Goal: Task Accomplishment & Management: Complete application form

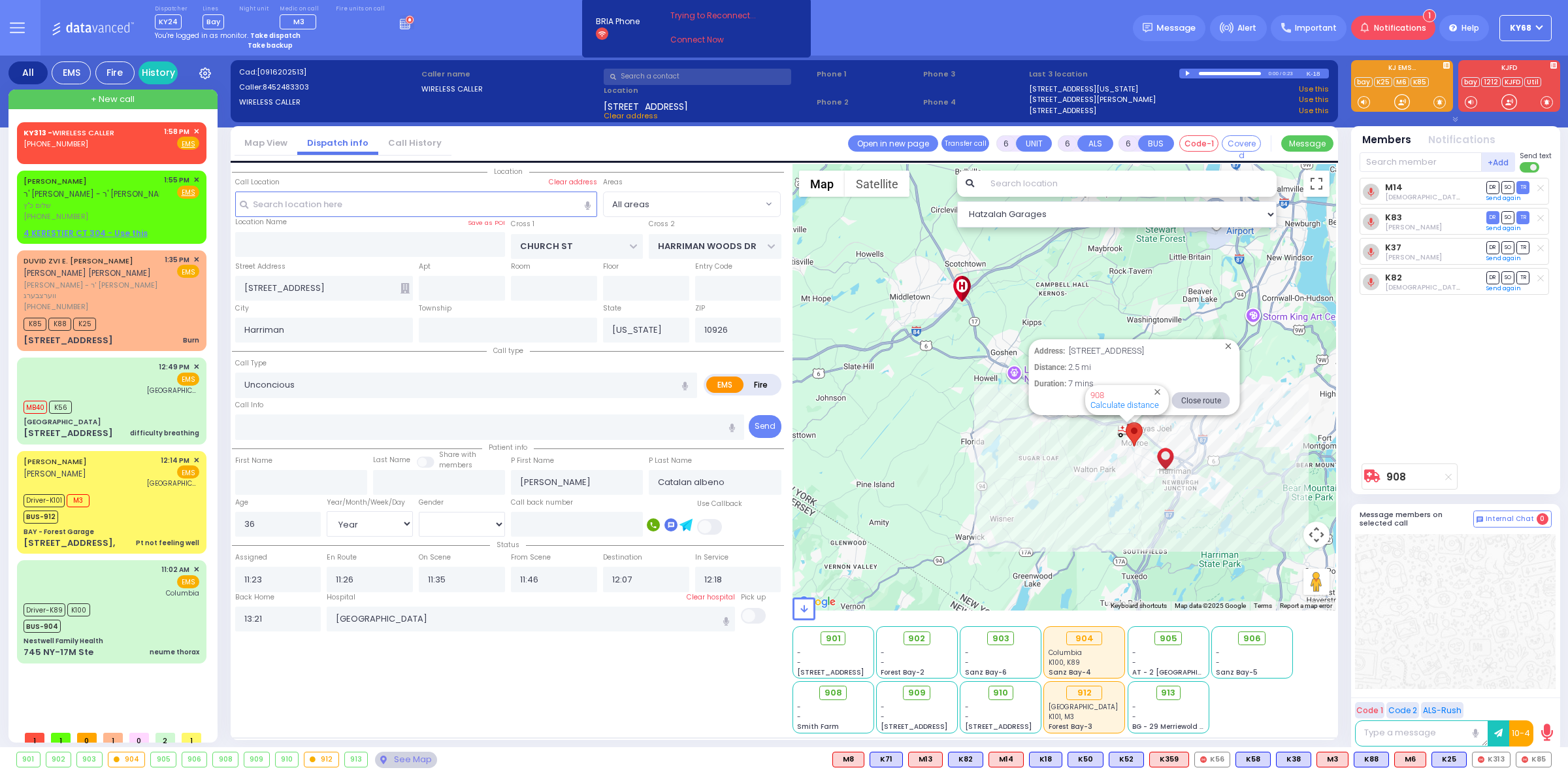
select select "Year"
select select "[DEMOGRAPHIC_DATA]"
click at [735, 76] on input "text" at bounding box center [697, 76] width 188 height 16
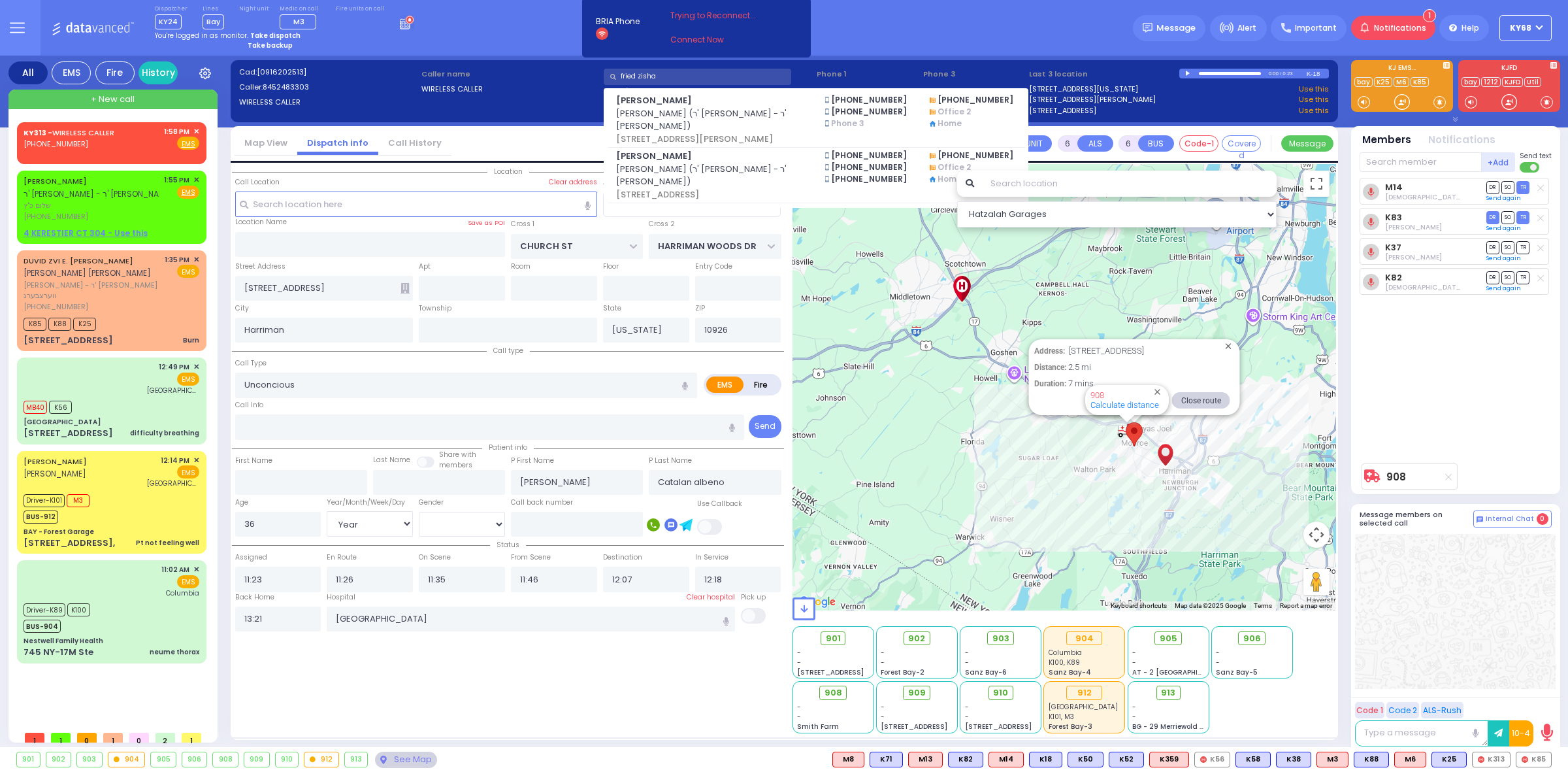
type input "fried zisha"
click at [830, 23] on div "Dispatcher KY24 shift has started. Are you ? Lines Bay" at bounding box center [784, 28] width 1568 height 56
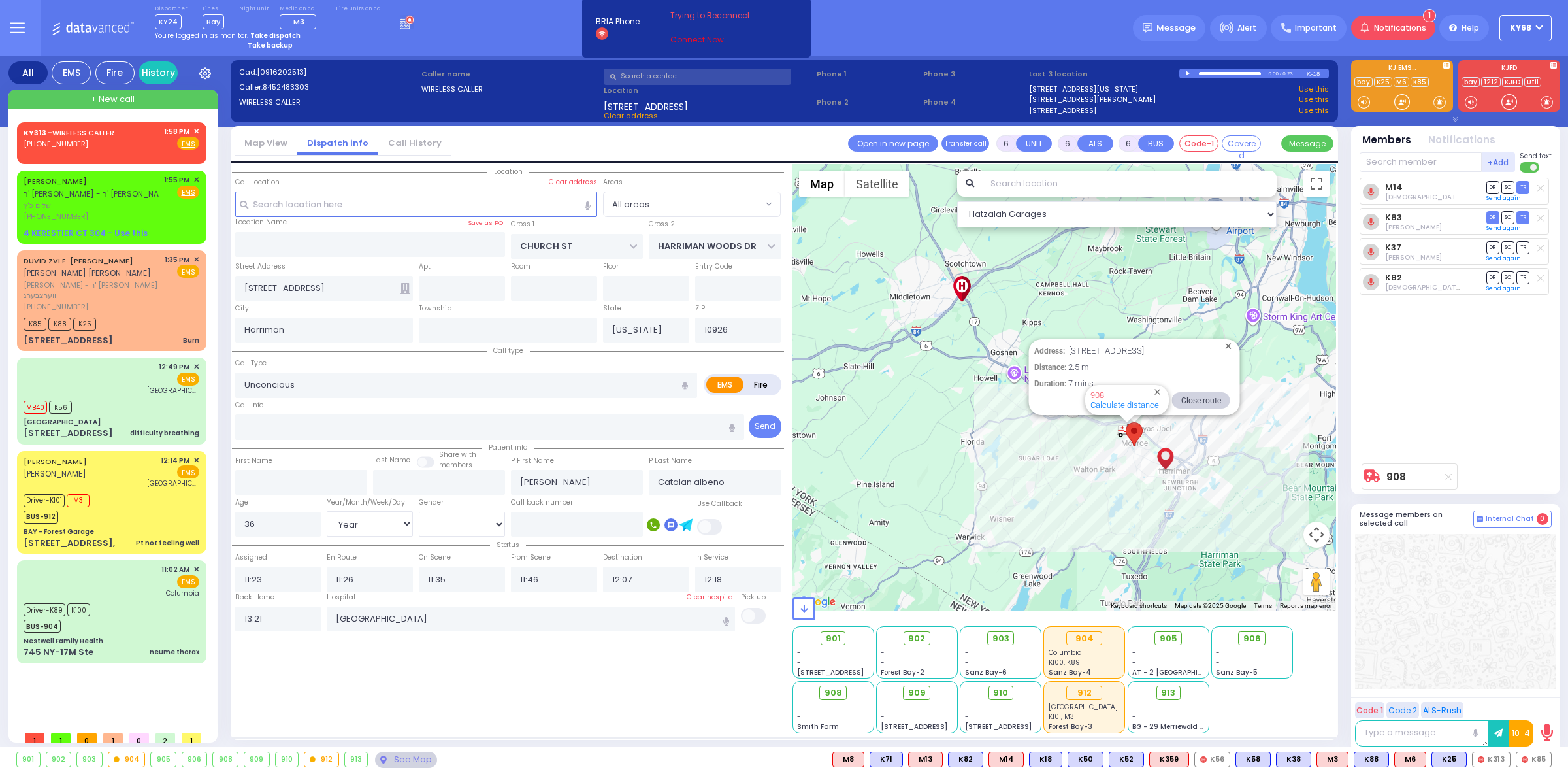
click at [718, 39] on link "Connect Now" at bounding box center [722, 40] width 103 height 12
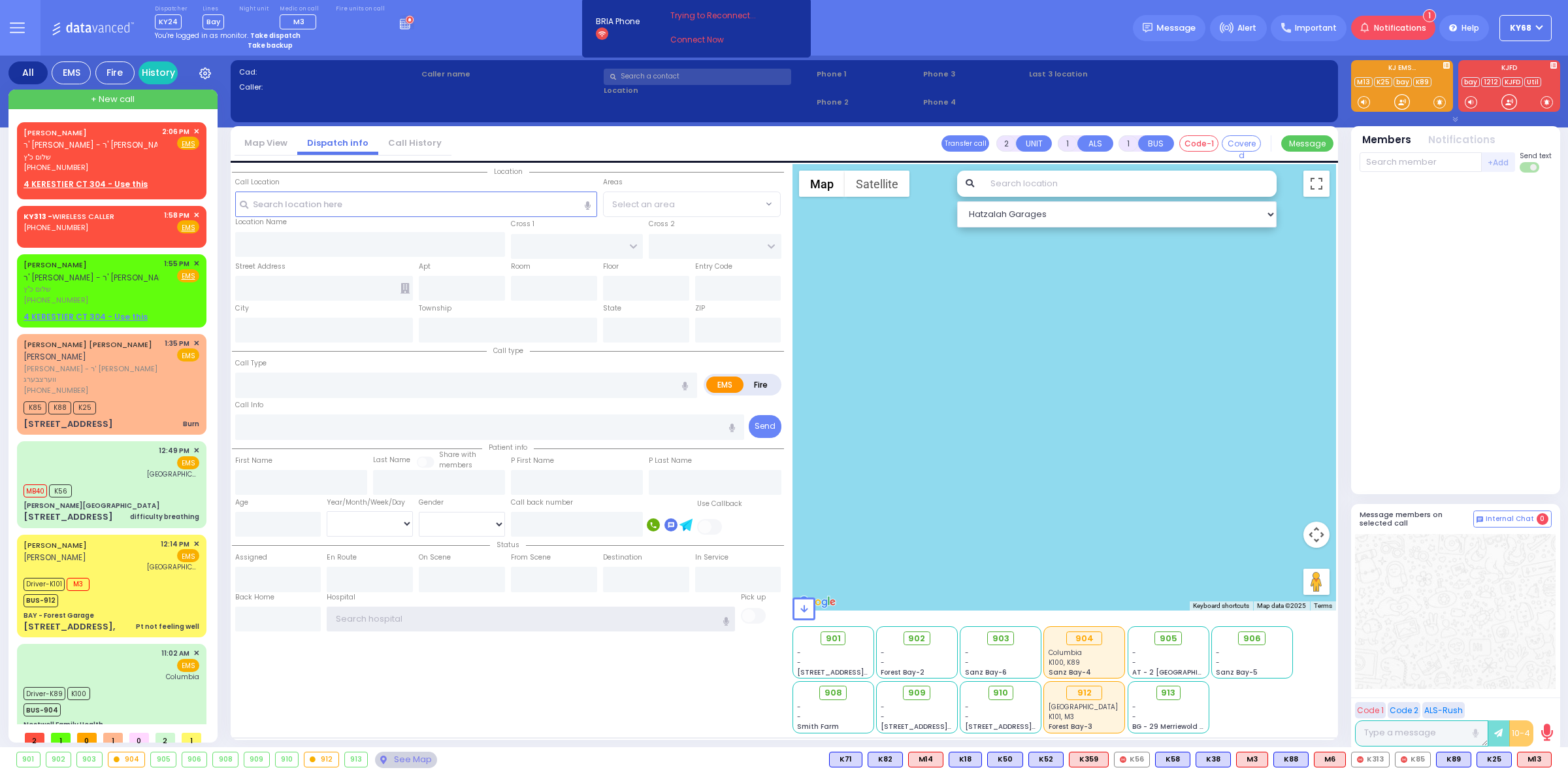
type input "ky68"
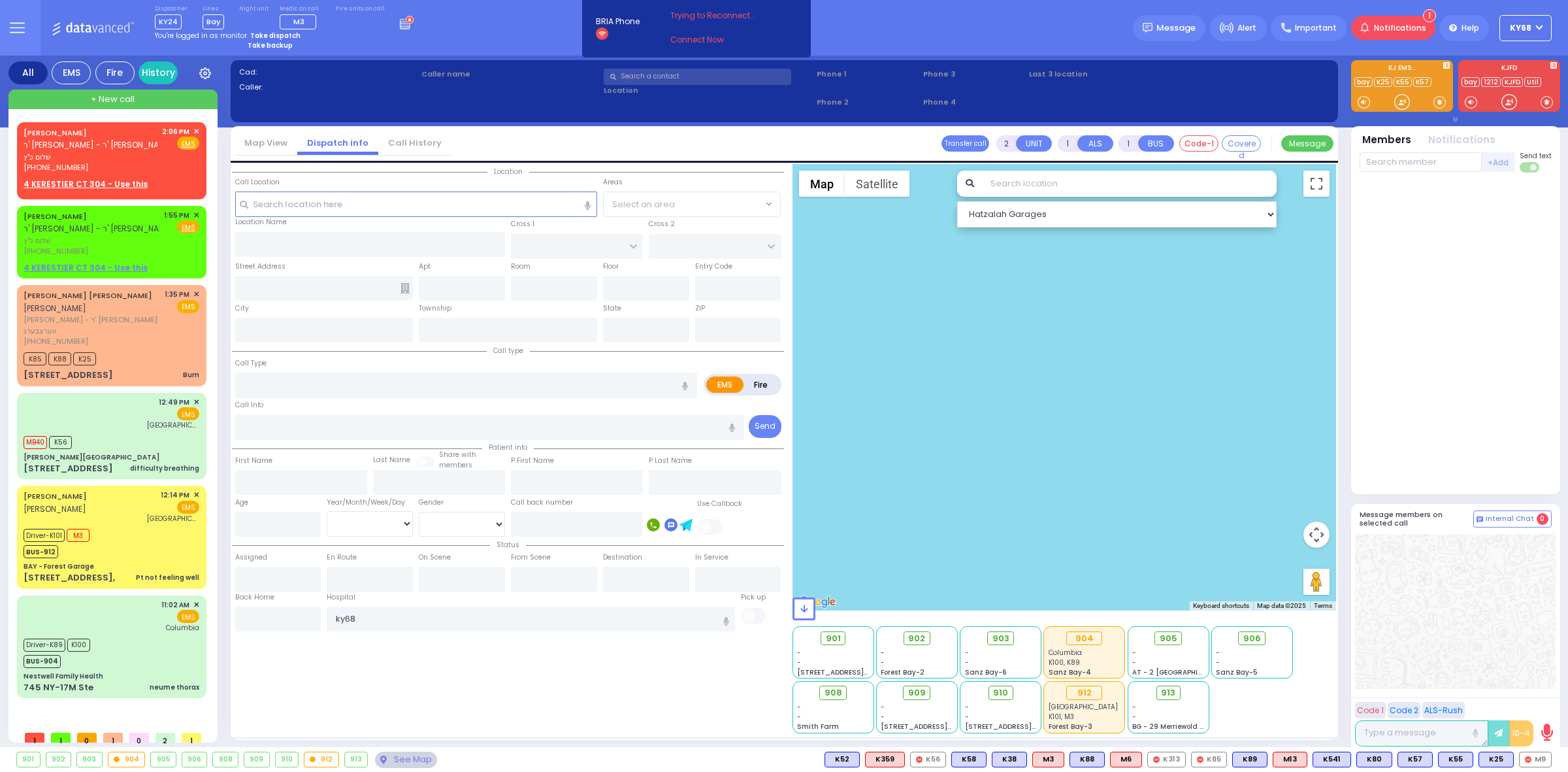
select select
radio input "true"
type input "SHULEM"
type input "KATZ"
select select
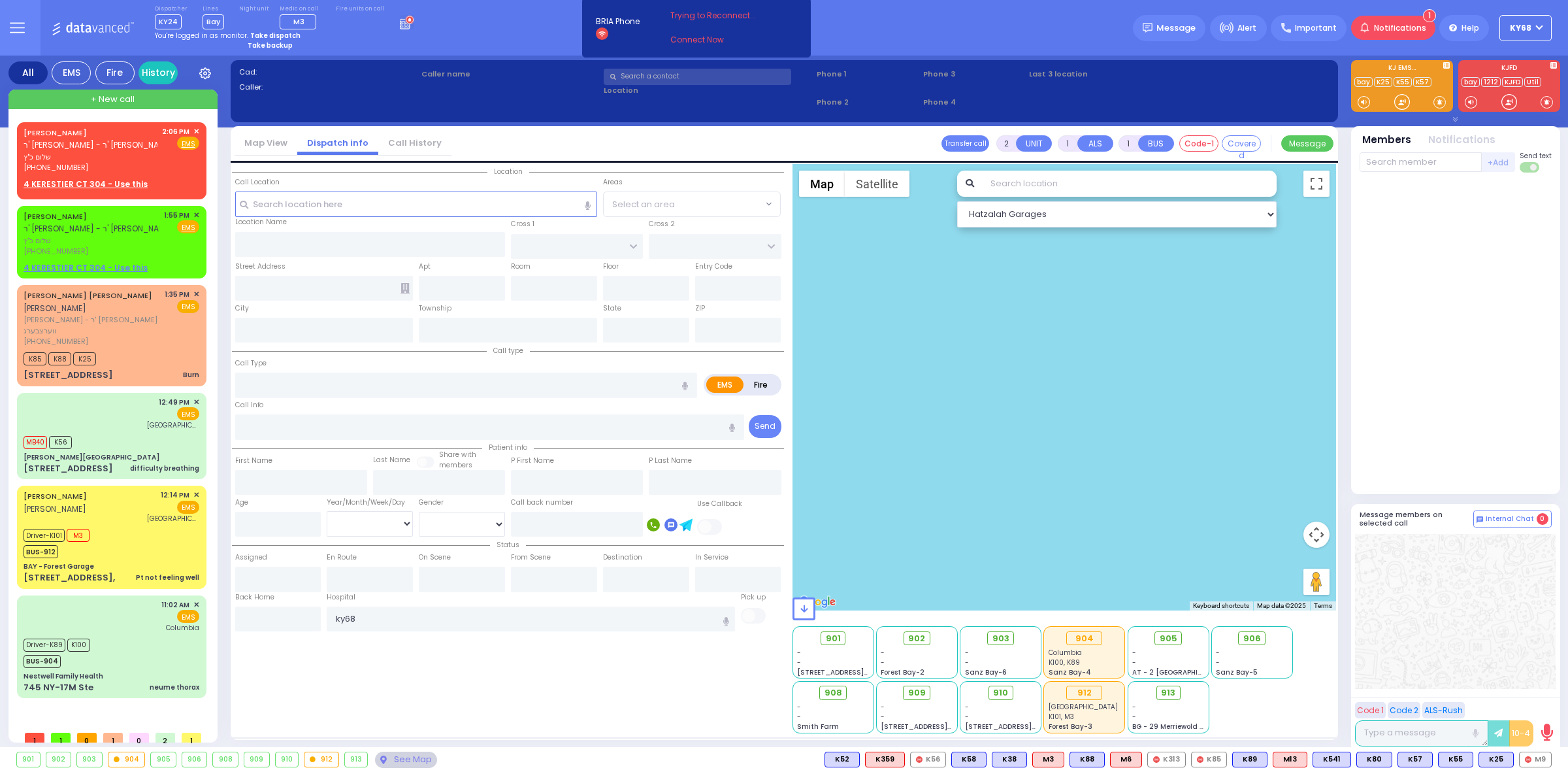
type input "14:06"
select select
radio input "true"
select select
type input "GETZIL BERGER BLVD"
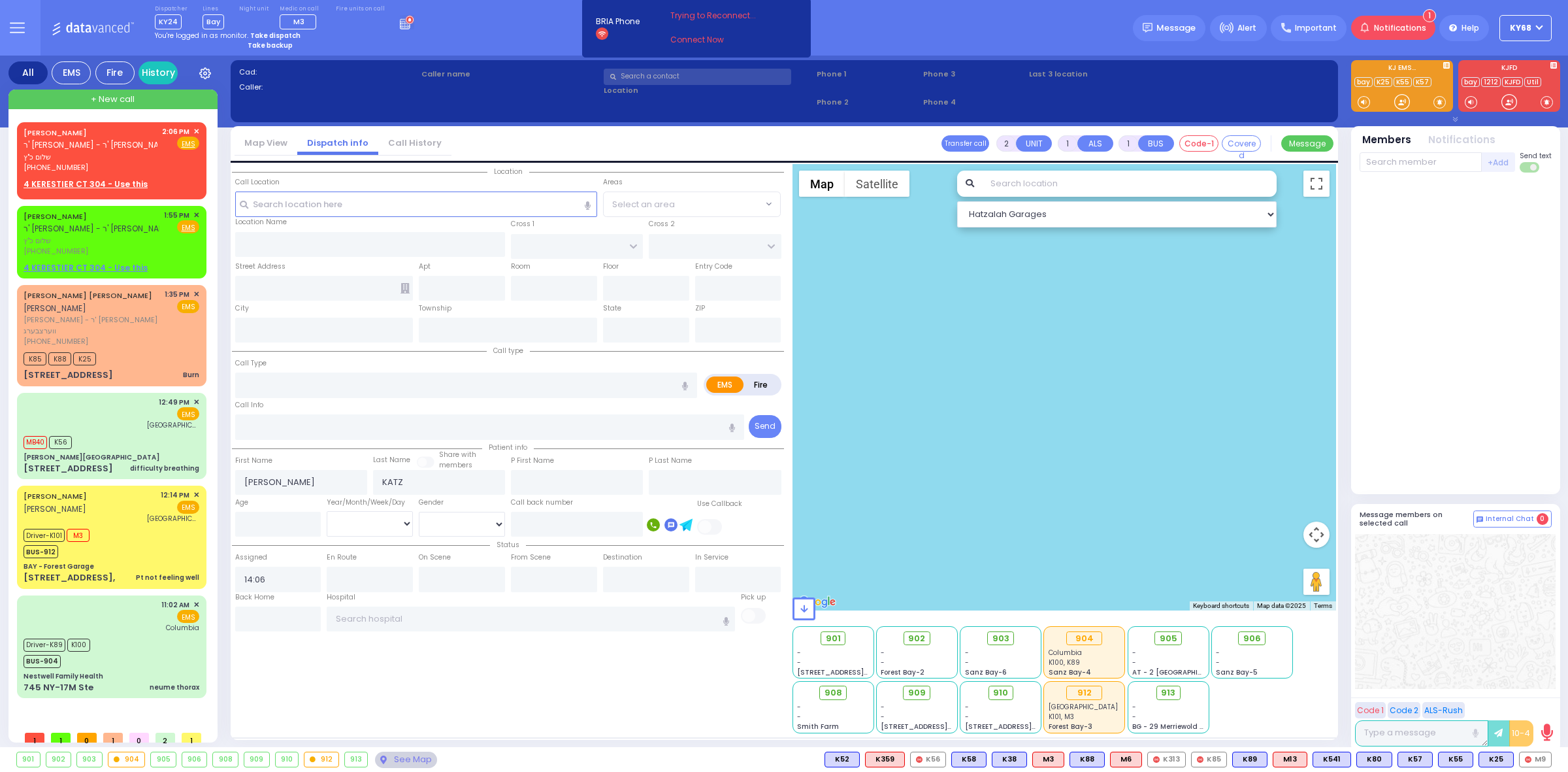
type input "KAHAN DR"
type input "4 KERESTIER CT"
type input "304"
type input "Kiryas Joel"
type input "[US_STATE]"
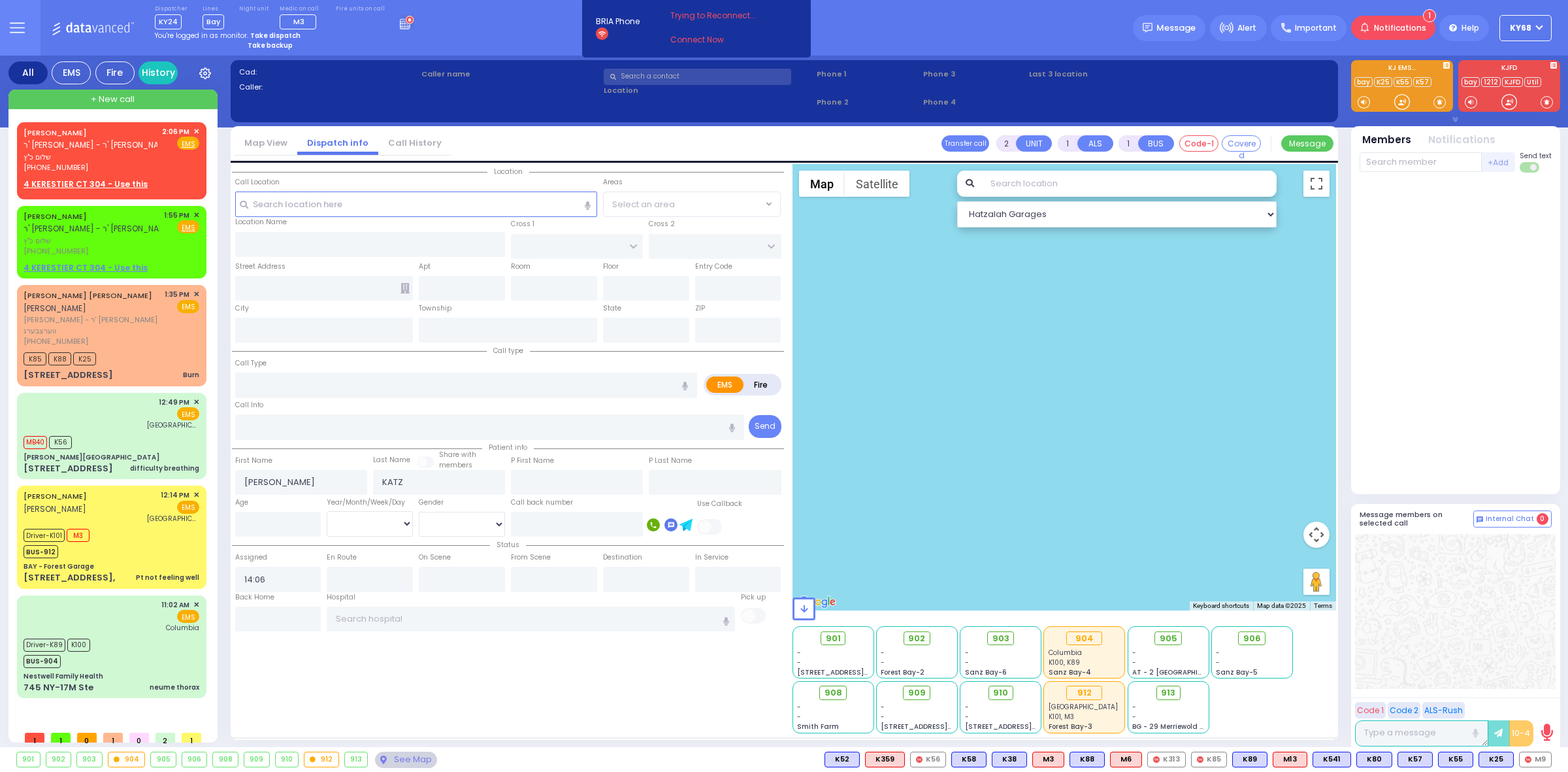
type input "10950"
radio input "true"
select select
radio input "true"
select select
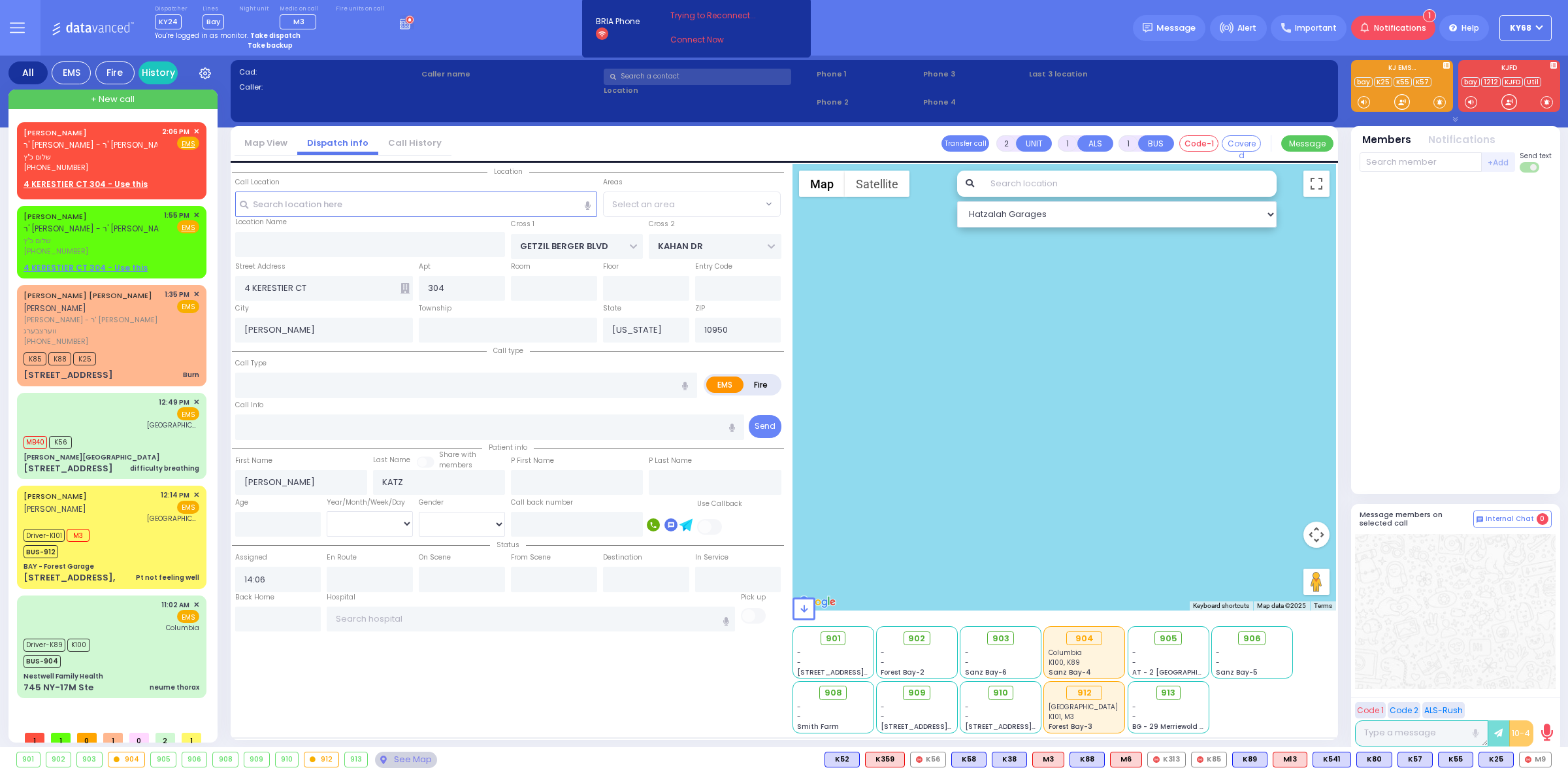
type input "14:38"
select select "SECTION 4"
select select "Hatzalah Garages"
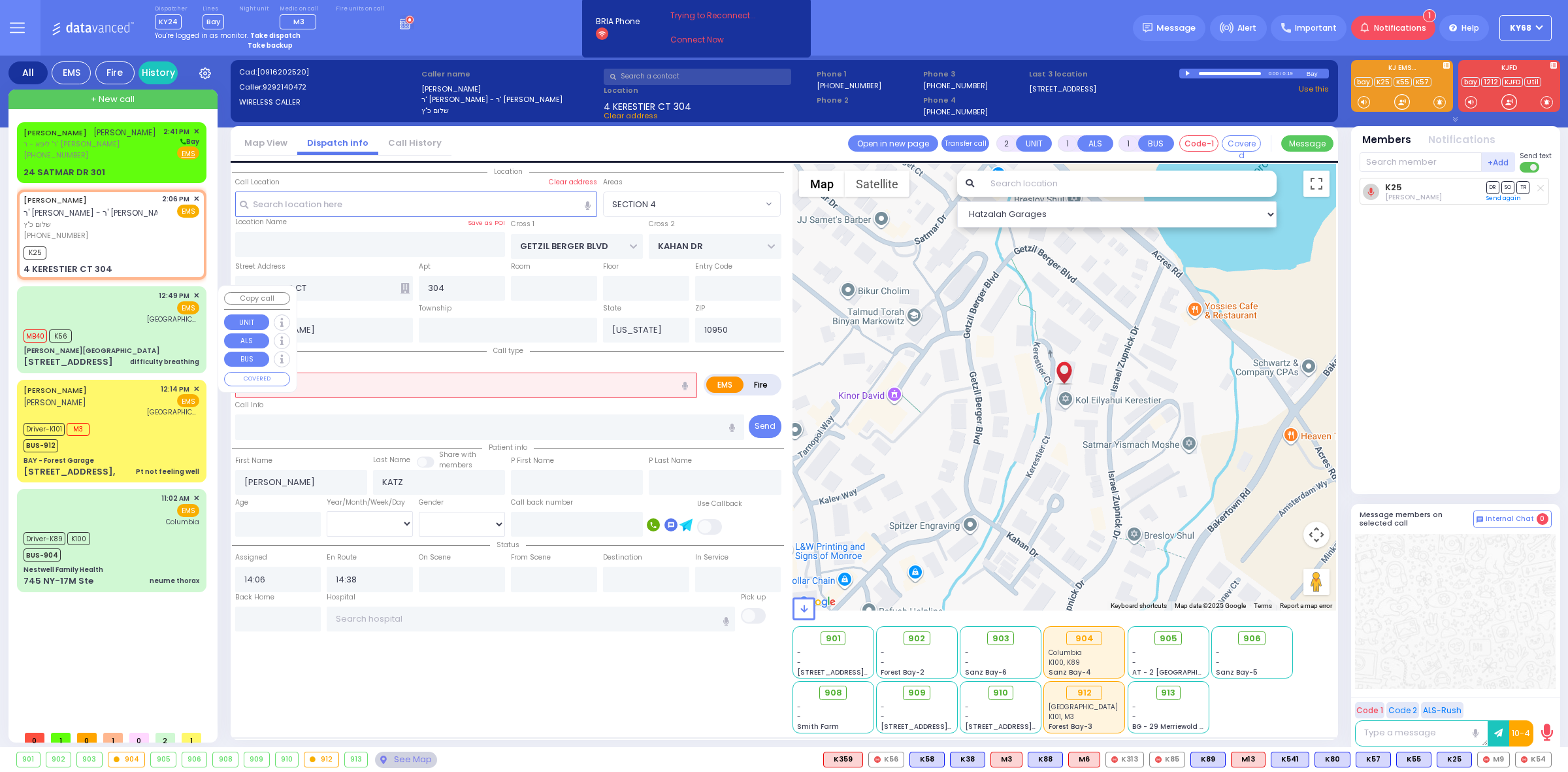
click at [17, 345] on div "12:49 PM ✕ MB40 K56" at bounding box center [112, 330] width 189 height 87
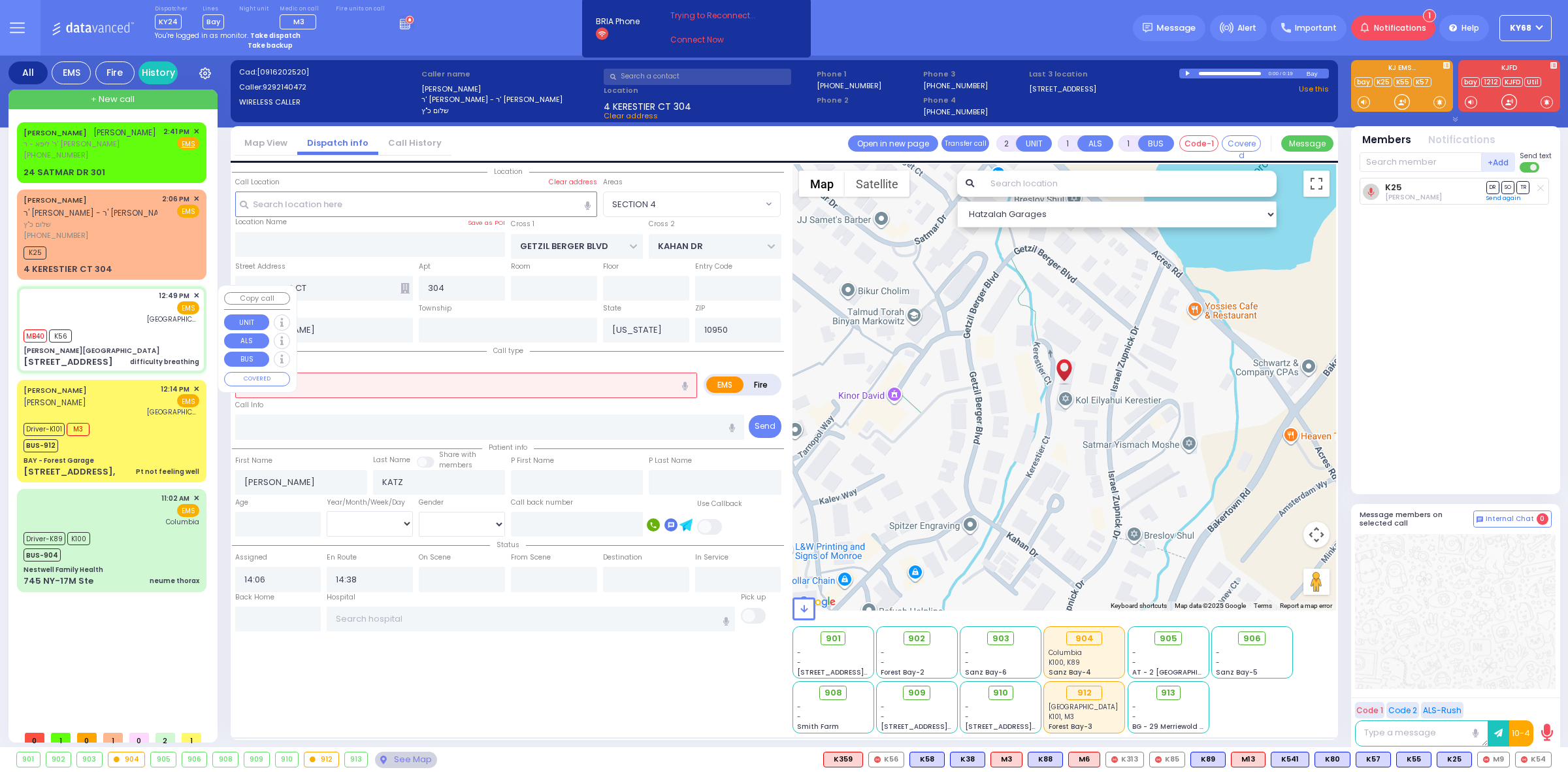
select select
type input "difficulty breathing"
radio input "true"
select select
type input "12:49"
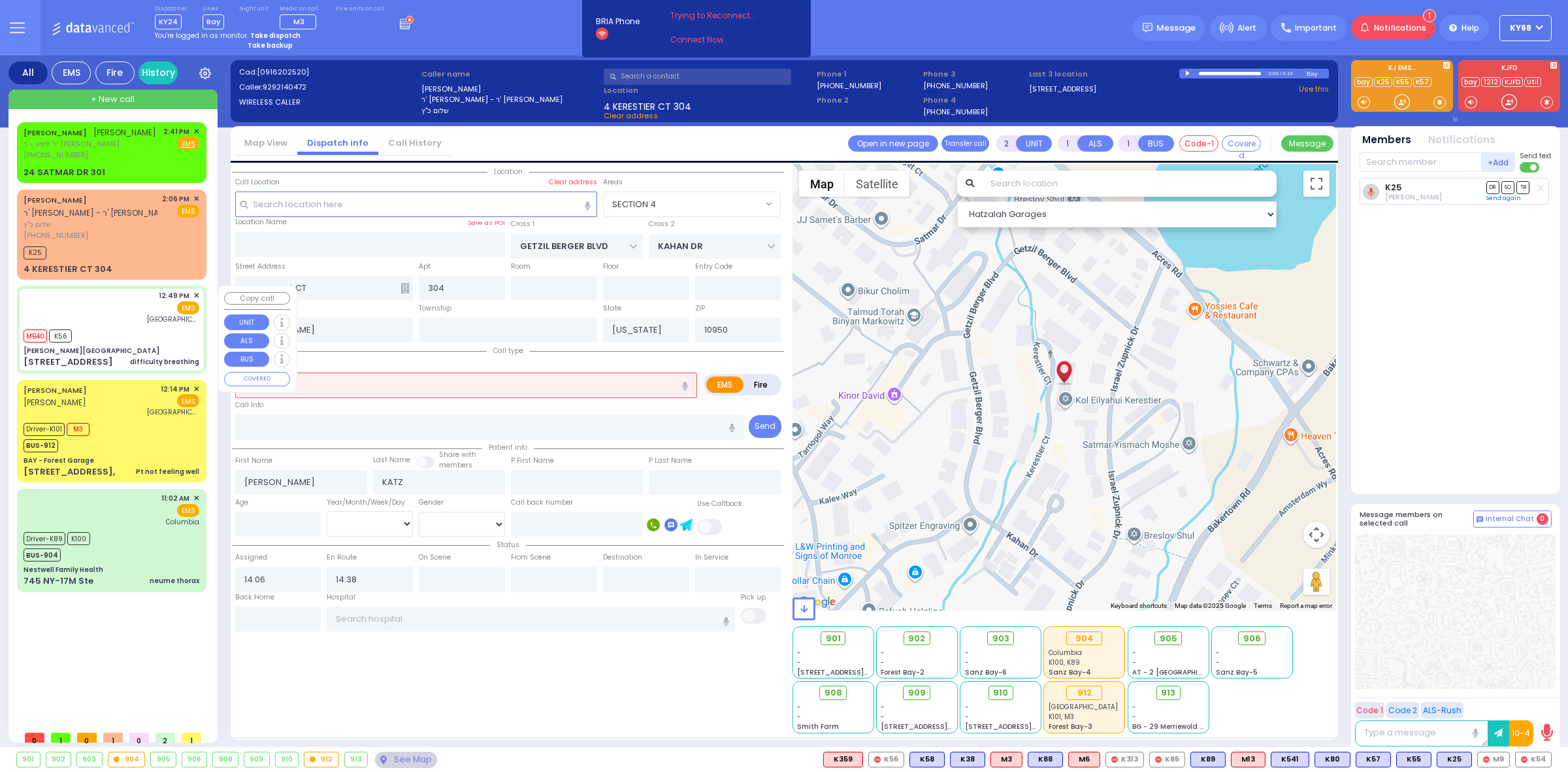
type input "12:51"
type input "12:52"
type input "12:53"
type input "[GEOGRAPHIC_DATA] [GEOGRAPHIC_DATA]"
select select "Hatzalah Garages"
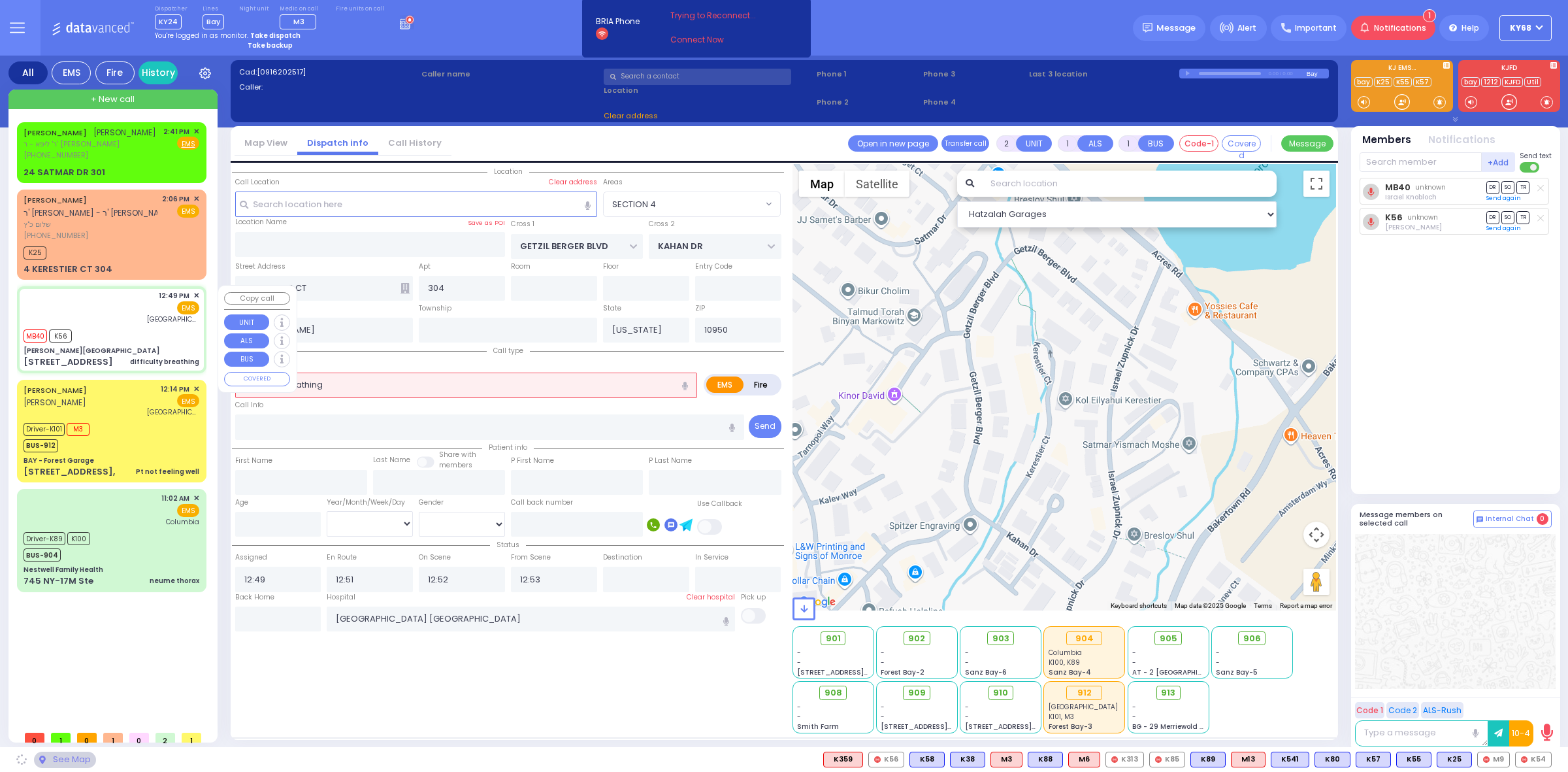
type input "[PERSON_NAME][GEOGRAPHIC_DATA]"
type input "MERON DR"
type input "RATZFERT WAY"
type input "[STREET_ADDRESS]"
type input "Monroe"
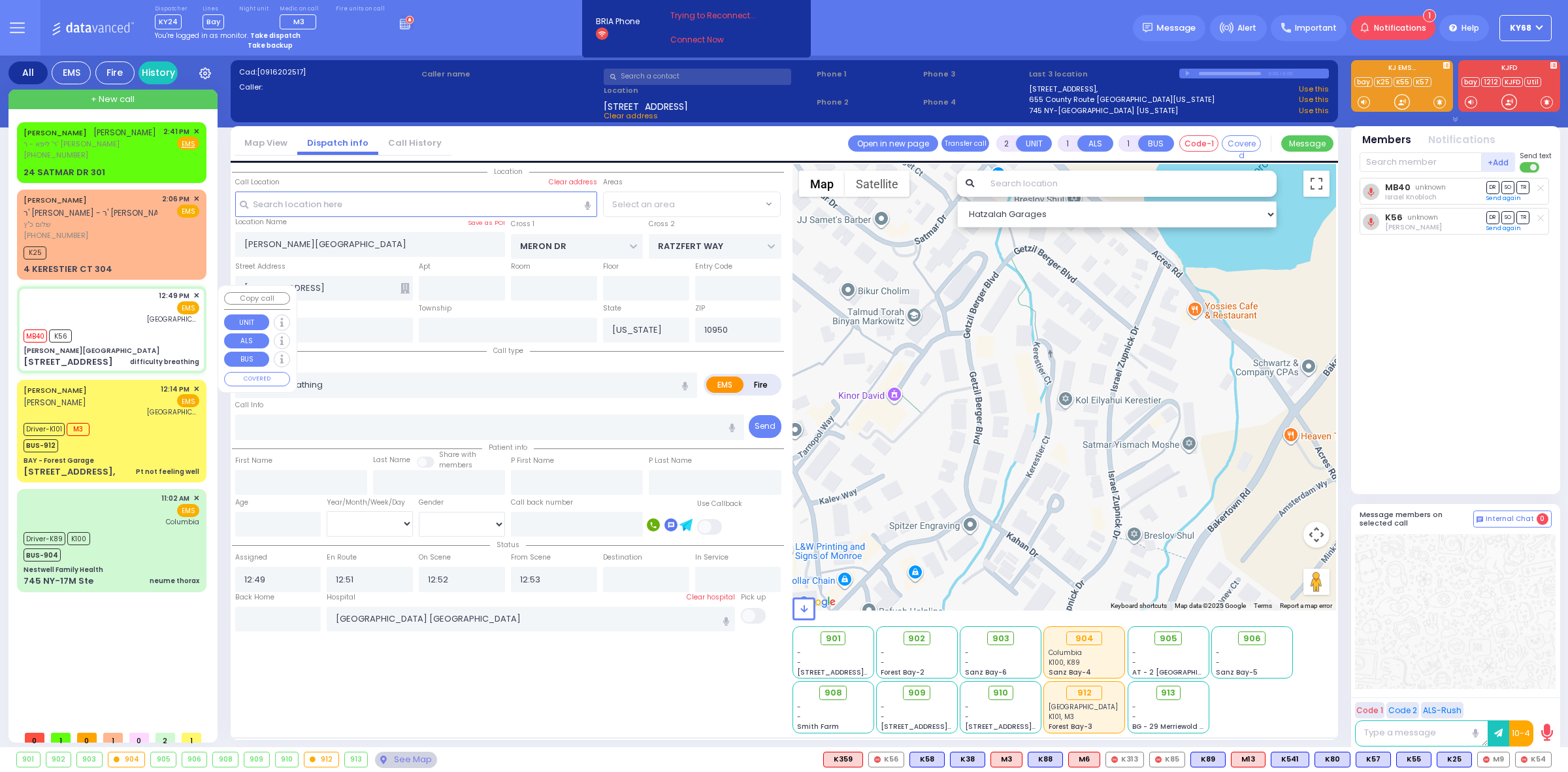
select select "SECTION 6"
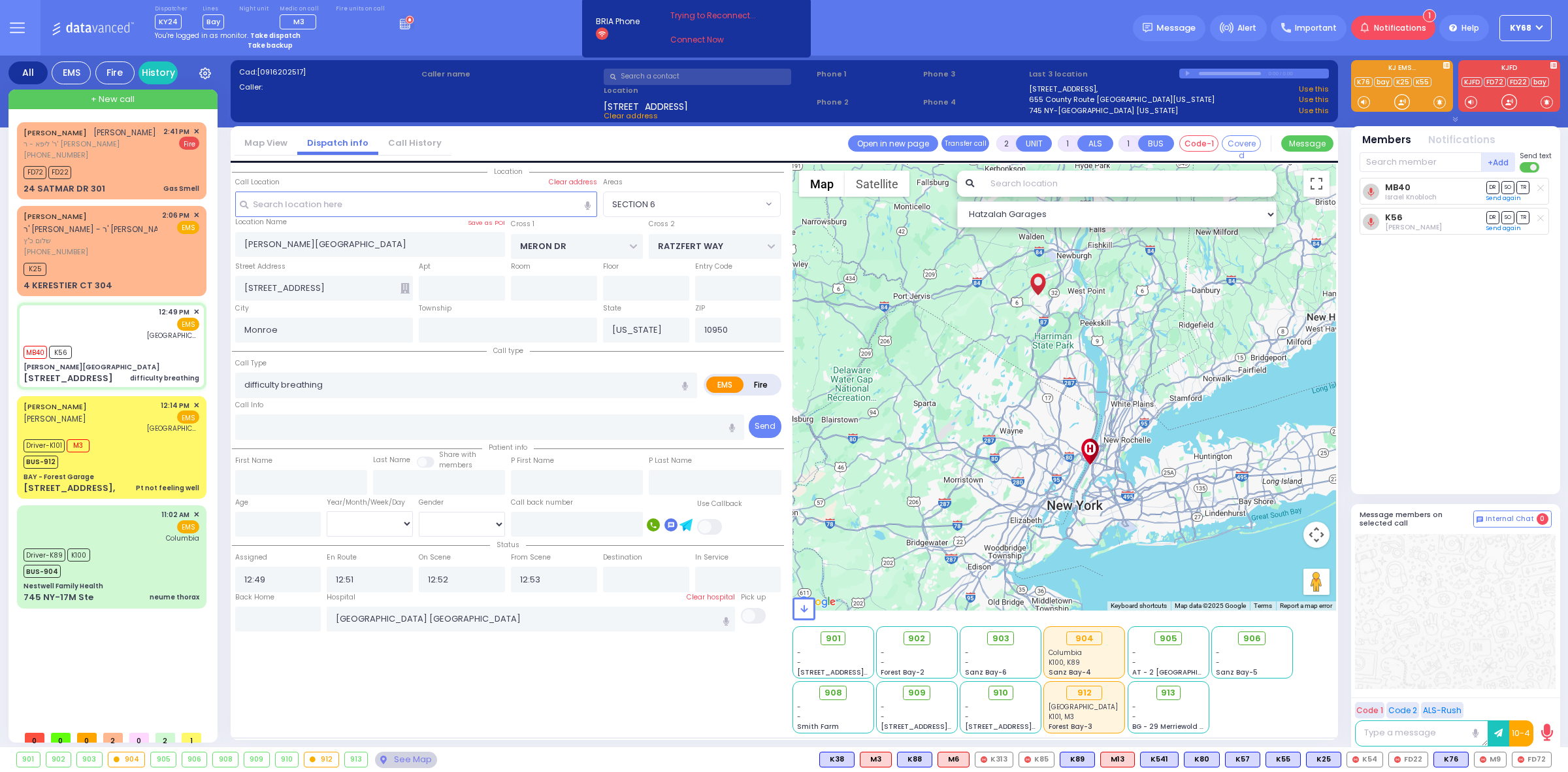
click at [500, 132] on div "Map View Dispatch info Call History Assign communicator with county Assign comm…" at bounding box center [784, 144] width 1107 height 36
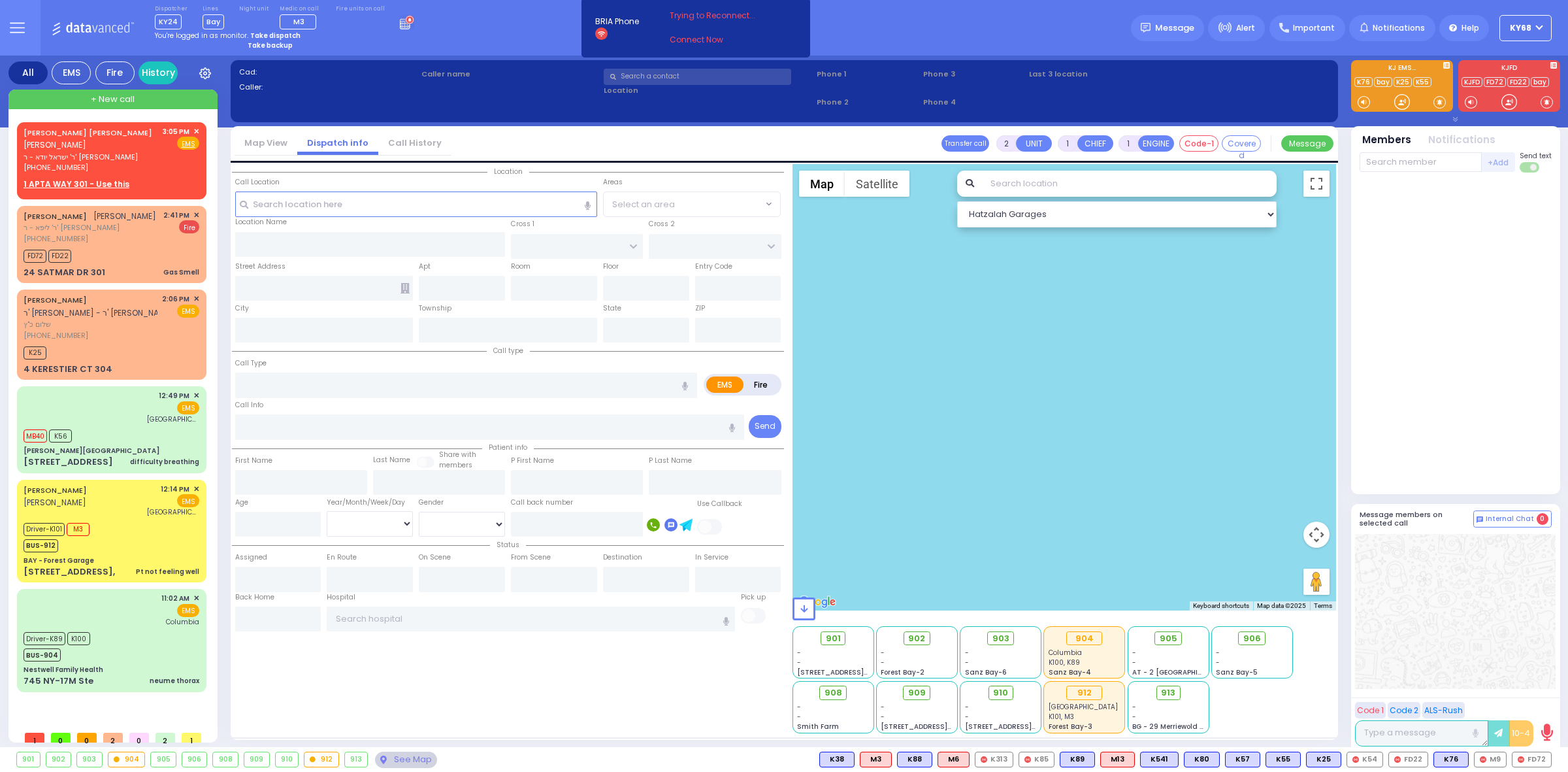
select select
radio input "true"
type input "USHER"
type input "NEUMAN"
select select
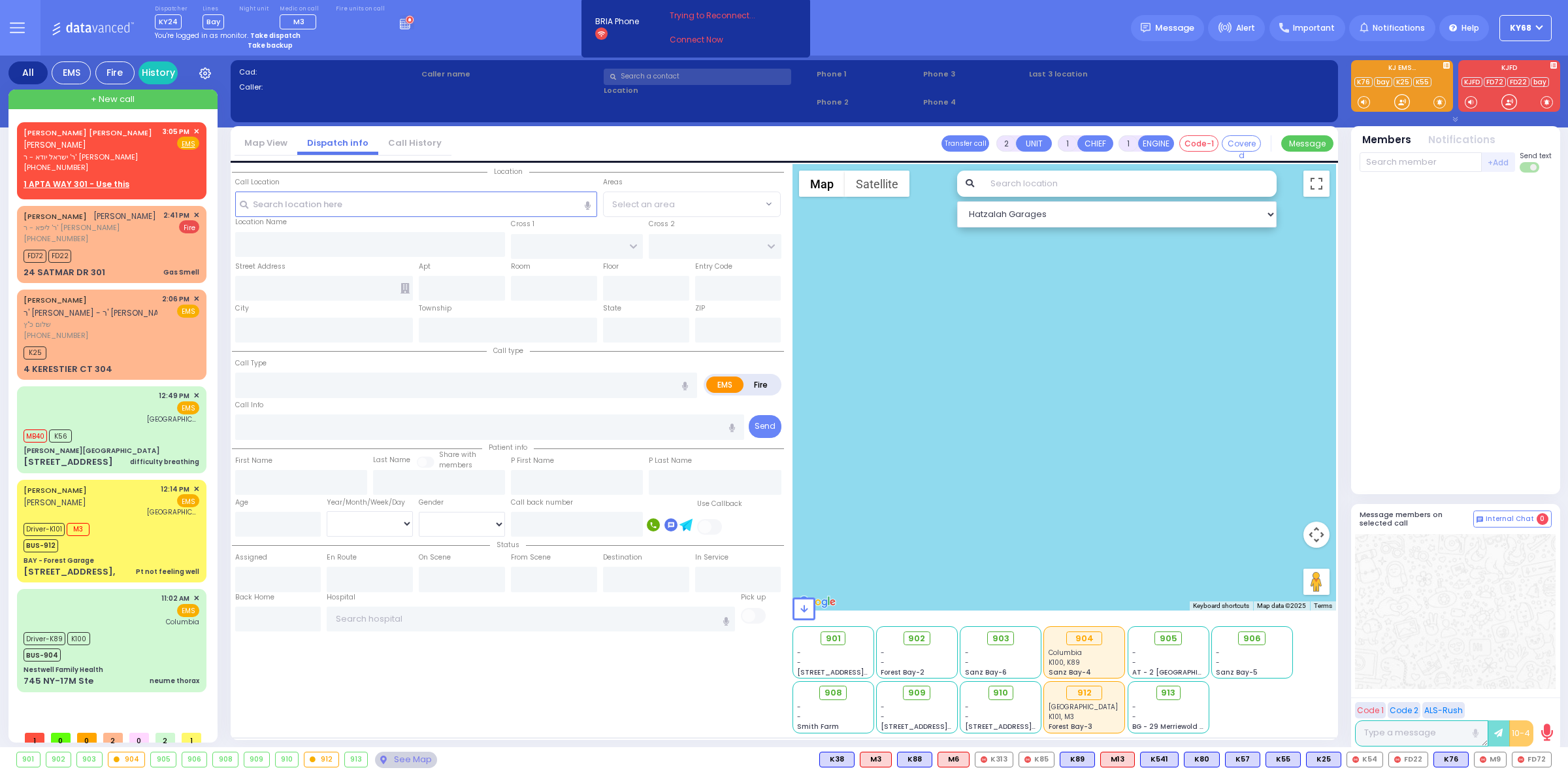
type input "15:05"
select select "Hatzalah Garages"
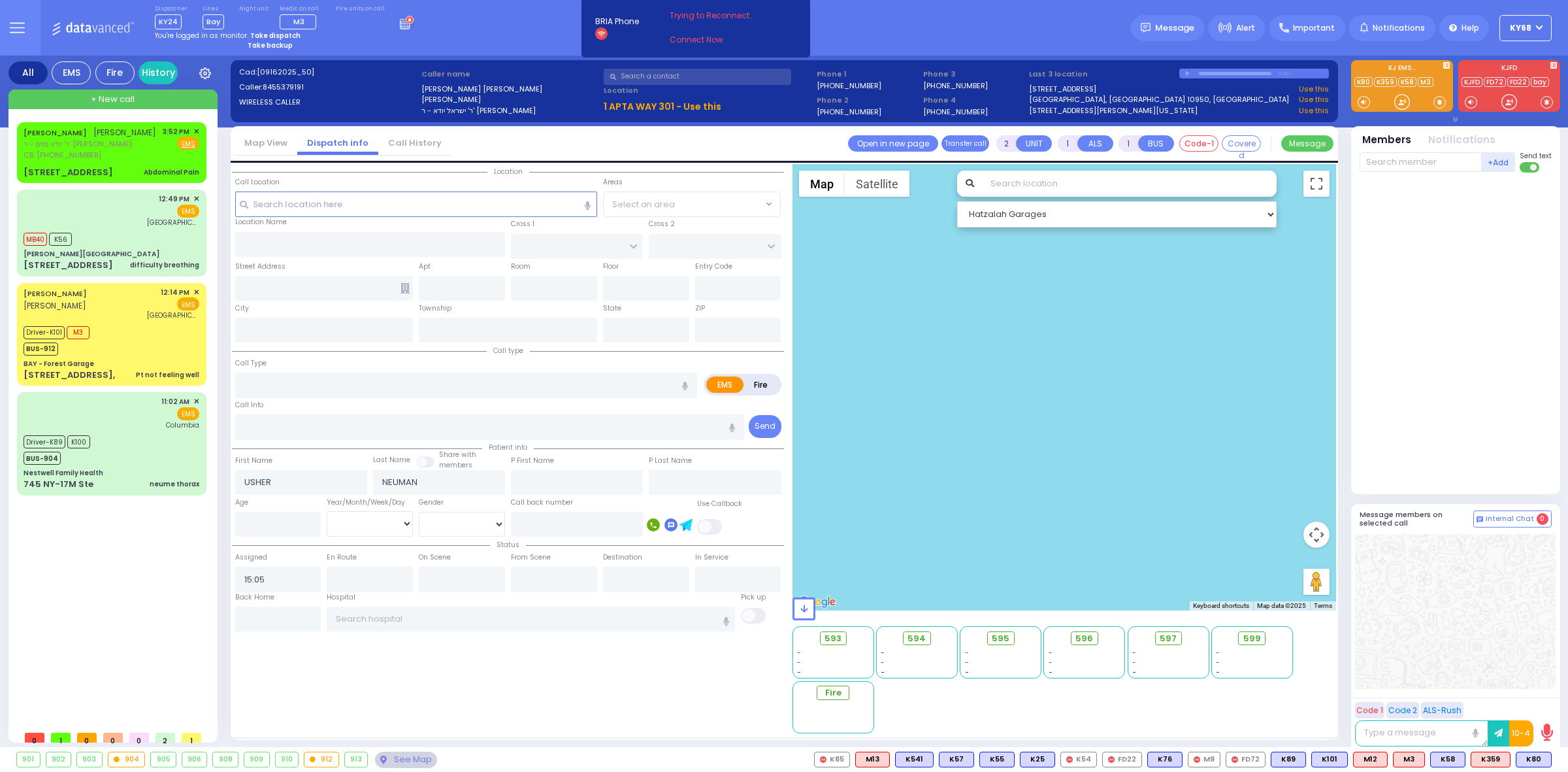
click at [15, 155] on div "MOSHE BASUL משה באסול ר' יודא נסים - ר' יוסף סאלם CB: (845) 537-1705 3:52 PM" at bounding box center [112, 426] width 200 height 625
click at [31, 156] on span "CB: (845) 537-1705" at bounding box center [63, 155] width 78 height 10
type input "1"
type input "0"
select select
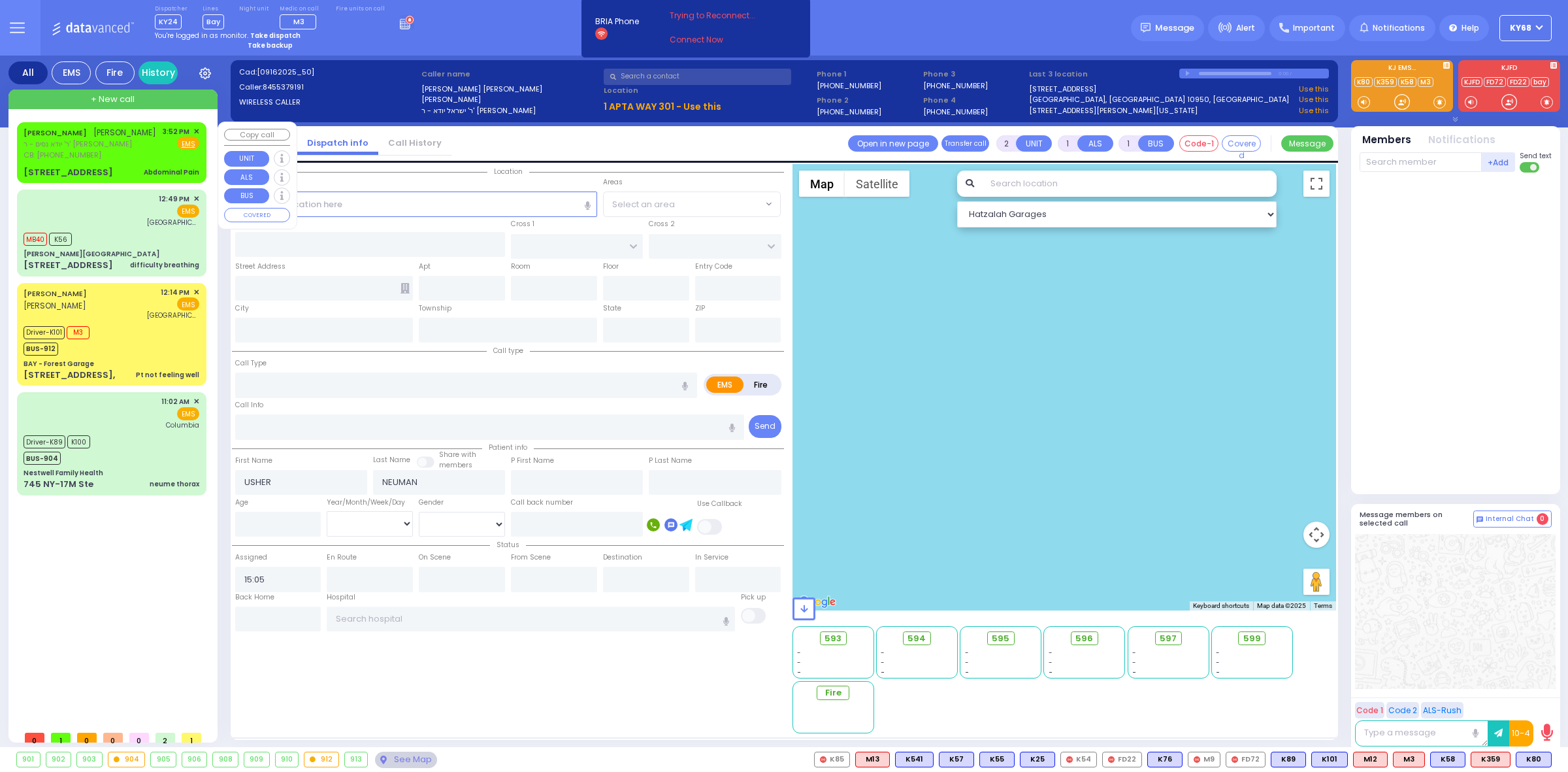
type input "Abdominal Pain"
radio input "true"
type input "MOSHE"
type input "BASUL"
select select
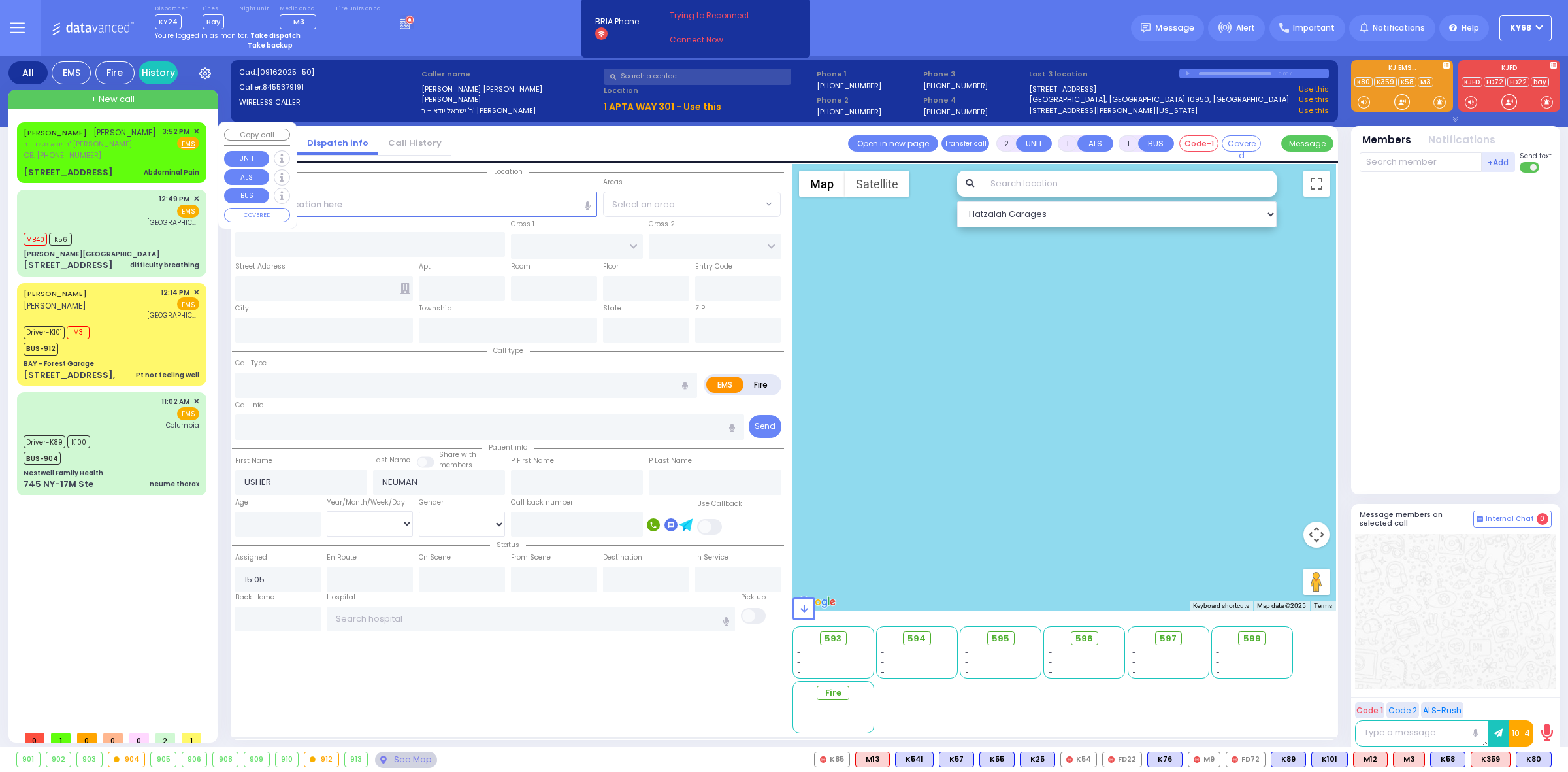
type input "8455371705"
type input "15:52"
select select "Hatzalah Garages"
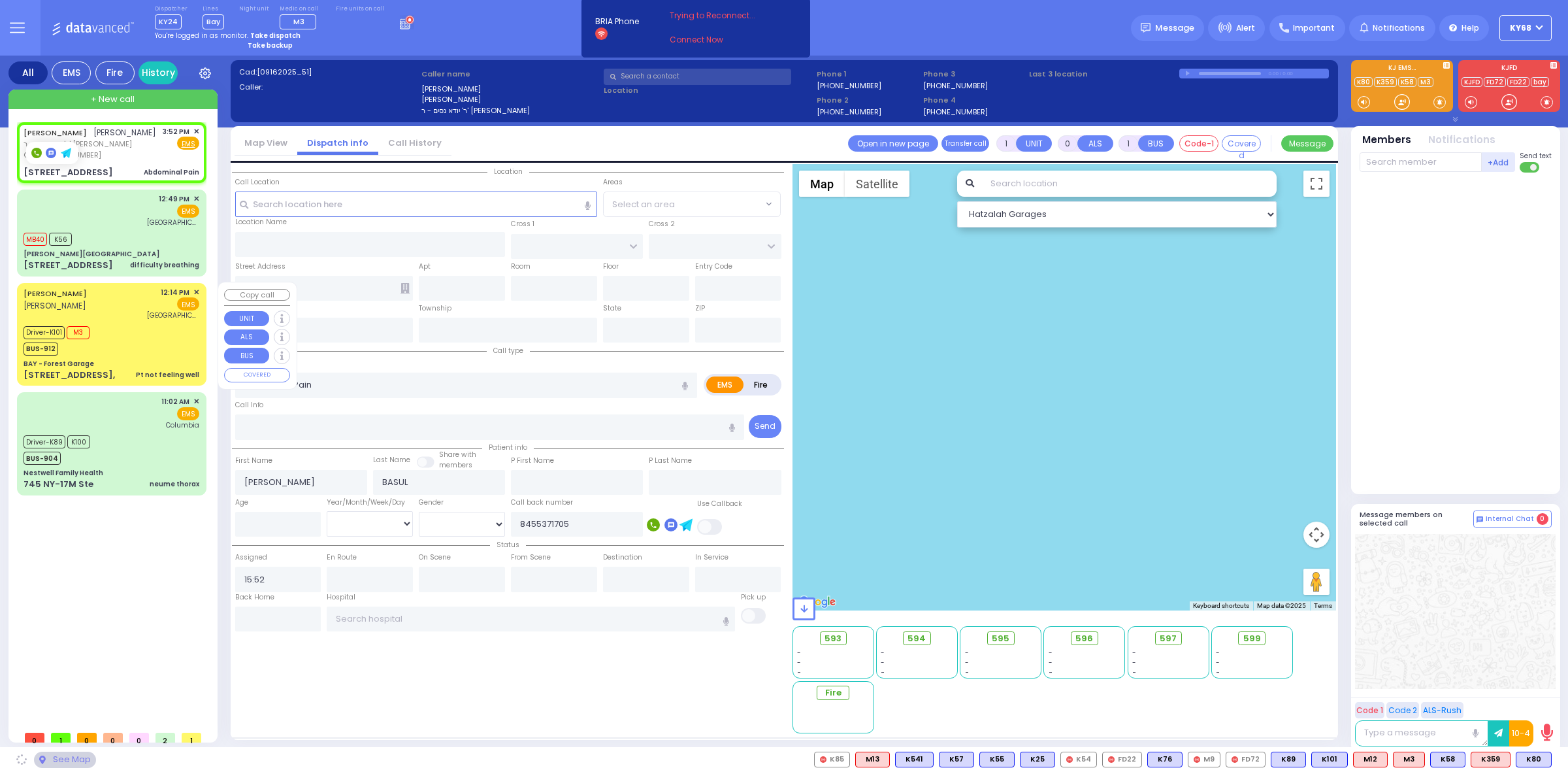
type input "FRANKFURT RD"
type input "DINEV COURT"
type input "3 Frankfurt Road"
type input "102"
type input "Monroe"
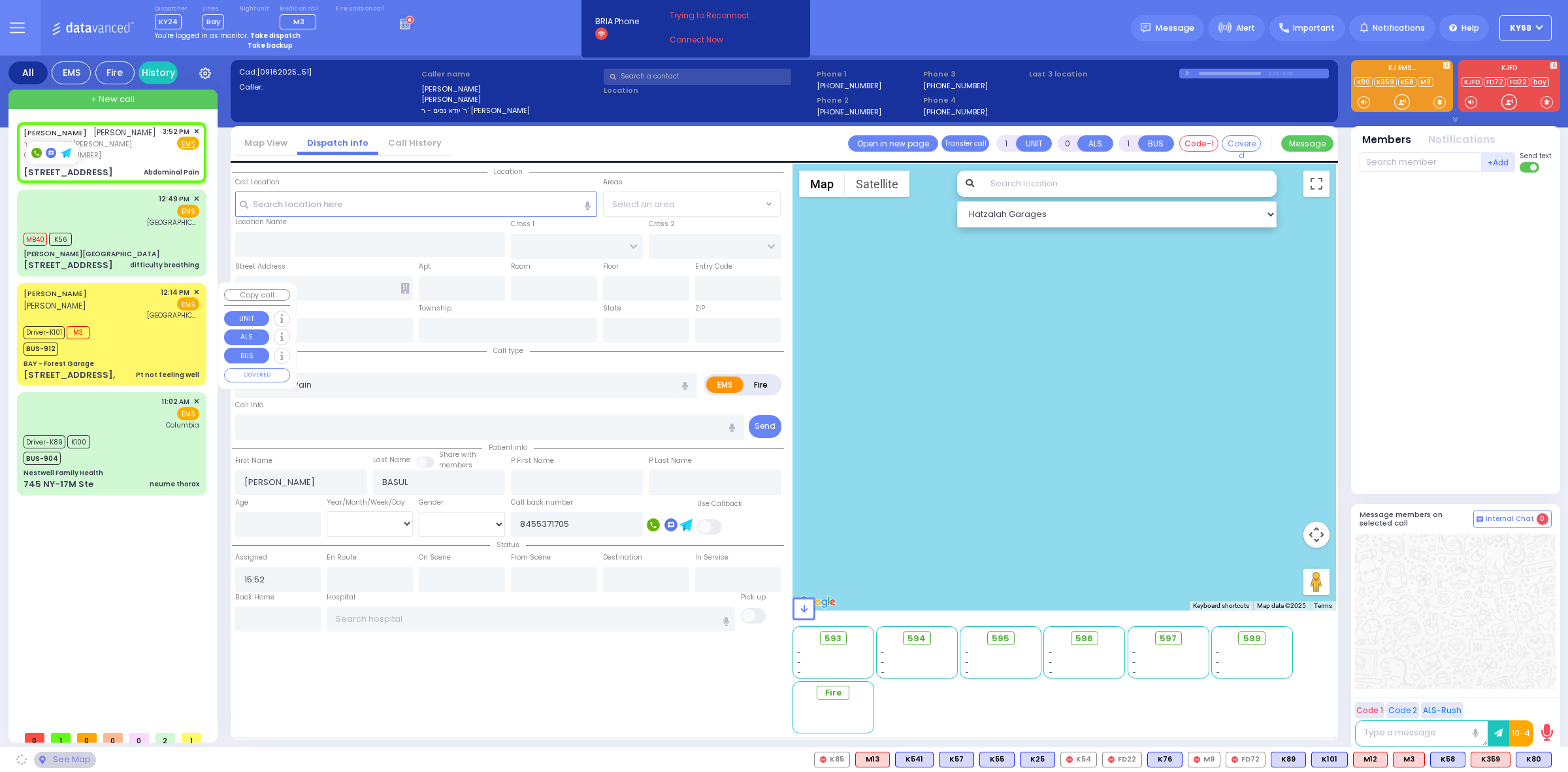
type input "[US_STATE]"
type input "10950"
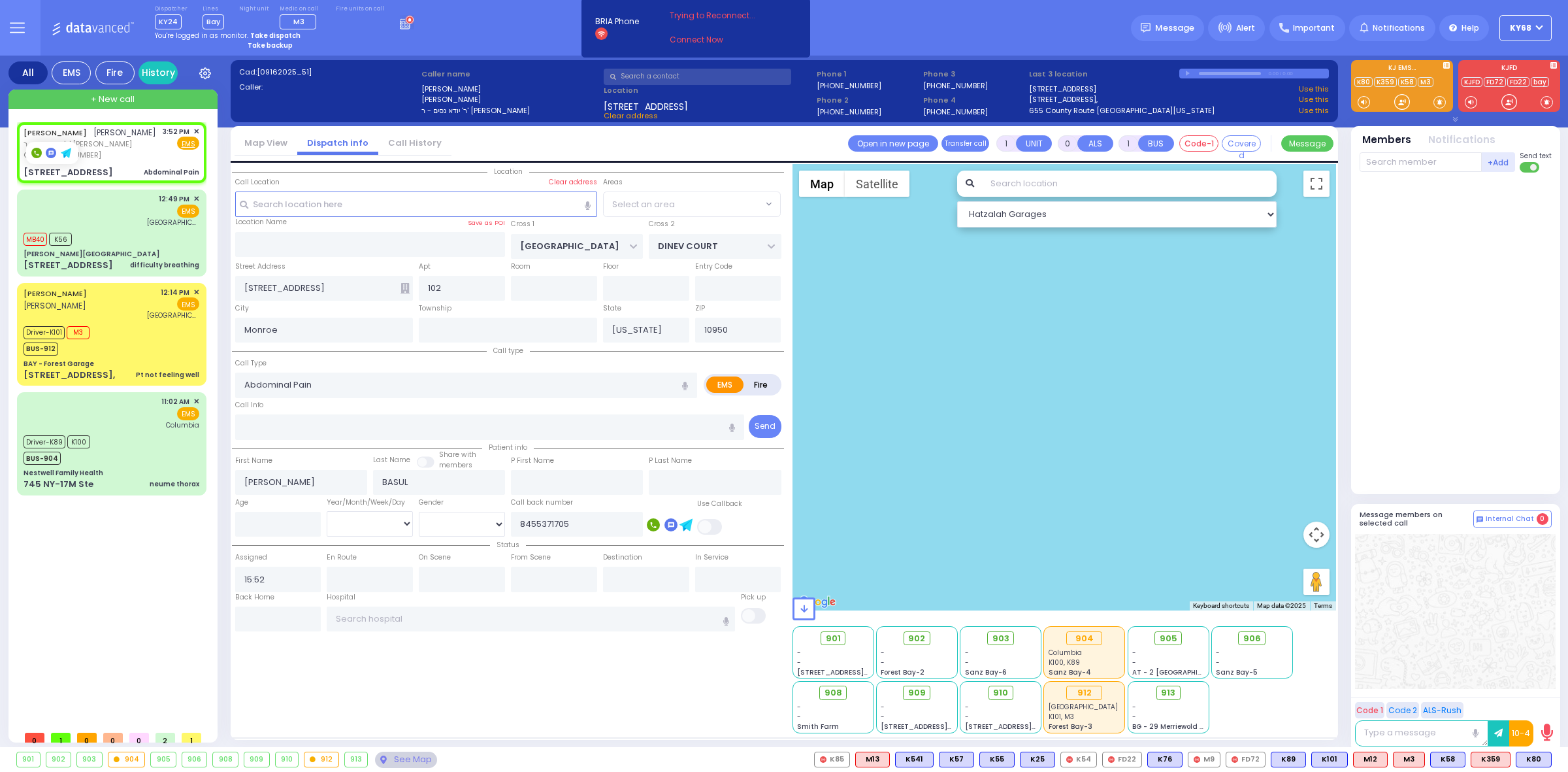
select select "BEIRECH MOSHE"
click link "Call History"
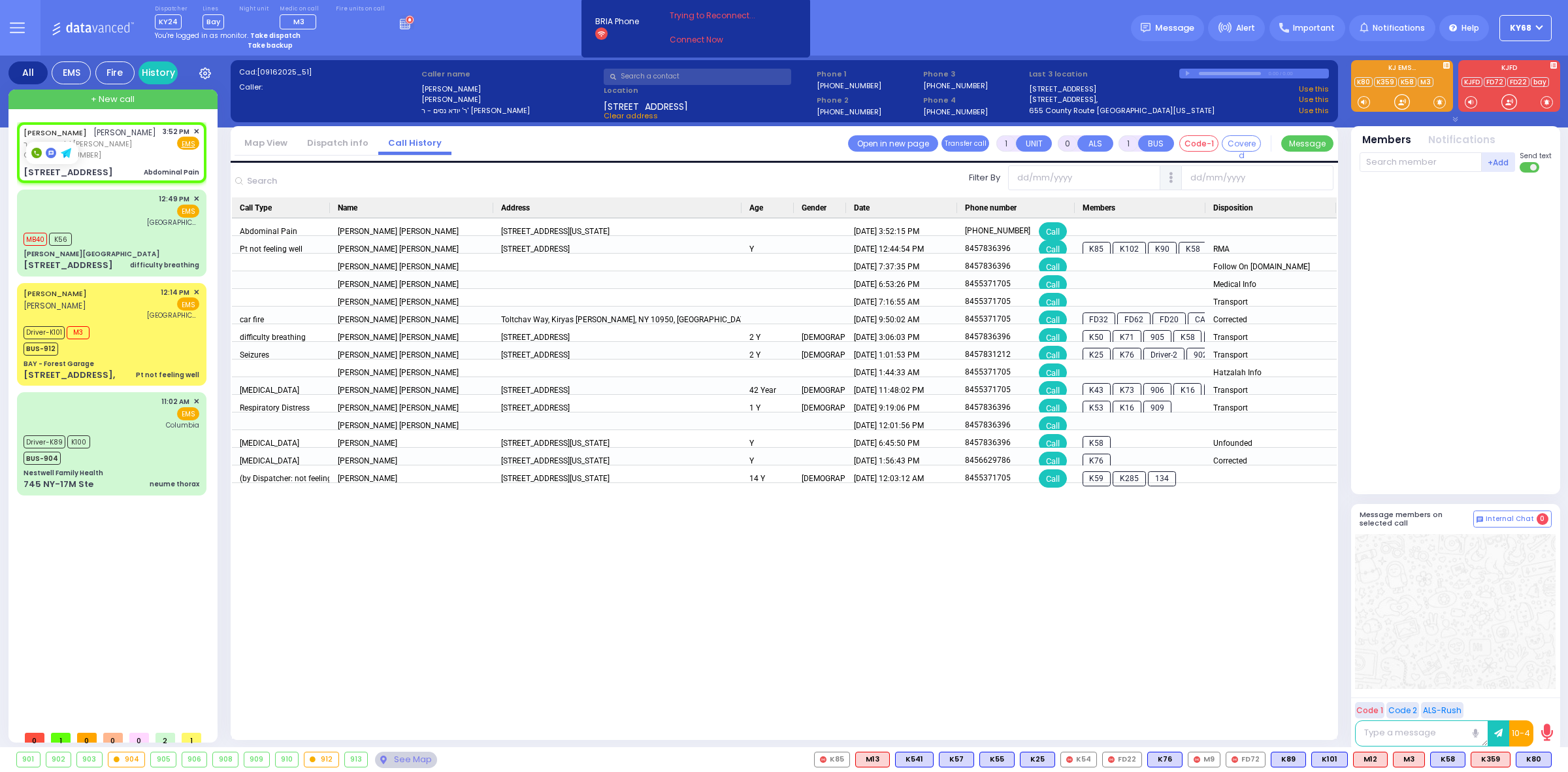
click div "3 FRANKFURT RD 102 MONROE, NY 10950 Use this Y 5/24/2025 12:44:54 PM 8457836396…"
click link "Dispatch info"
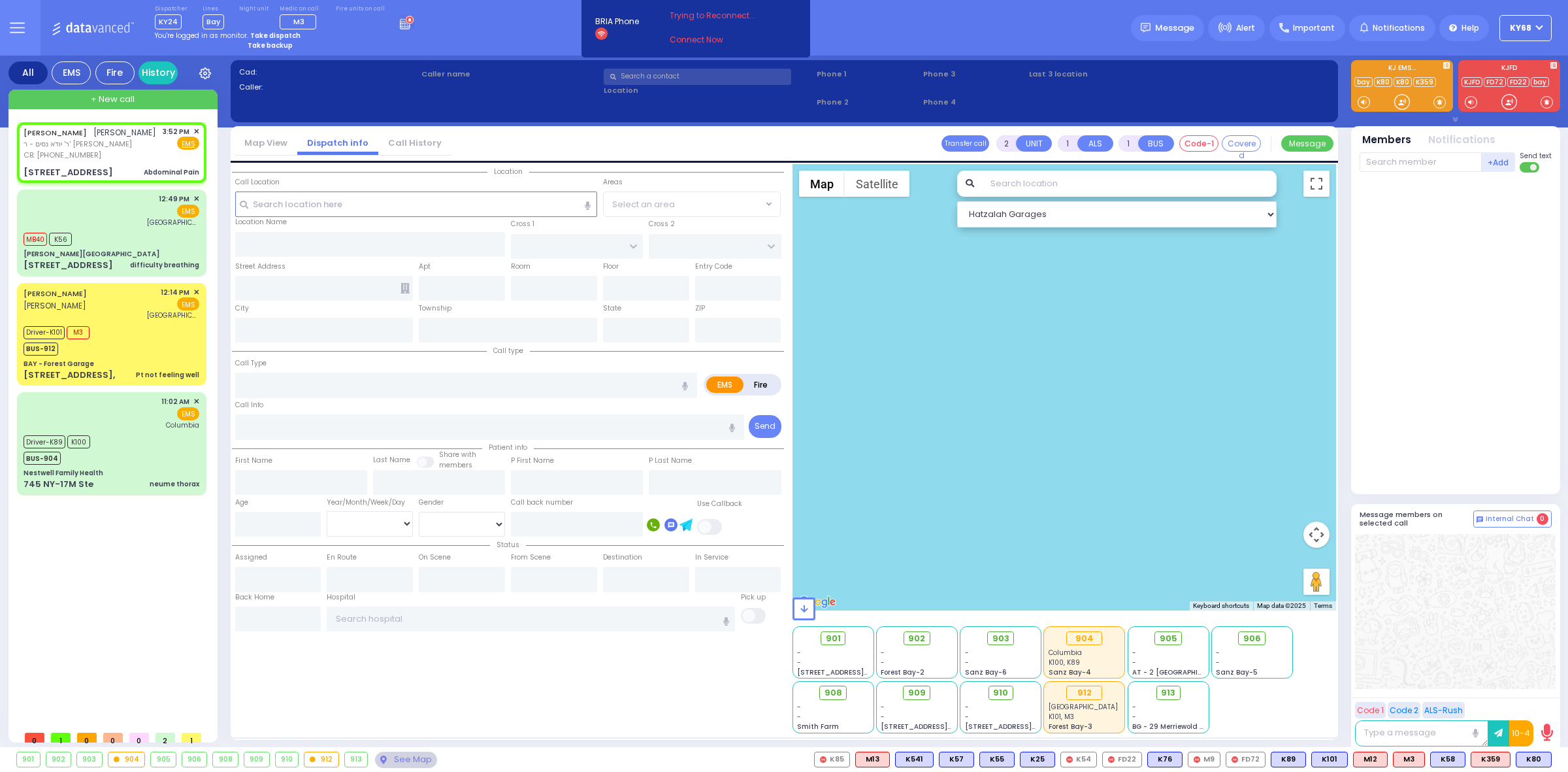
type input "1"
type input "0"
select select
type input "Abdominal Pain"
radio input "true"
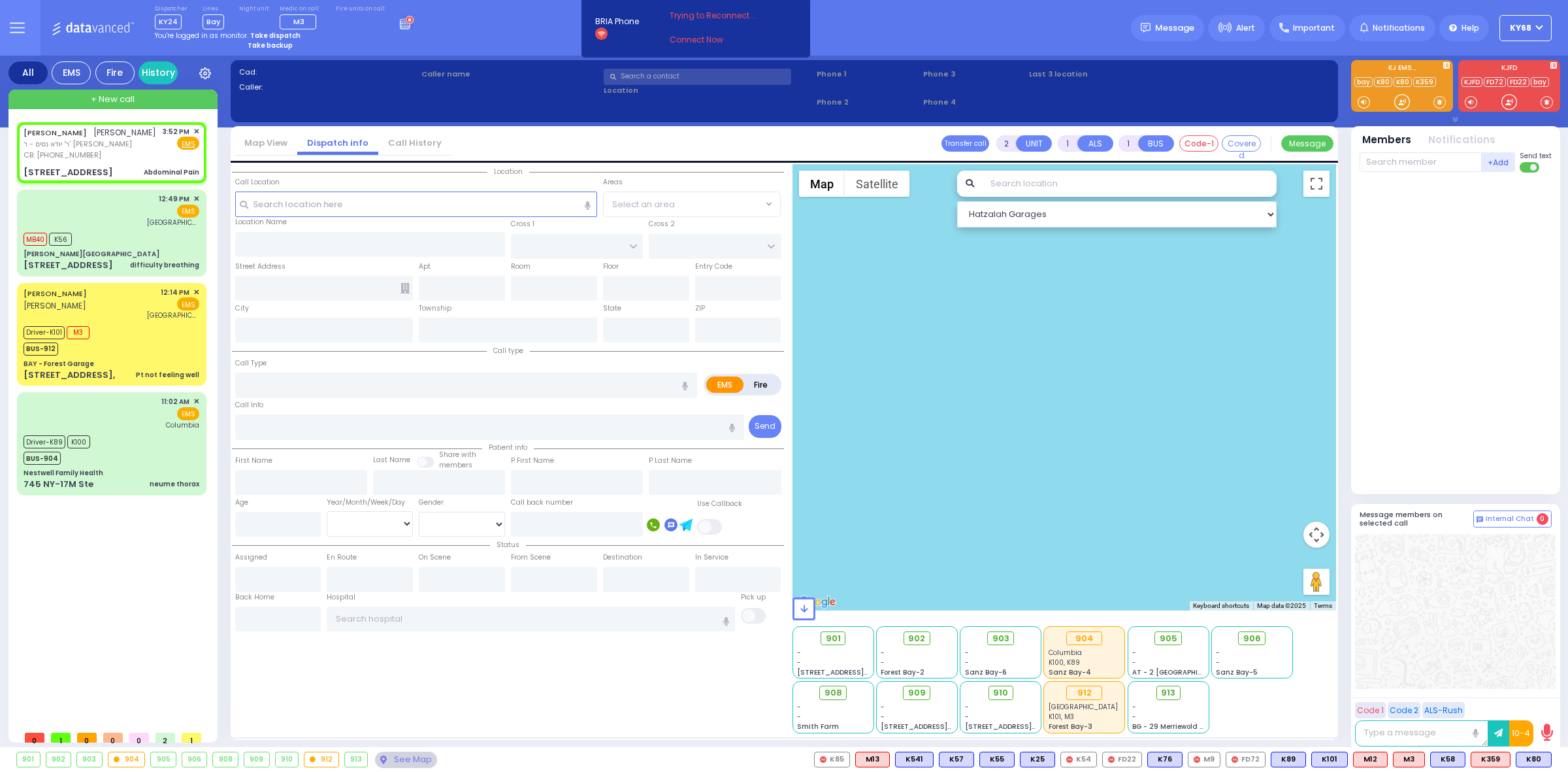
type input "MOSHE"
type input "BASUL"
select select
type input "8455371705"
type input "15:52"
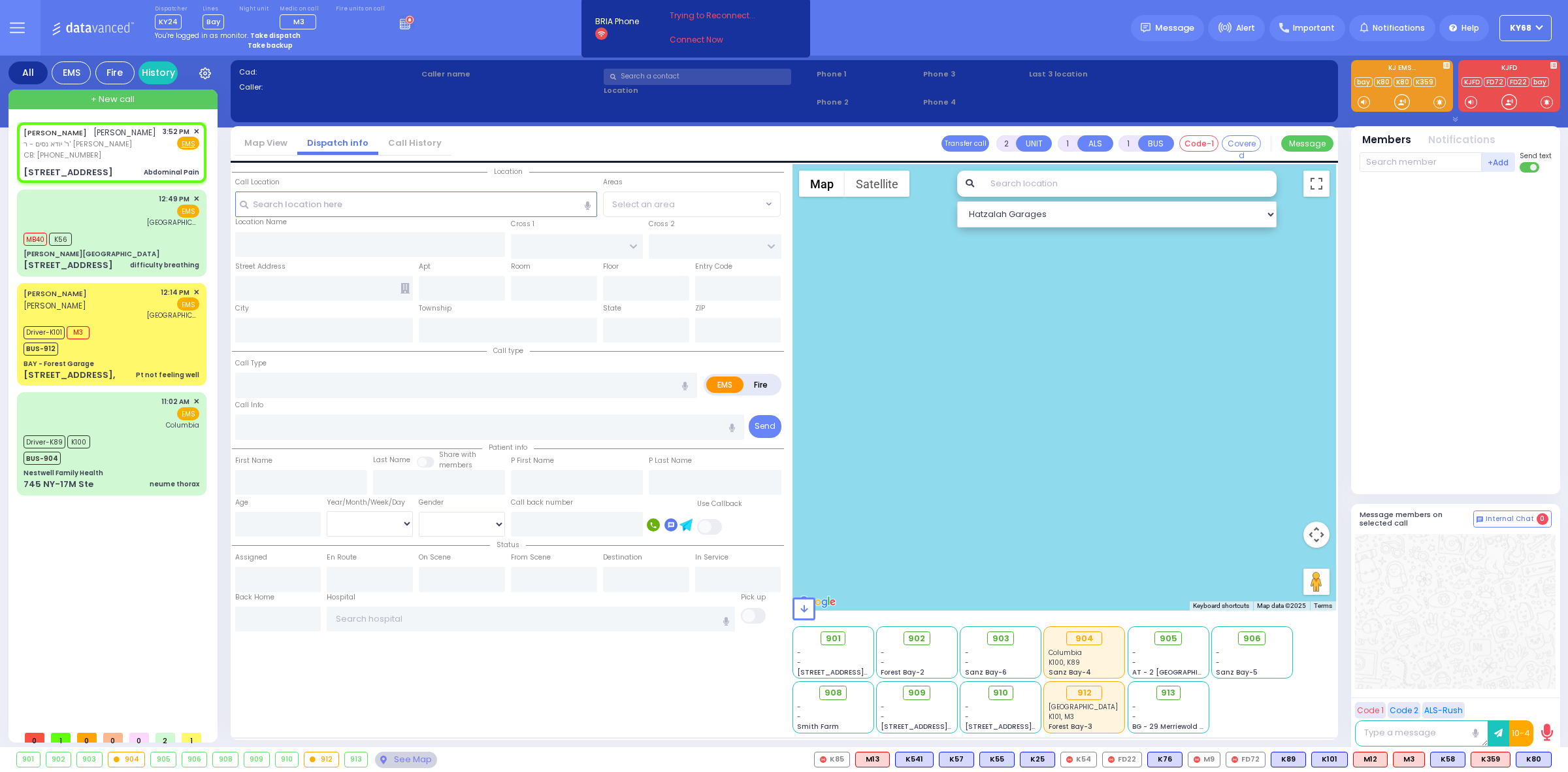
type input "15:54"
select select "Hatzalah Garages"
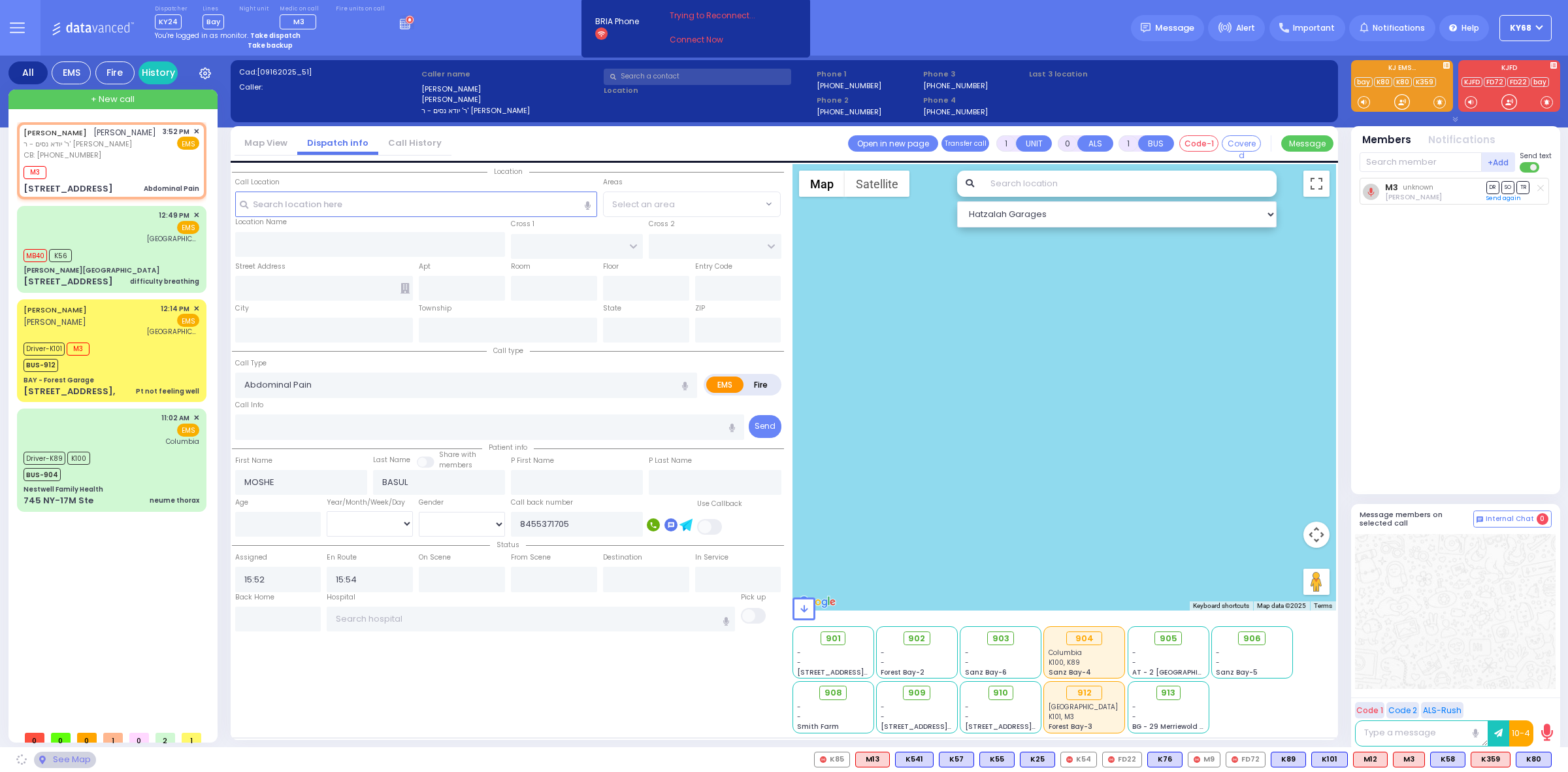
select select
radio input "true"
select select
select select "Hatzalah Garages"
type input "FRANKFURT RD"
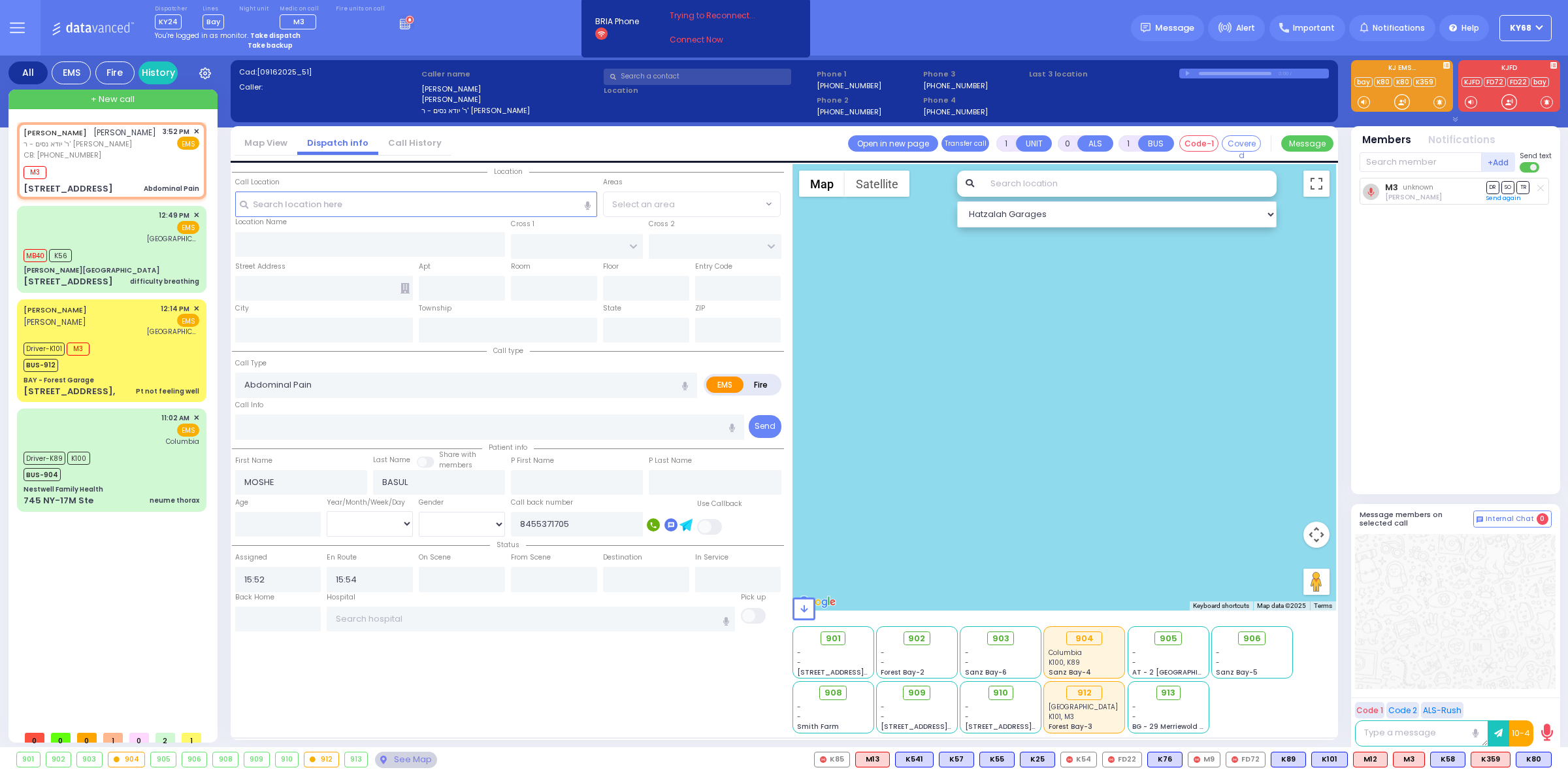
type input "DINEV COURT"
type input "3 Frankfurt Road"
type input "102"
type input "Monroe"
type input "[US_STATE]"
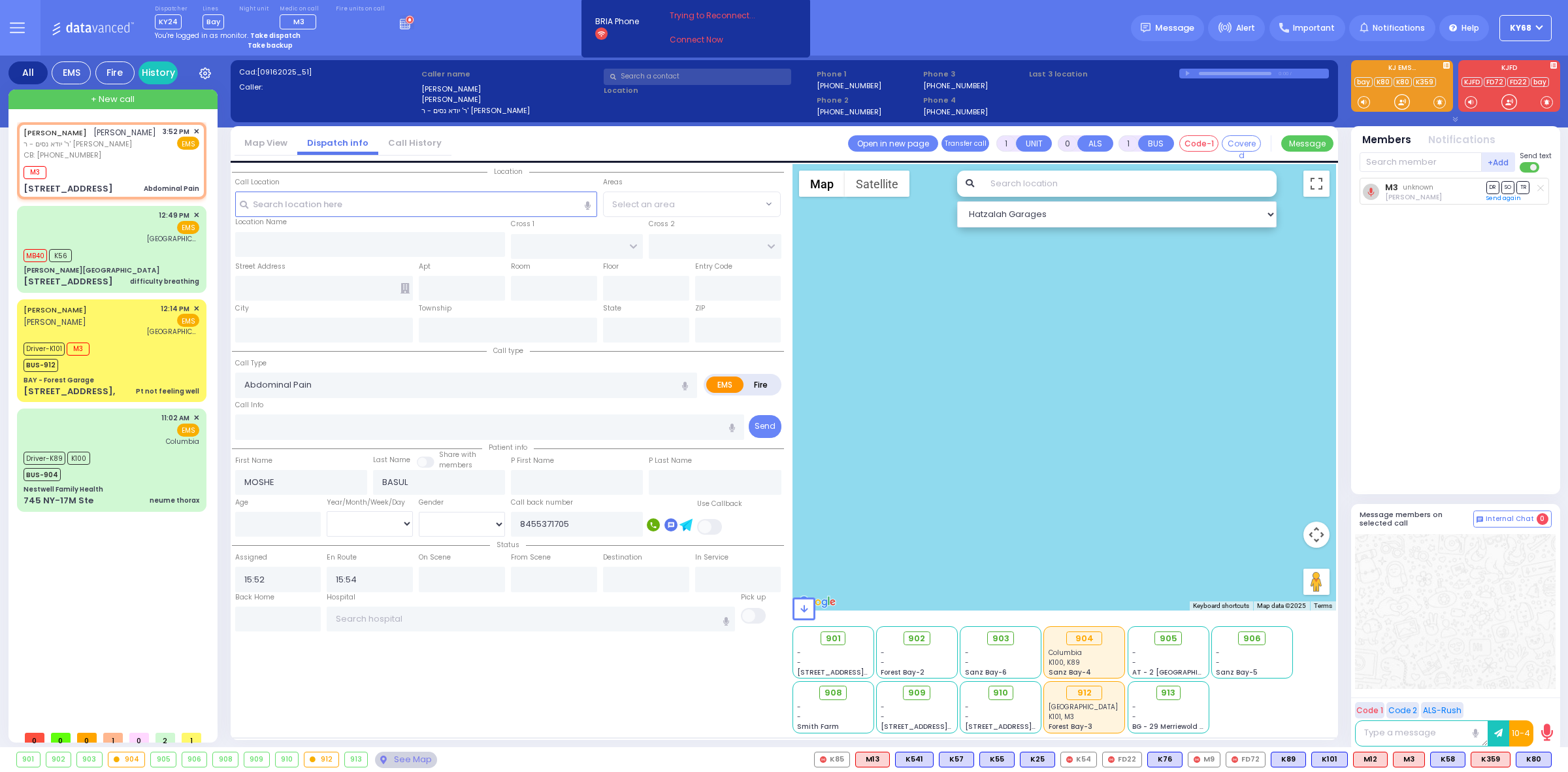
type input "10950"
select select "BEIRECH MOSHE"
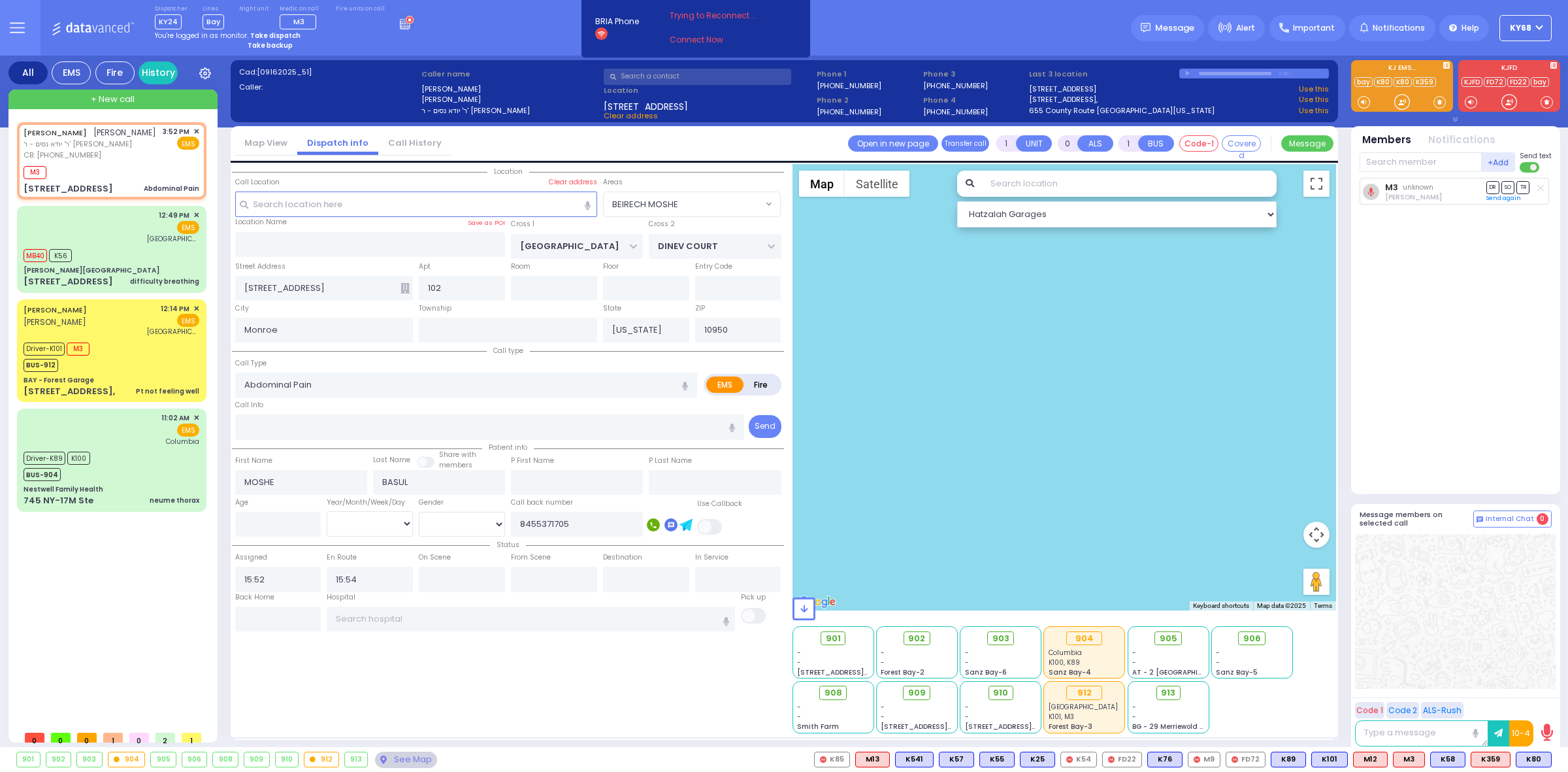
select select
radio input "true"
select select
select select "Hatzalah Garages"
select select "BEIRECH MOSHE"
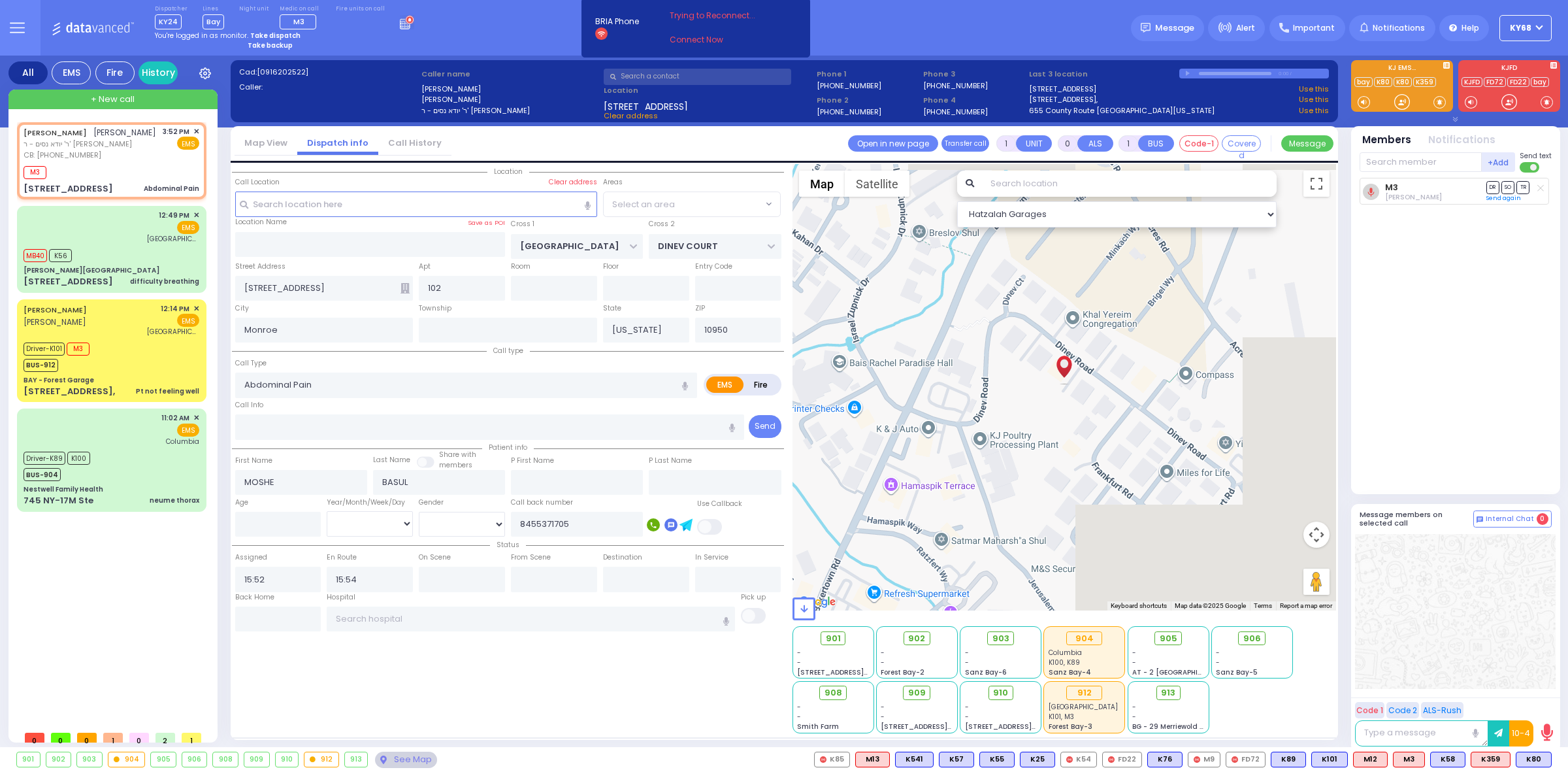
select select "BEIRECH MOSHE"
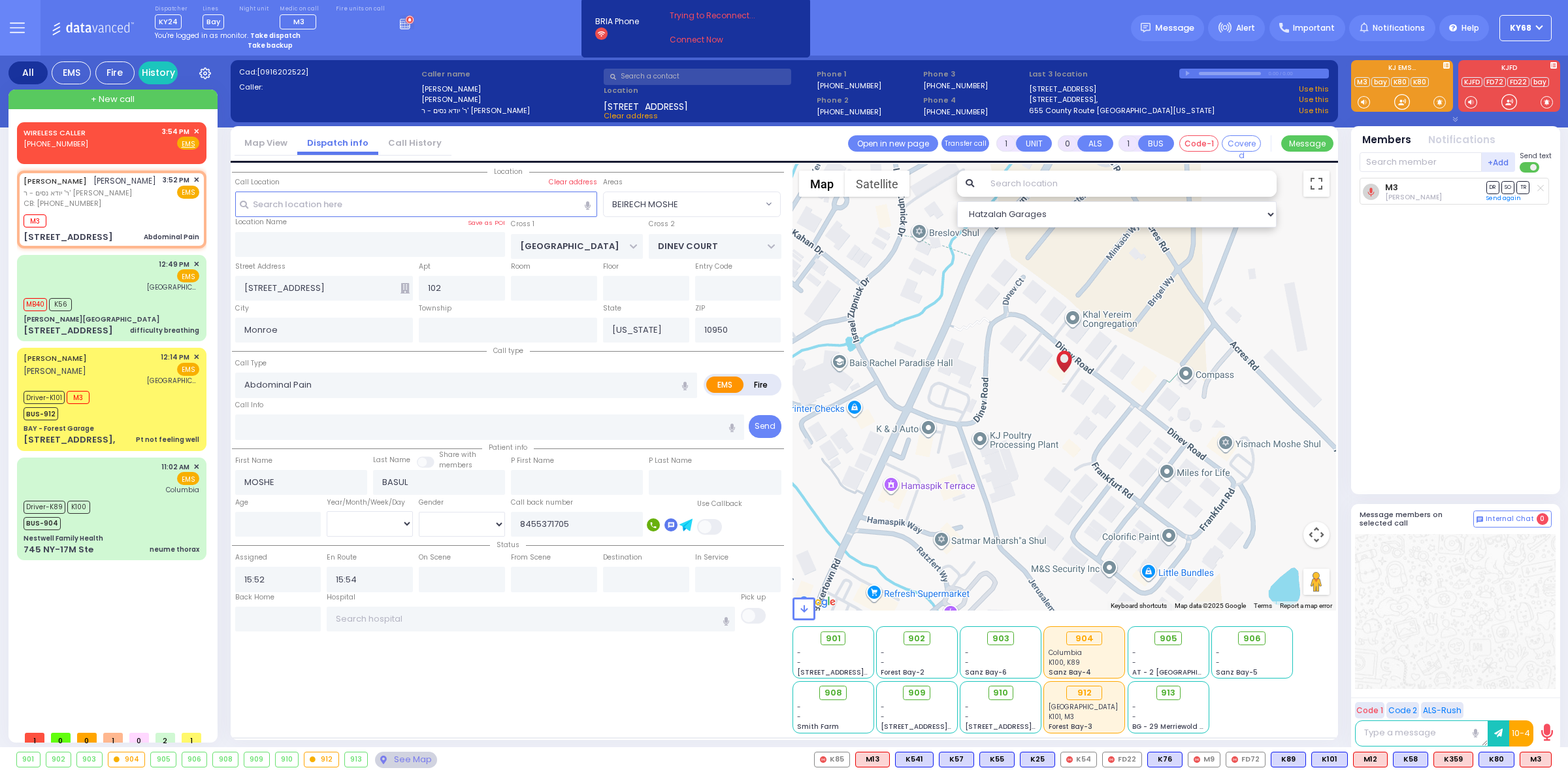
select select
radio input "true"
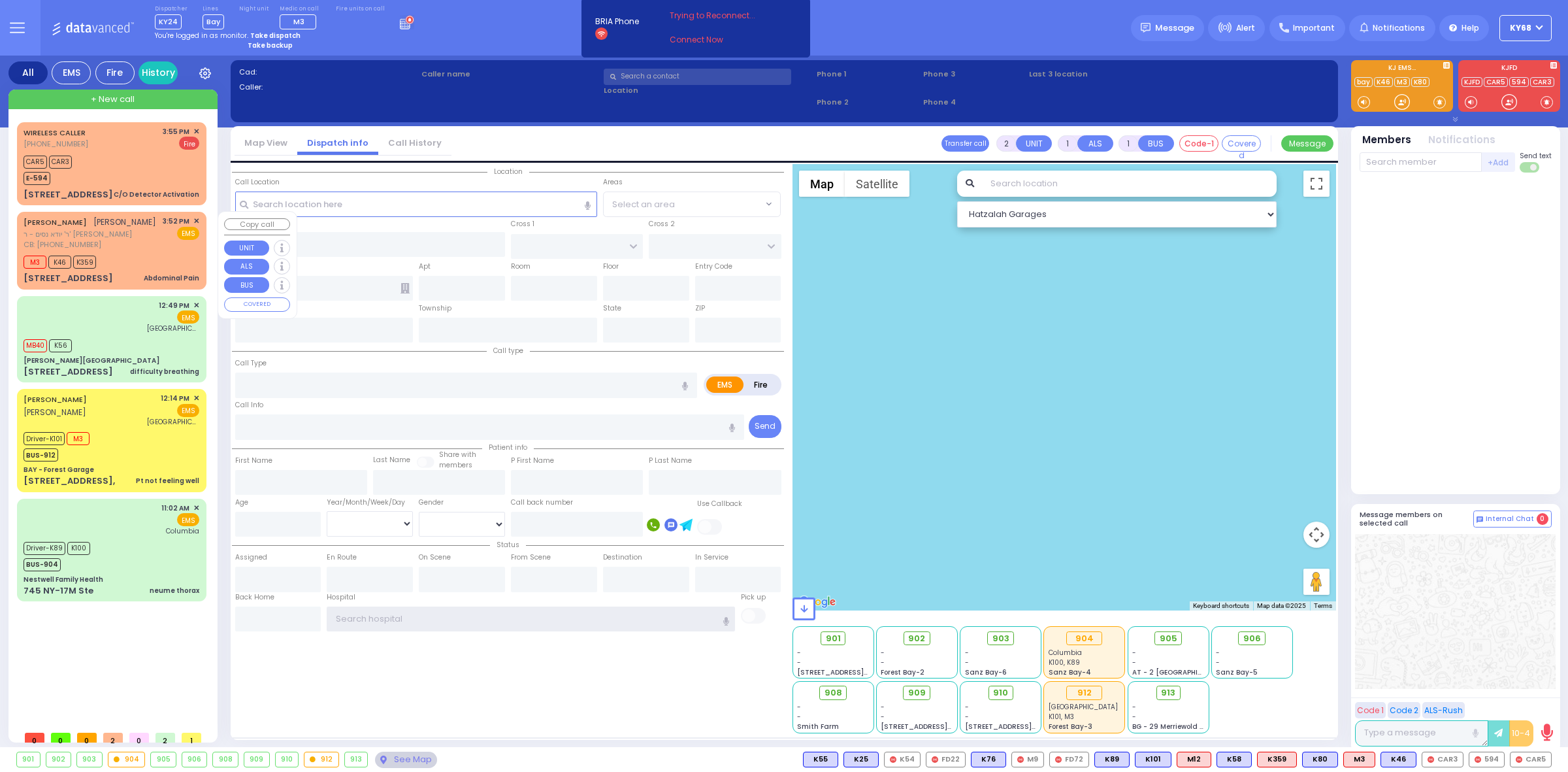
type input "ky68"
click at [79, 264] on span "K359" at bounding box center [85, 261] width 23 height 13
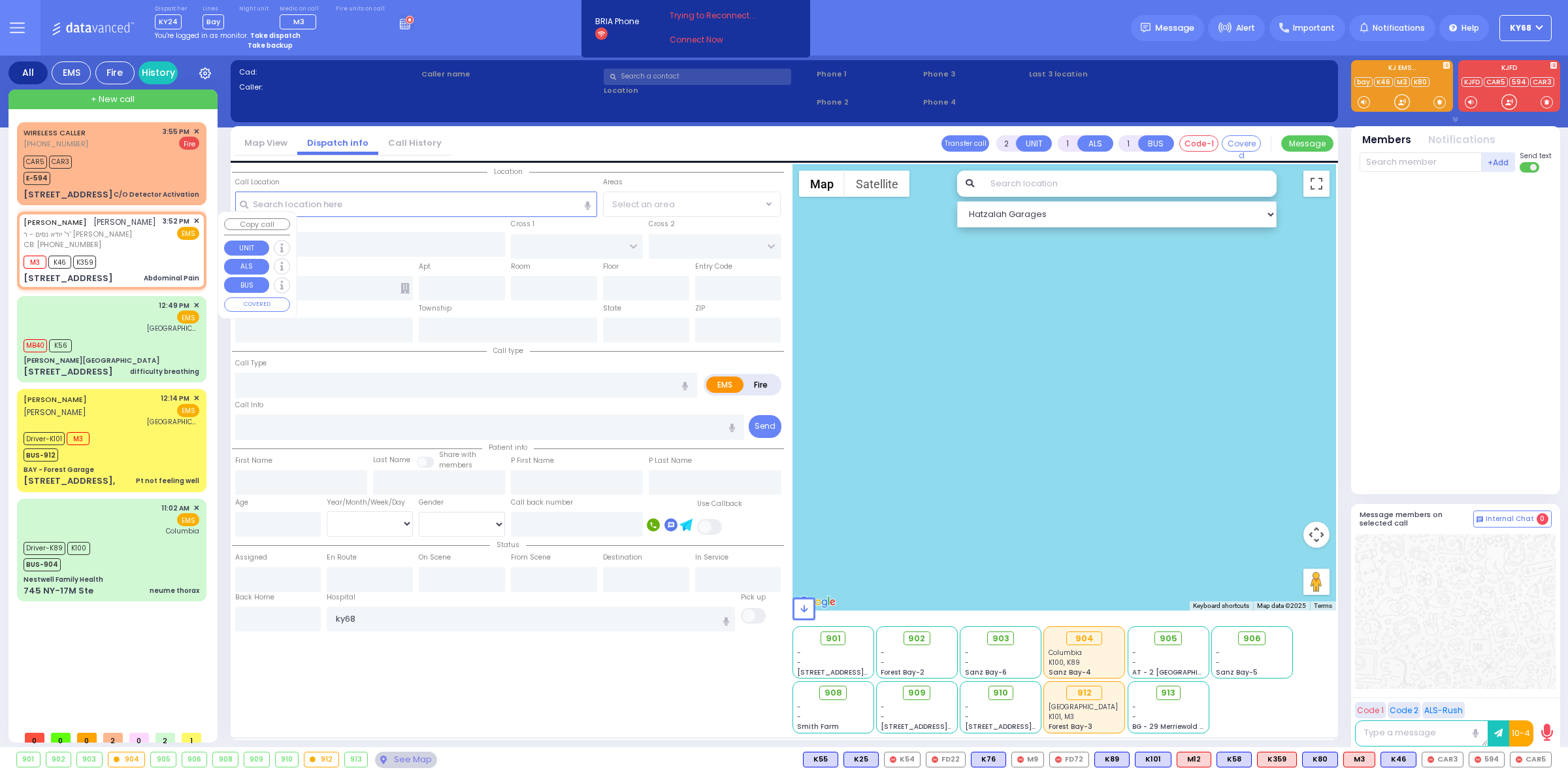
type input "1"
type input "0"
select select
type input "Abdominal Pain"
radio input "true"
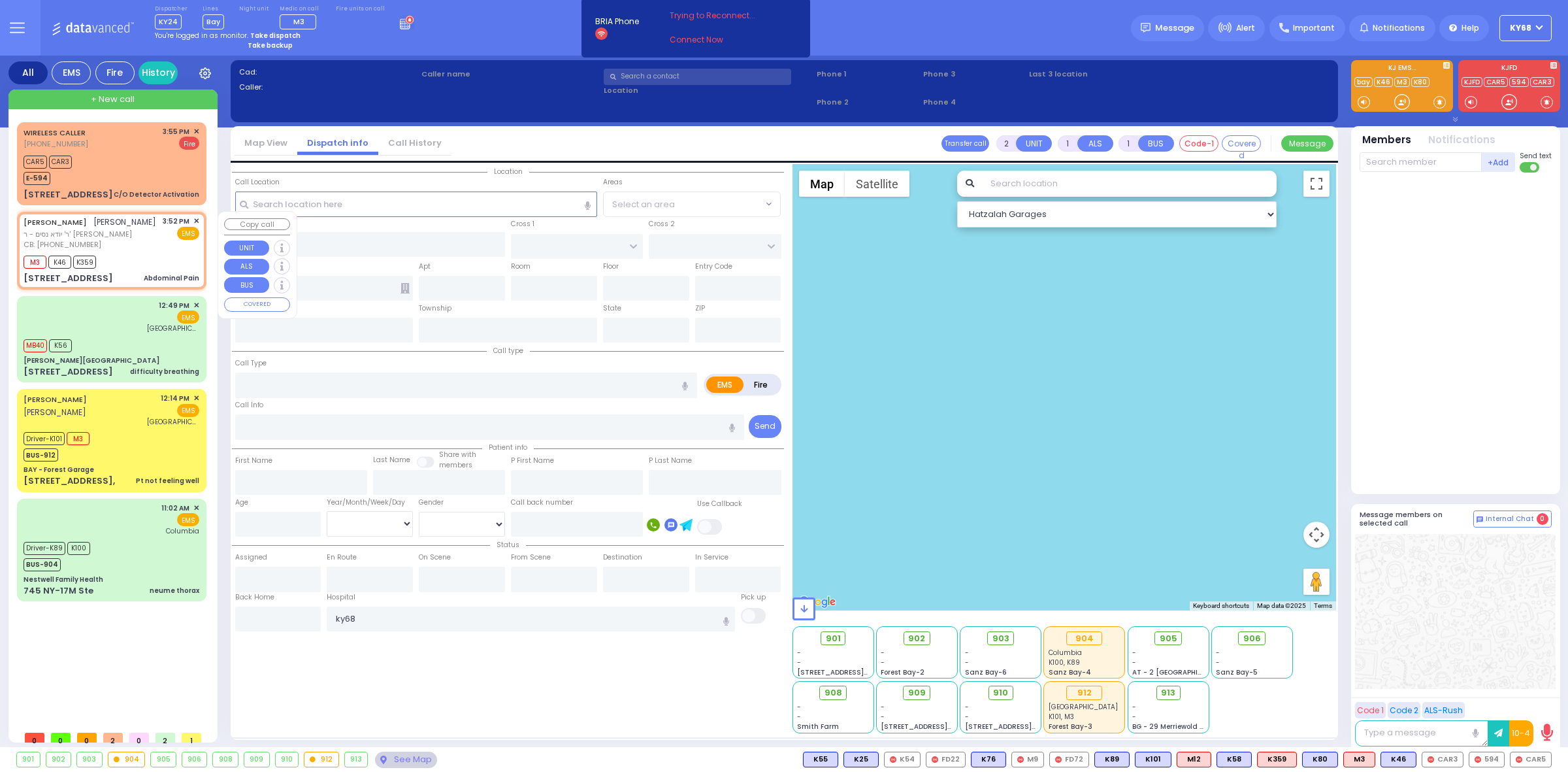
type input "MOSHE"
type input "BASUL"
select select
type input "8455371705"
type input "15:52"
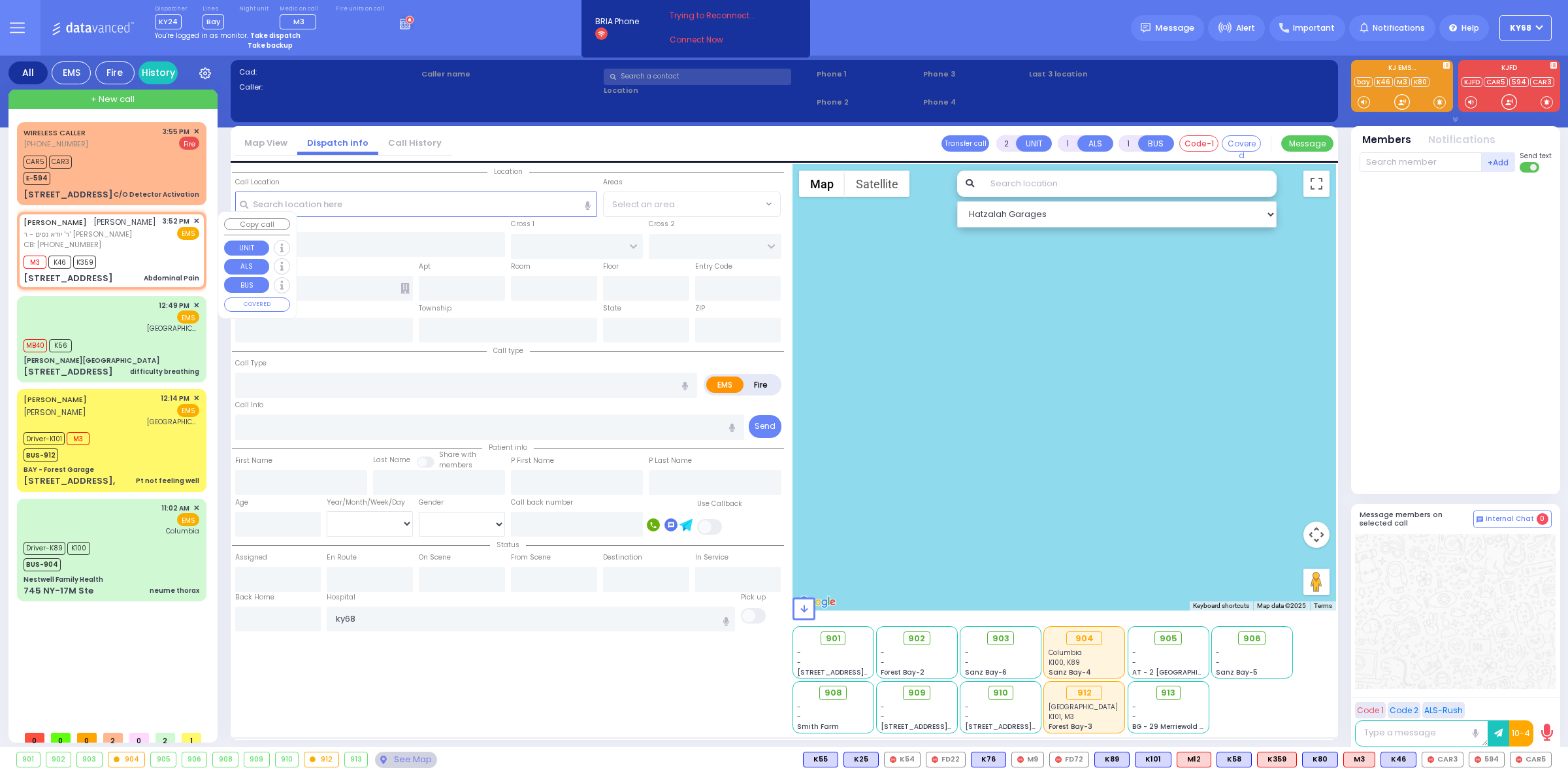
type input "15:54"
select select "Hatzalah Garages"
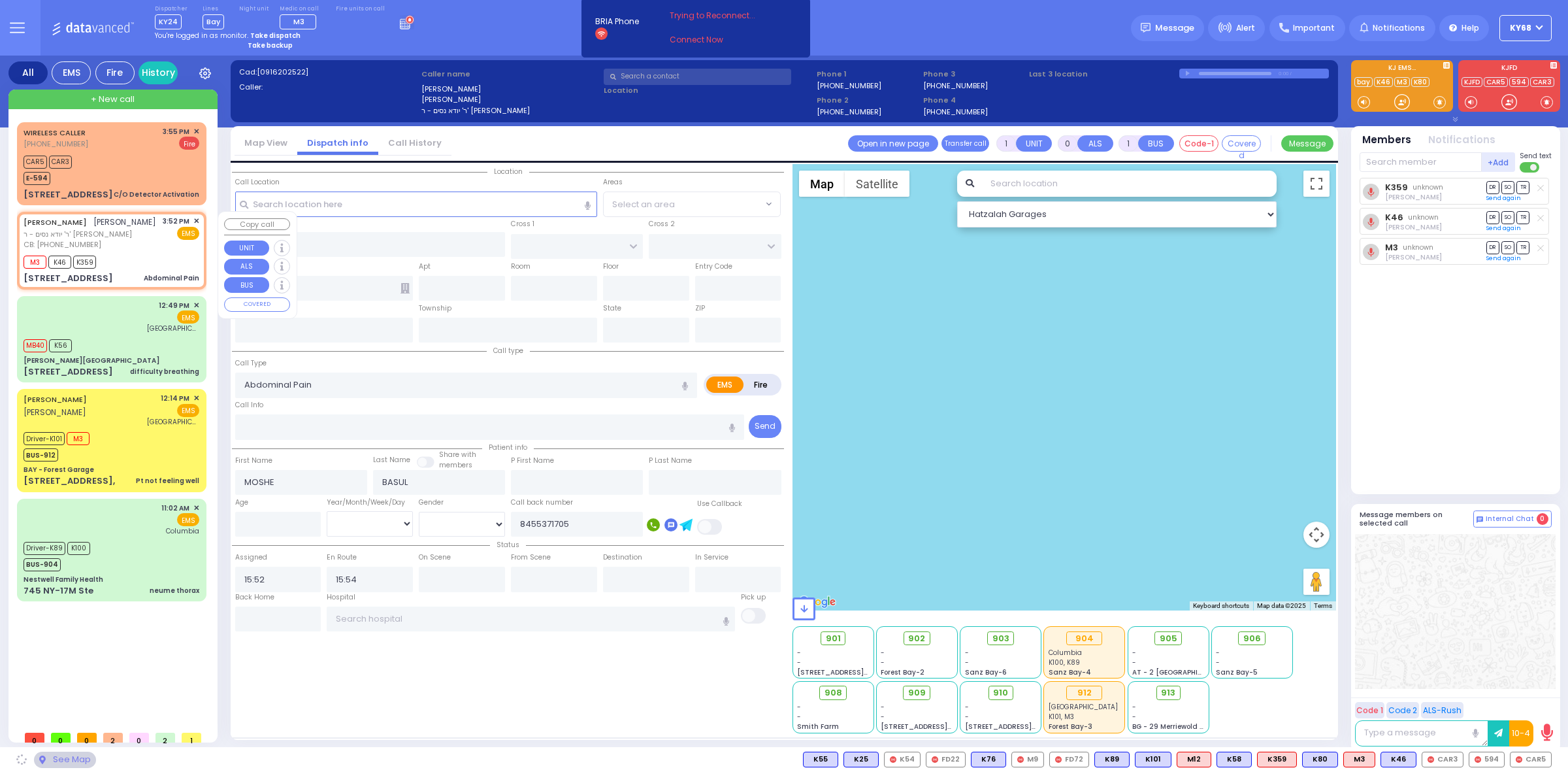
type input "[GEOGRAPHIC_DATA]"
type input "DINEV COURT"
type input "[STREET_ADDRESS]"
type input "102"
type input "Monroe"
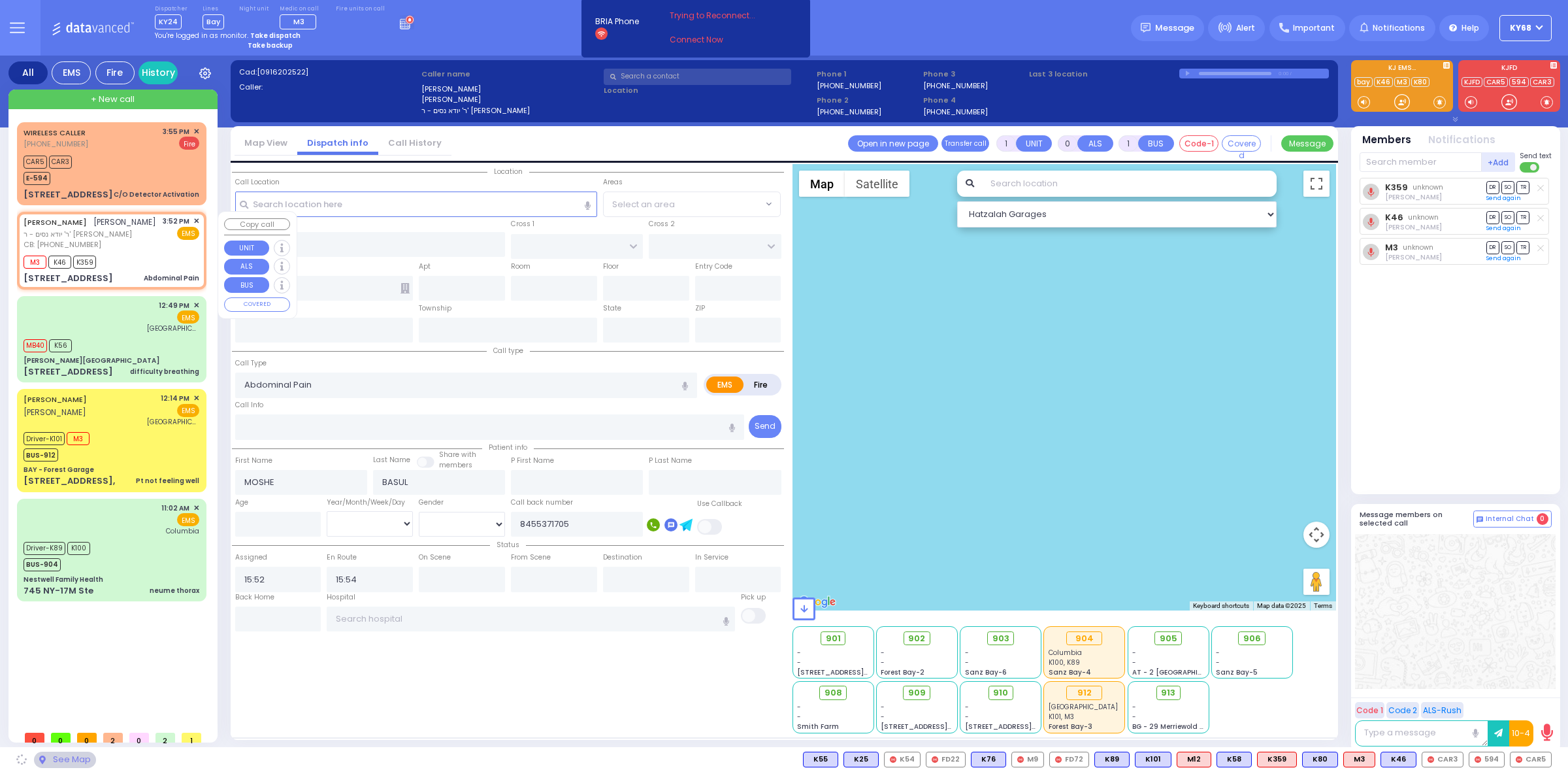
type input "New York"
type input "10950"
select select "BEIRECH MOSHE"
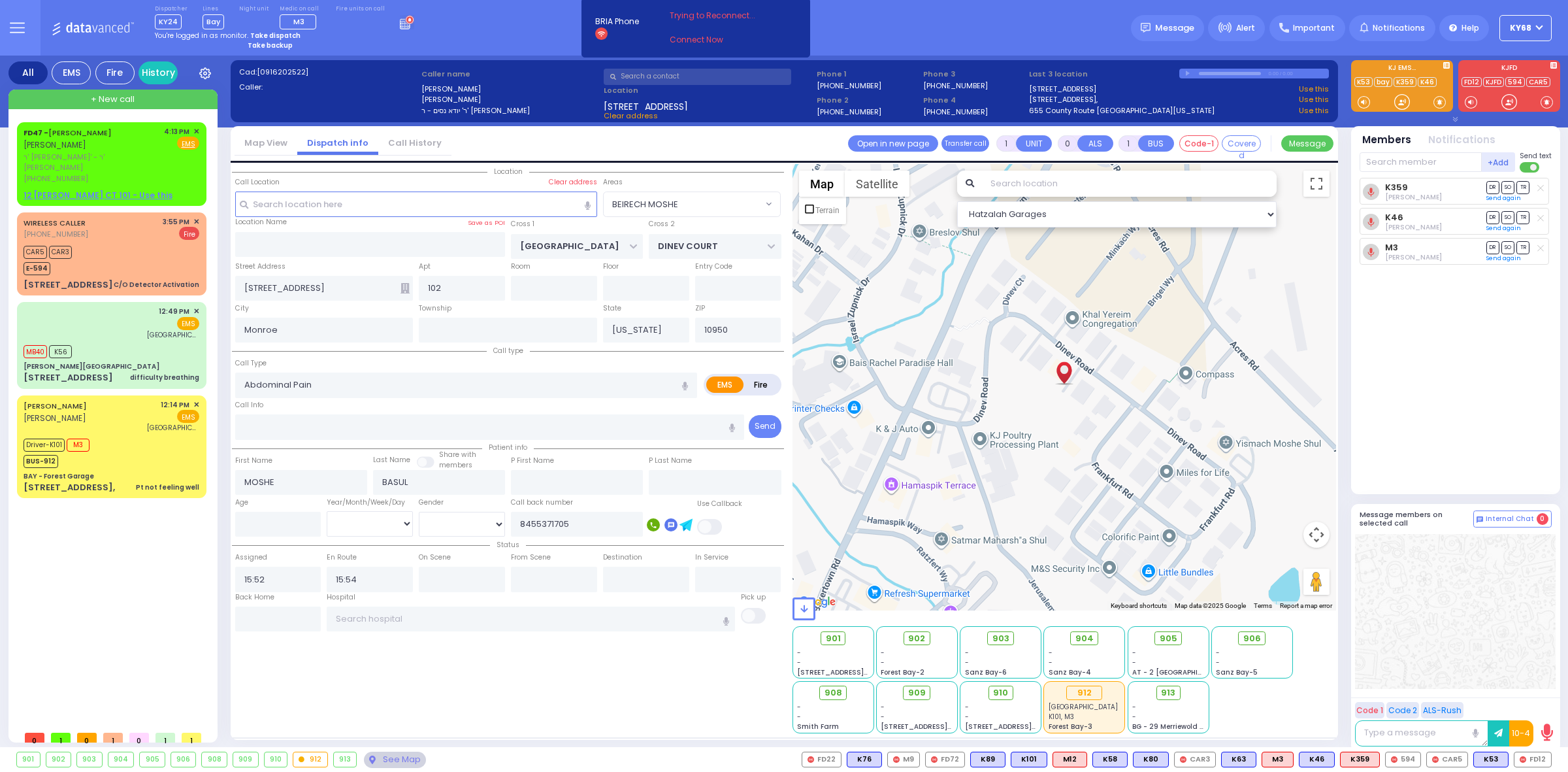
click at [989, 31] on div "Dispatcher KY24 shift has started. Are you ? Lines Bay" at bounding box center [784, 28] width 1568 height 56
click at [985, 27] on div "Dispatcher KY24 shift has started. Are you ? Lines Bay" at bounding box center [784, 28] width 1568 height 56
click at [158, 616] on div "FD47 - MOSHE ELIEZER ROTTENBERG משה ראטענבערג ר' יעקב אלי' - ר' משה מענדל טירנו…" at bounding box center [114, 424] width 194 height 602
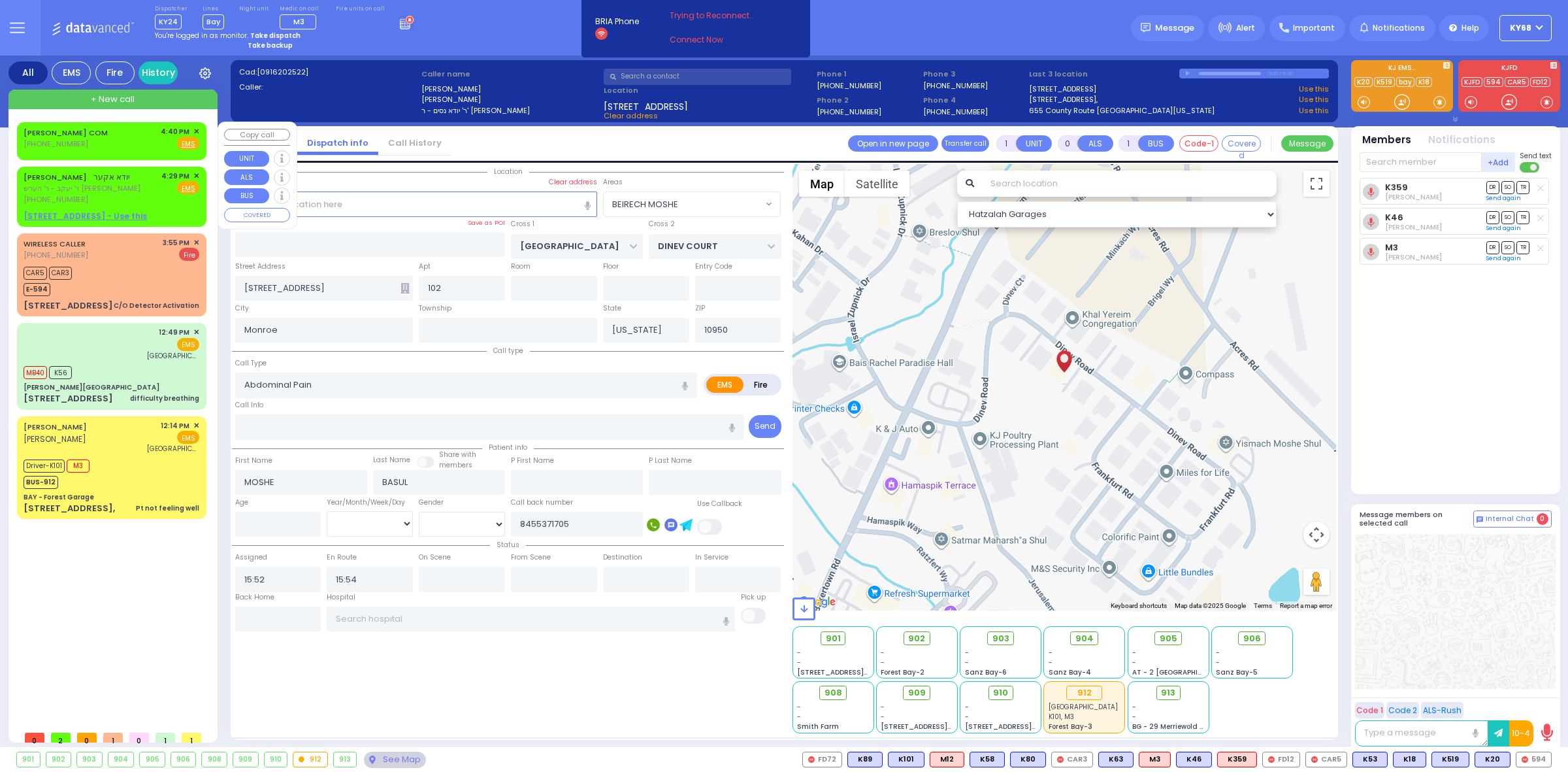
click at [28, 135] on link "KIRYAS JOEL COM" at bounding box center [66, 133] width 85 height 10
type input "2"
type input "1"
select select
radio input "true"
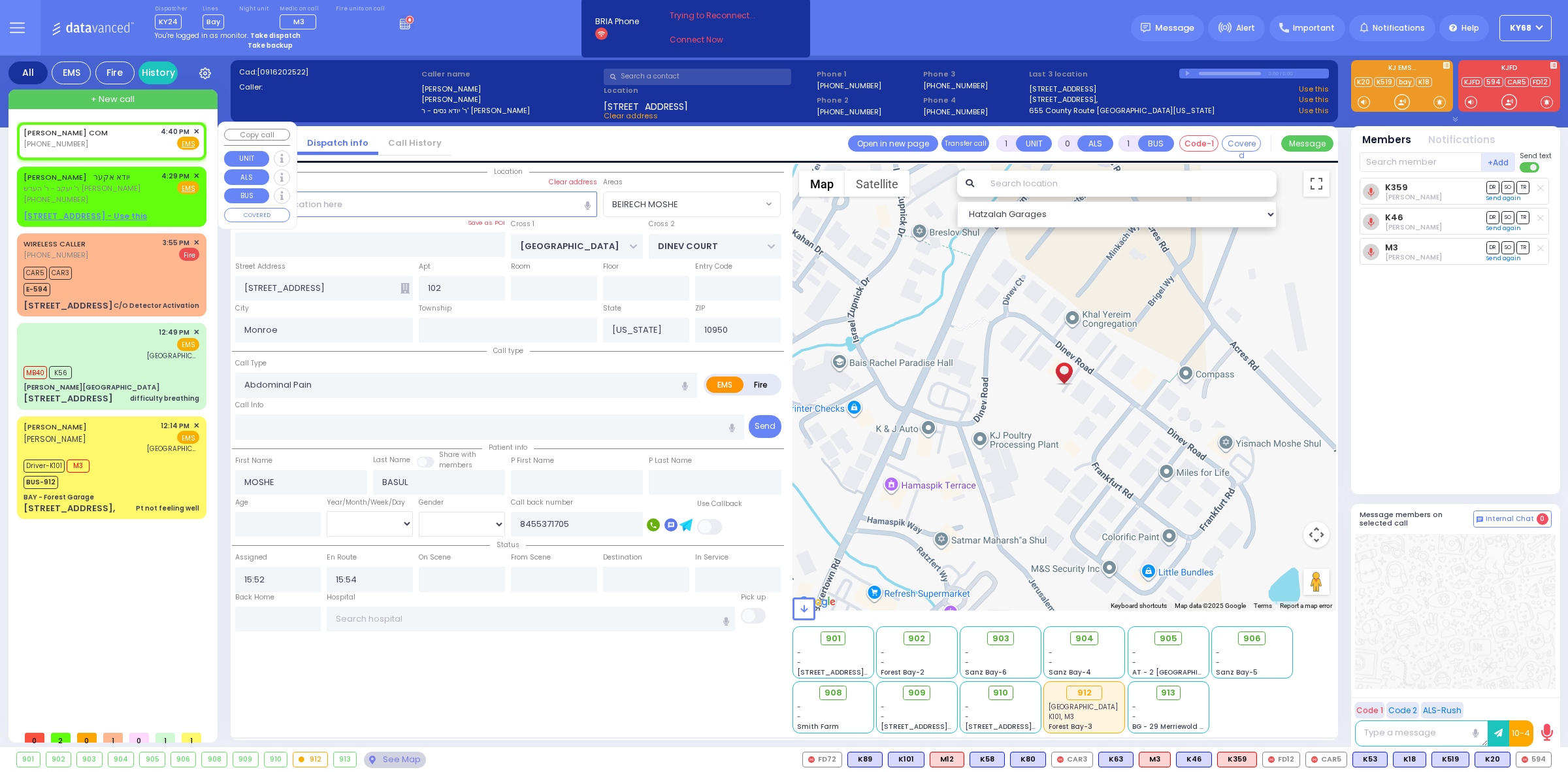
select select
type input "16:40"
select select "Hatzalah Garages"
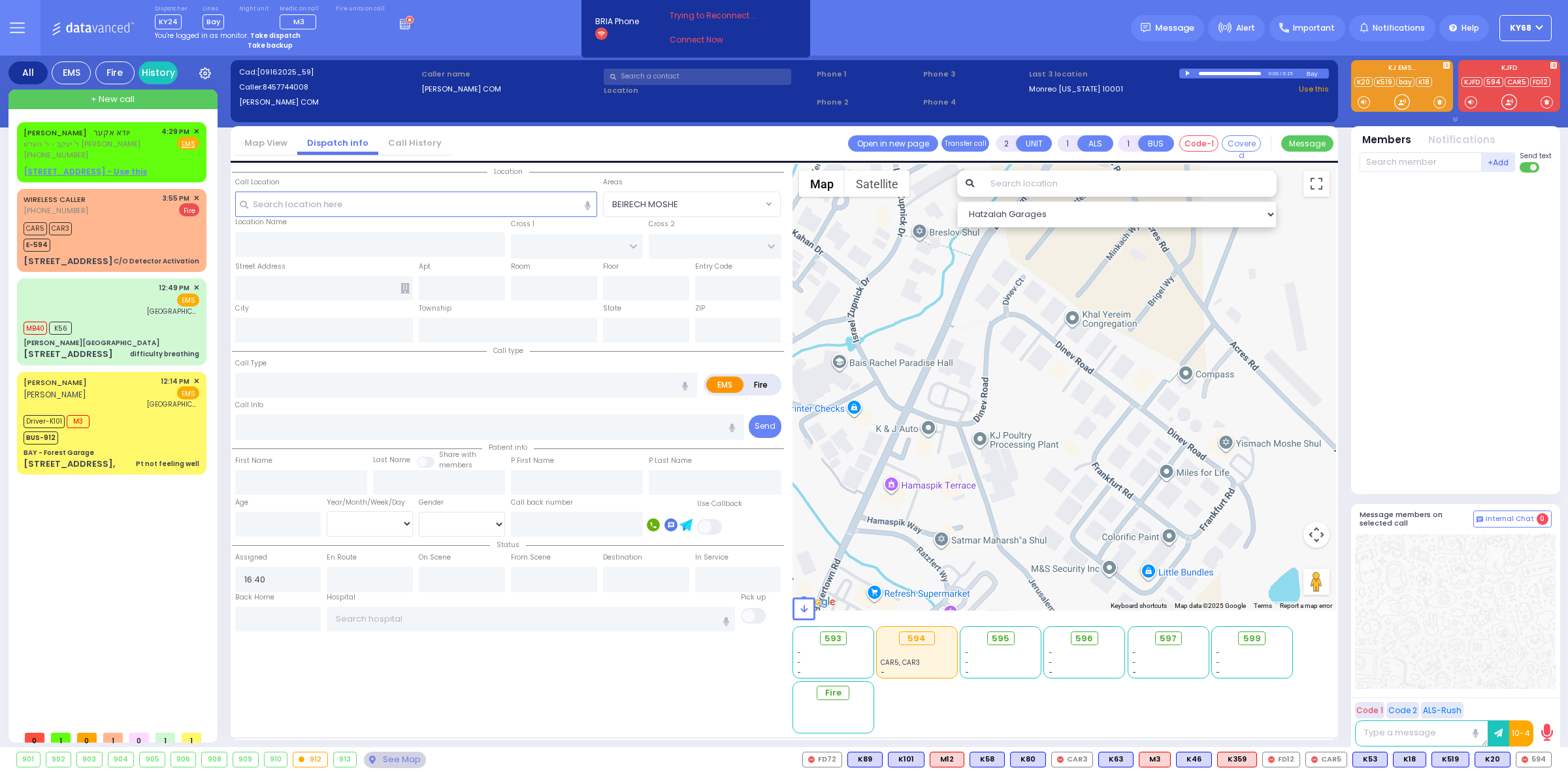
click at [1188, 70] on div "0:00 / 0:15" at bounding box center [1243, 74] width 128 height 10
click at [1188, 72] on div at bounding box center [1188, 73] width 8 height 6
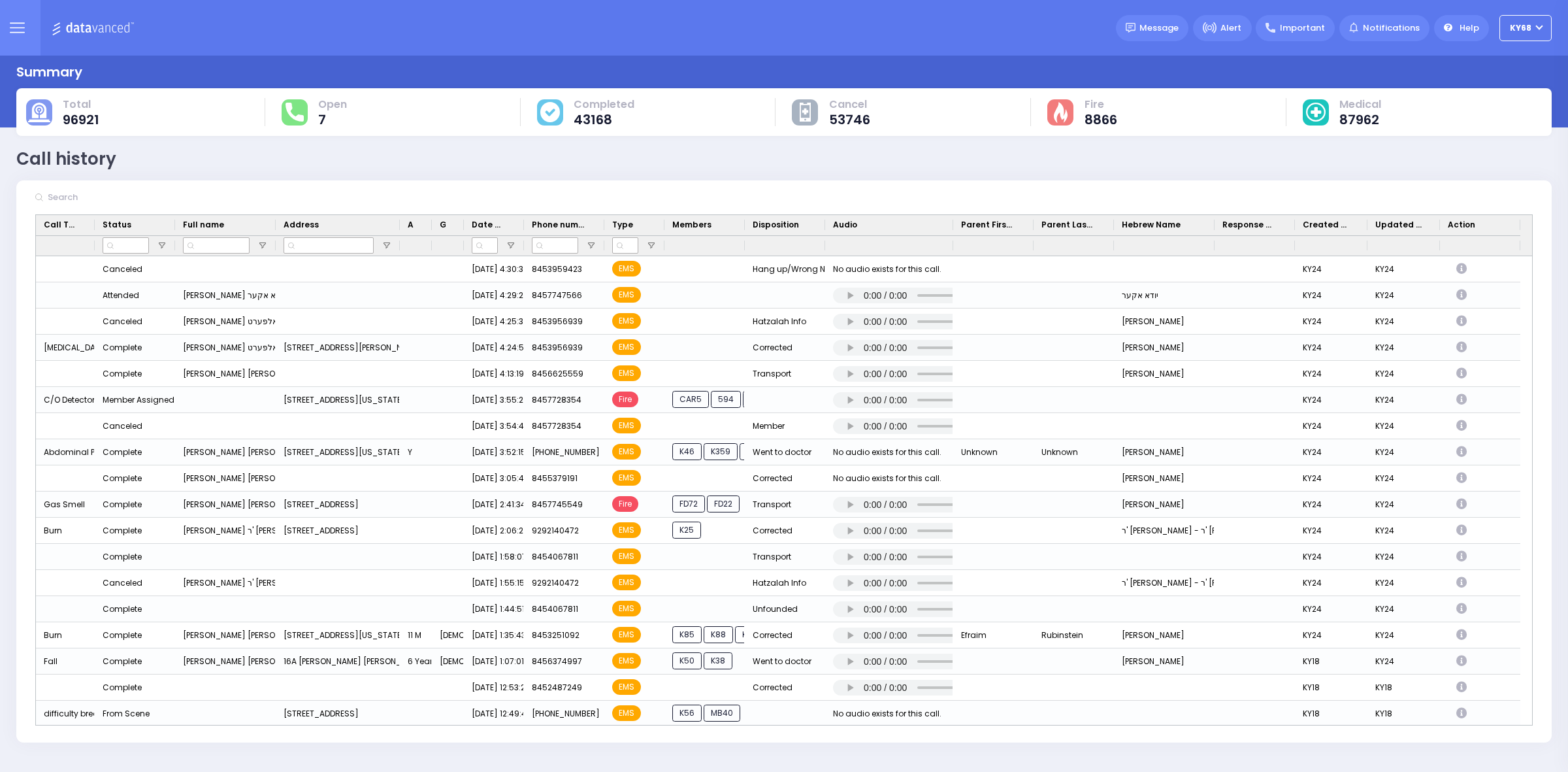
click at [188, 194] on input "text" at bounding box center [142, 197] width 196 height 25
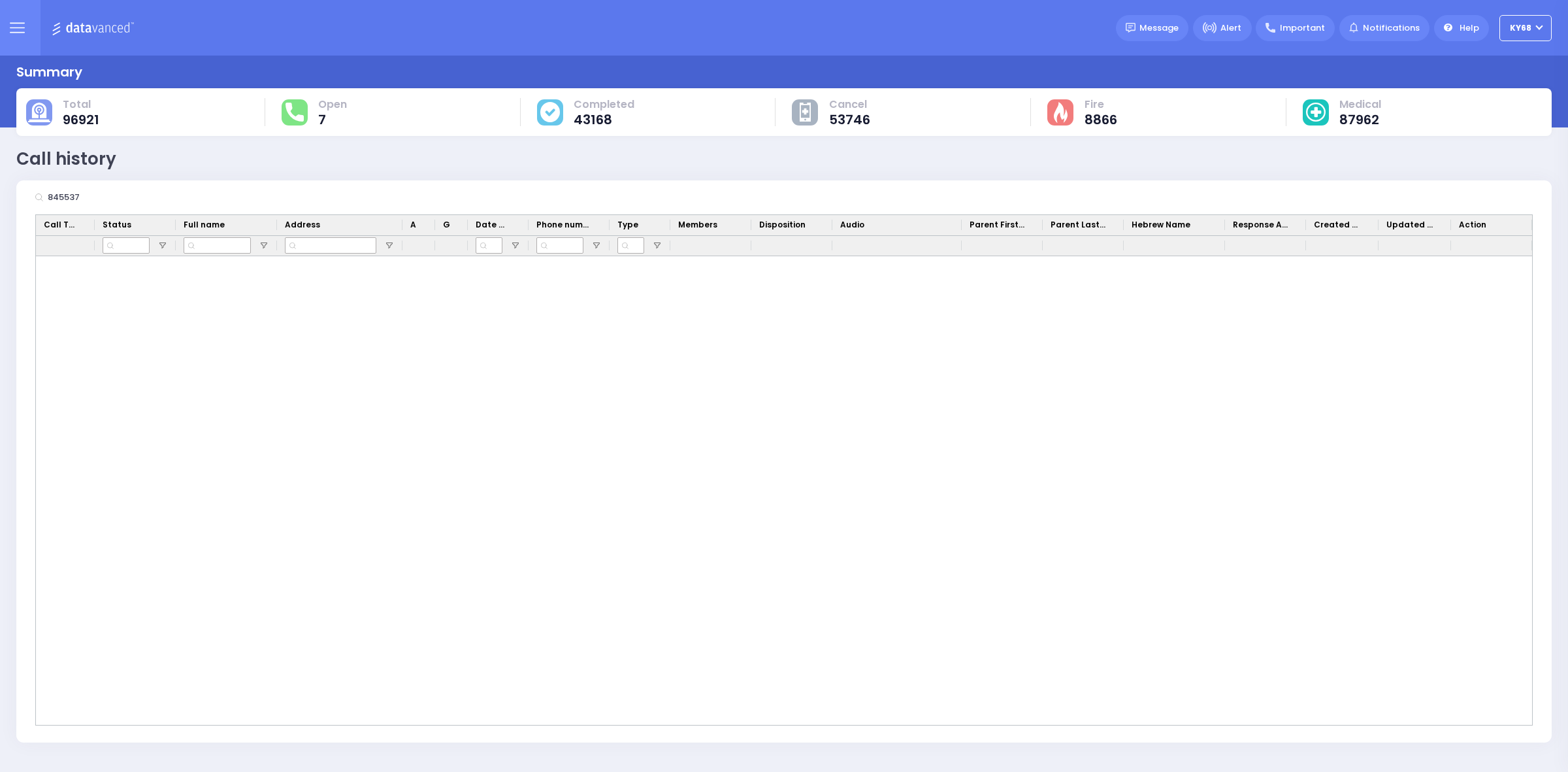
type input "845537"
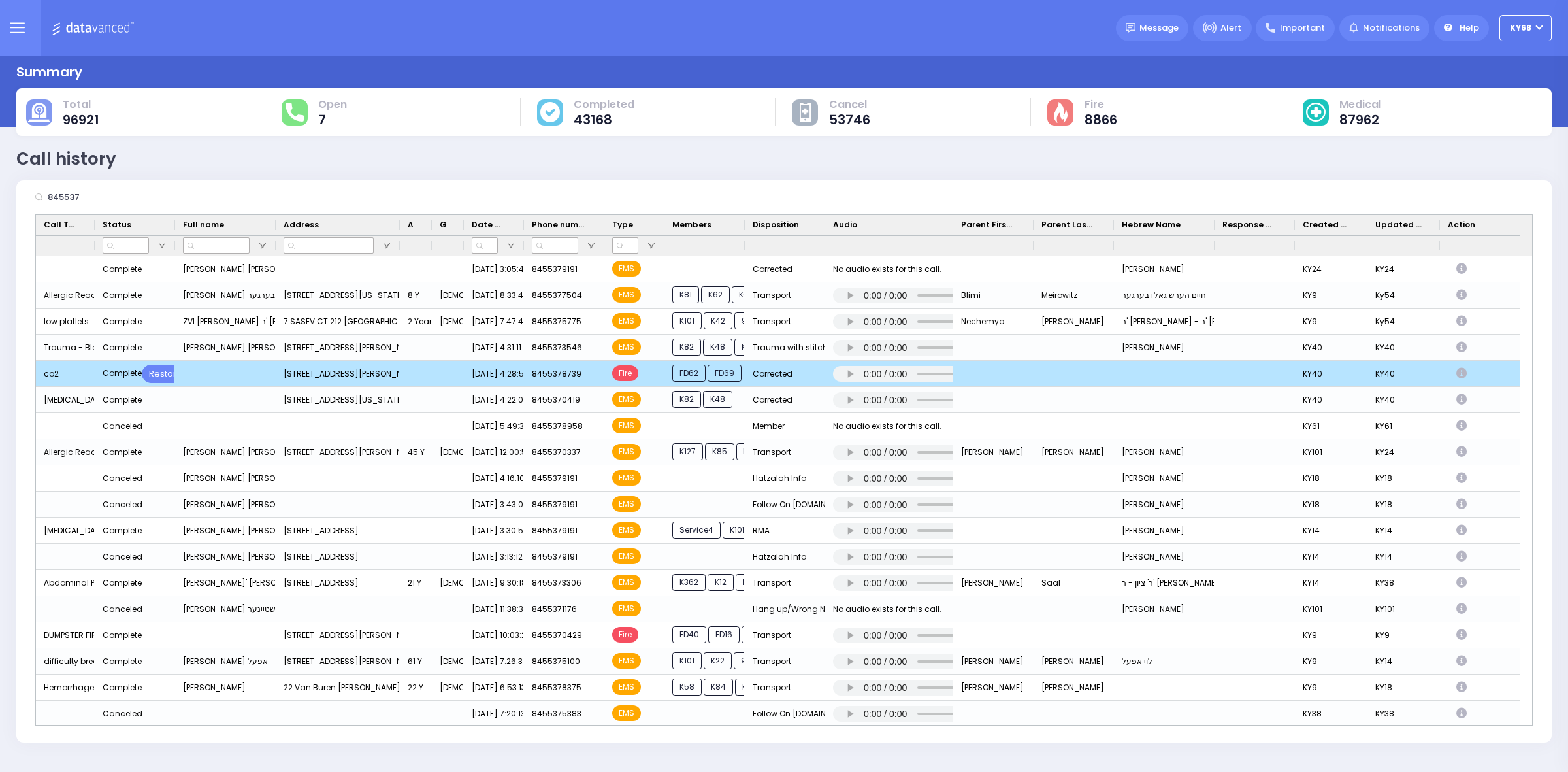
click at [1459, 370] on icon "Press SPACE to deselect this row." at bounding box center [1463, 373] width 14 height 11
select select
select select "Corrected"
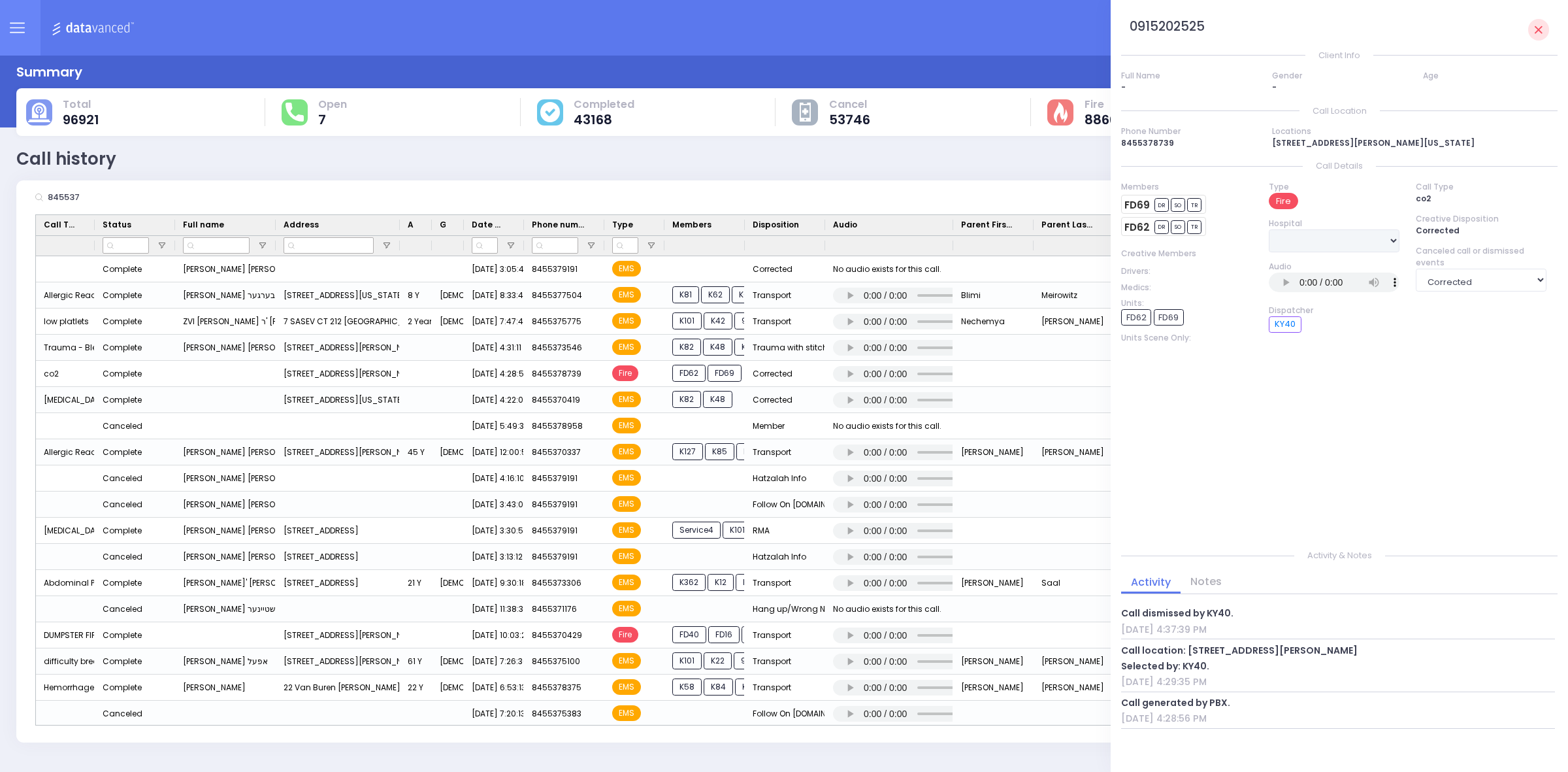
click at [1172, 27] on h3 "0915202525" at bounding box center [1167, 27] width 75 height 17
copy h3 "0915202525"
drag, startPoint x: 1130, startPoint y: 721, endPoint x: 1216, endPoint y: 725, distance: 86.1
click at [1216, 725] on div "Call generated by PBX. [DATE] 4:28:56 PM" at bounding box center [1338, 711] width 434 height 35
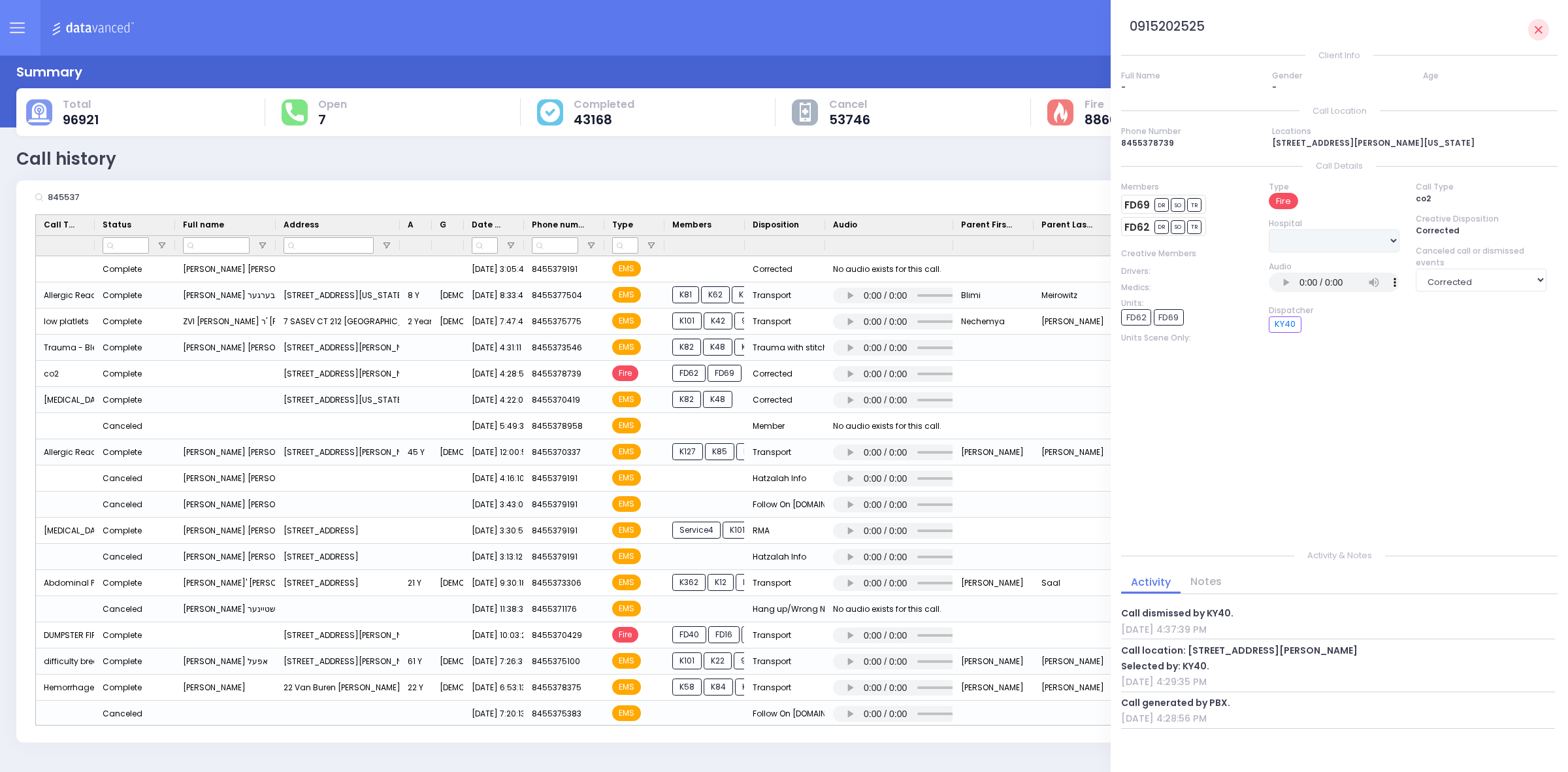
click at [1216, 725] on div "Call generated by PBX. [DATE] 4:28:56 PM" at bounding box center [1338, 711] width 434 height 35
drag, startPoint x: 1144, startPoint y: 719, endPoint x: 1196, endPoint y: 716, distance: 52.1
click at [1196, 716] on div "[DATE] 4:28:56 PM" at bounding box center [1338, 719] width 434 height 14
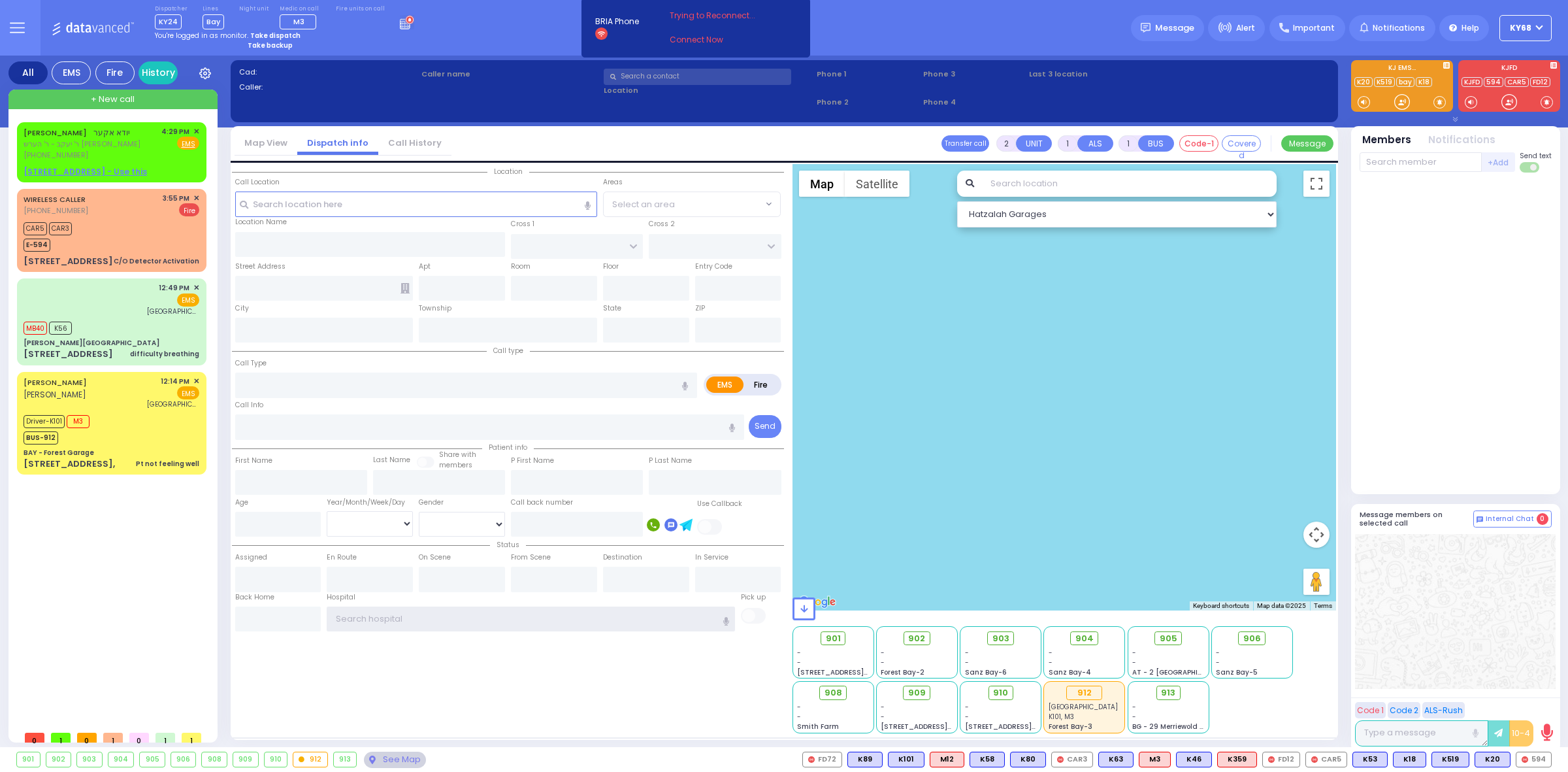
type input "ky68"
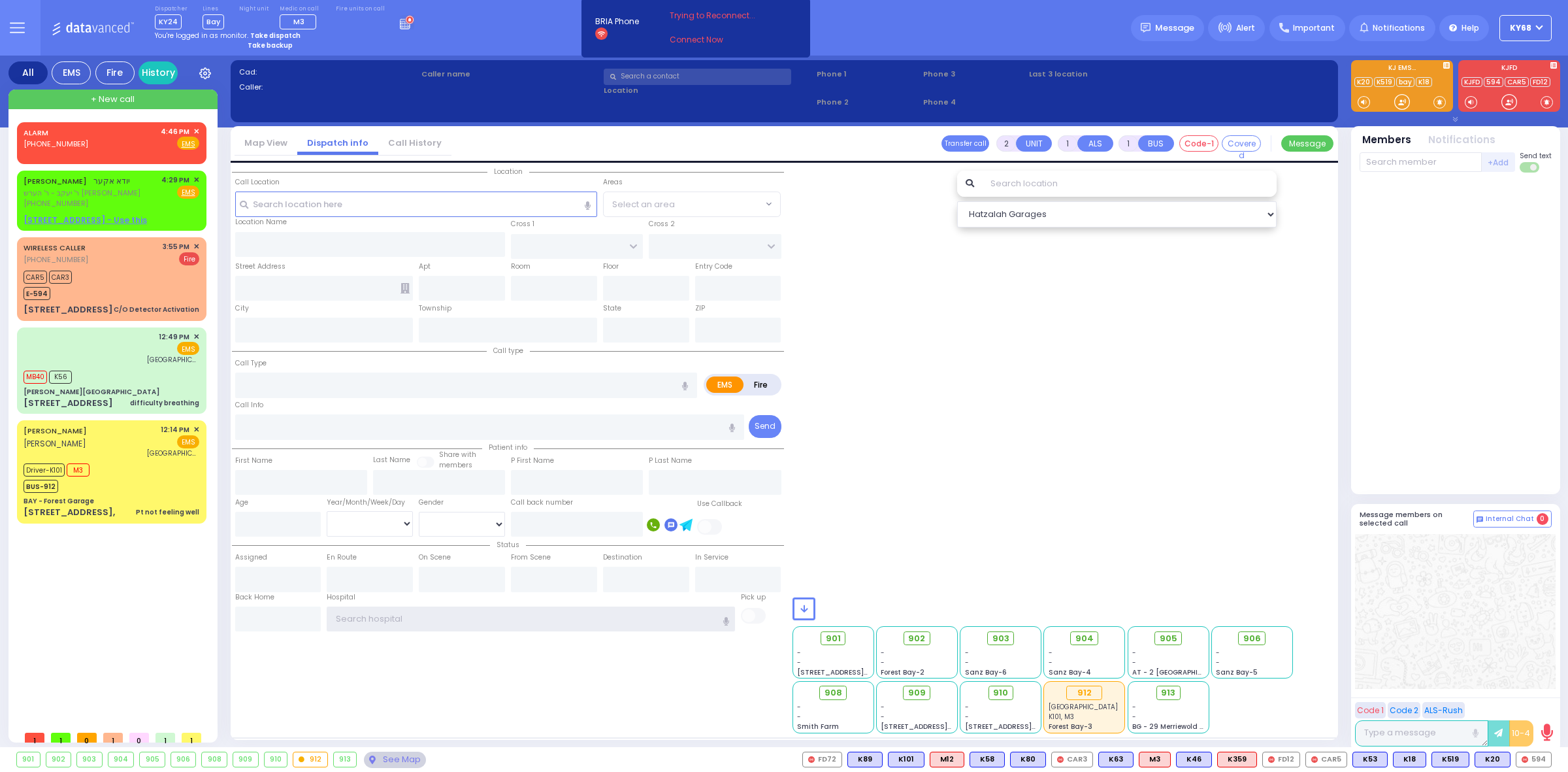
type input "ky68"
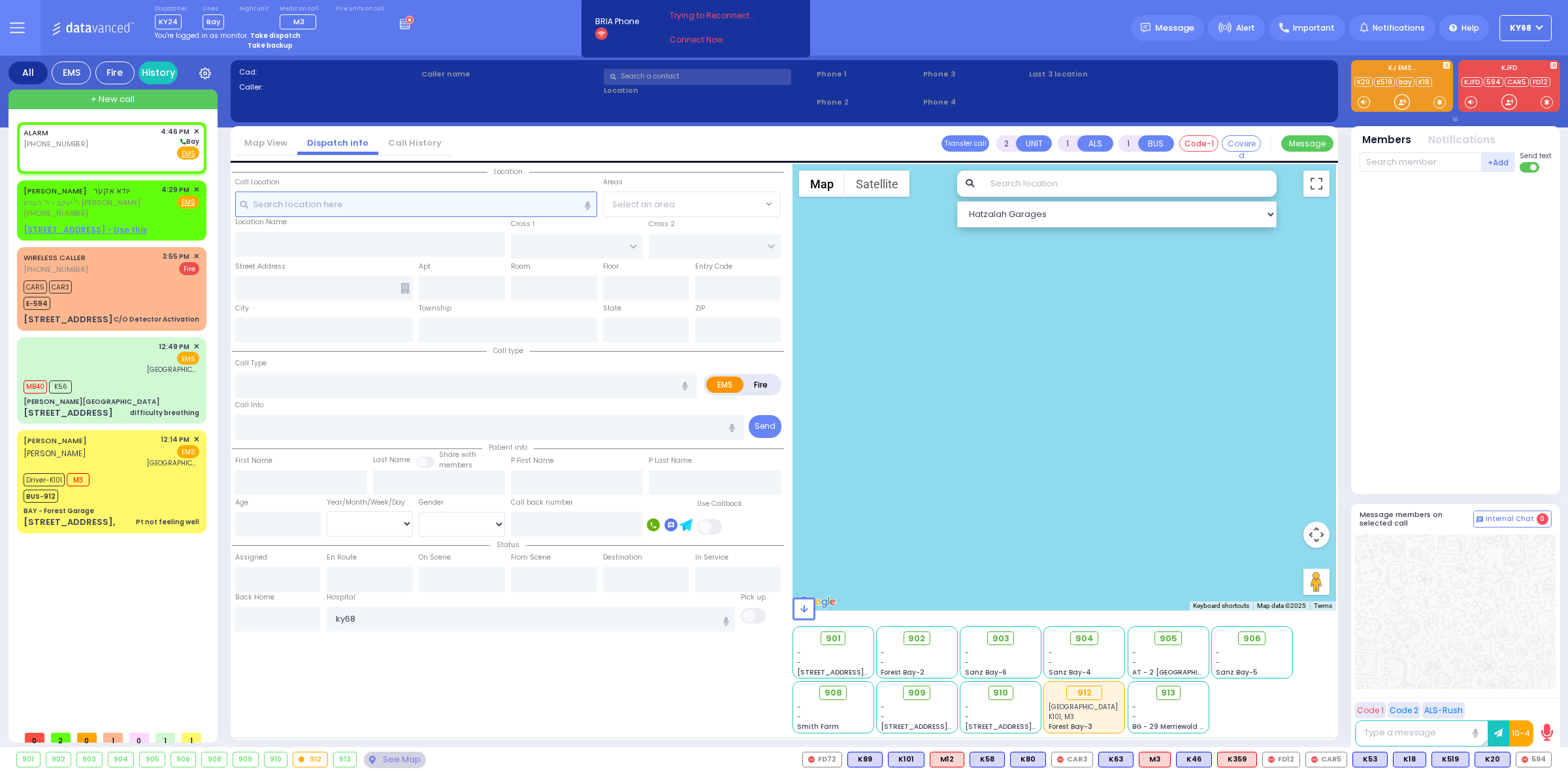
select select
radio input "true"
select select
type input "16:46"
select select "Hatzalah Garages"
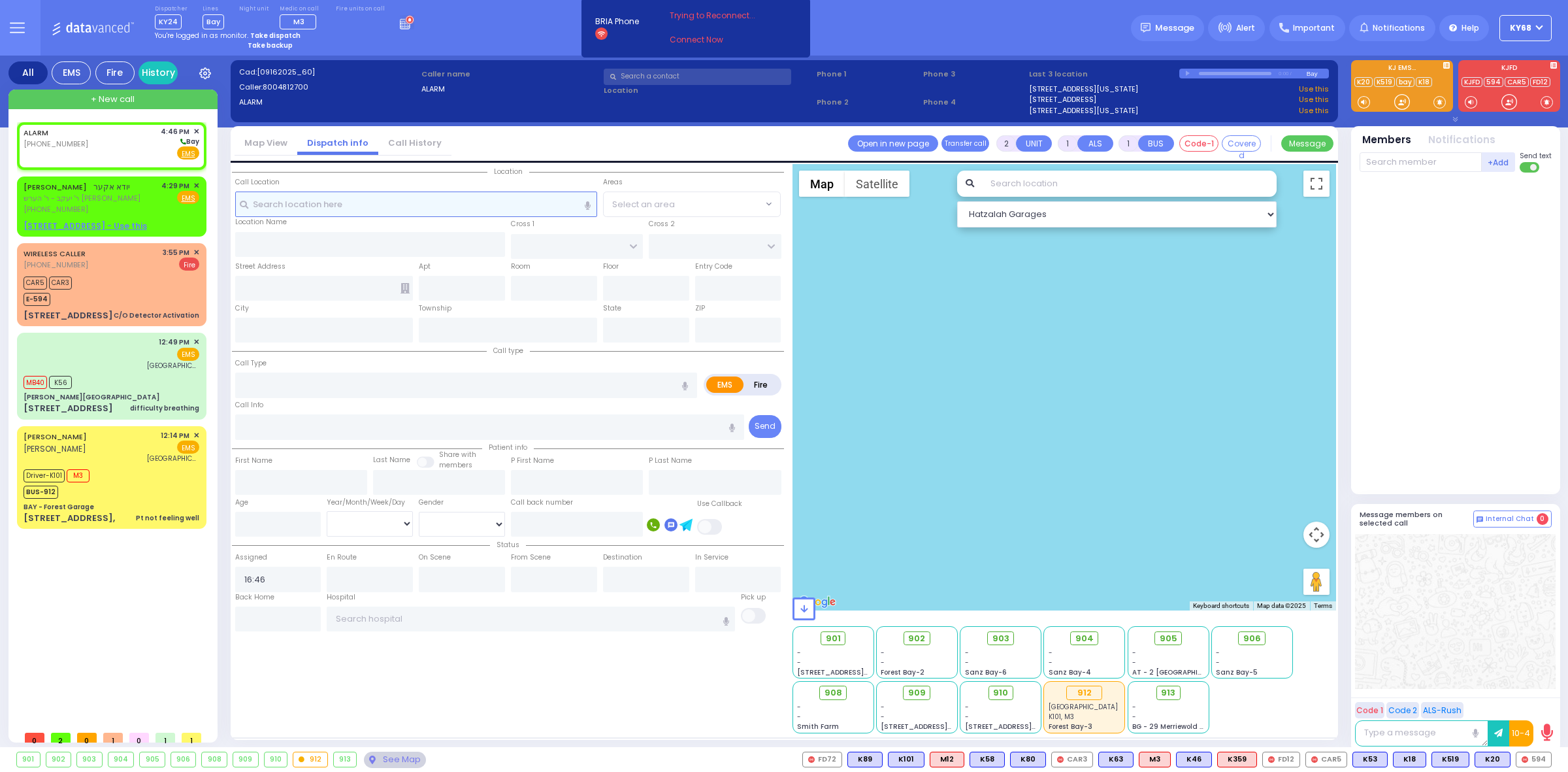
select select
radio input "true"
select select
select select "Hatzalah Garages"
click at [707, 76] on input "text" at bounding box center [697, 76] width 188 height 16
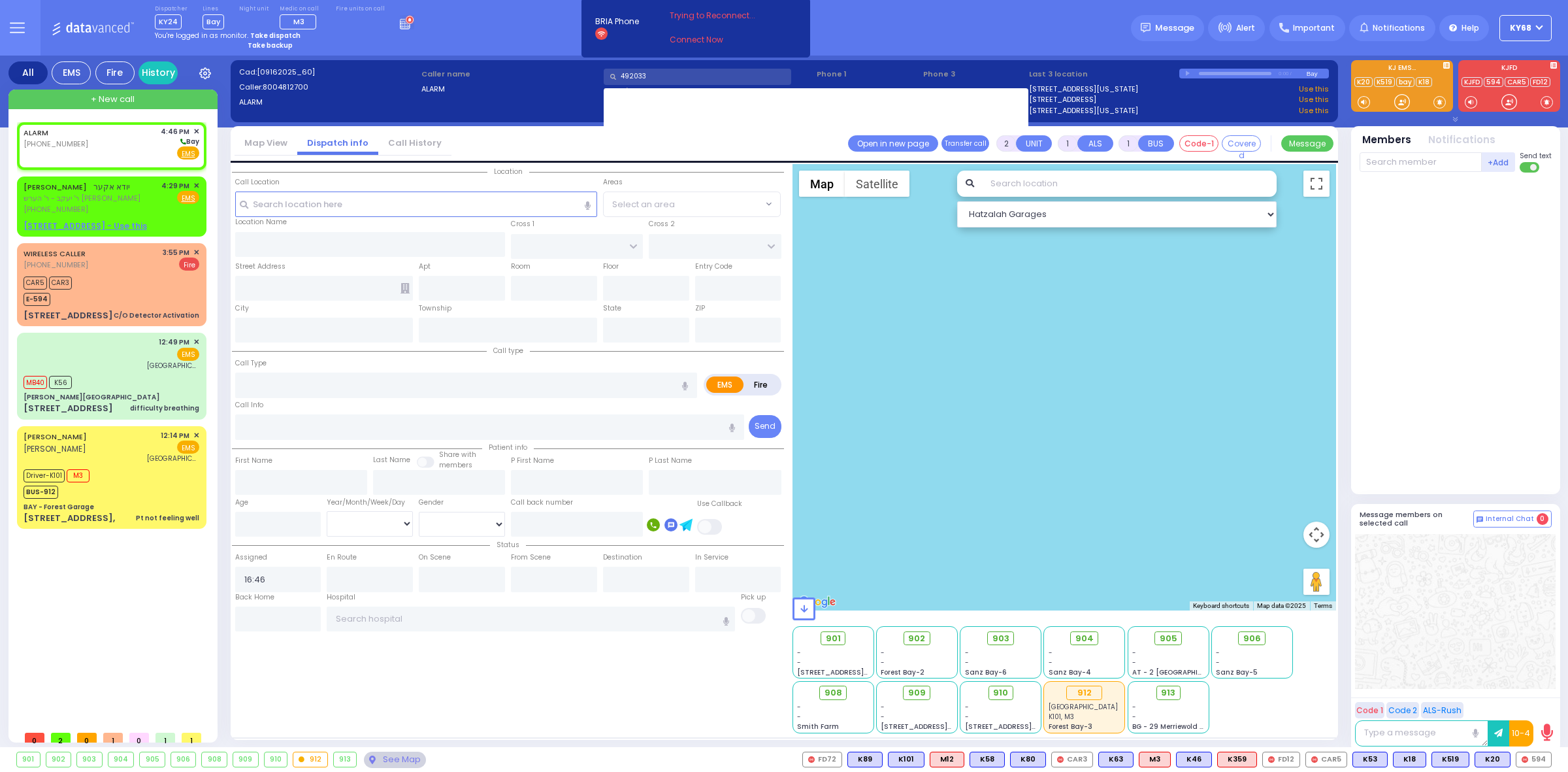
type input "4920332"
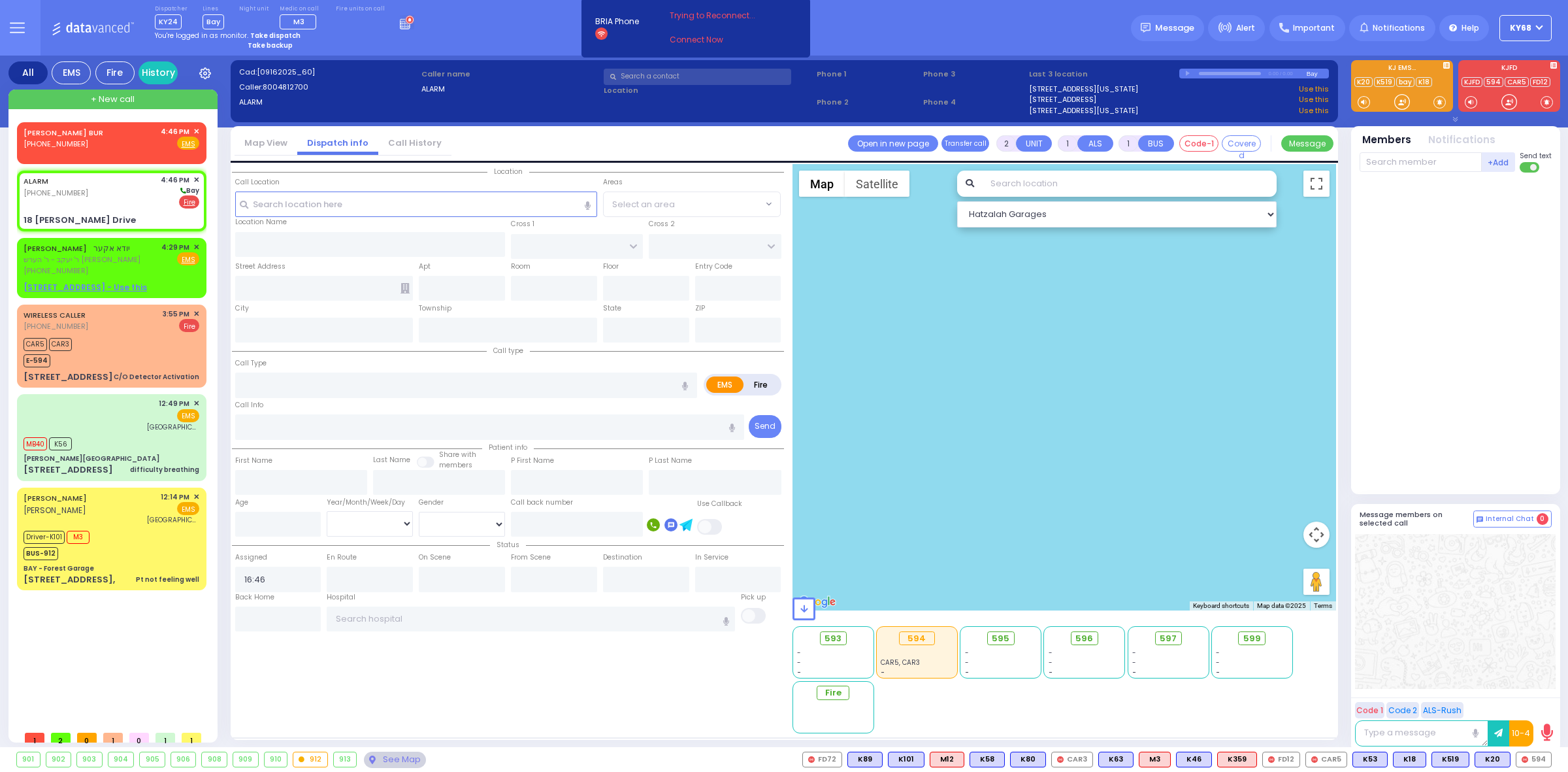
select select
radio input "false"
radio input "true"
select select
select select "Hatzalah Garages"
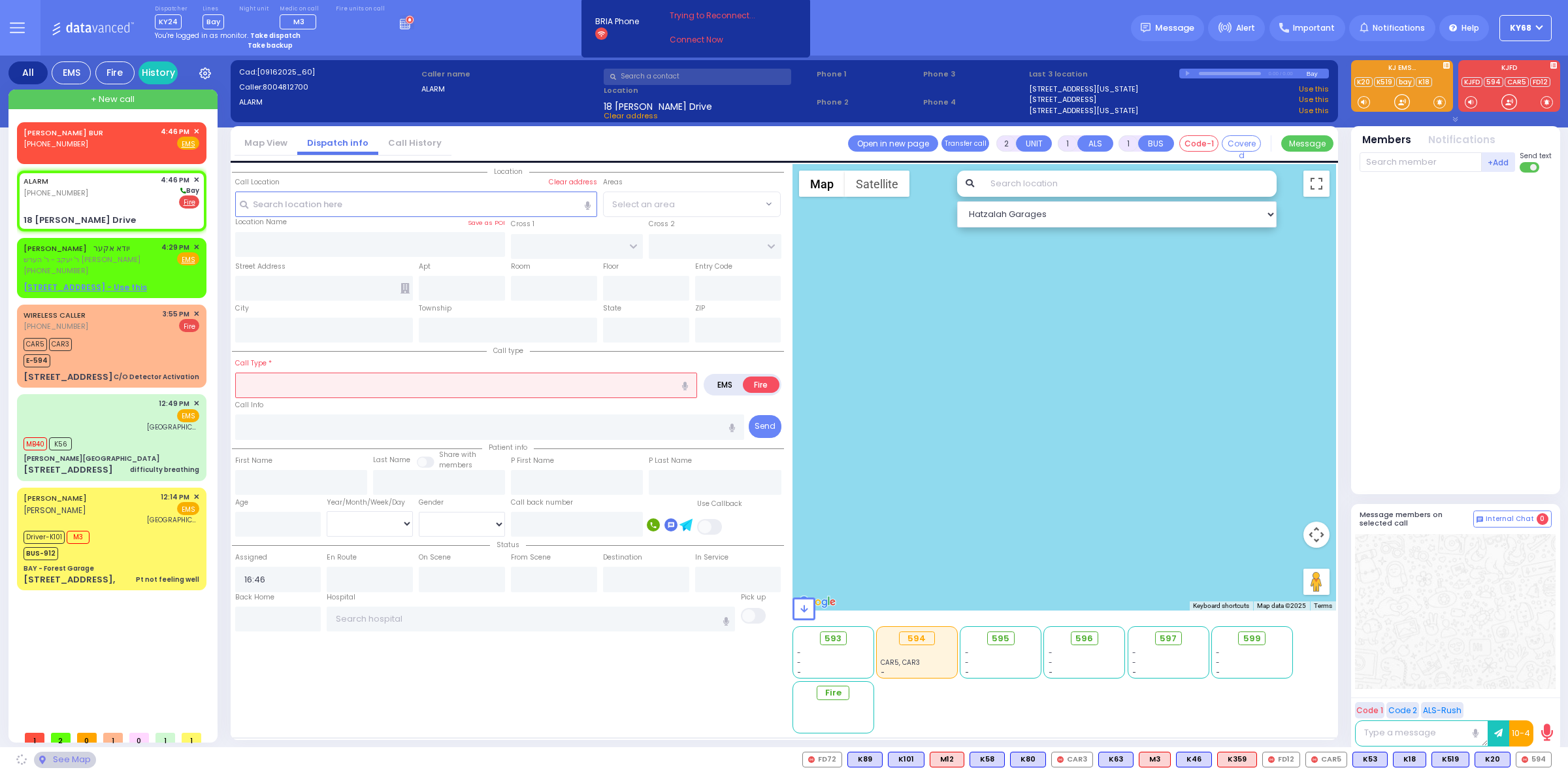
type input "GETZIL BERGER BLVD"
type input "ACRES RD"
type input "18 [PERSON_NAME] Drive"
type input "Monroe"
type input "[US_STATE]"
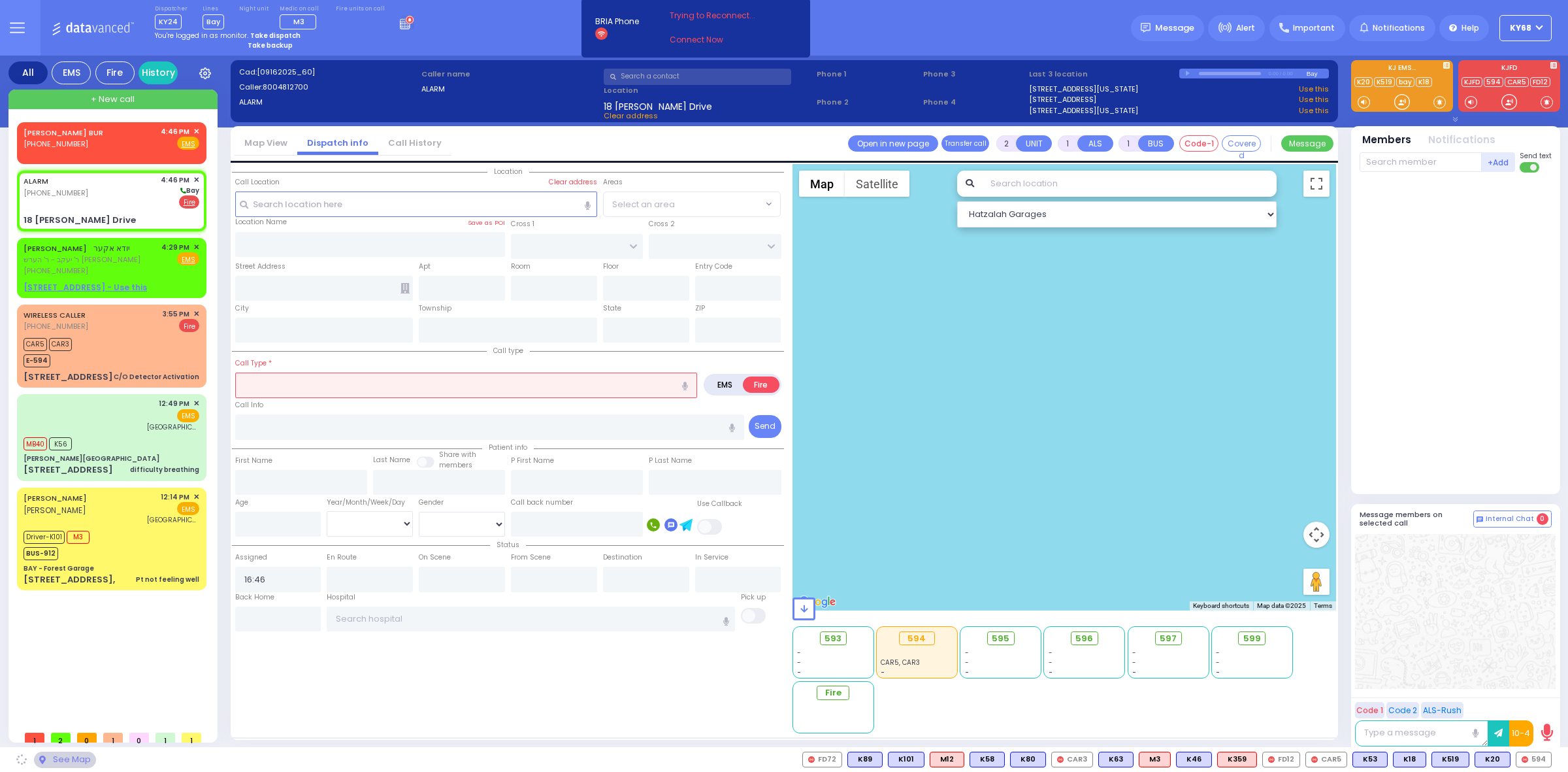
type input "10950"
select select "SECTION 4"
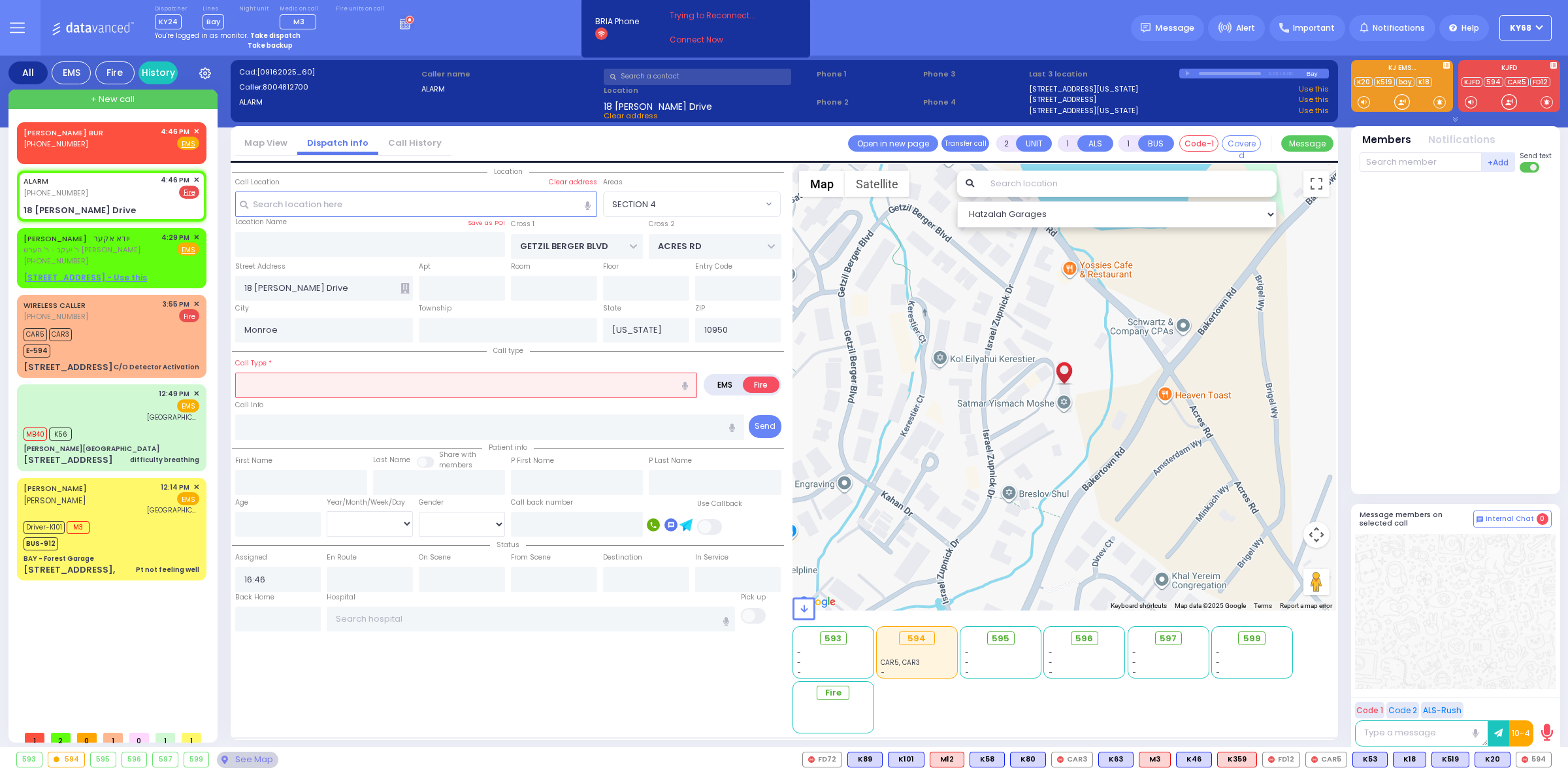
select select
radio input "true"
select select
select select "Hatzalah Garages"
select select "SECTION 4"
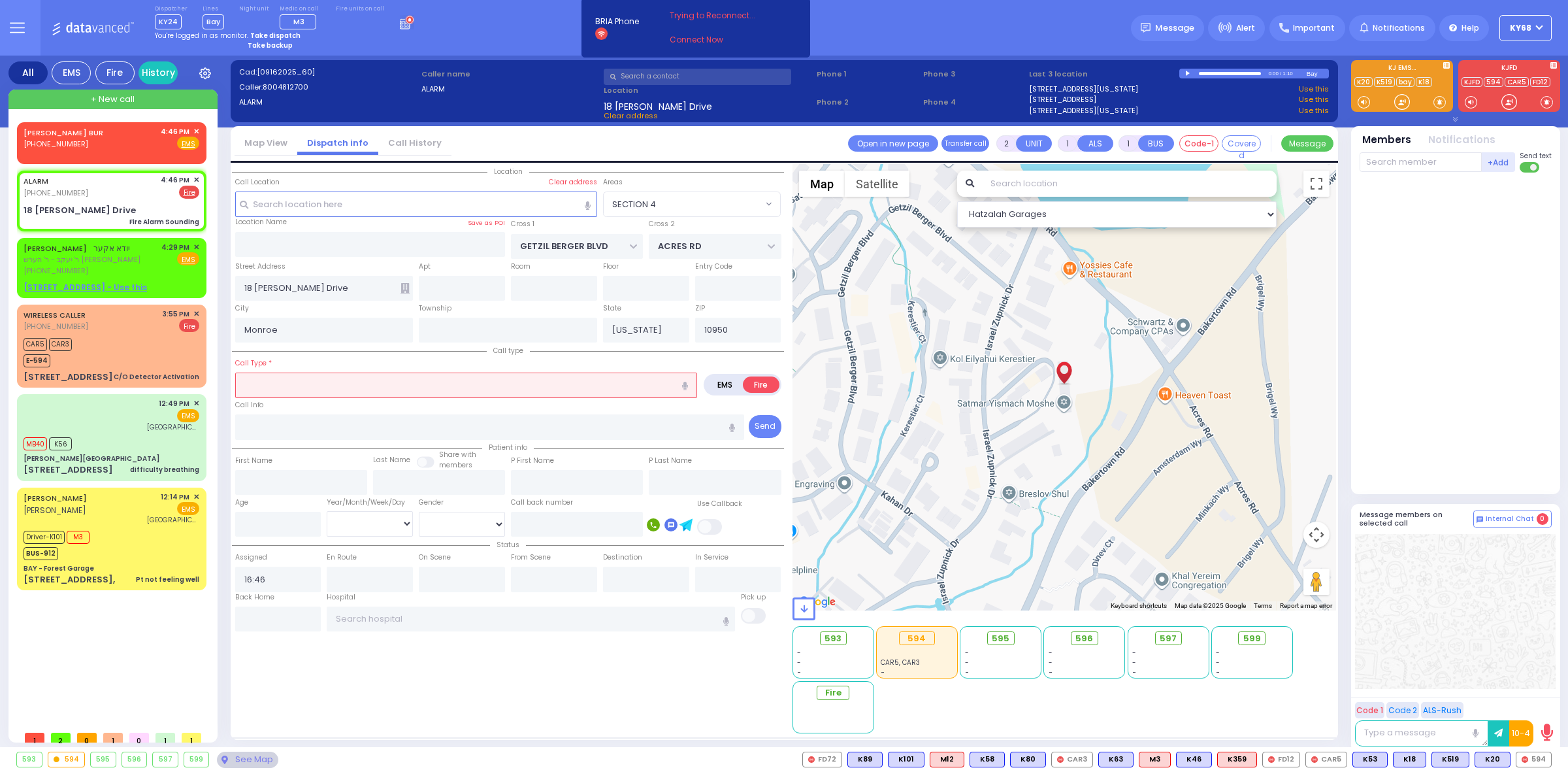
select select
type input "Fire Alarm Sounding"
radio input "true"
select select
select select "Hatzalah Garages"
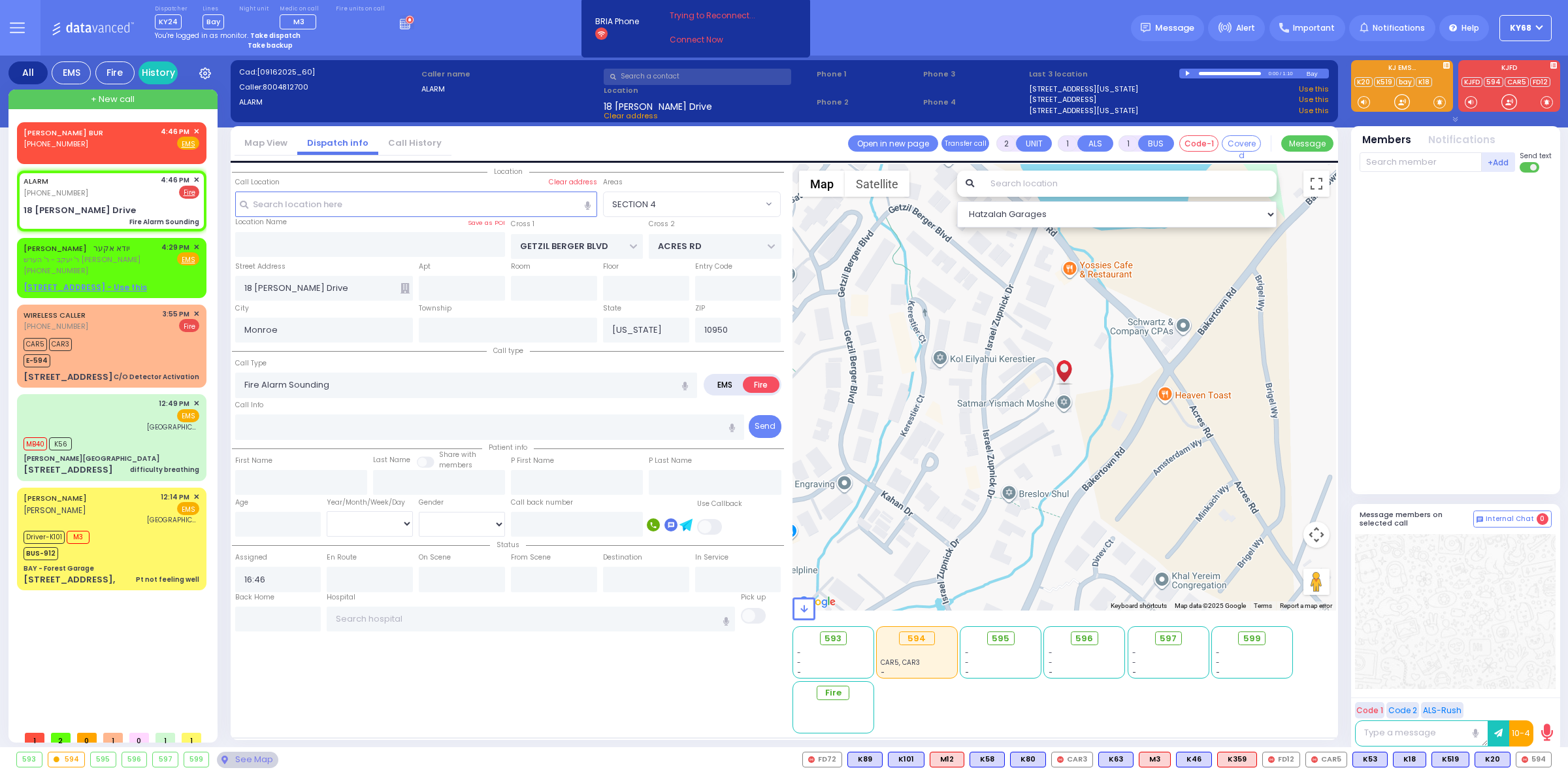
select select "SECTION 4"
select select
radio input "true"
select select
select select "Hatzalah Garages"
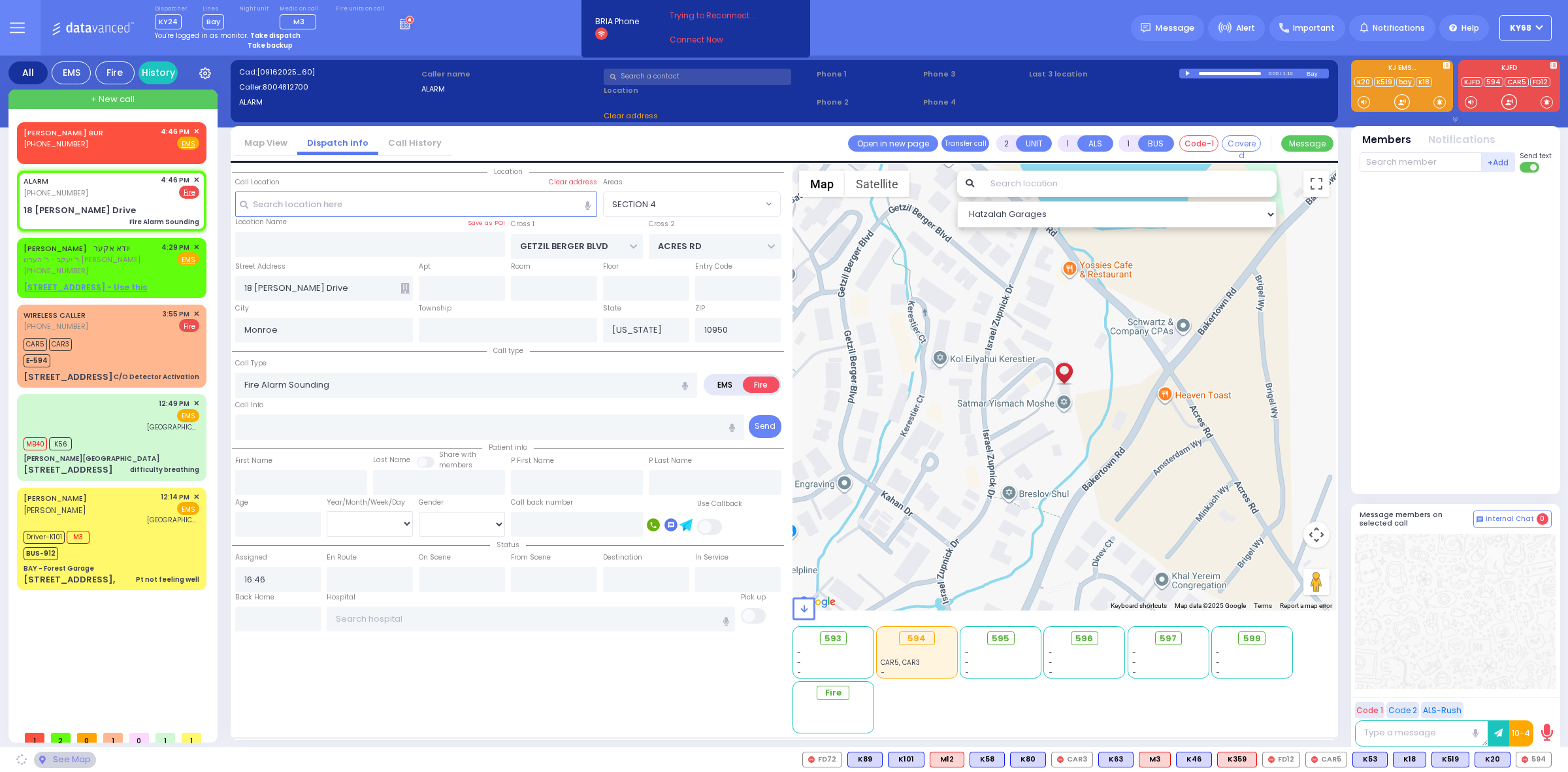
select select "SECTION 4"
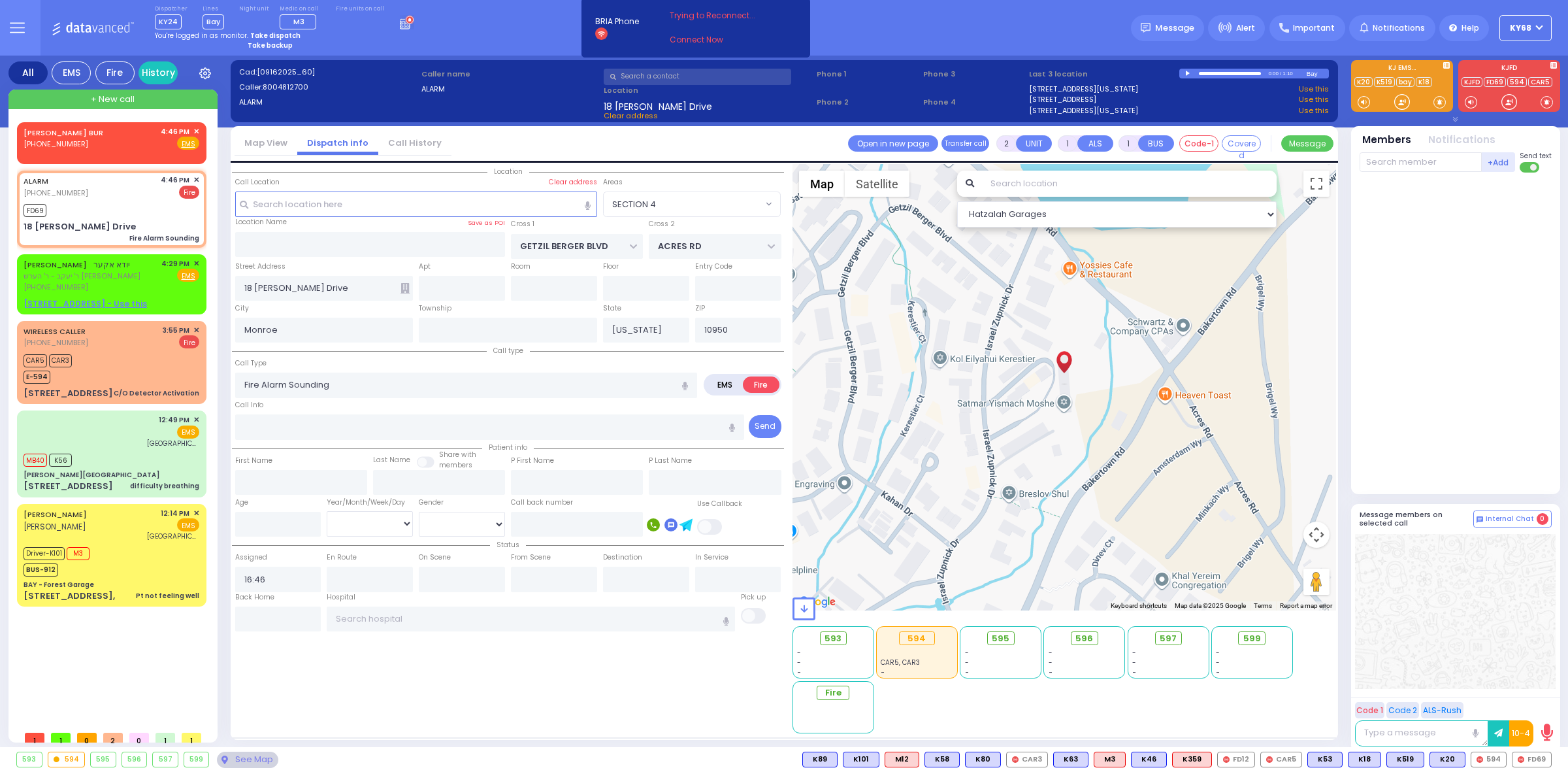
select select
radio input "true"
select select
type input "16:47"
select select "SECTION 4"
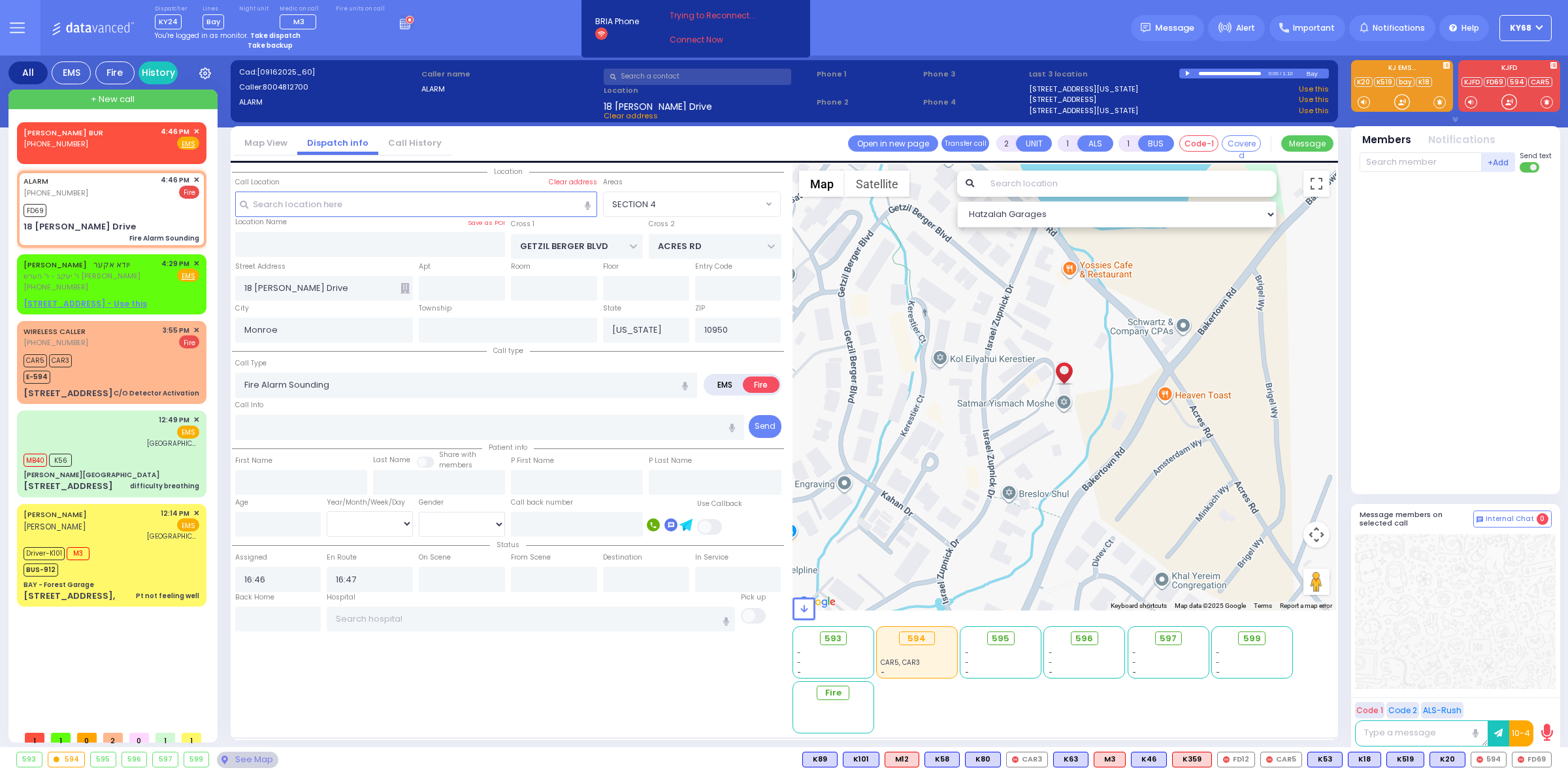
select select "Hatzalah Garages"
select select
radio input "true"
select select
select select "Hatzalah Garages"
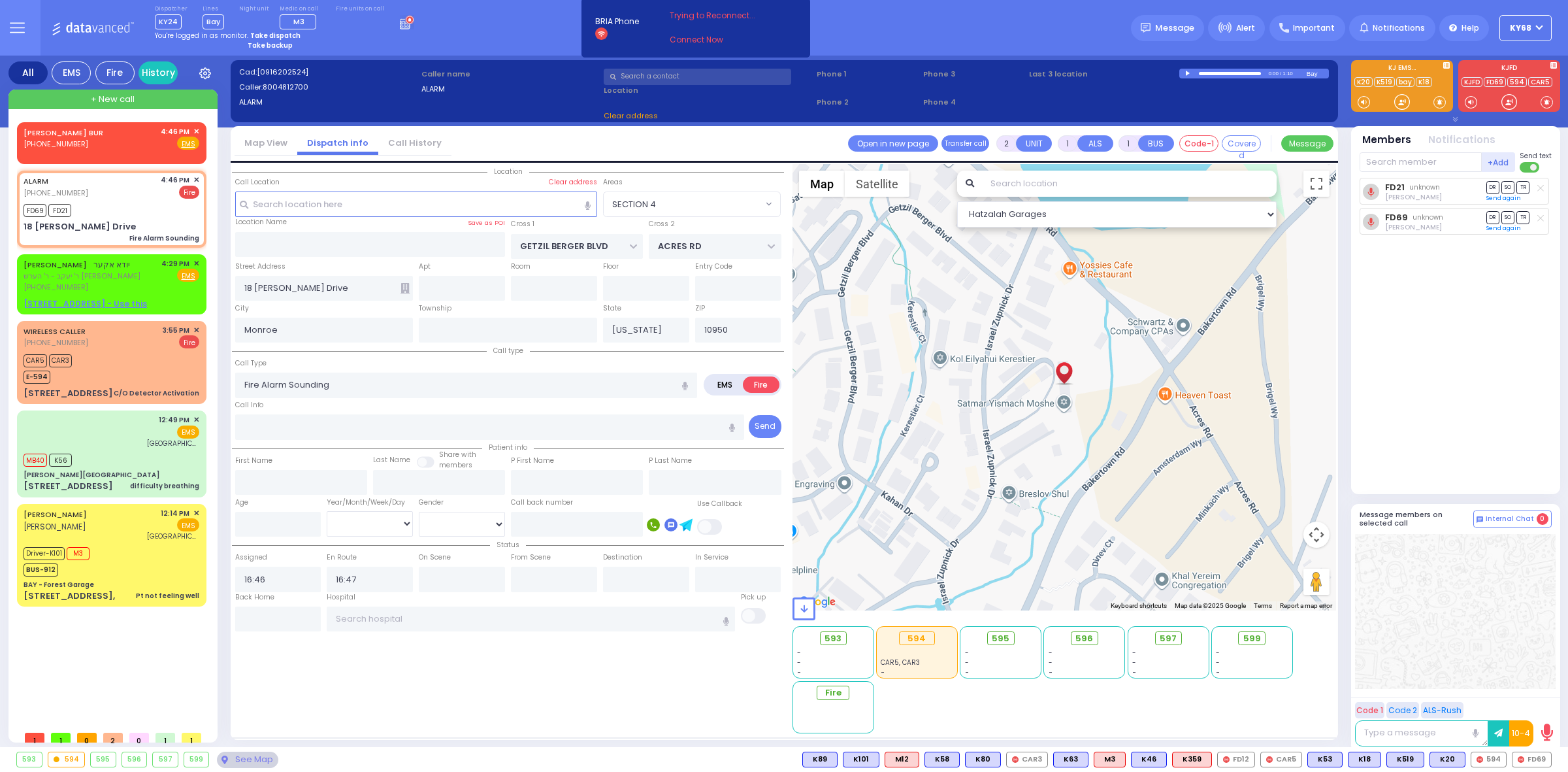
select select "SECTION 4"
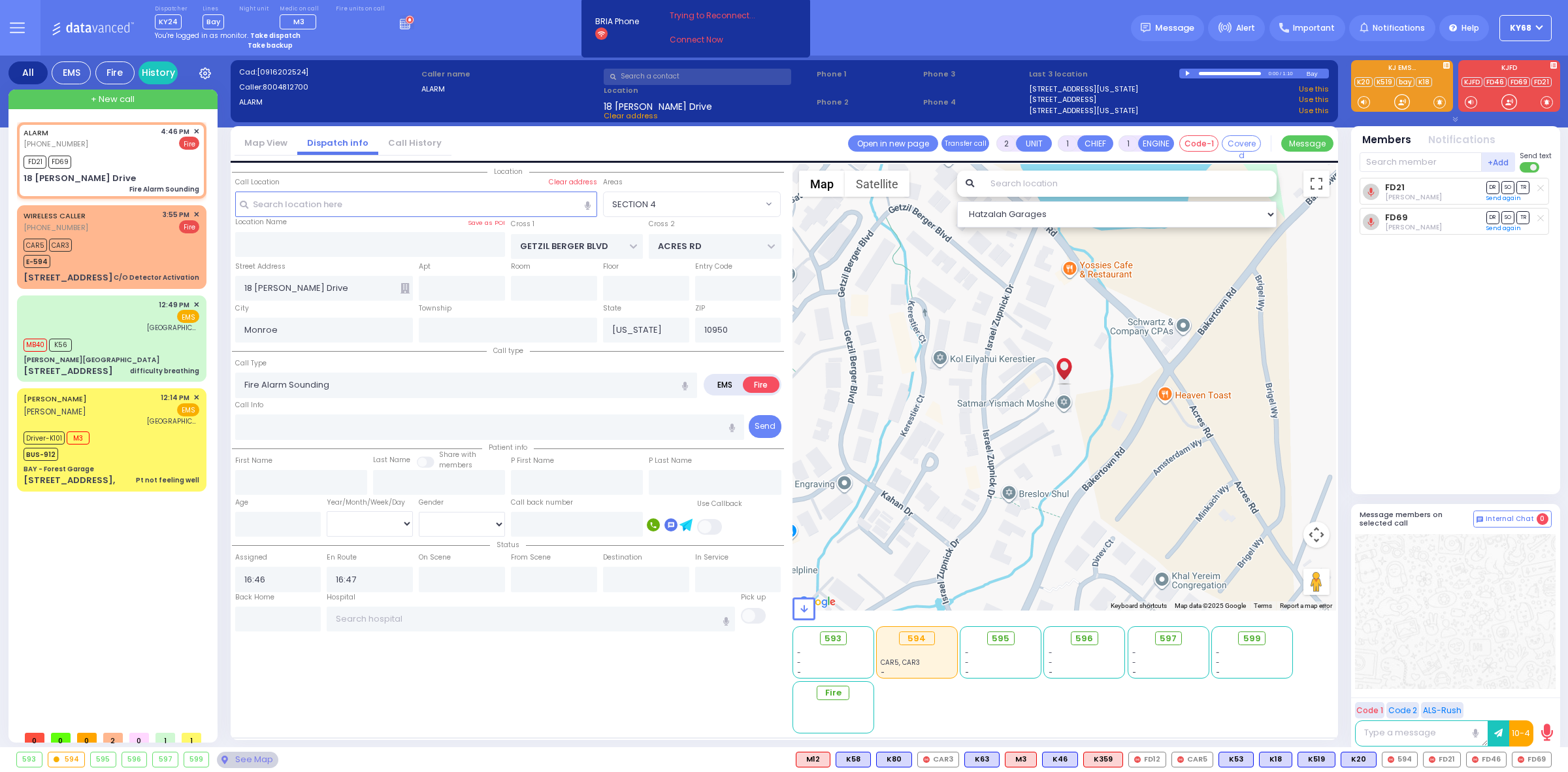
click at [511, 22] on div "Dispatcher KY24 shift has started. Are you ? Lines Bay" at bounding box center [784, 28] width 1568 height 56
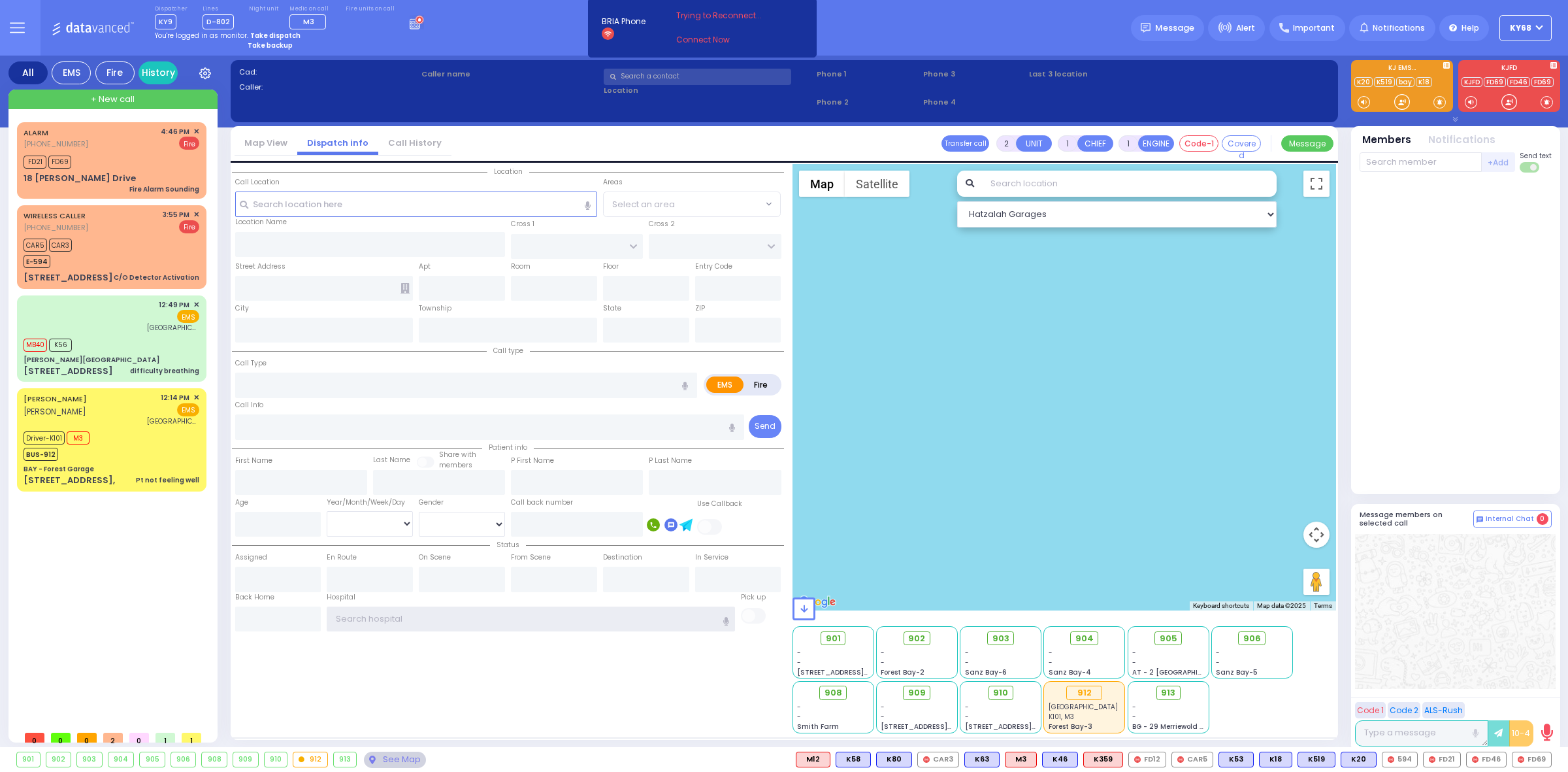
type input "ky68"
click at [520, 41] on div "Dispatcher KY9 shift has started. Are you ? Lines D-802" at bounding box center [784, 28] width 1568 height 56
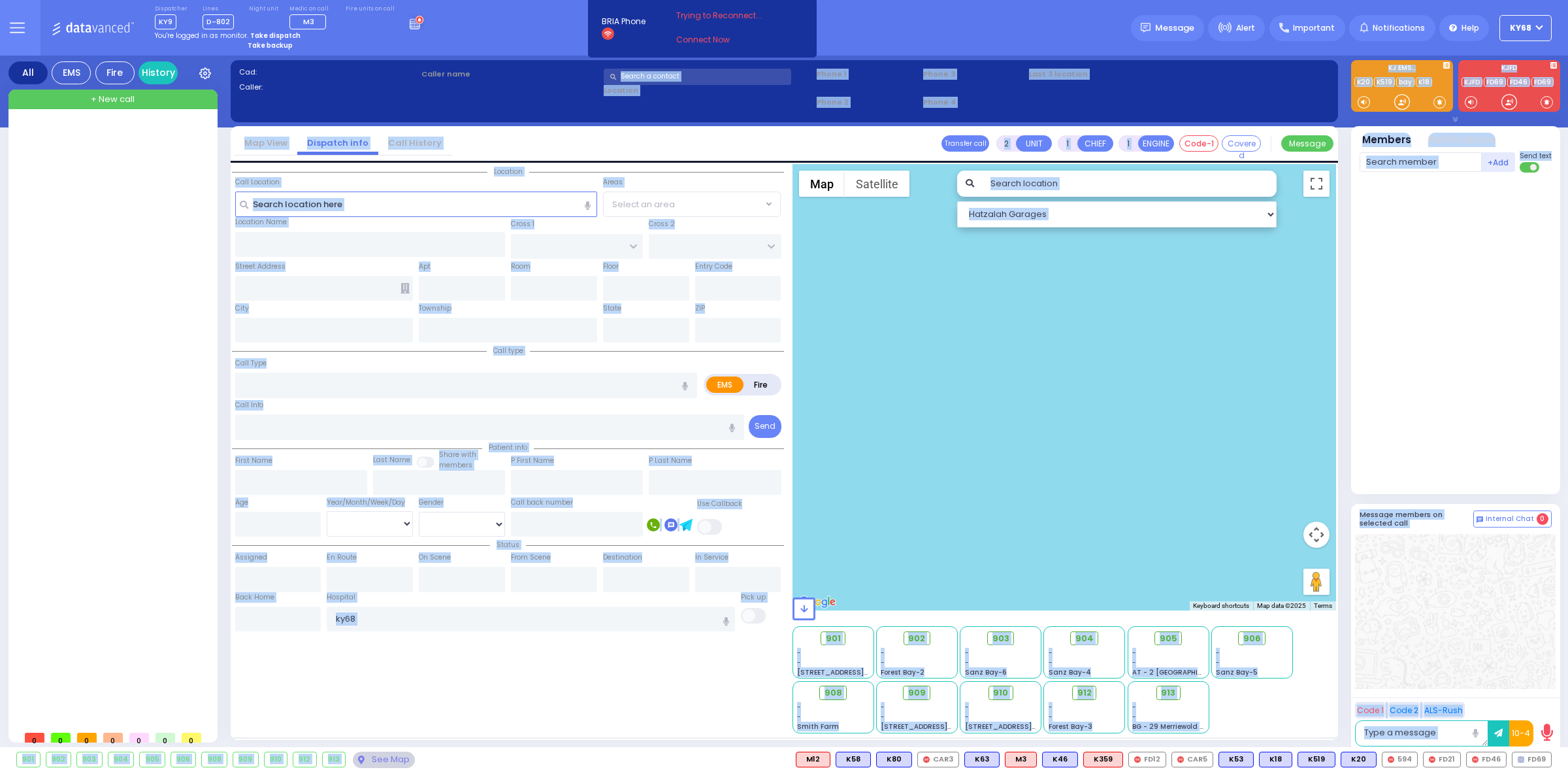
drag, startPoint x: 469, startPoint y: 62, endPoint x: 607, endPoint y: 762, distance: 713.5
click at [607, 762] on div "Dispatcher KY9 ?" at bounding box center [784, 386] width 1568 height 772
click at [607, 762] on div "901 902 903 904 905 906 FD69" at bounding box center [784, 759] width 1568 height 16
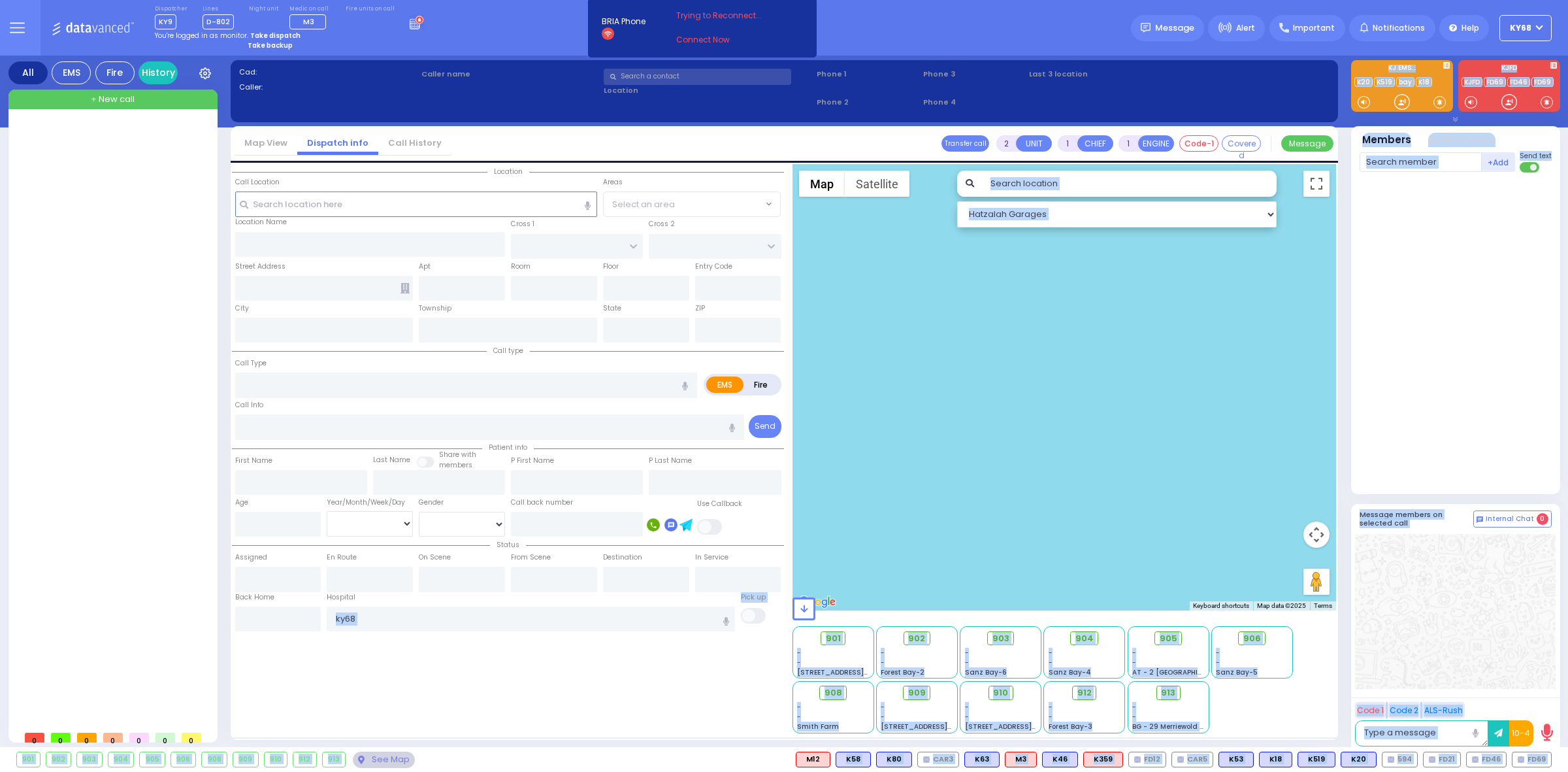
drag, startPoint x: 762, startPoint y: 767, endPoint x: 703, endPoint y: 670, distance: 113.5
click at [710, 664] on div "Dispatcher KY9 ?" at bounding box center [784, 386] width 1568 height 772
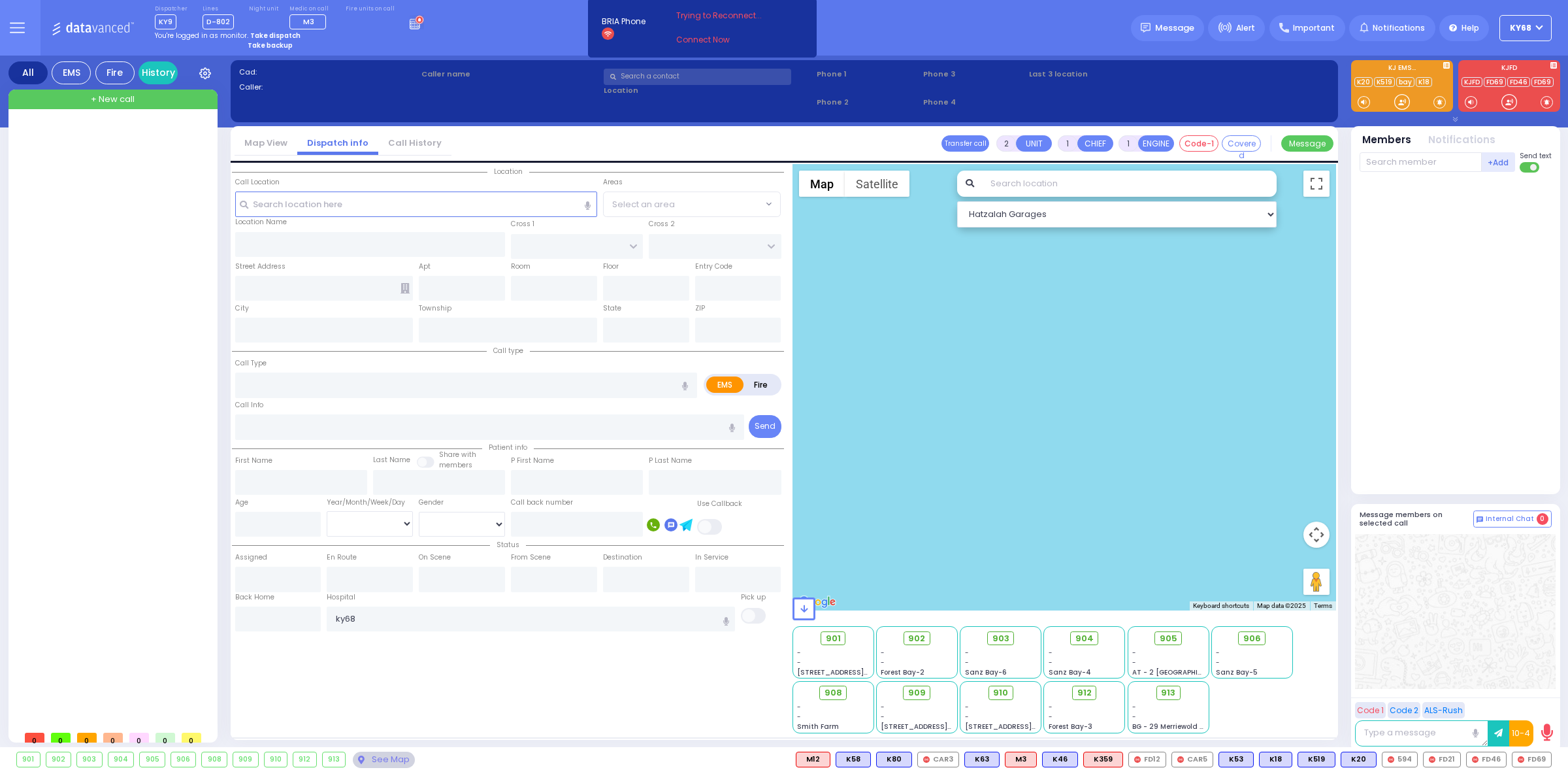
click at [703, 670] on div "Location State ZIP" at bounding box center [507, 448] width 552 height 569
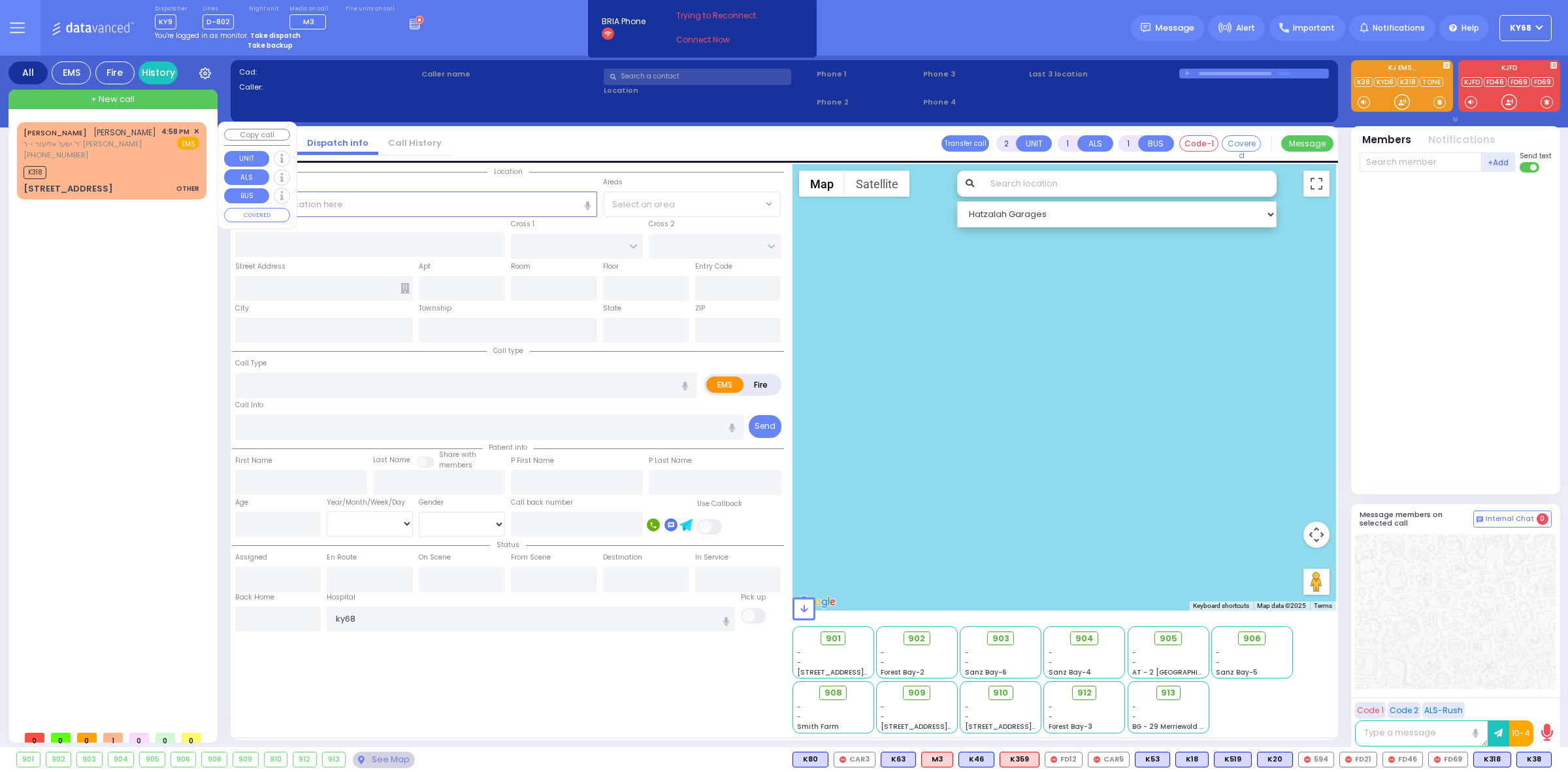
click at [107, 137] on span "[PERSON_NAME]" at bounding box center [125, 132] width 63 height 11
select select
type input "OTHER"
radio input "true"
type input "[PERSON_NAME]"
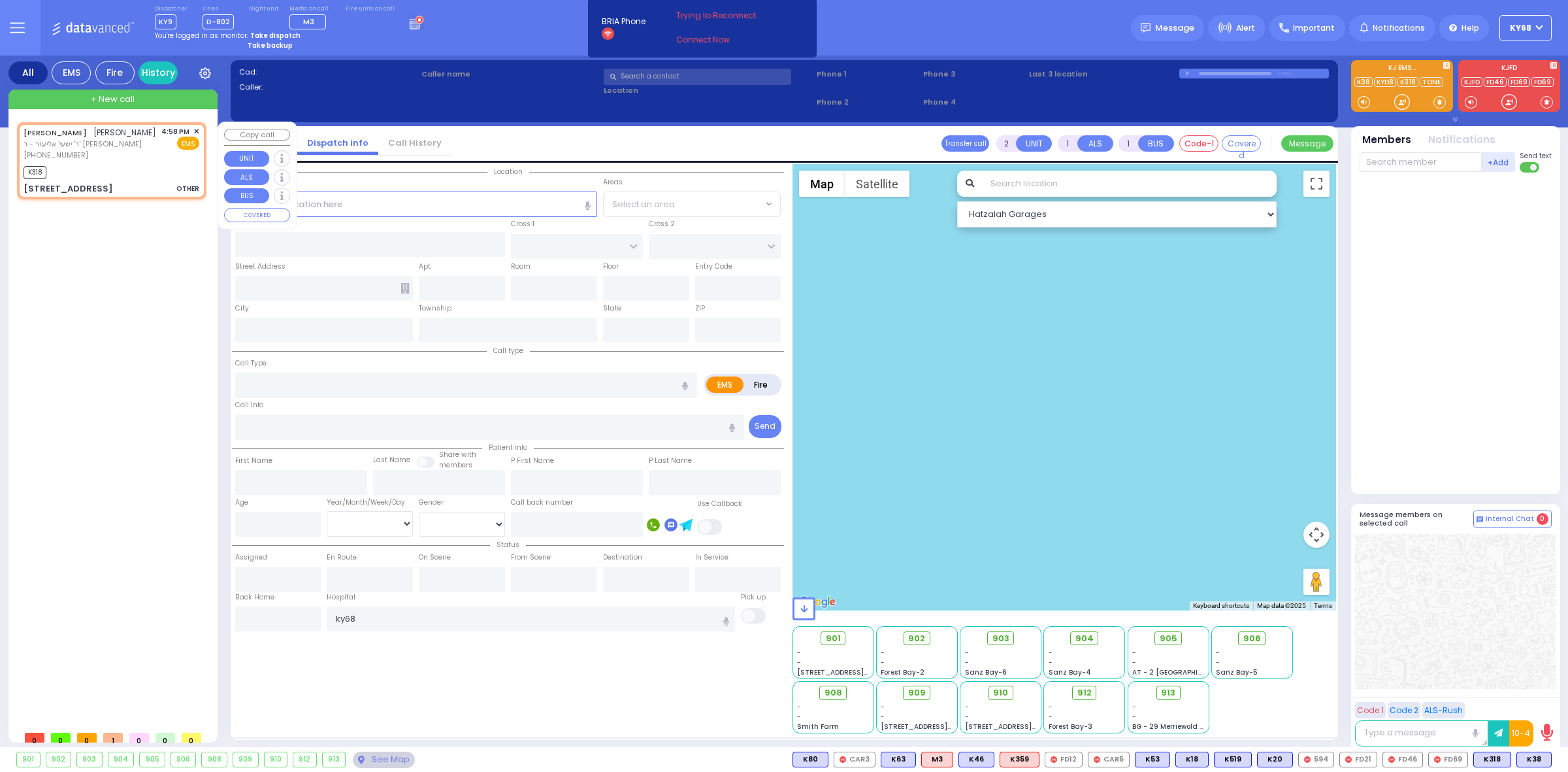
type input "[PERSON_NAME]"
type input "6"
select select "Year"
select select "[DEMOGRAPHIC_DATA]"
type input "16:58"
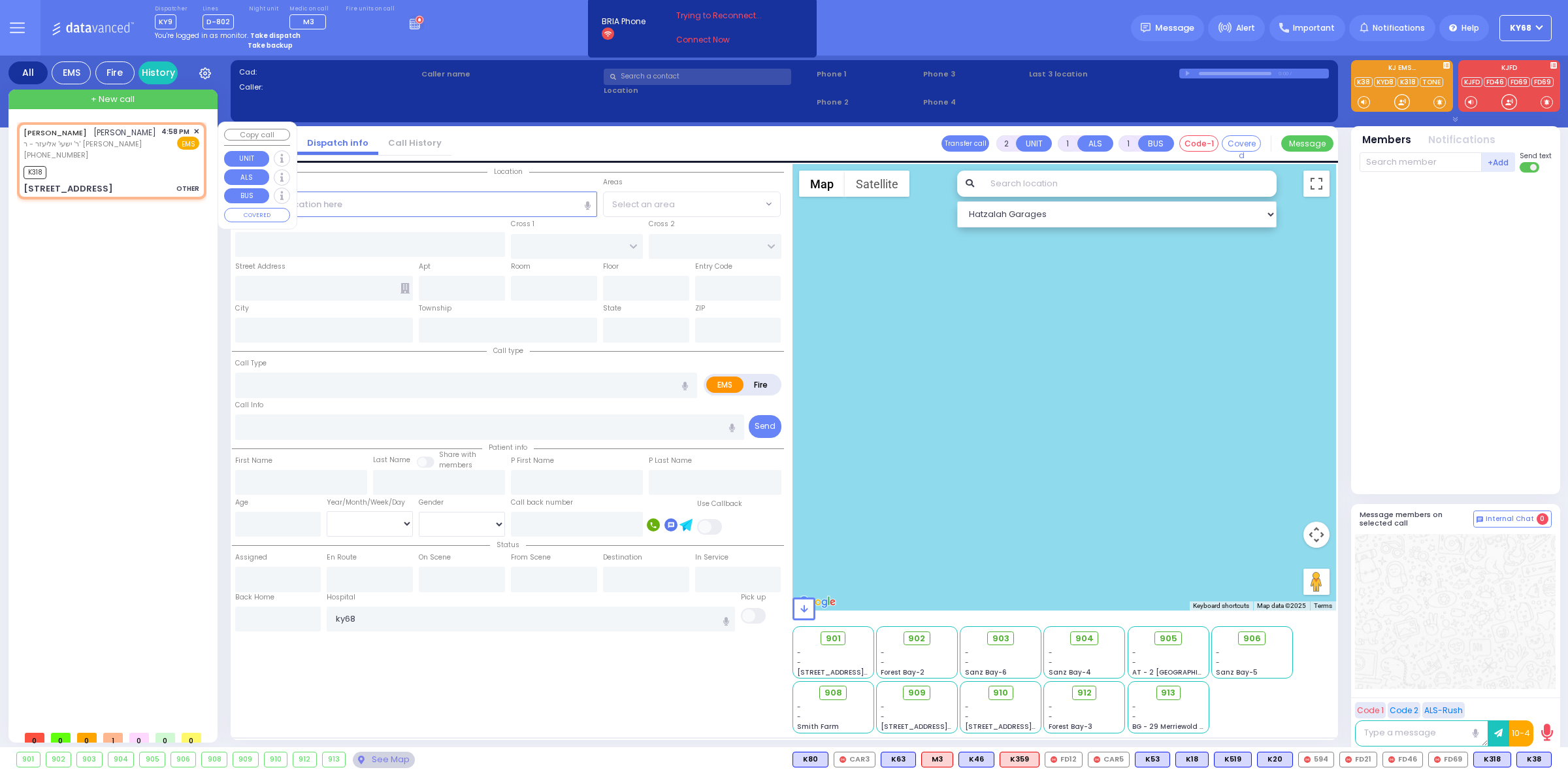
type input "17:00"
type input "CASTLETON DR"
type input "[STREET_ADDRESS][PERSON_NAME]"
type input "Woodbury"
type input "[US_STATE]"
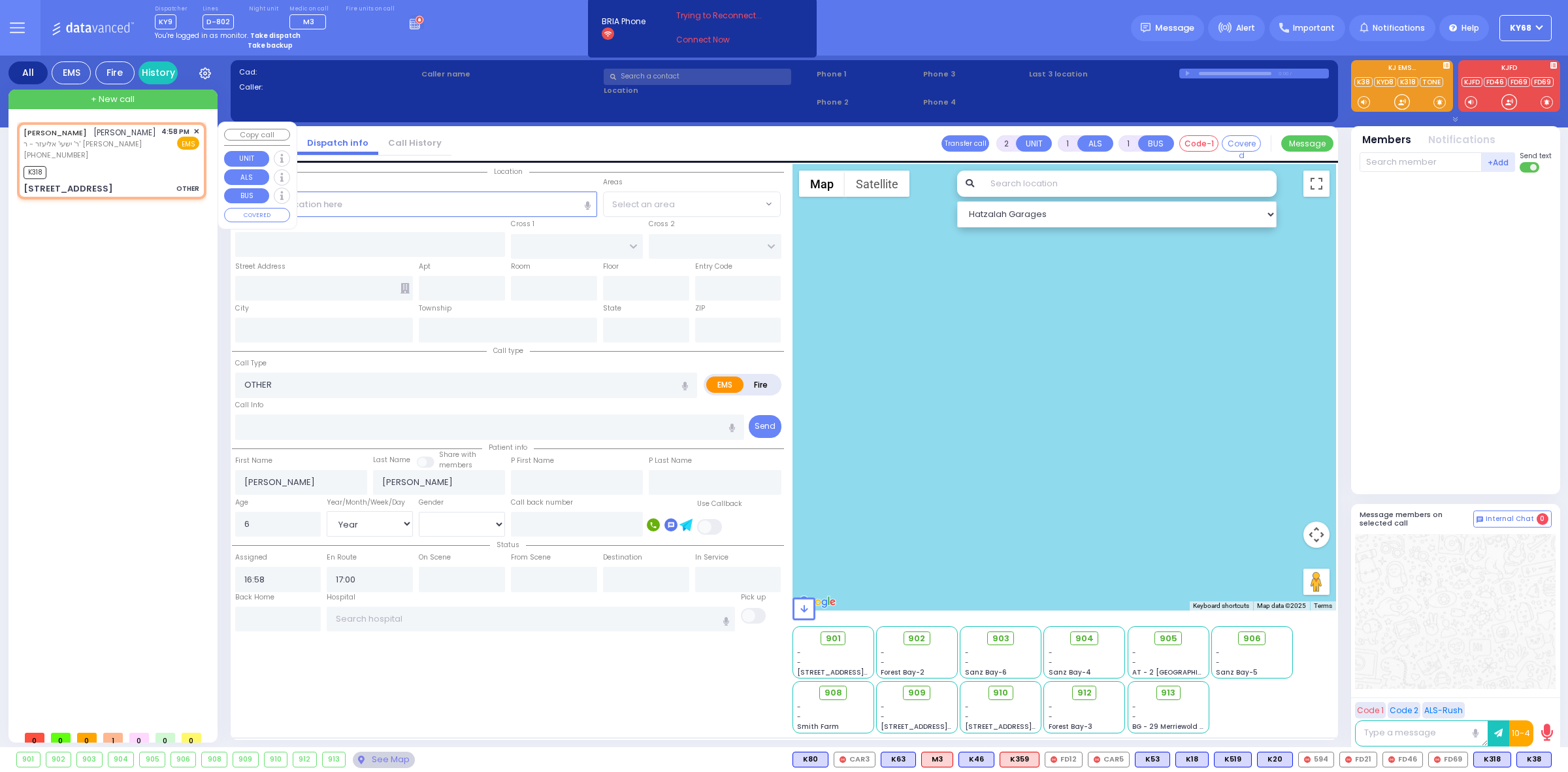
type input "10930"
select select "Hatzalah Garages"
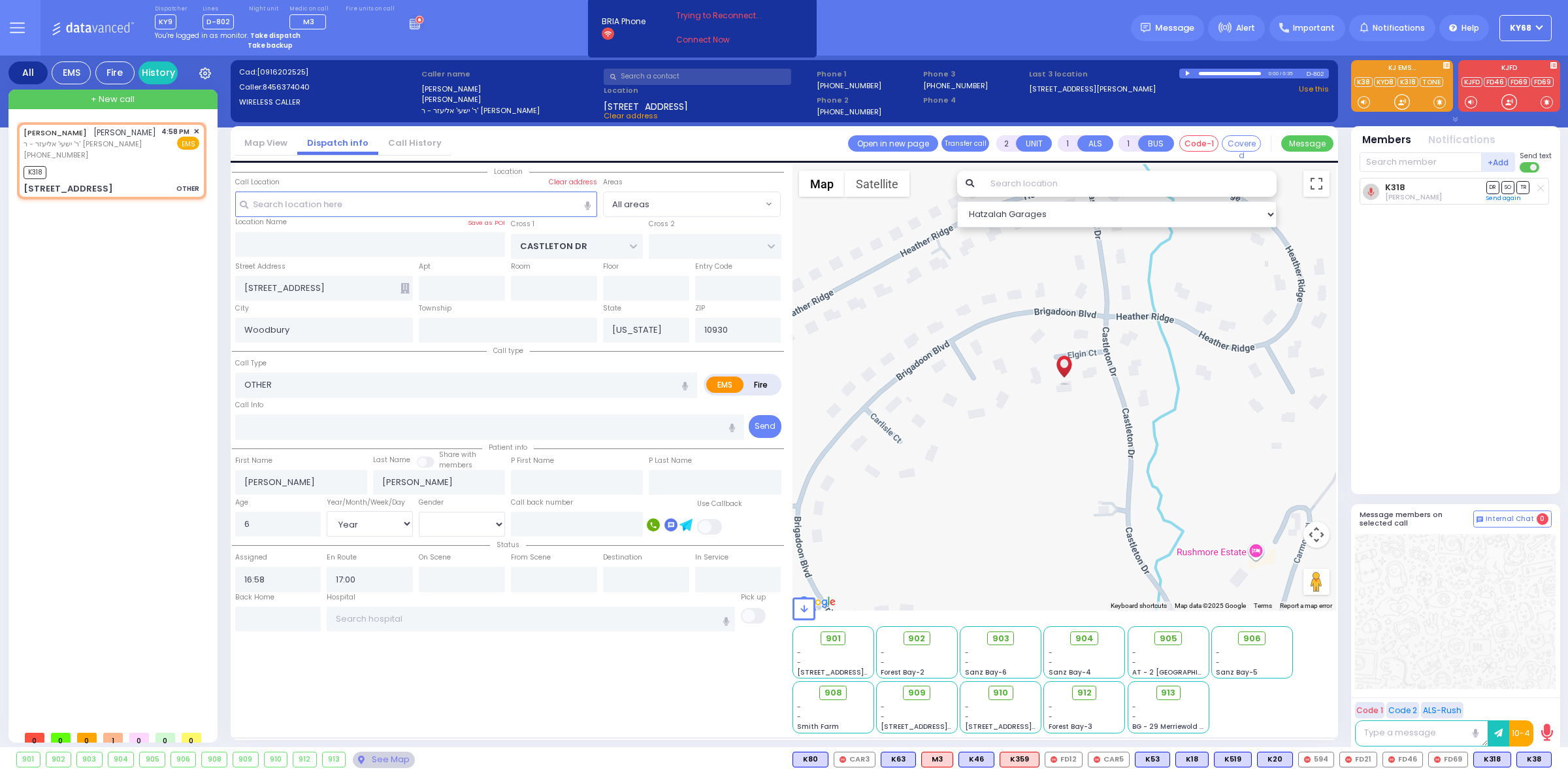
click at [1067, 183] on input "text" at bounding box center [1129, 183] width 295 height 26
select select
radio input "true"
select select "Year"
select select "[DEMOGRAPHIC_DATA]"
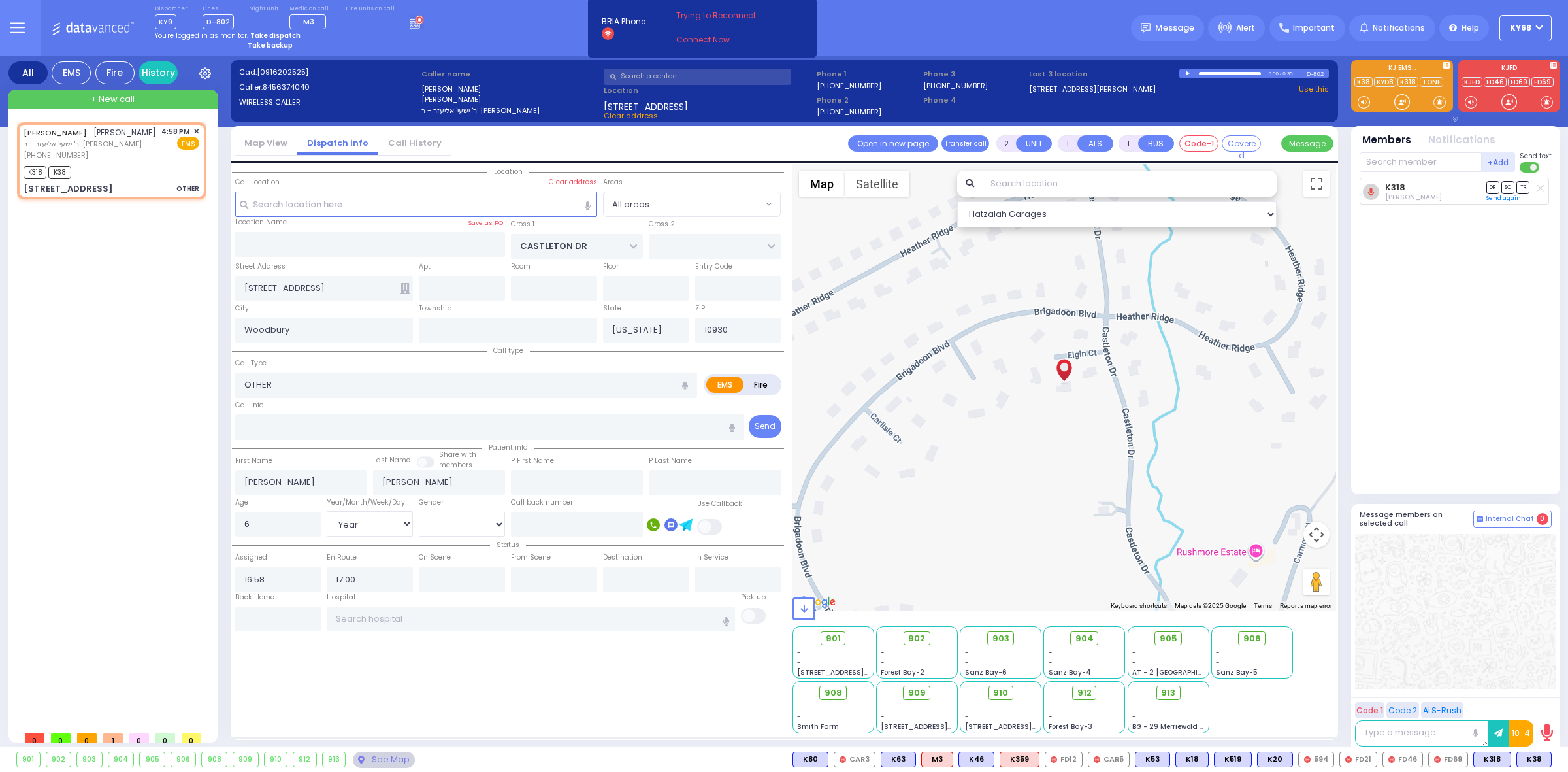
select select "Hatzalah Garages"
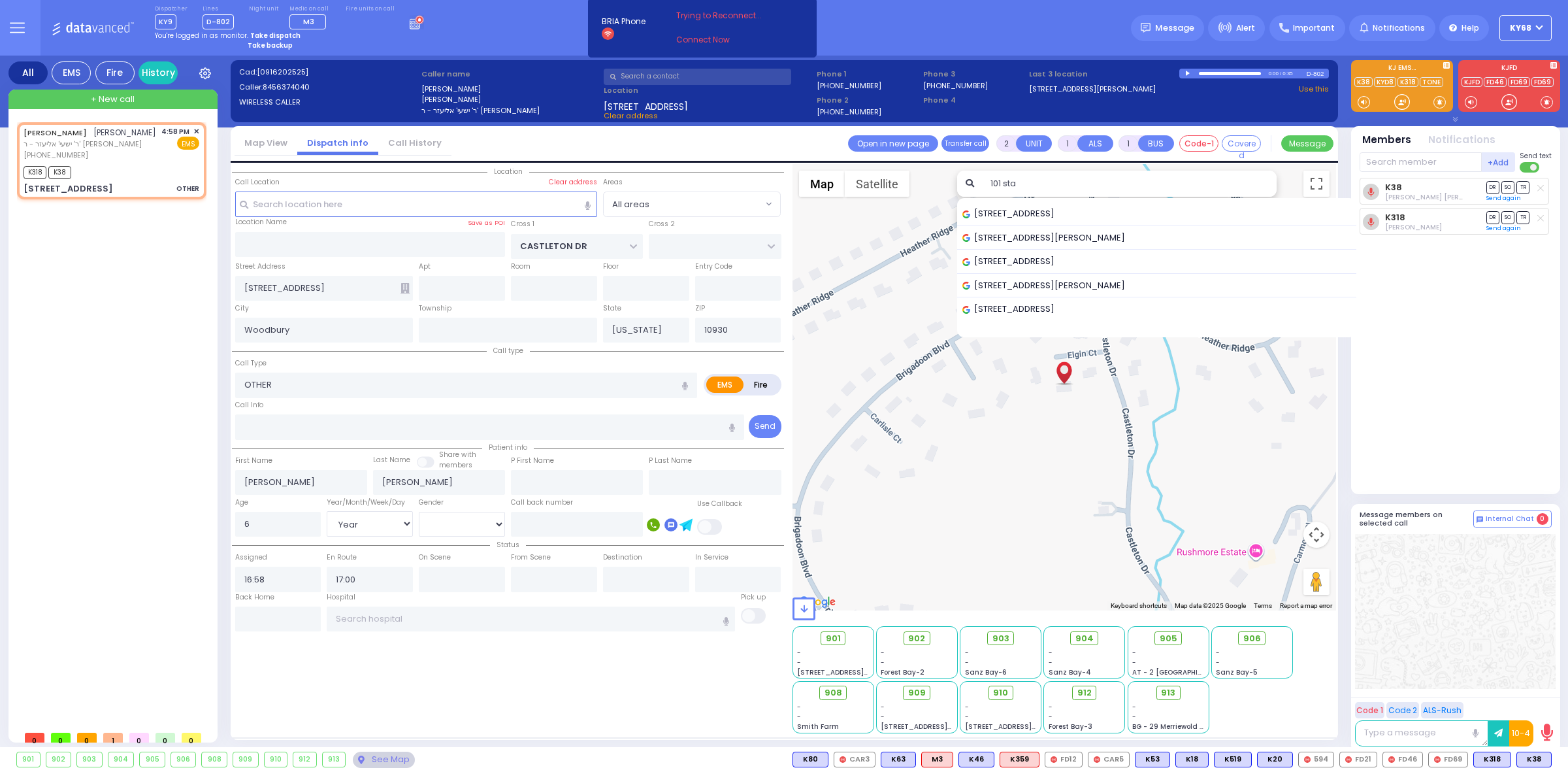
type input "101 sta"
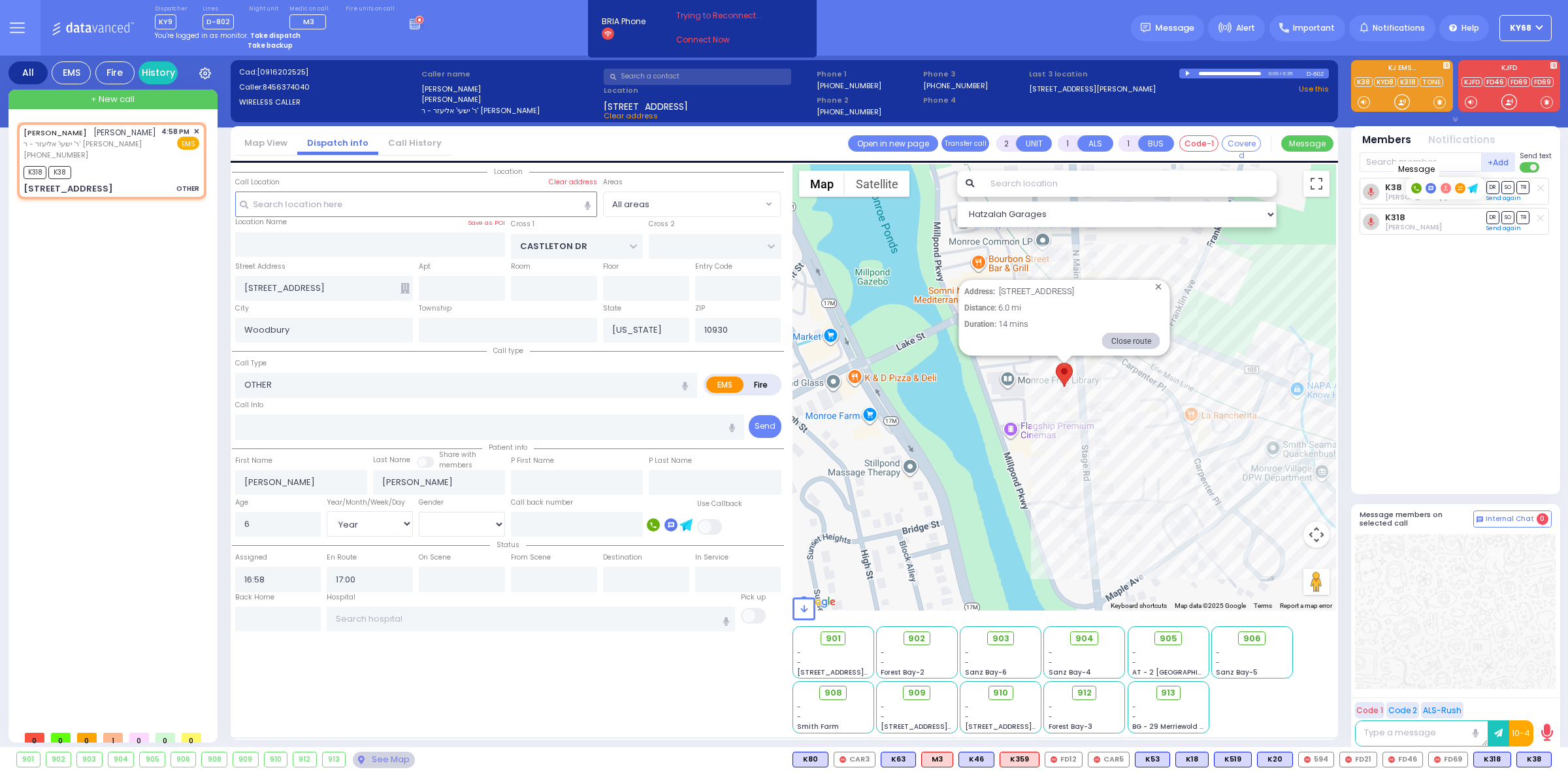
click at [1432, 190] on rect at bounding box center [1431, 188] width 10 height 10
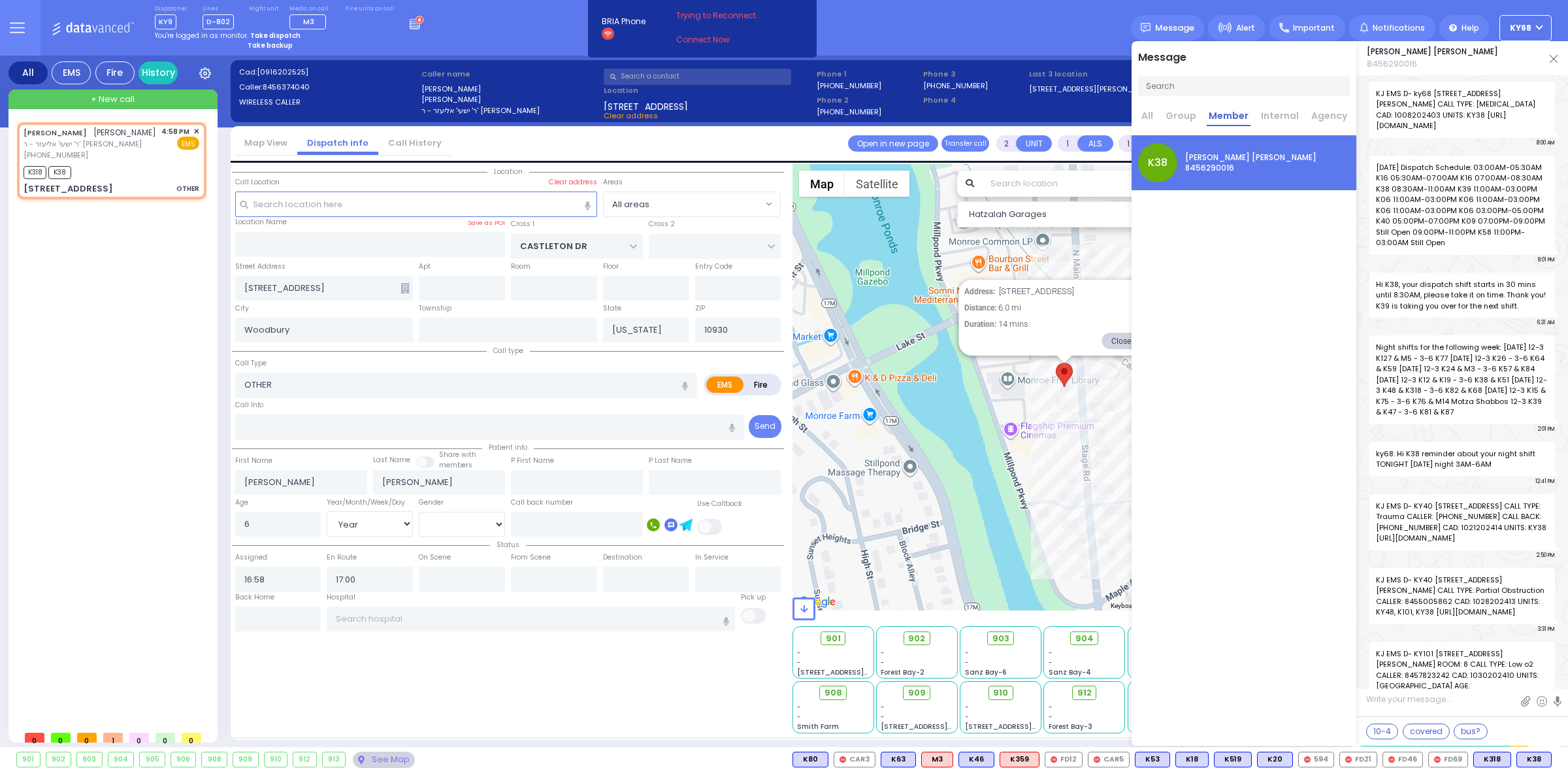
scroll to position [32651, 0]
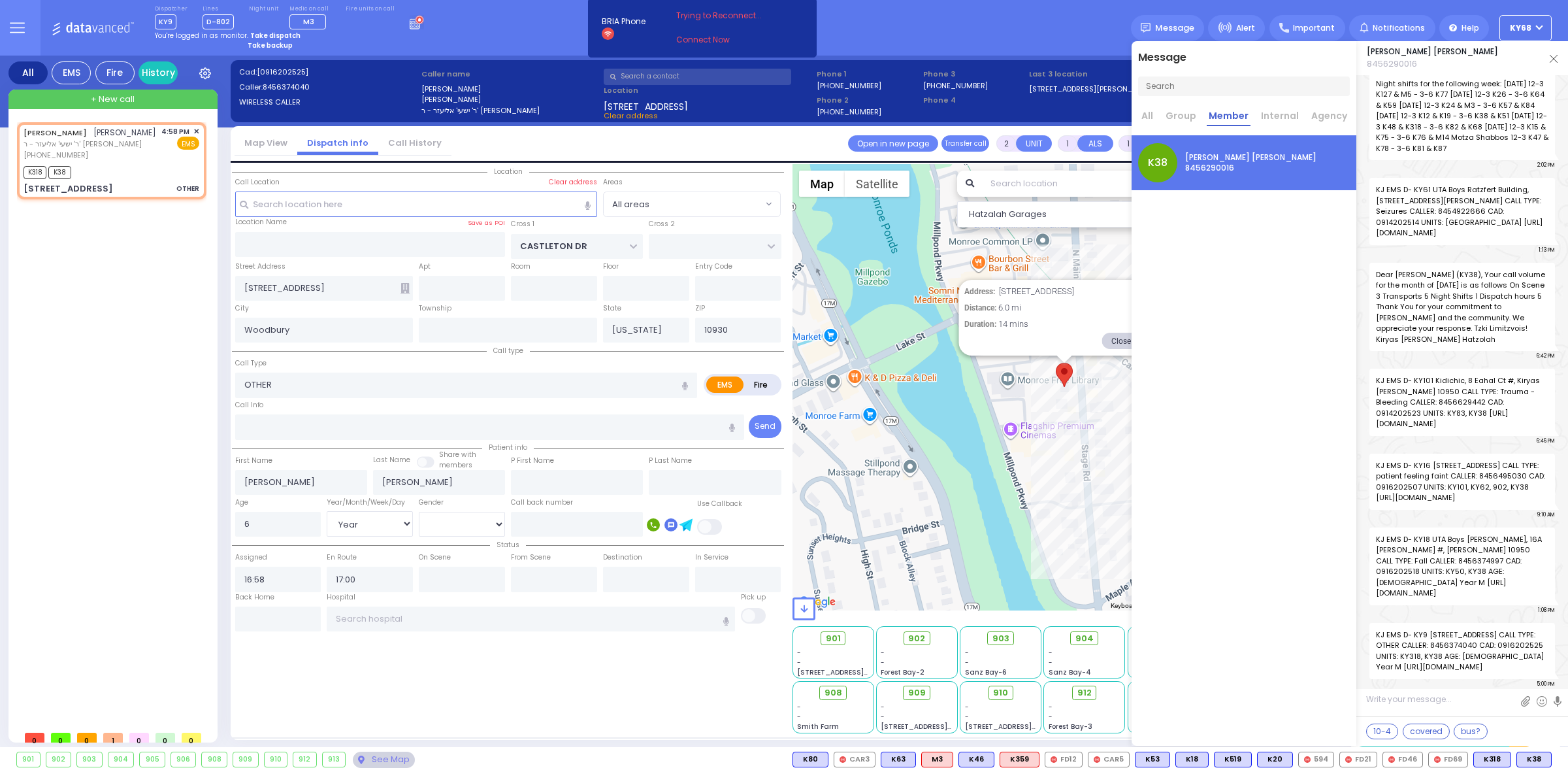
drag, startPoint x: 1456, startPoint y: 666, endPoint x: 1376, endPoint y: 616, distance: 94.3
click at [1376, 623] on span "KJ EMS D- KY9 3 Elgin Court #, Woodbury 10930 CALL TYPE: OTHER CALLER: 84563740…" at bounding box center [1462, 651] width 186 height 56
copy span "KJ EMS D- KY9 3 Elgin Court #, Woodbury 10930 CALL TYPE: OTHER CALLER: 84563740…"
click at [1281, 346] on div "Message All Group Member Internal Agency K38 Avrohom Mier Muller 8456290016" at bounding box center [1244, 393] width 225 height 704
select select
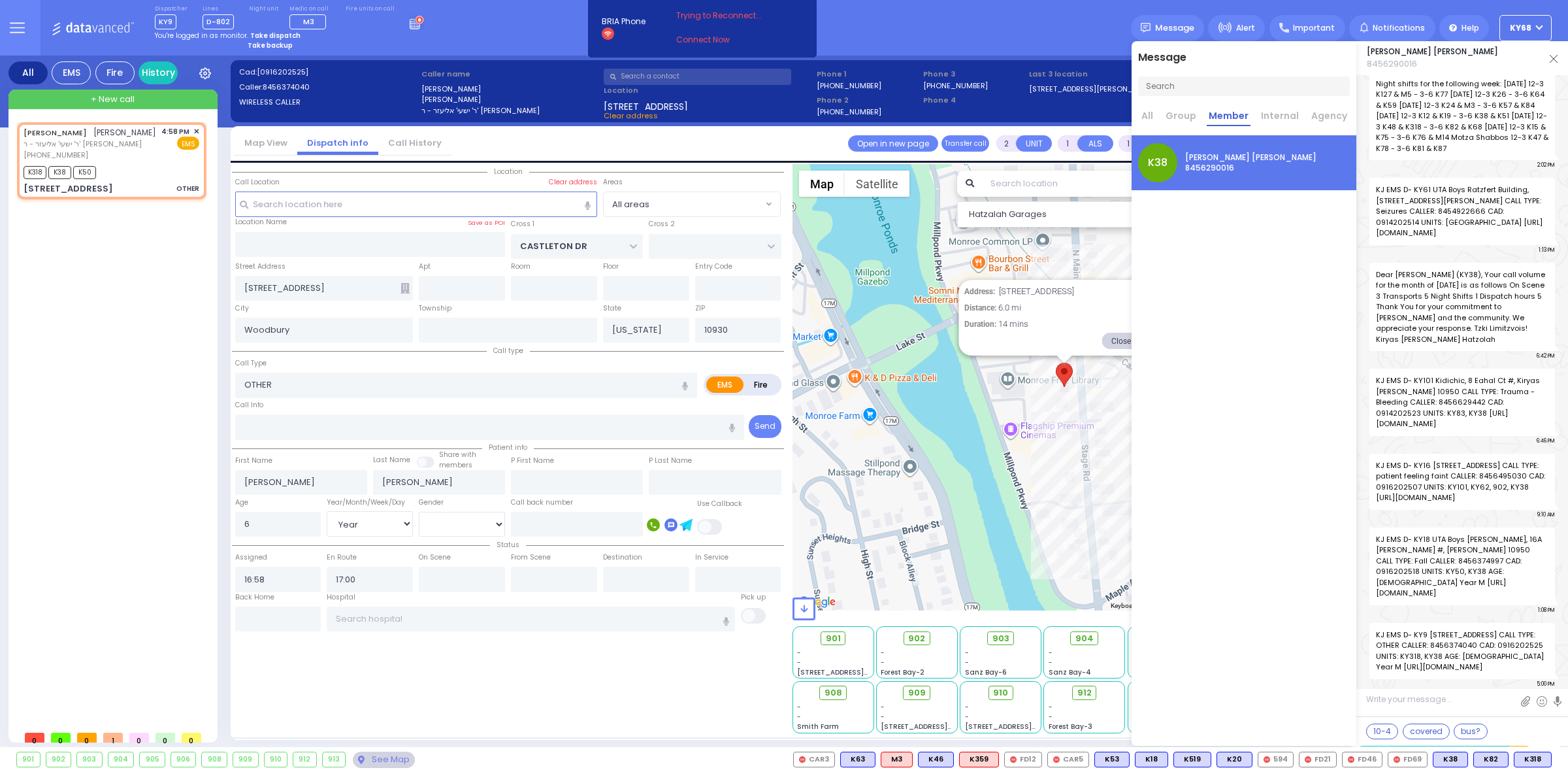
radio input "true"
select select "Year"
select select "[DEMOGRAPHIC_DATA]"
select select "Hatzalah Garages"
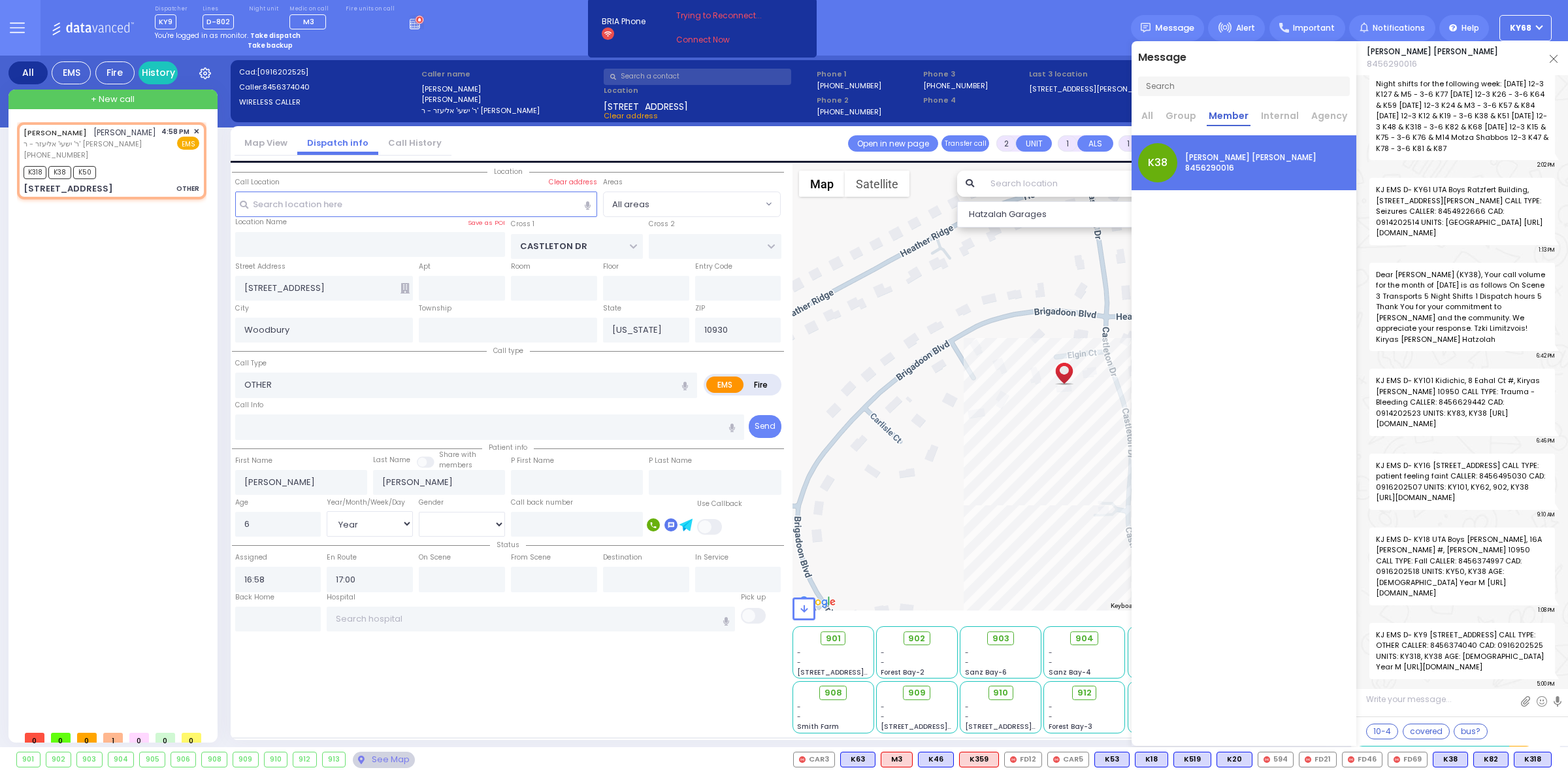
click at [85, 418] on div "CHAIM ZVI FISHBEIN חיים צבי פישביין ר' ישעי' אליעזר - ר' יעקב יוקל הירש (845) 6…" at bounding box center [114, 424] width 194 height 602
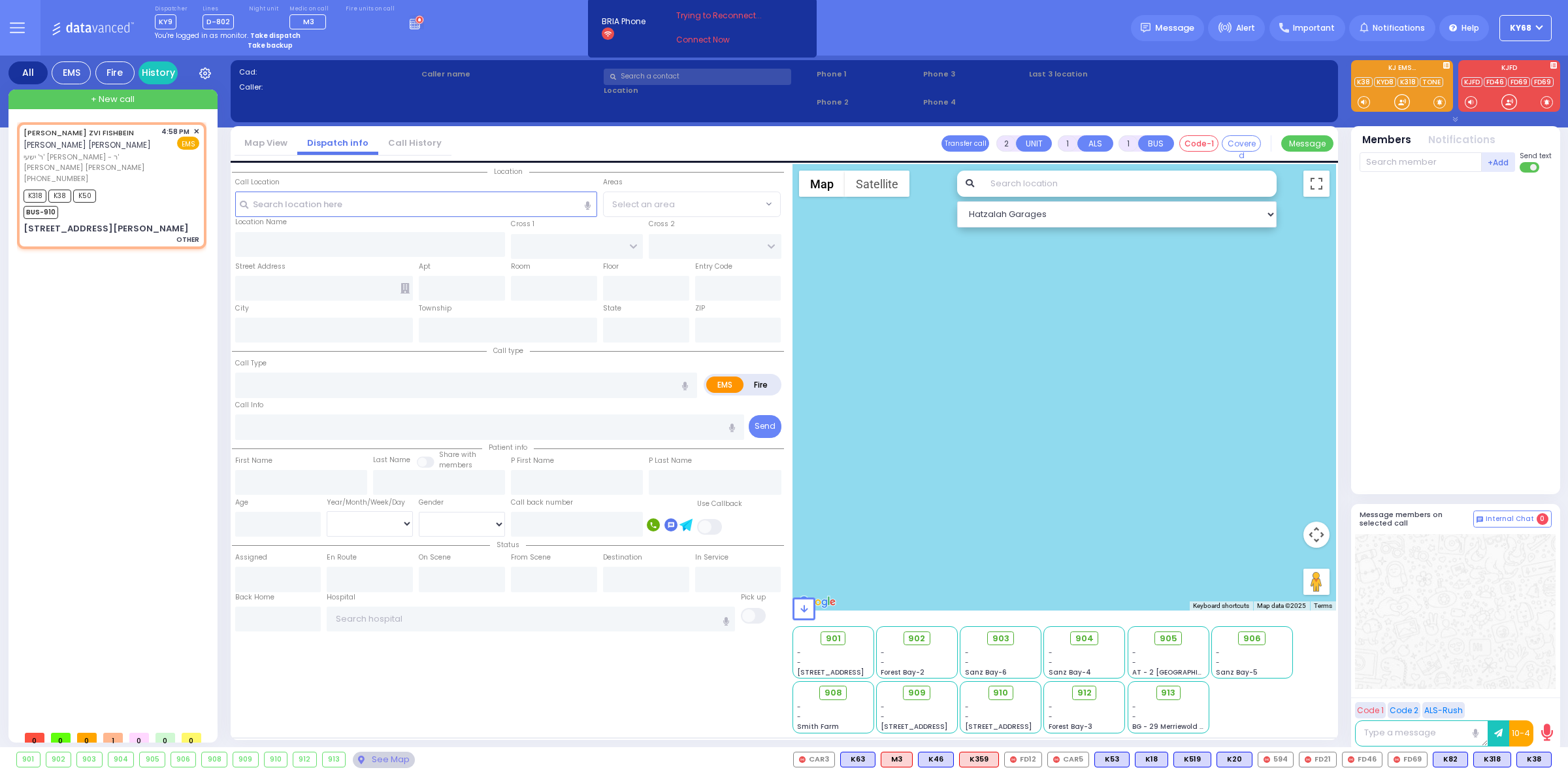
select select
type input "OTHER"
radio input "true"
type input "[PERSON_NAME]"
type input "FISHBEIN"
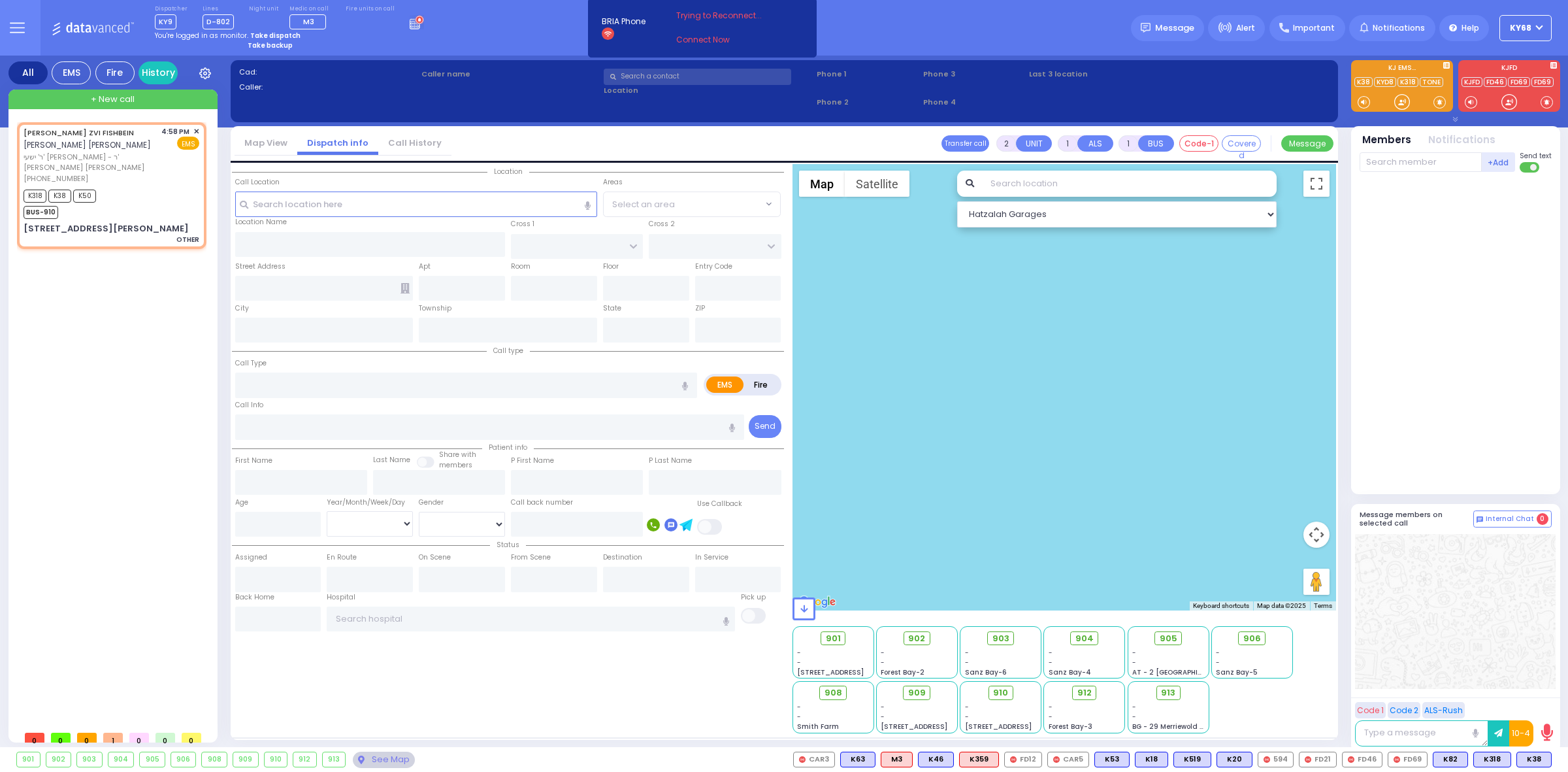
type input "6"
select select "Year"
select select "[DEMOGRAPHIC_DATA]"
type input "16:58"
type input "17:00"
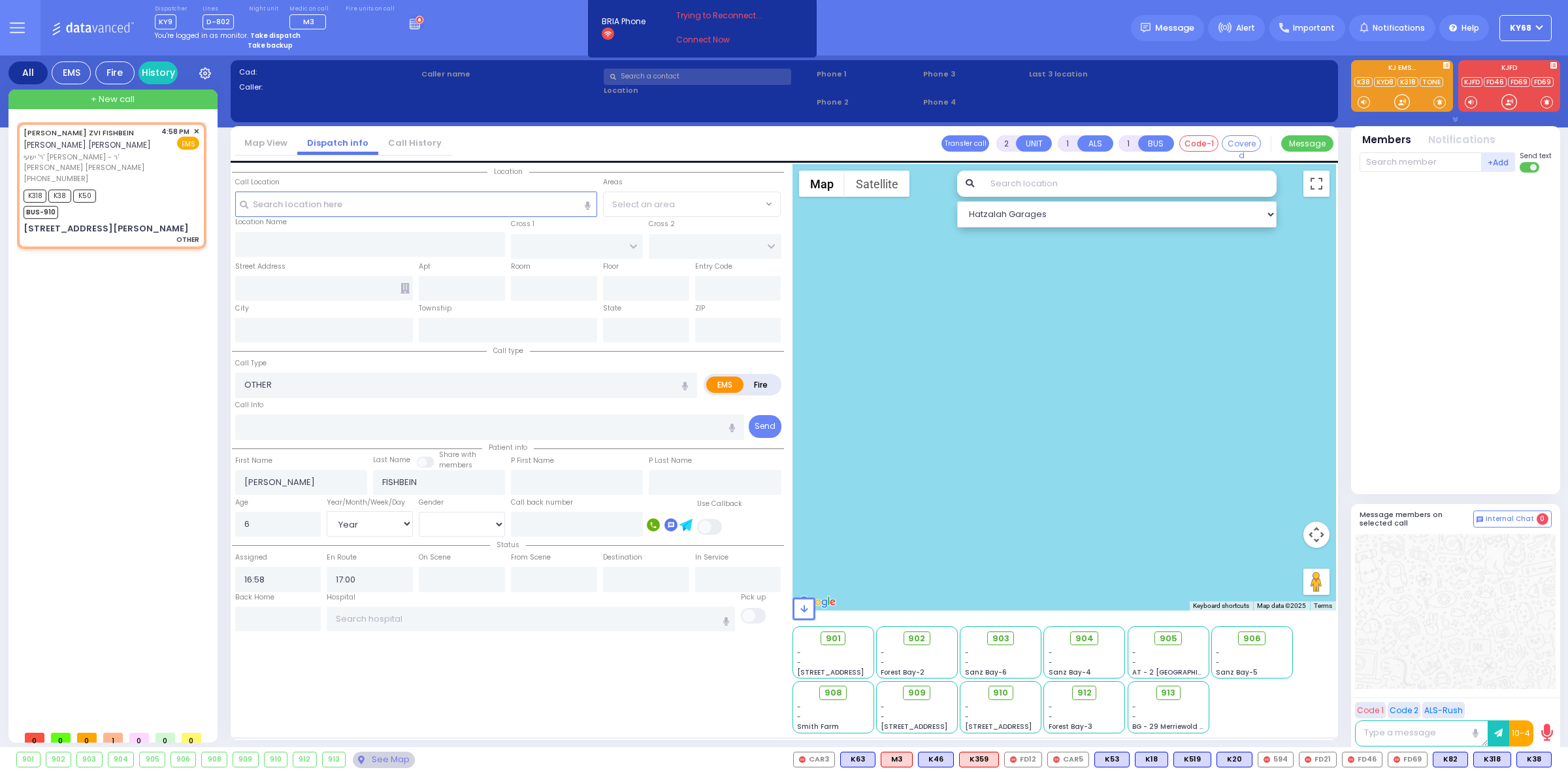
select select "Hatzalah Garages"
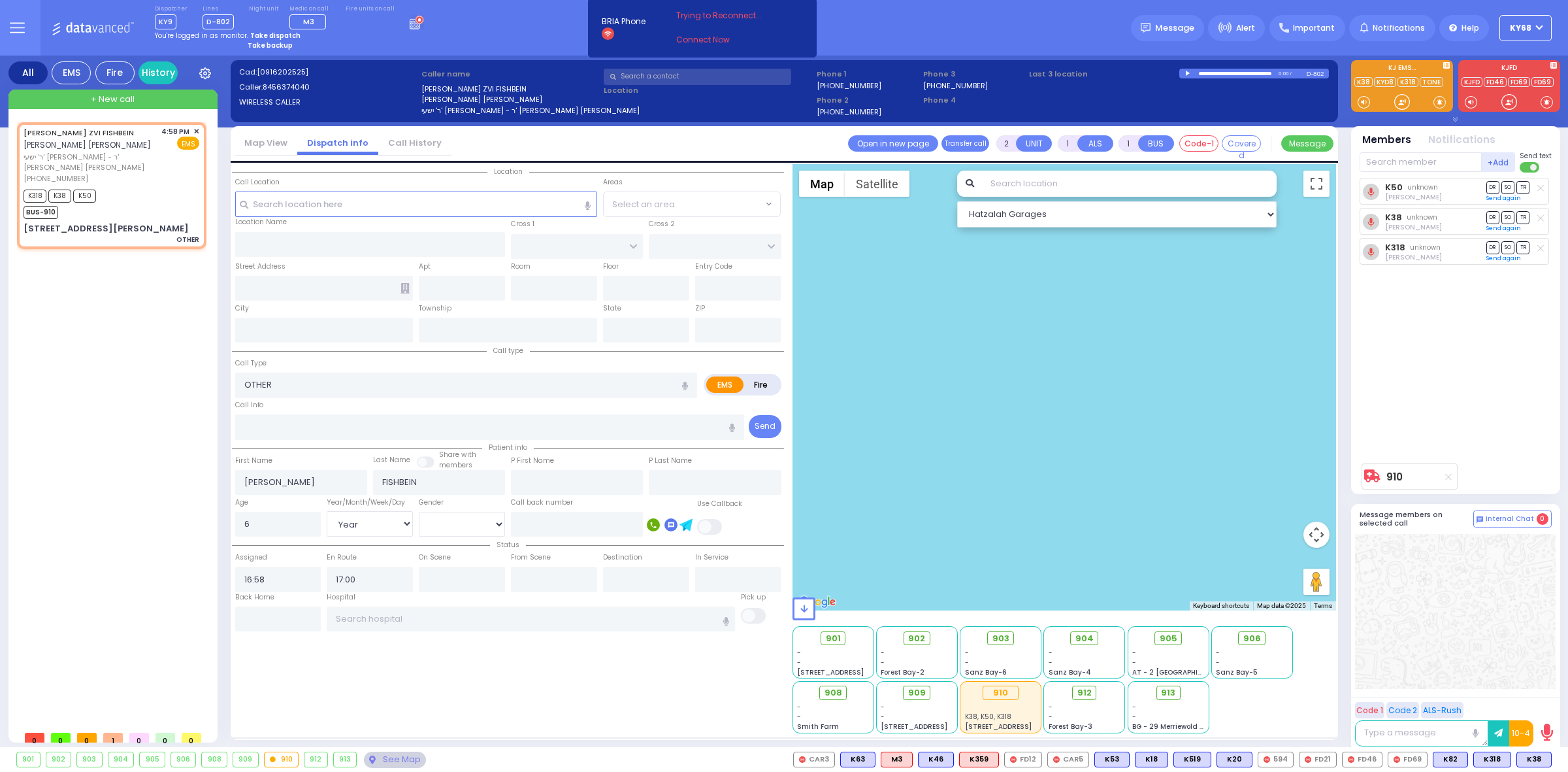
type input "CASTLETON DR"
type input "[STREET_ADDRESS][PERSON_NAME]"
type input "Woodbury"
type input "[US_STATE]"
type input "10930"
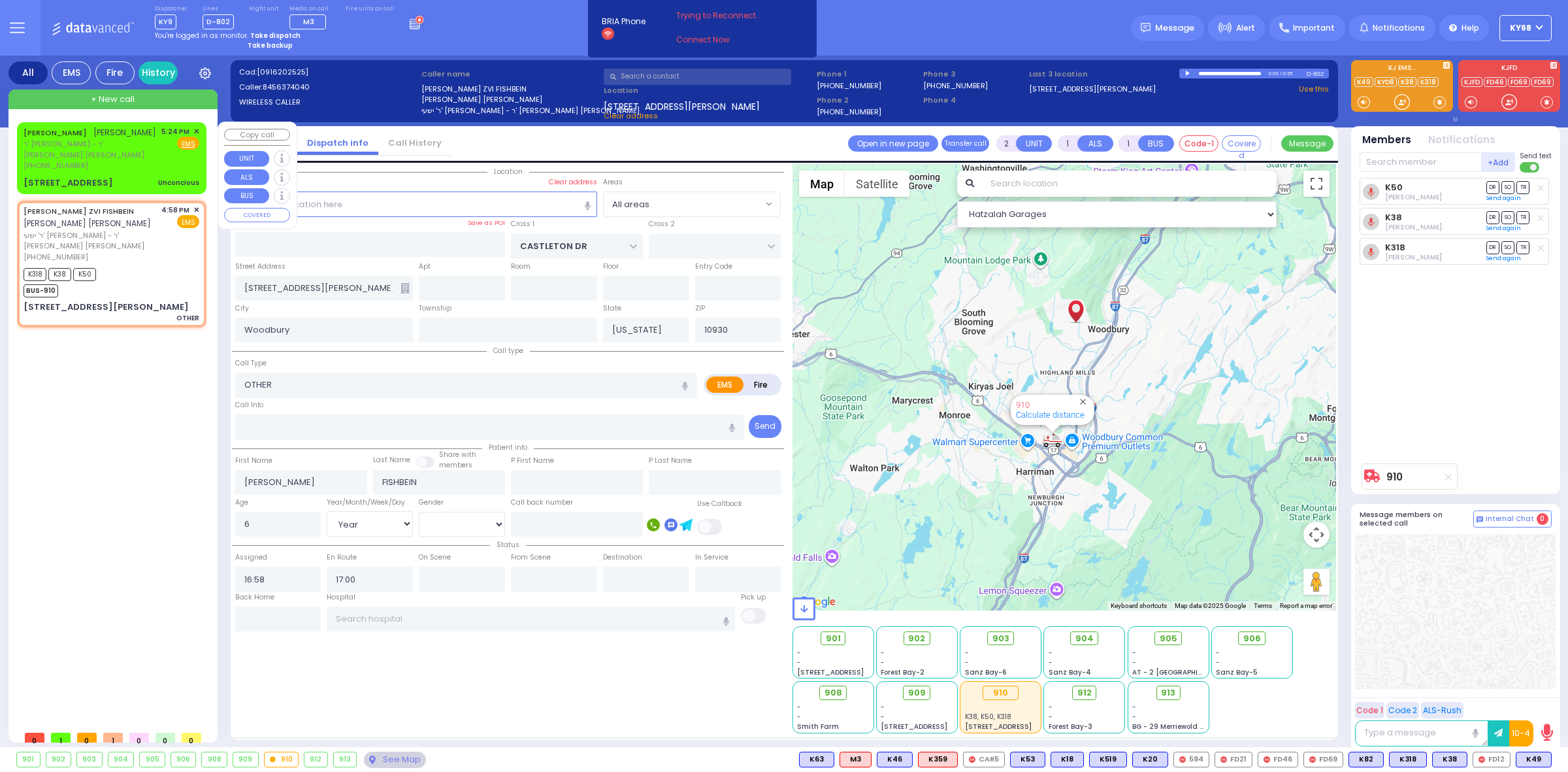
click at [68, 126] on div "[PERSON_NAME] [PERSON_NAME]" at bounding box center [90, 132] width 133 height 13
type input "4"
type input "2"
select select
type input "Unconcious"
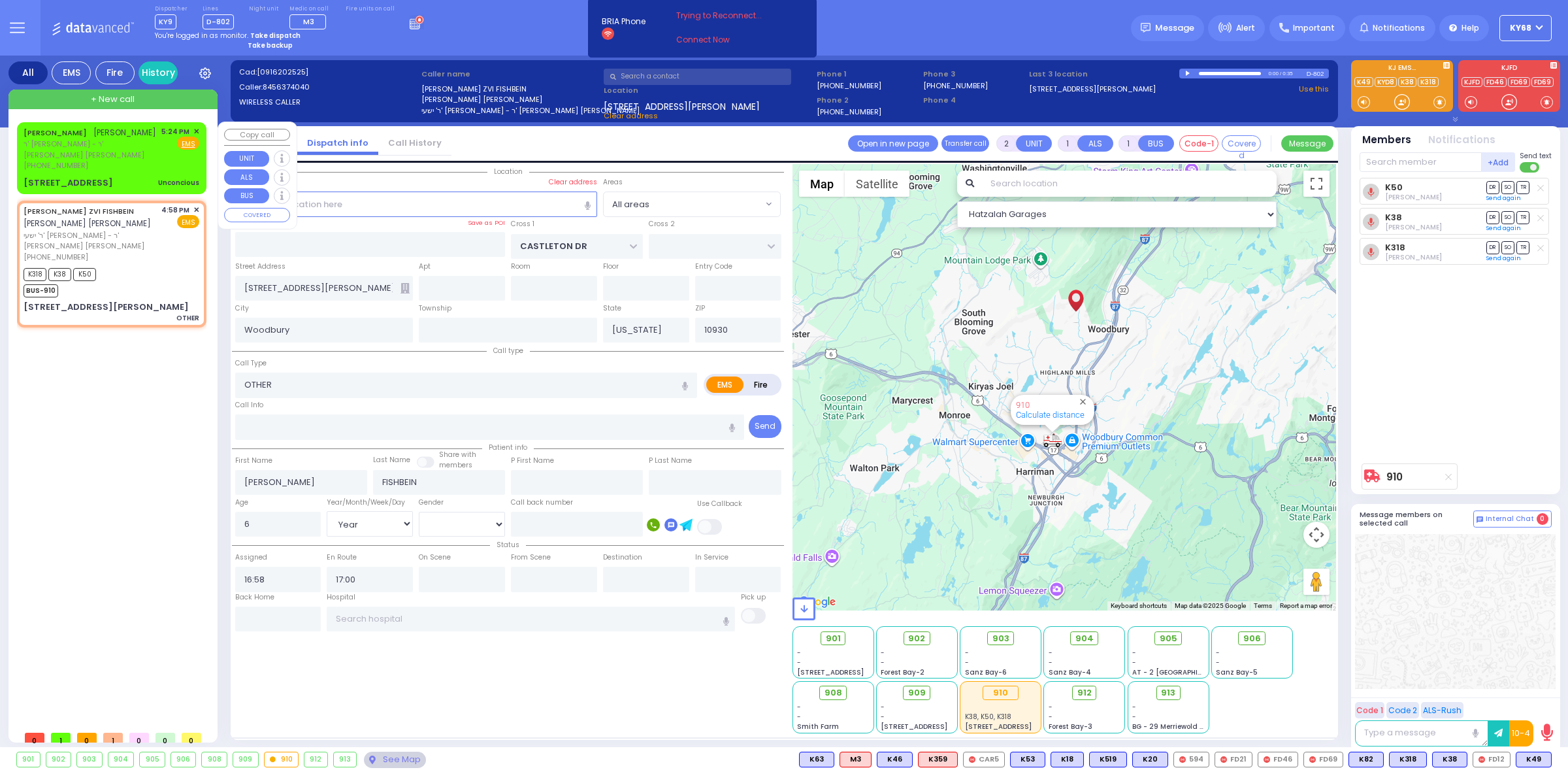
radio input "true"
type input "[PERSON_NAME]"
type input "BERGER"
select select
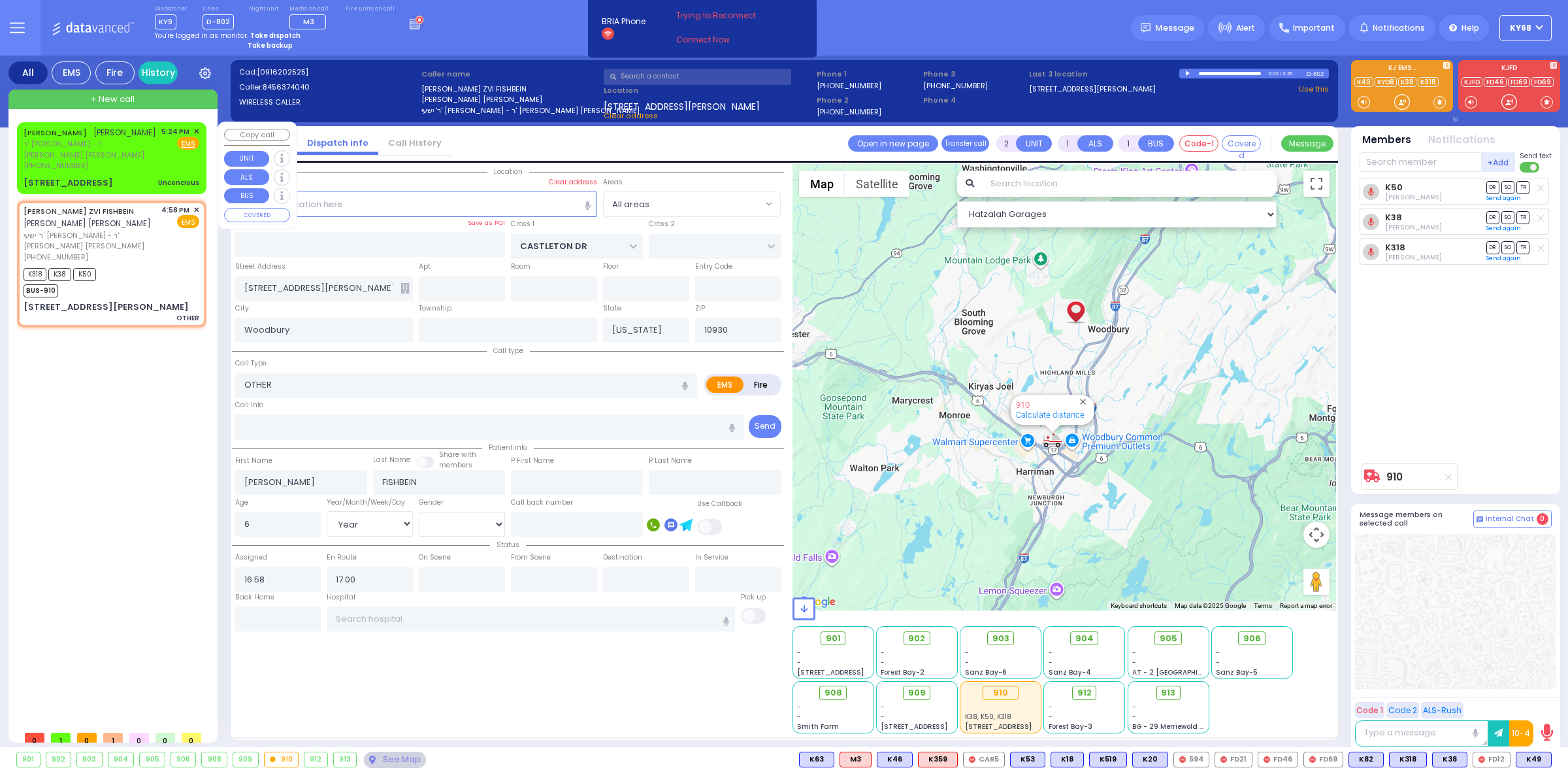
type input "17:24"
select select "Hatzalah Garages"
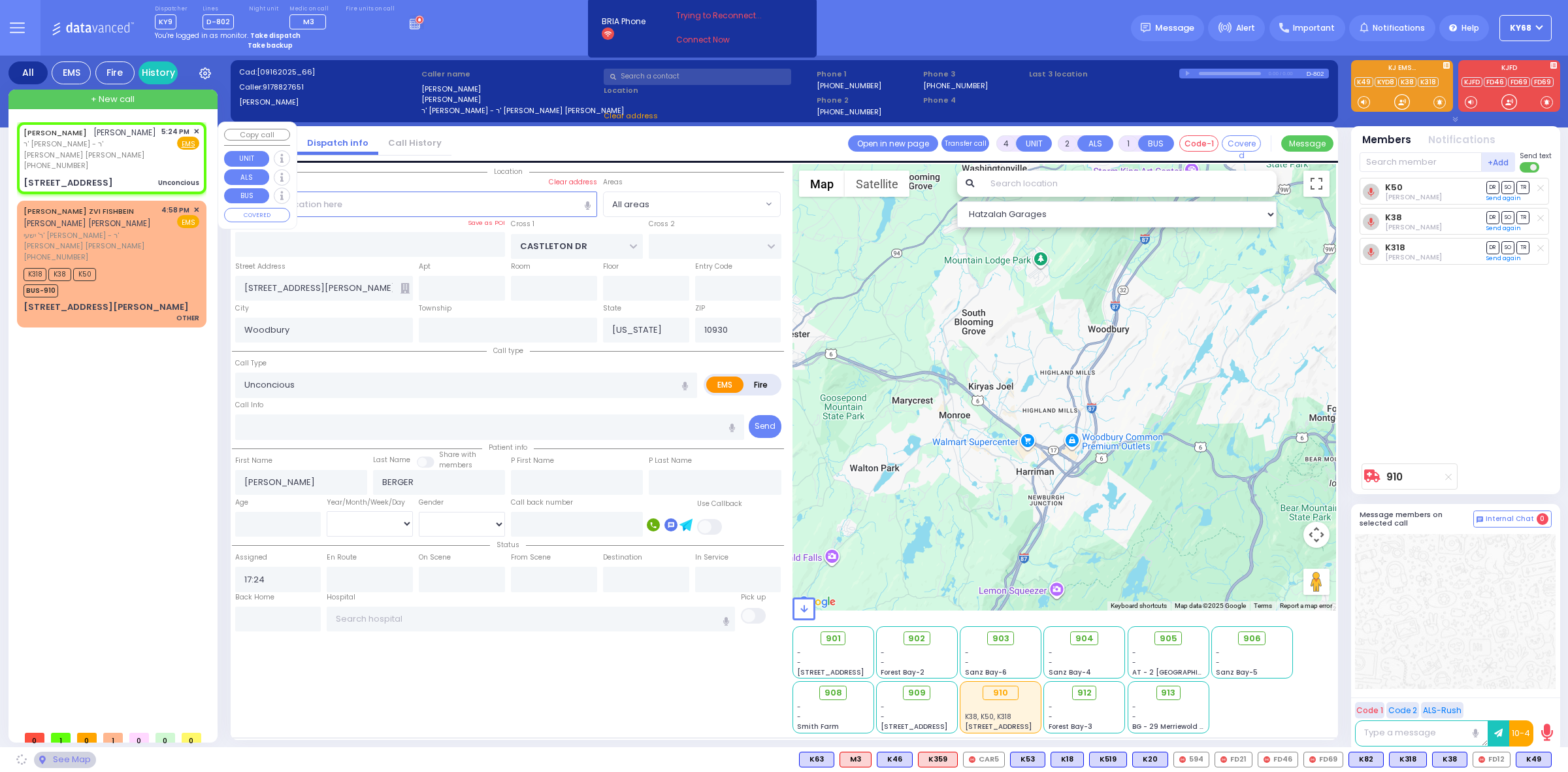
type input "ALAMO COURT"
type input "LEE AVE"
type input "12 Duelk Avenue"
type input "Monroe"
type input "10950"
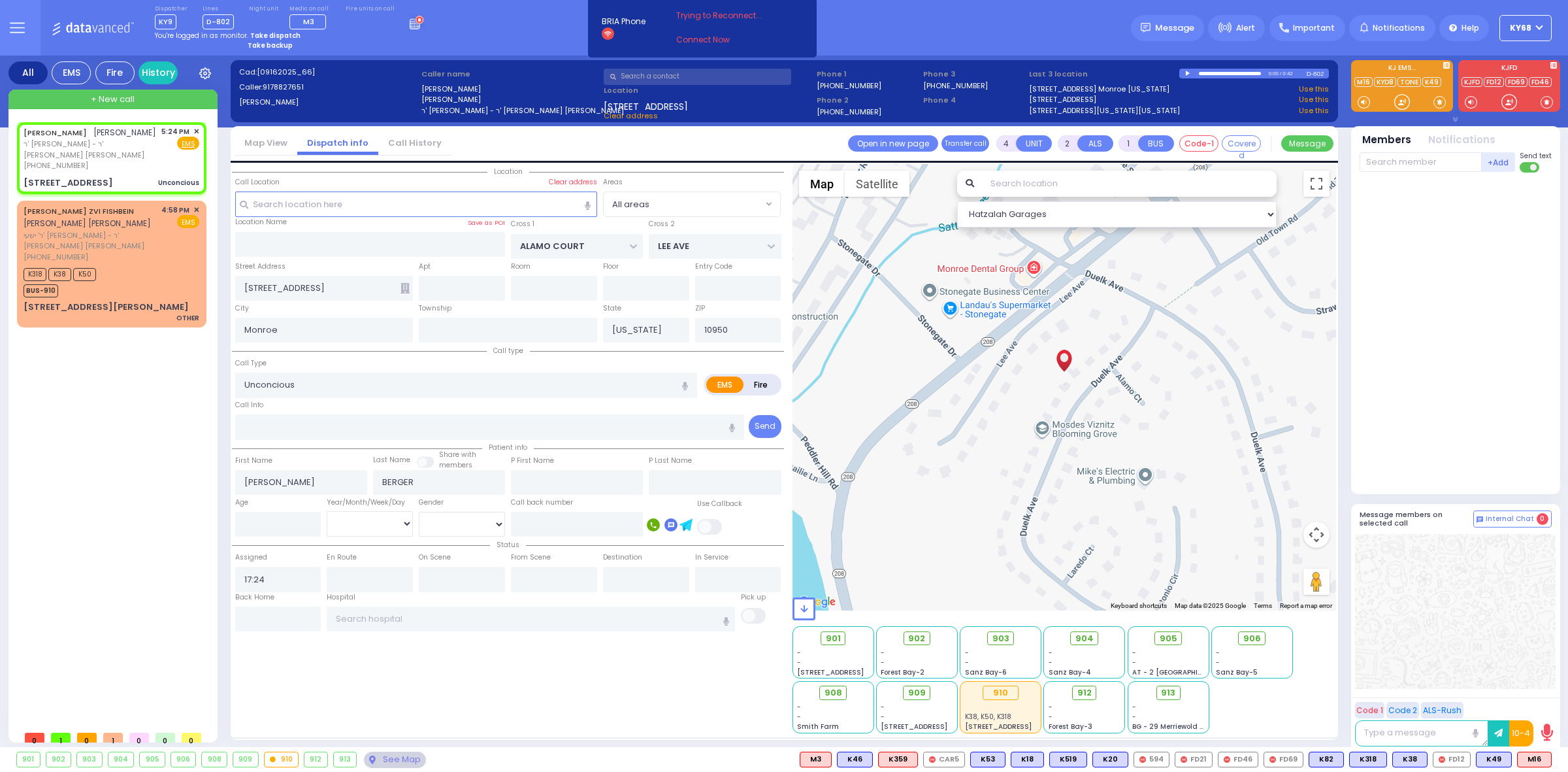
click at [1035, 177] on input "text" at bounding box center [1129, 183] width 295 height 26
click at [402, 289] on icon at bounding box center [405, 288] width 9 height 10
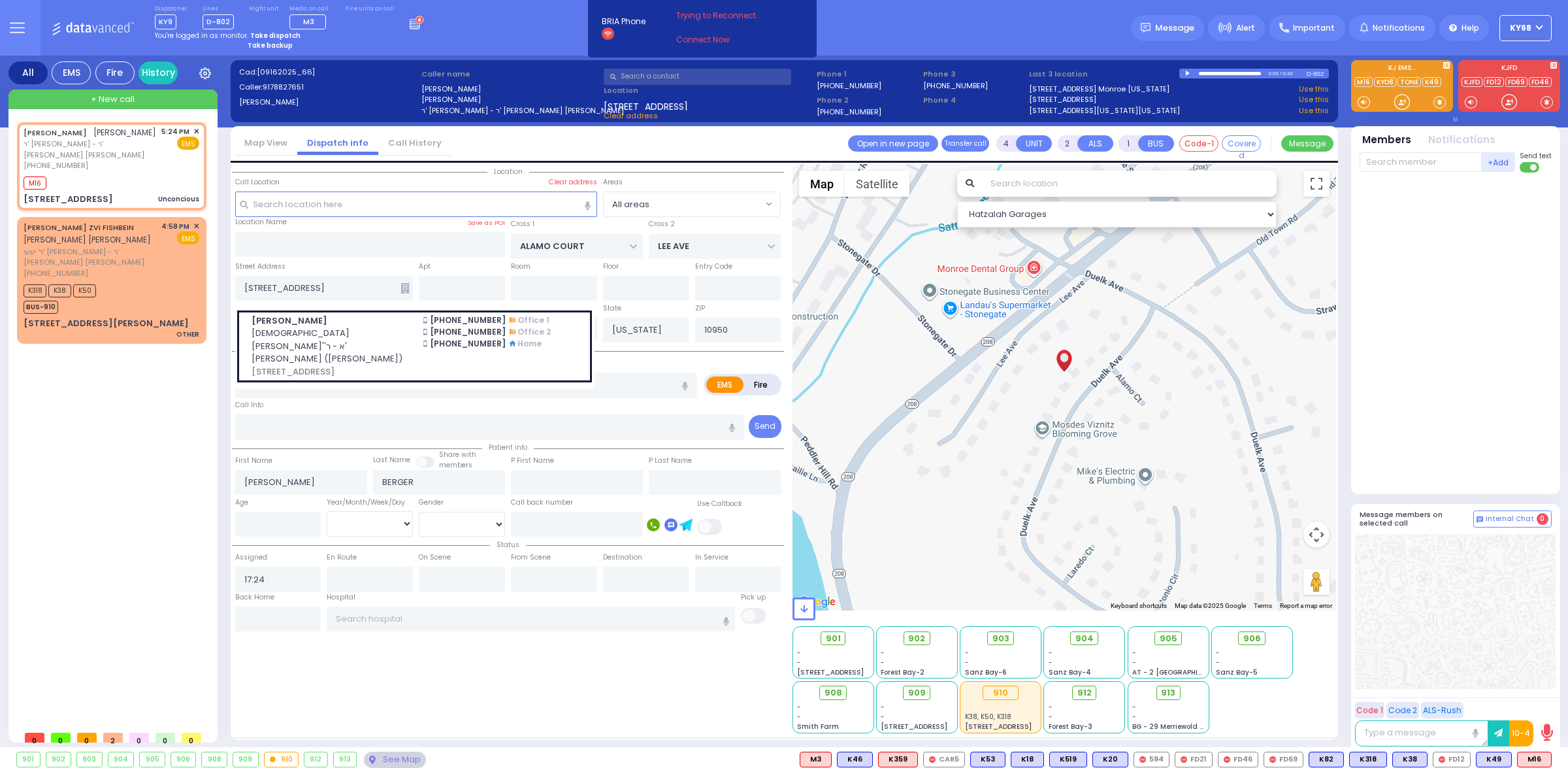
select select
radio input "true"
select select
type input "17:25"
select select "Hatzalah Garages"
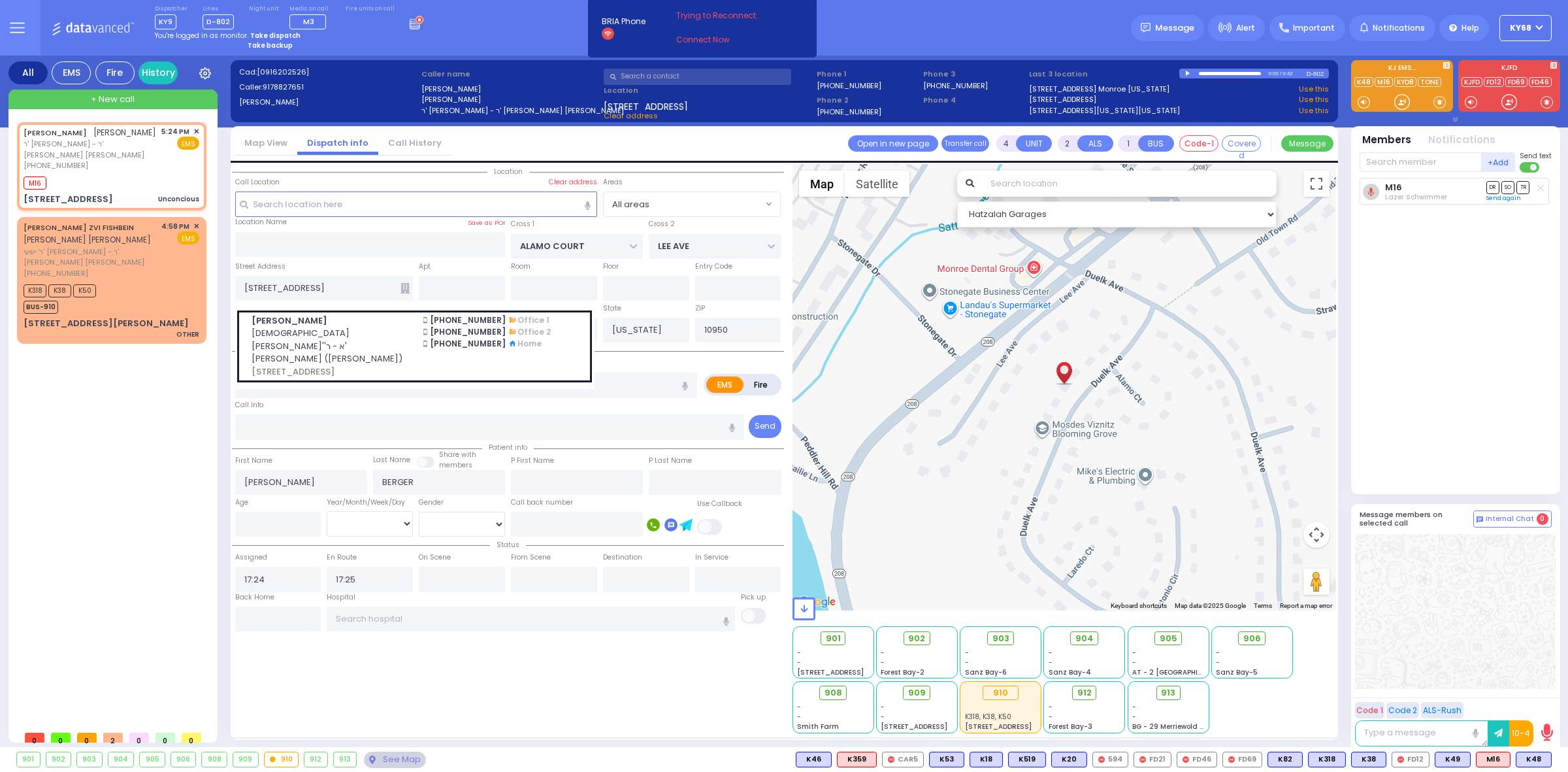
click at [1024, 185] on input "text" at bounding box center [1129, 183] width 295 height 26
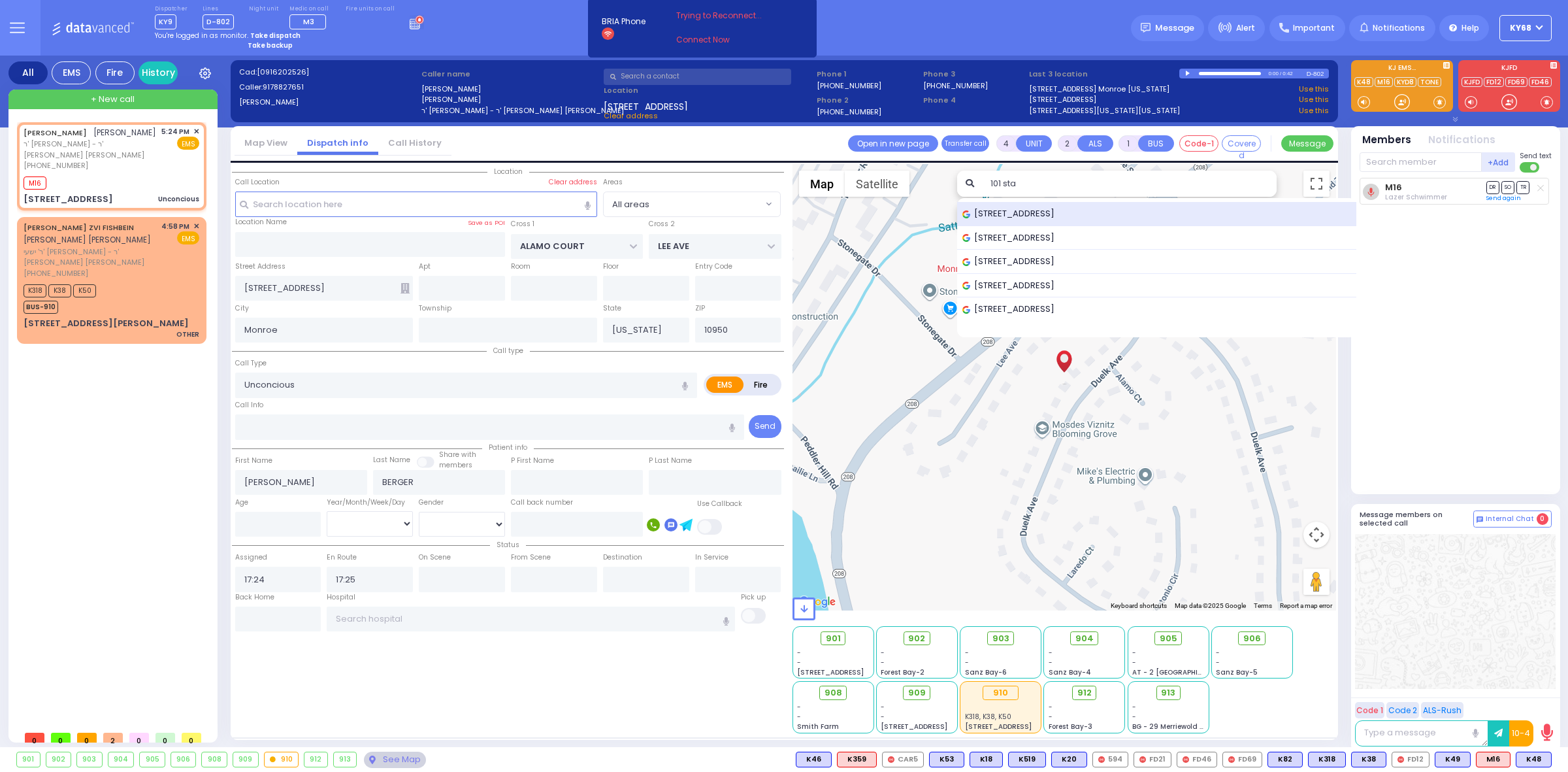
type input "101 sta"
click at [1019, 205] on div "101 Stage Road, Monroe, NY, USA" at bounding box center [1157, 214] width 399 height 25
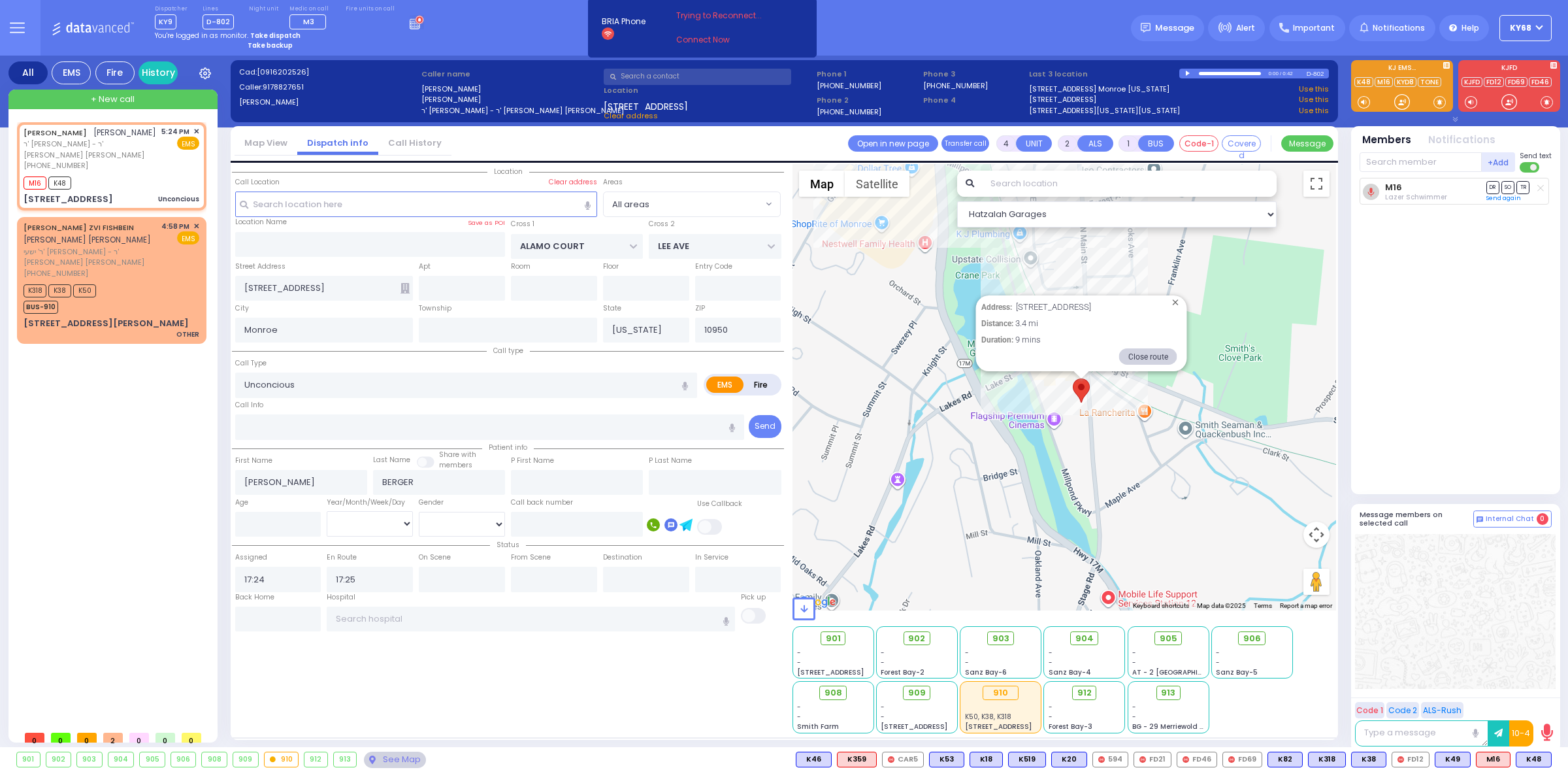
select select
radio input "true"
select select
select select "Hatzalah Garages"
click at [1175, 304] on button "Close" at bounding box center [1175, 302] width 13 height 13
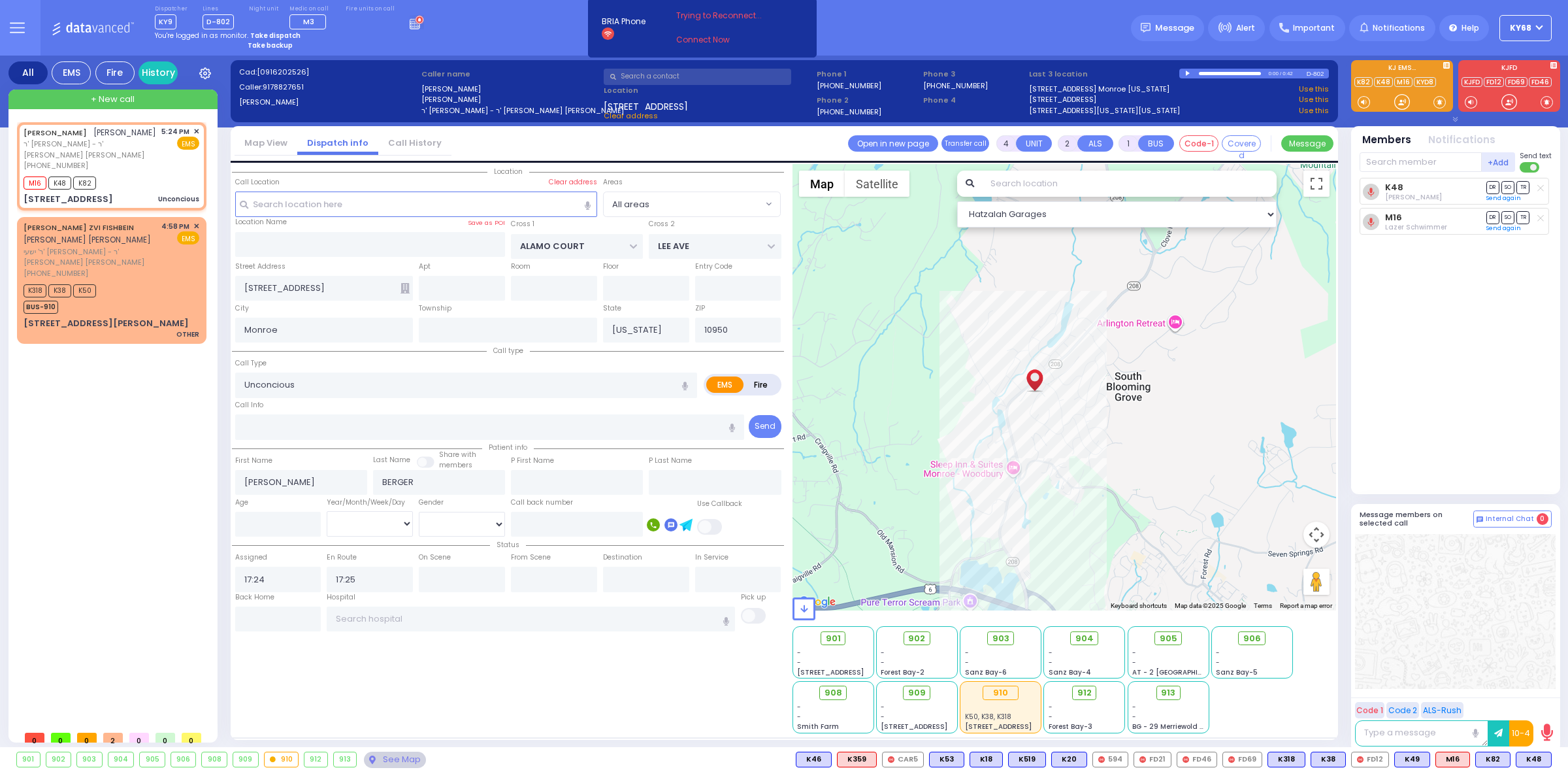
select select
radio input "true"
select select
select select "Hatzalah Garages"
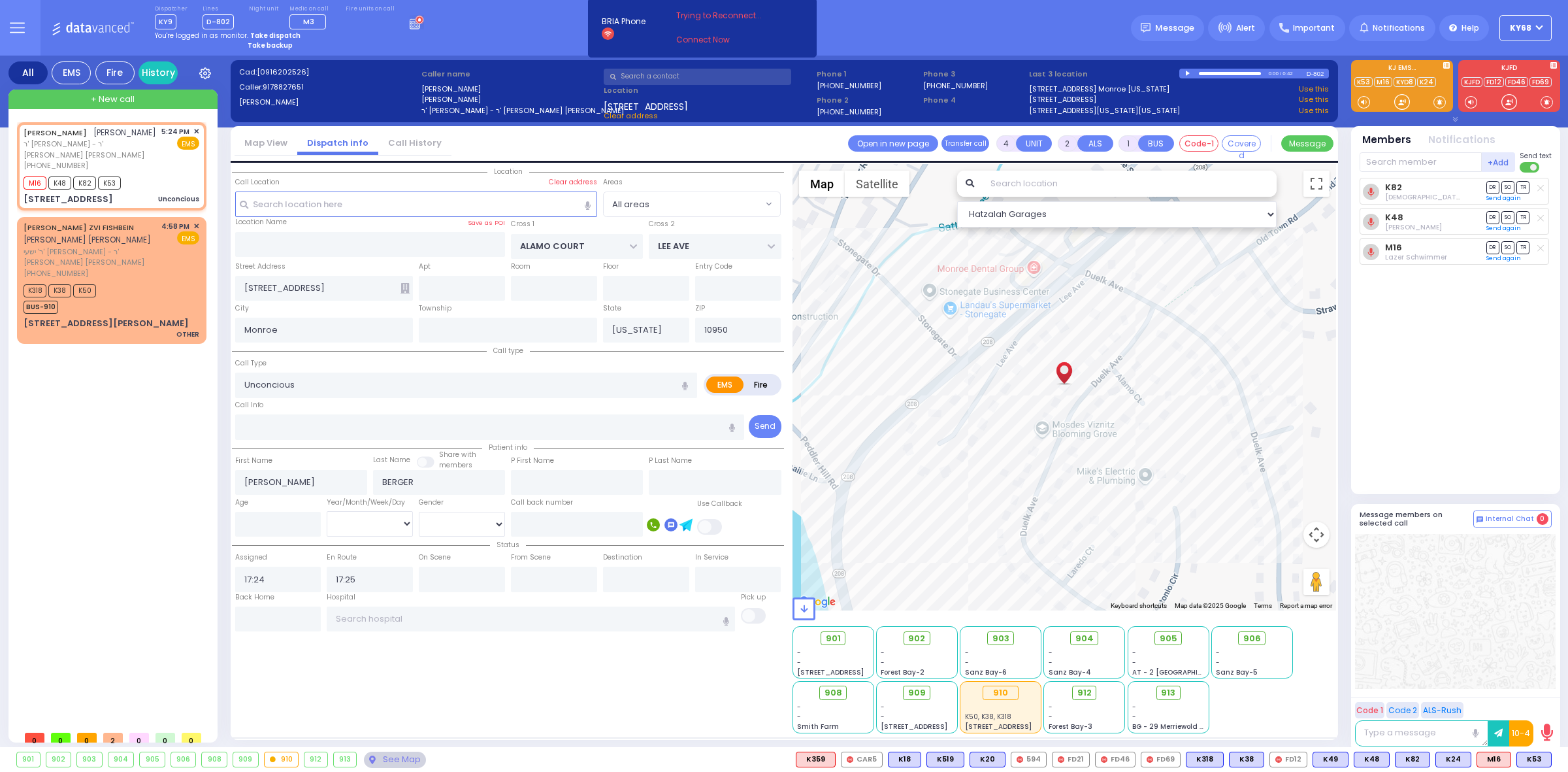
select select
radio input "true"
select select
select select "Hatzalah Garages"
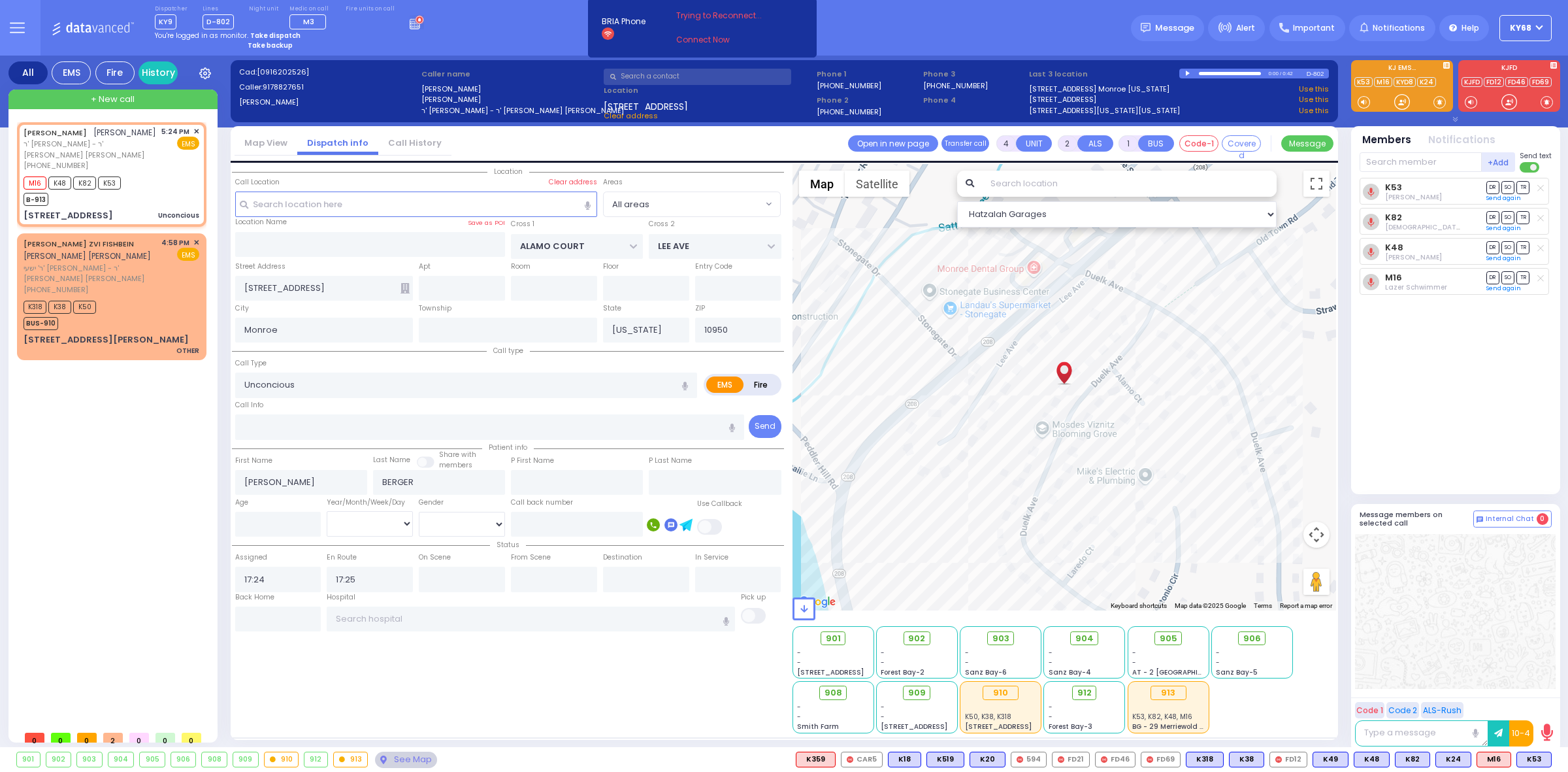
select select
radio input "true"
select select
select select "Hatzalah Garages"
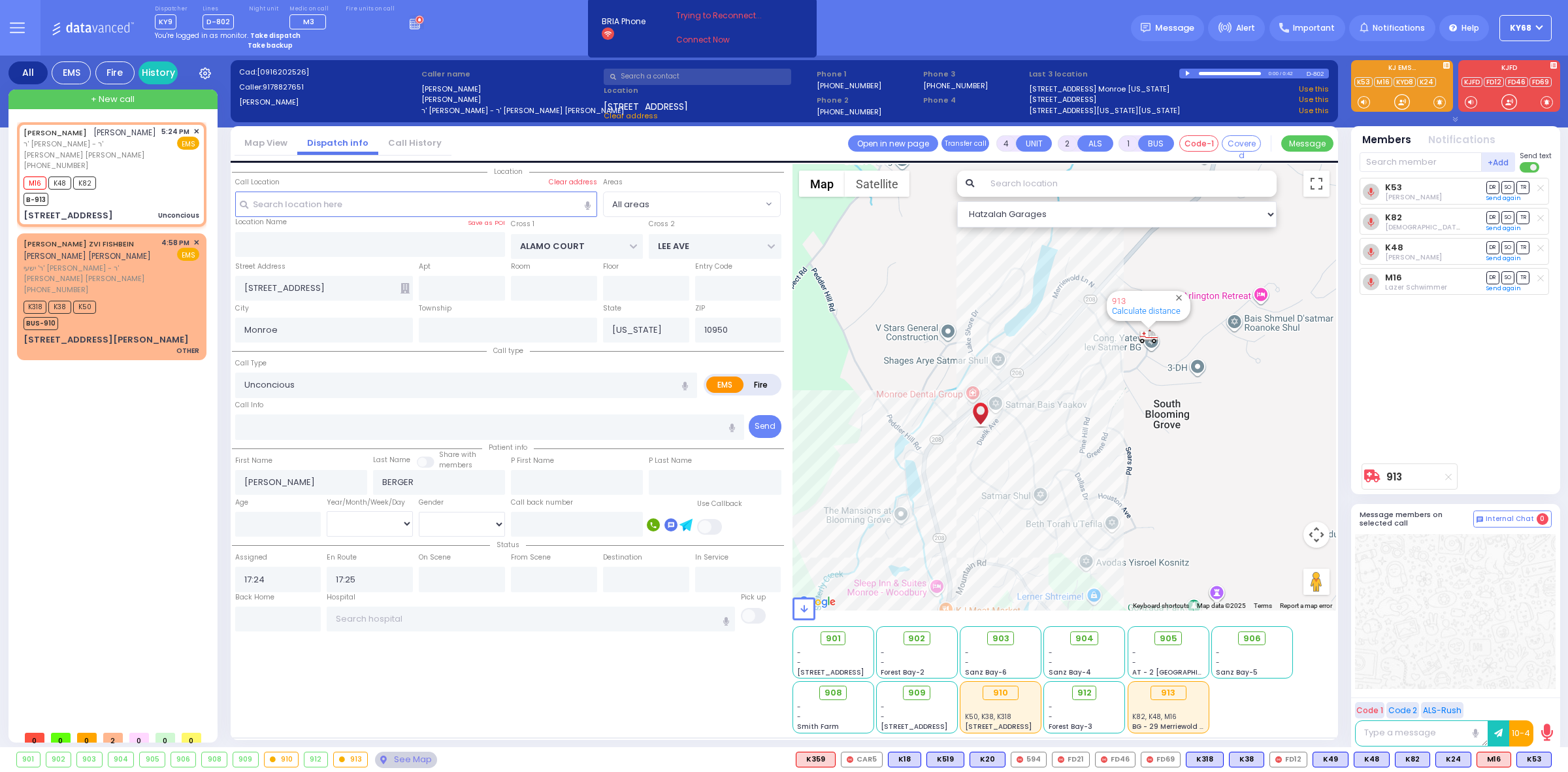
select select
radio input "true"
select select
select select "Hatzalah Garages"
type input "1"
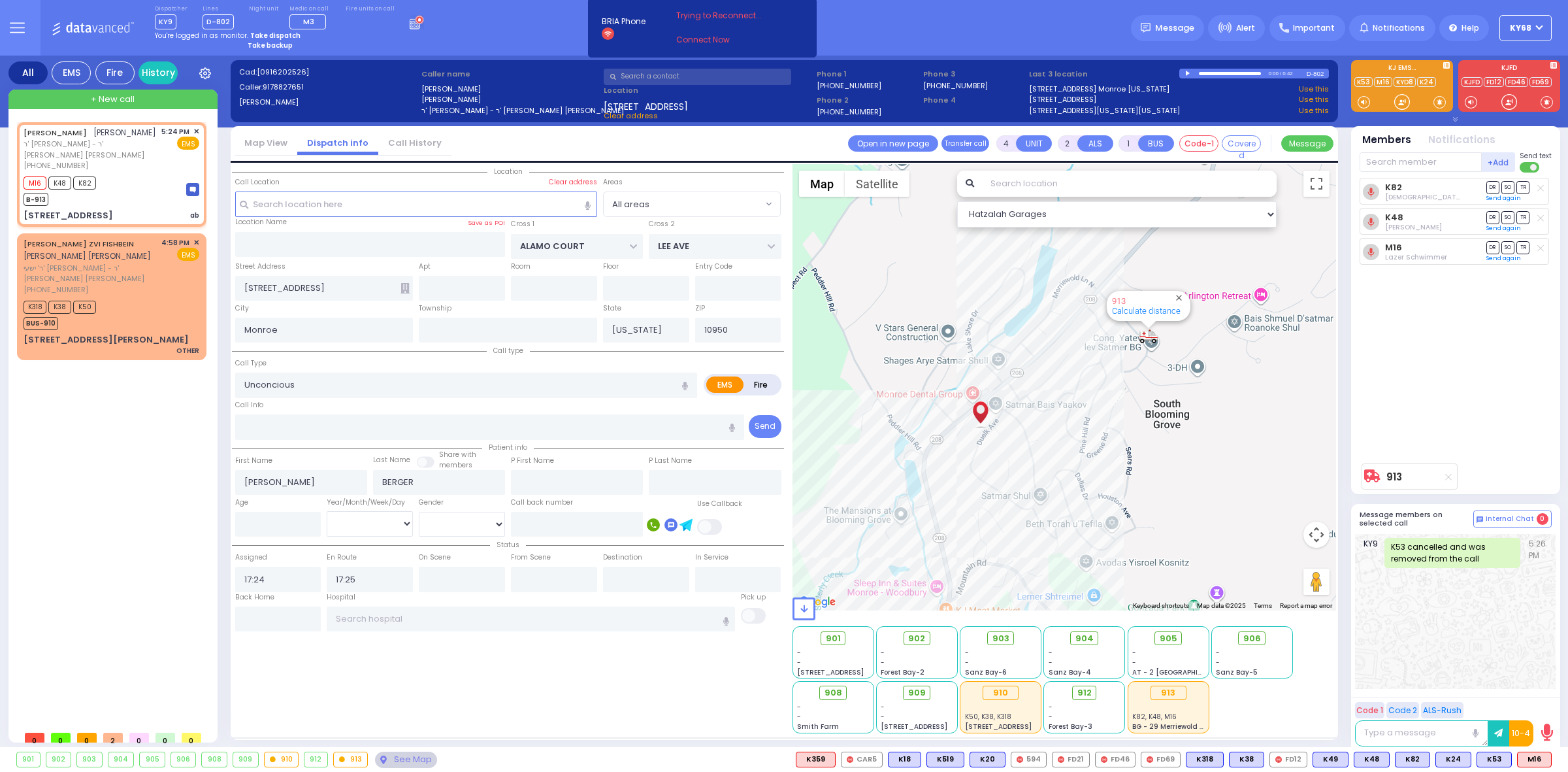
type input "0"
select select
type input "ab"
radio input "true"
select select
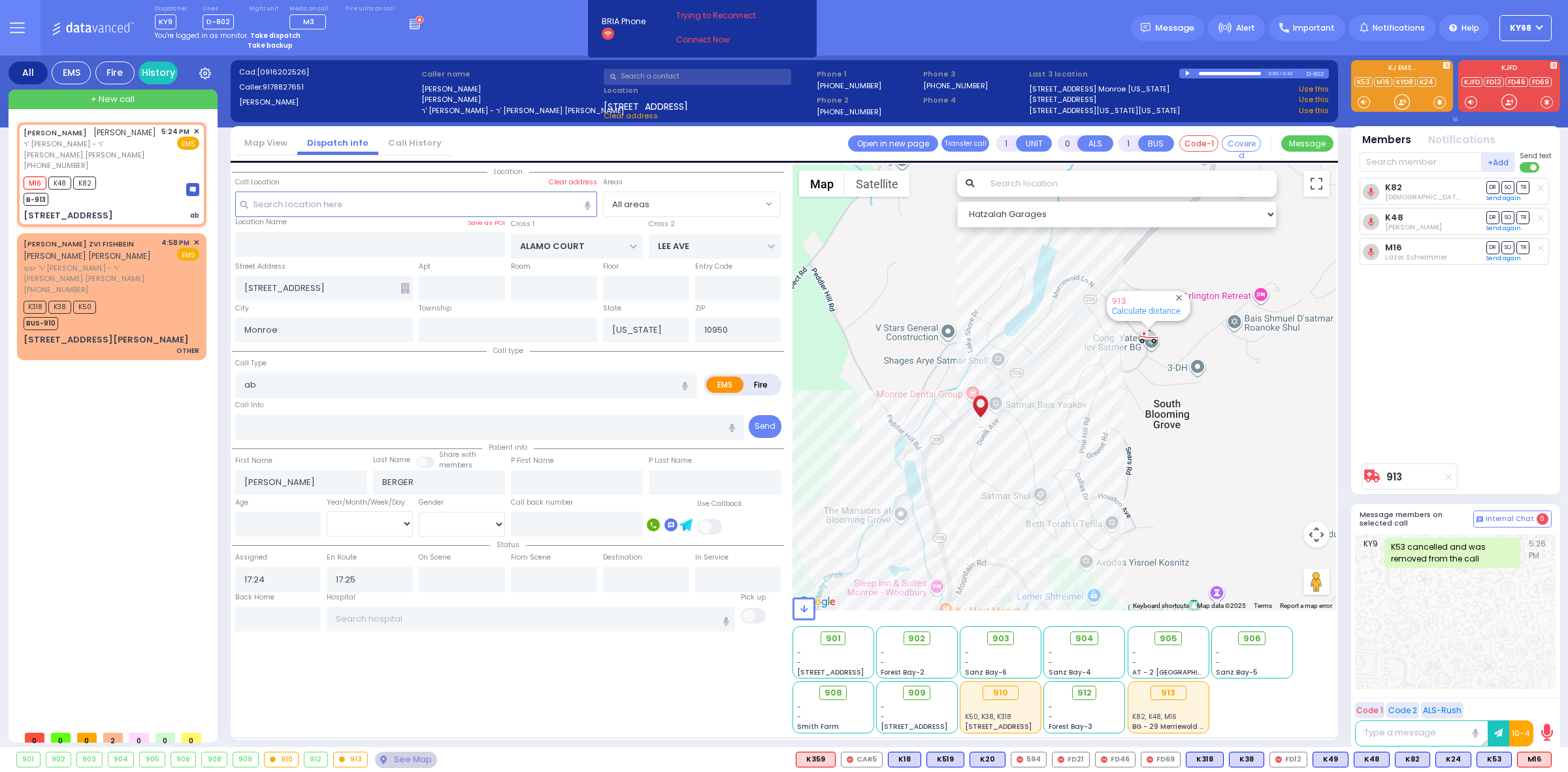
select select "Hatzalah Garages"
select select
type input "Abdominal Pain"
radio input "true"
select select
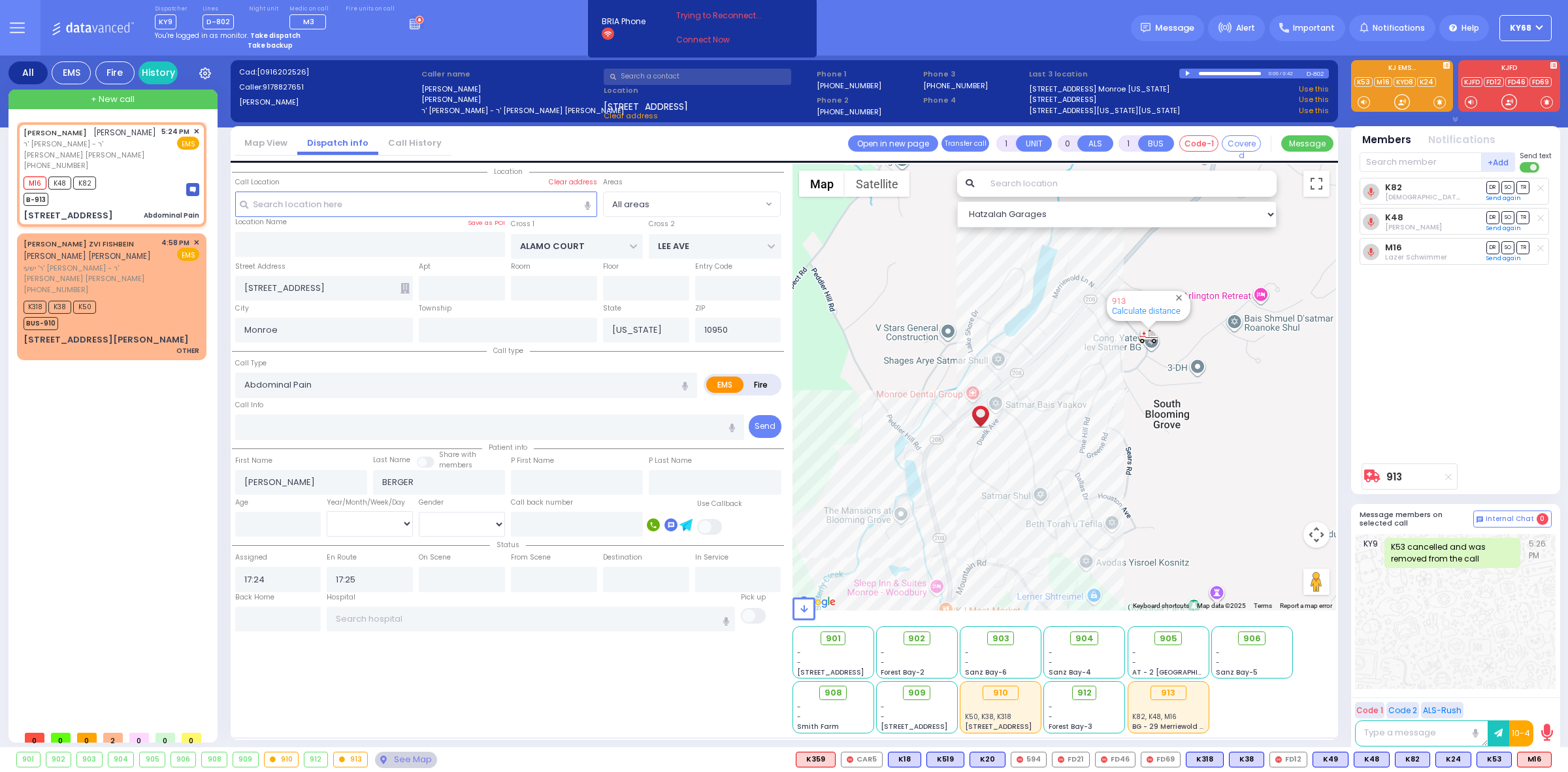
select select "Hatzalah Garages"
select select
radio input "true"
select select
select select "Hatzalah Garages"
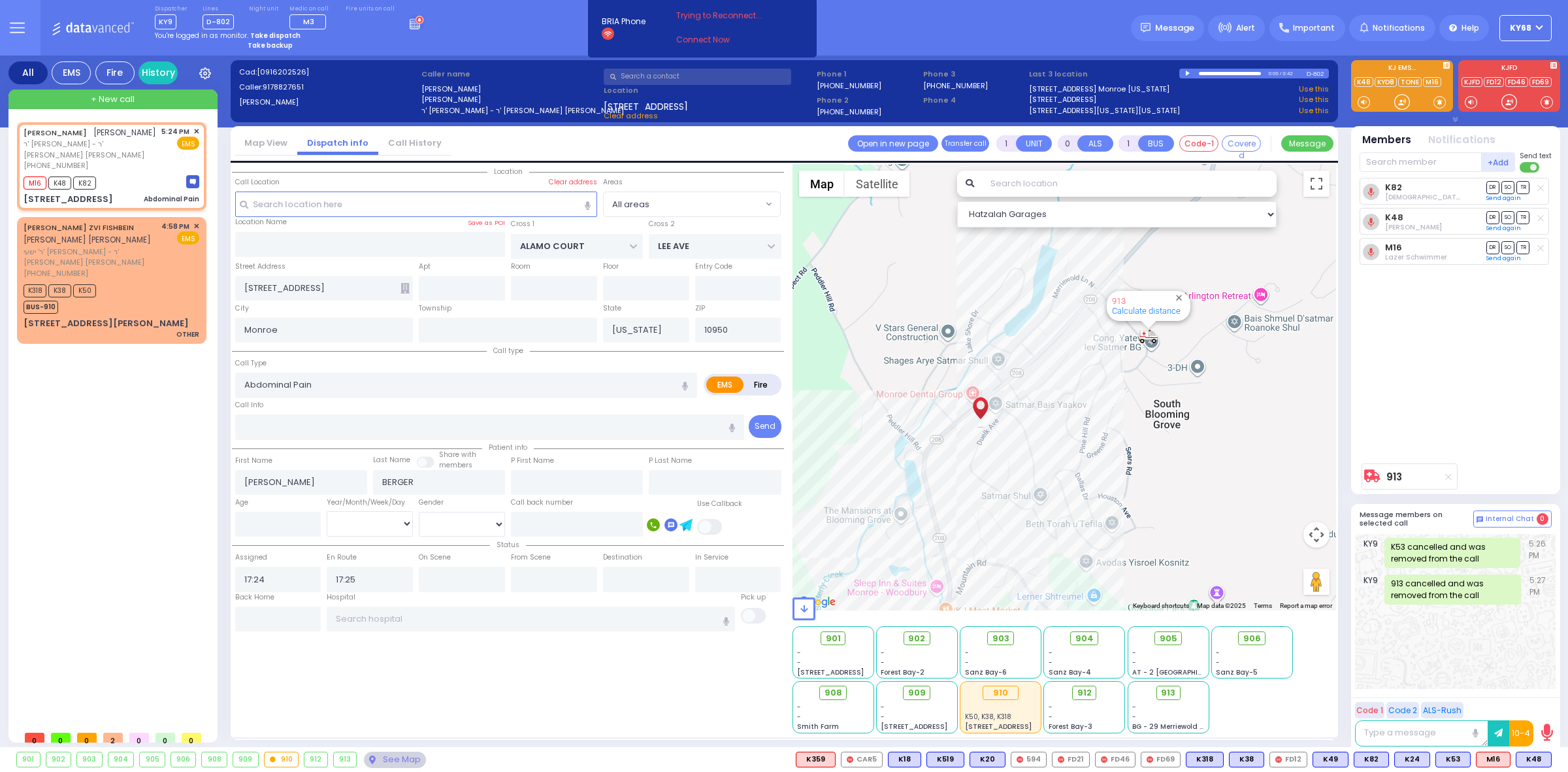
select select
radio input "true"
select select
select select "Hatzalah Garages"
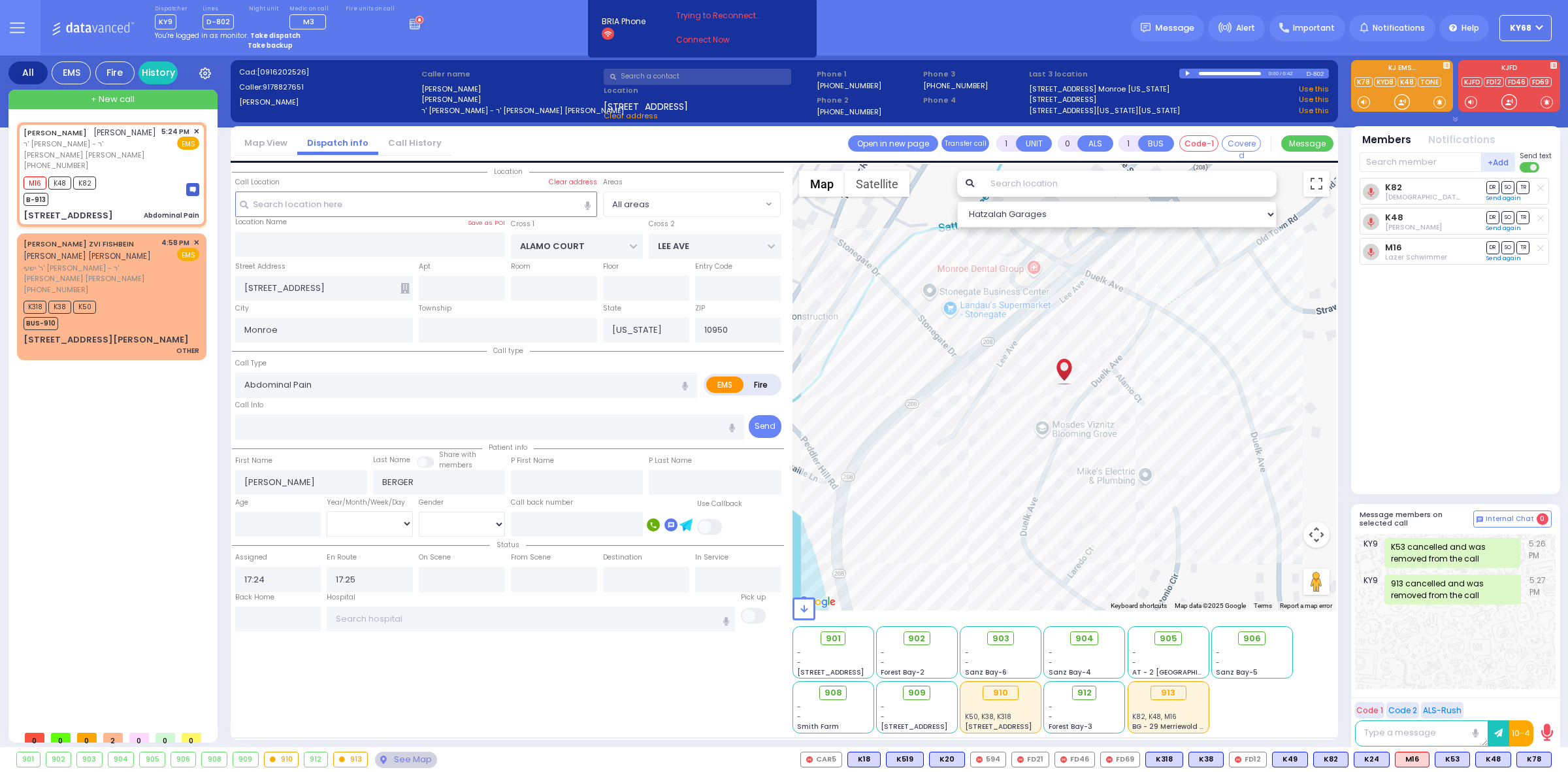
select select
radio input "true"
select select
select select "Hatzalah Garages"
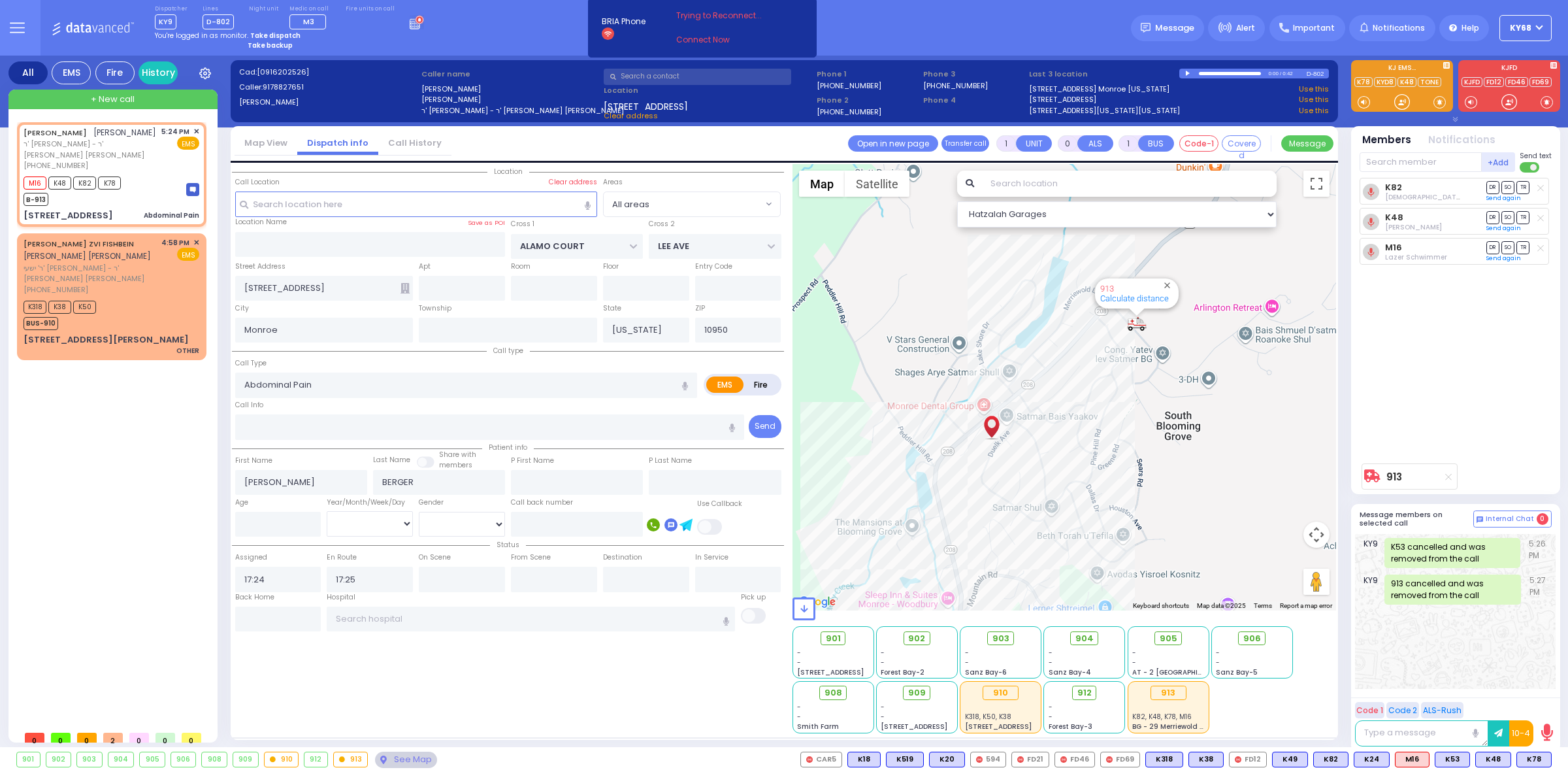
select select
radio input "true"
select select
select select "Hatzalah Garages"
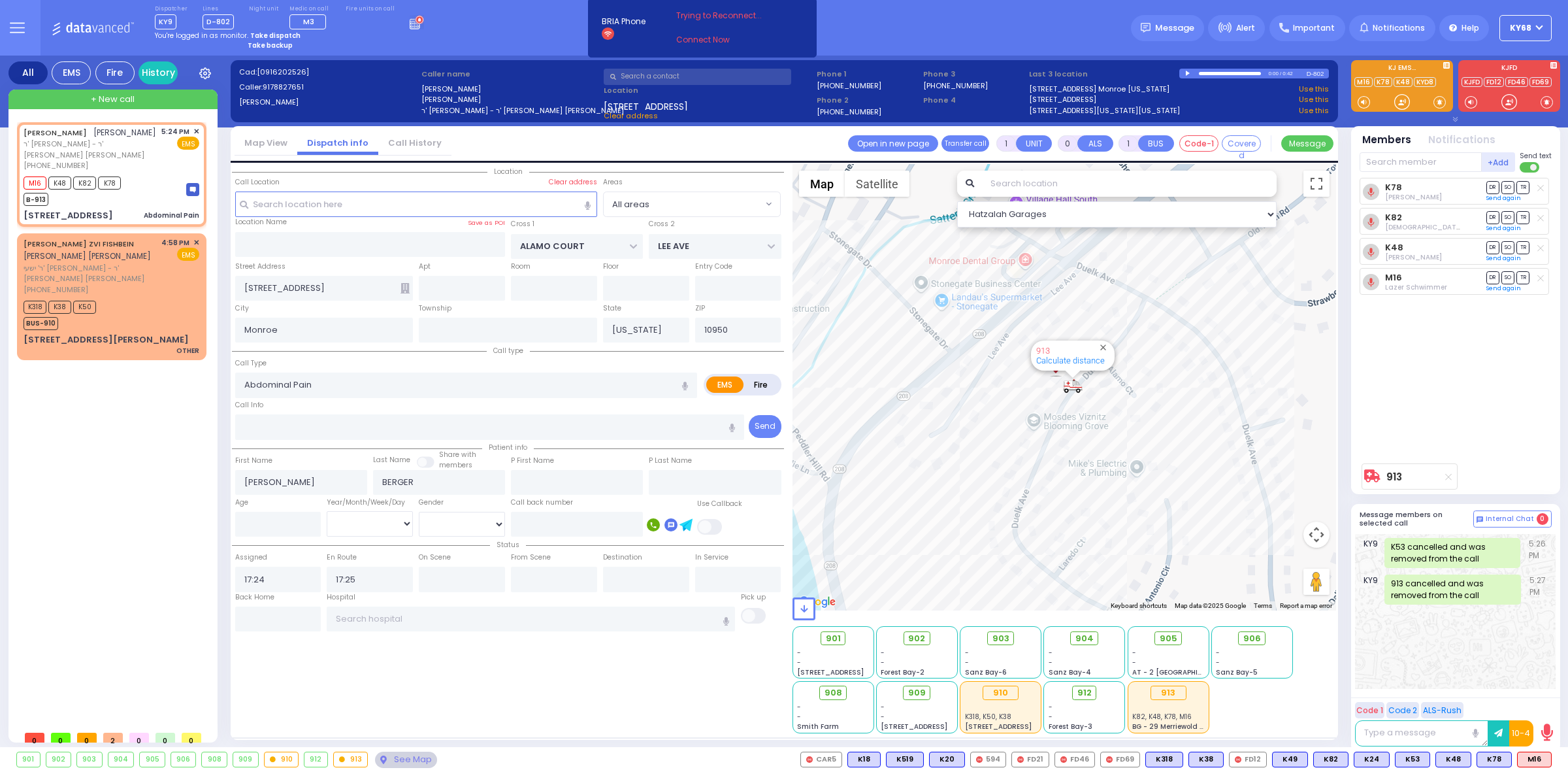
click at [522, 17] on div "Dispatcher KY9 shift has started. Are you ? Lines D-802" at bounding box center [784, 28] width 1568 height 56
click at [178, 100] on div "+ New call" at bounding box center [112, 99] width 209 height 19
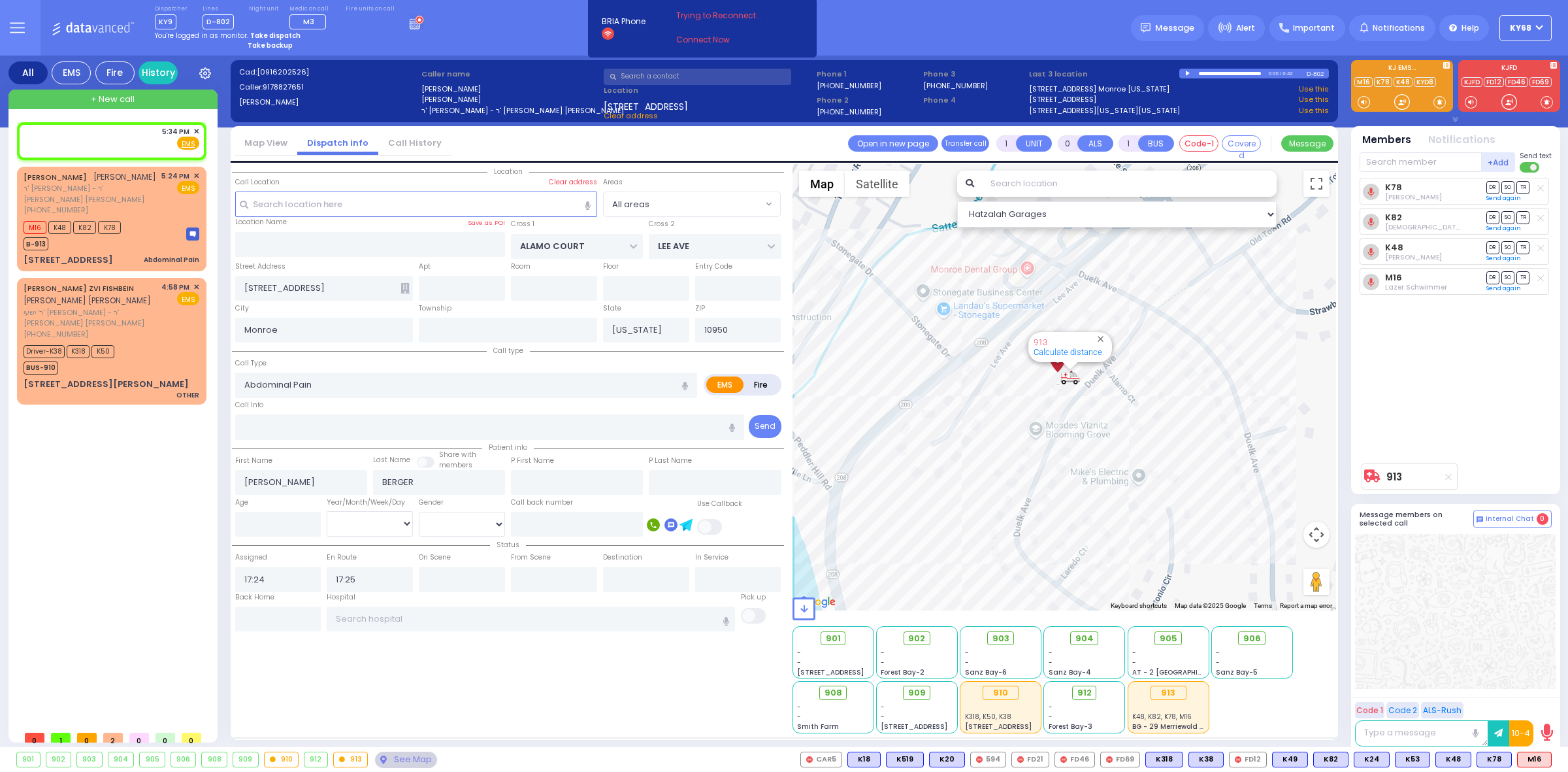
click at [669, 74] on input "text" at bounding box center [697, 76] width 188 height 16
type input "2"
type input "1"
select select
radio input "true"
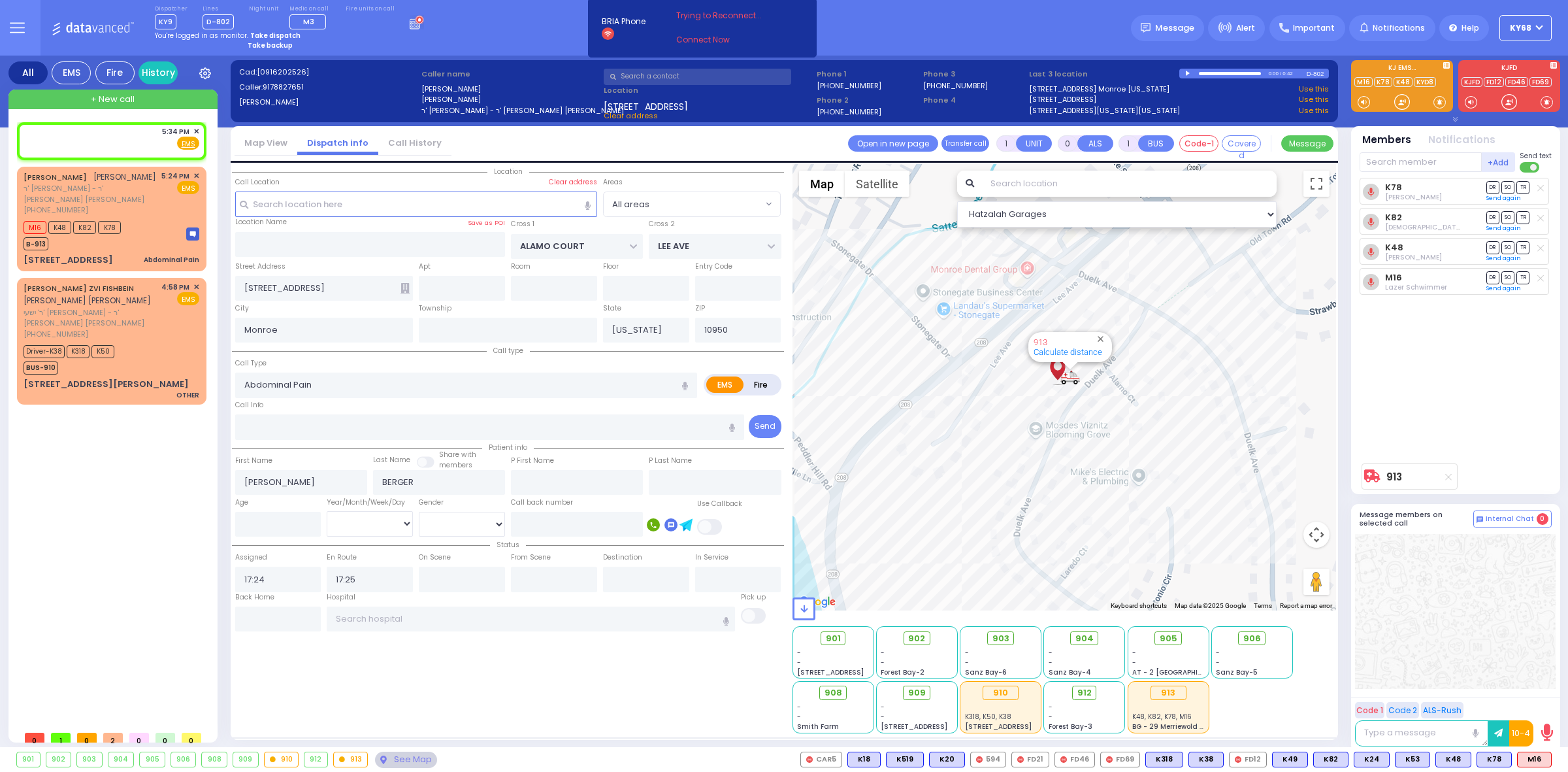
select select
type input "17:34"
select select "Hatzalah Garages"
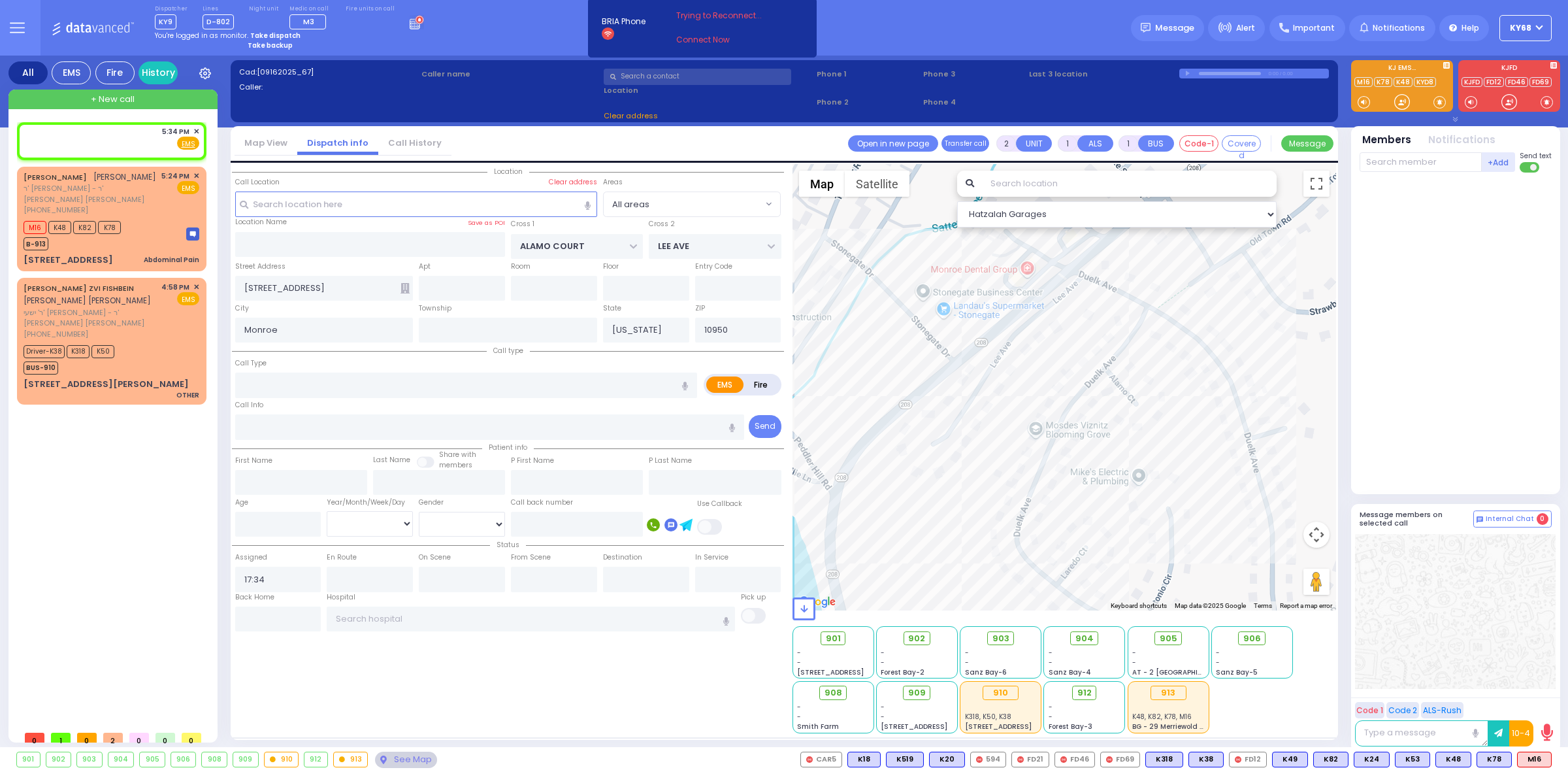
type input "7"
type input "78"
select select
radio input "true"
select select
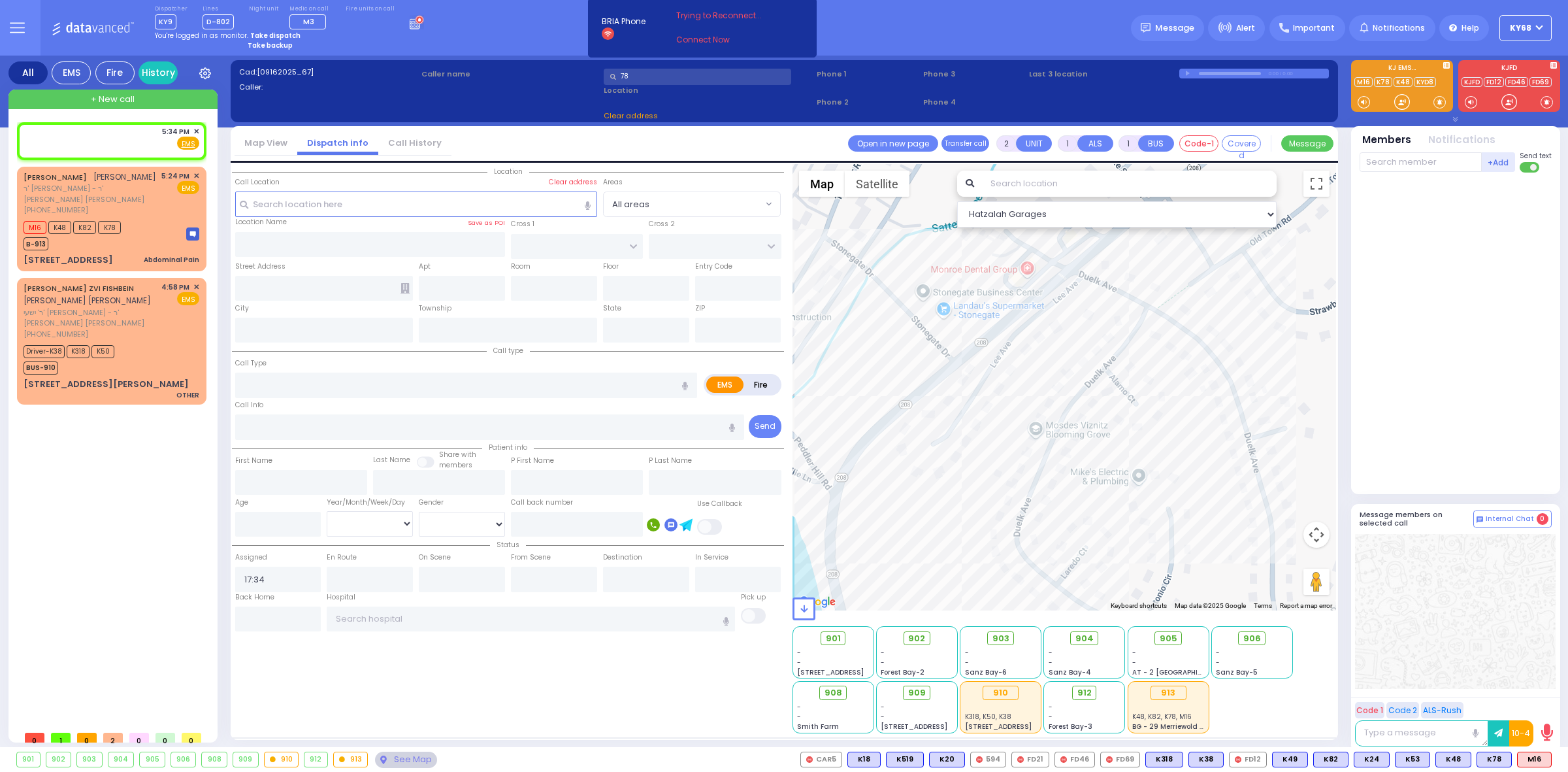
select select "Hatzalah Garages"
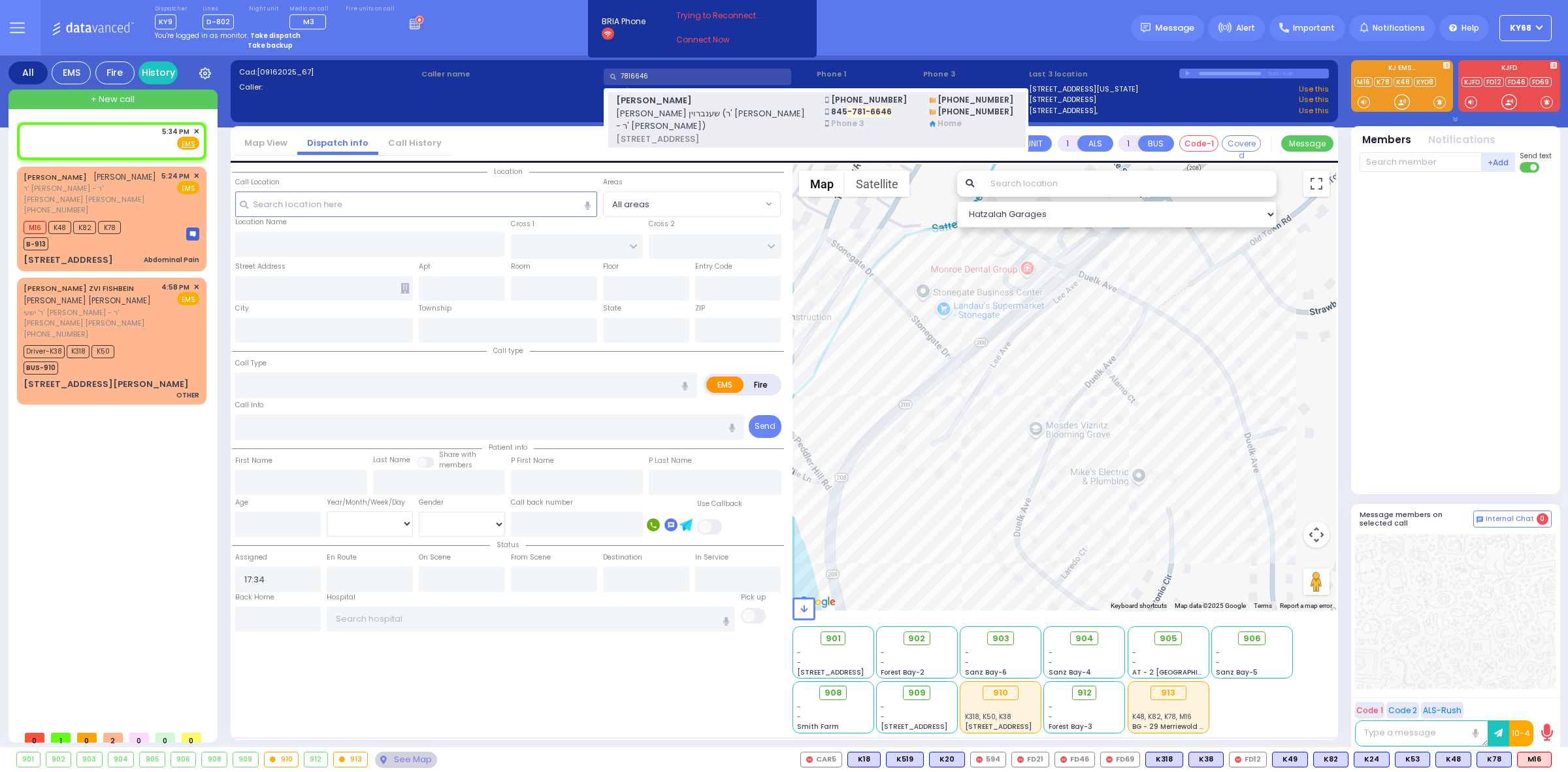
type input "7816646"
click at [675, 113] on span "בעריש שענברוין (ר' קאפל - ר' נח גפן)" at bounding box center [713, 120] width 193 height 25
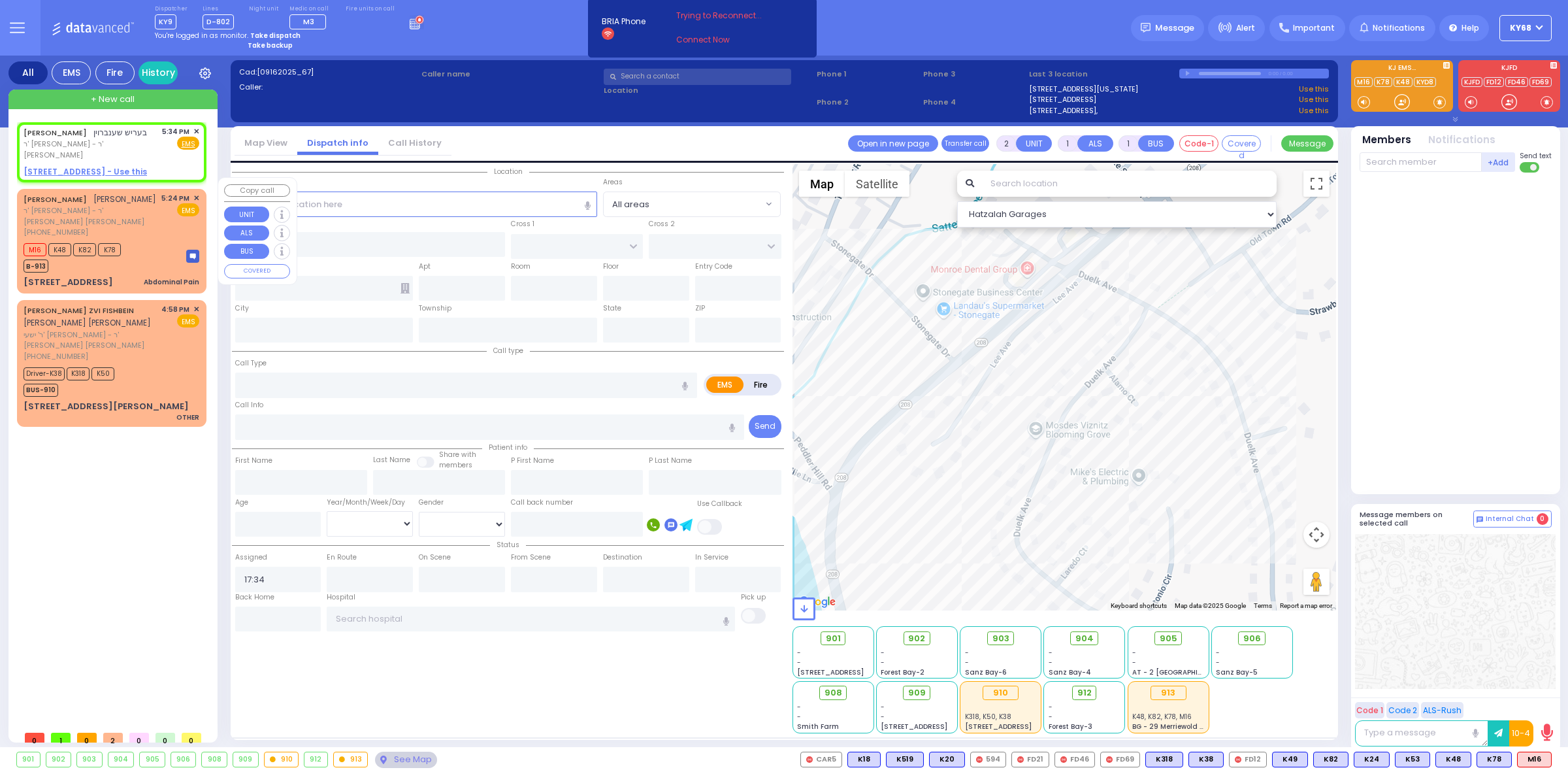
select select
radio input "true"
type input "BERISH"
type input "SCHONBRUN"
select select
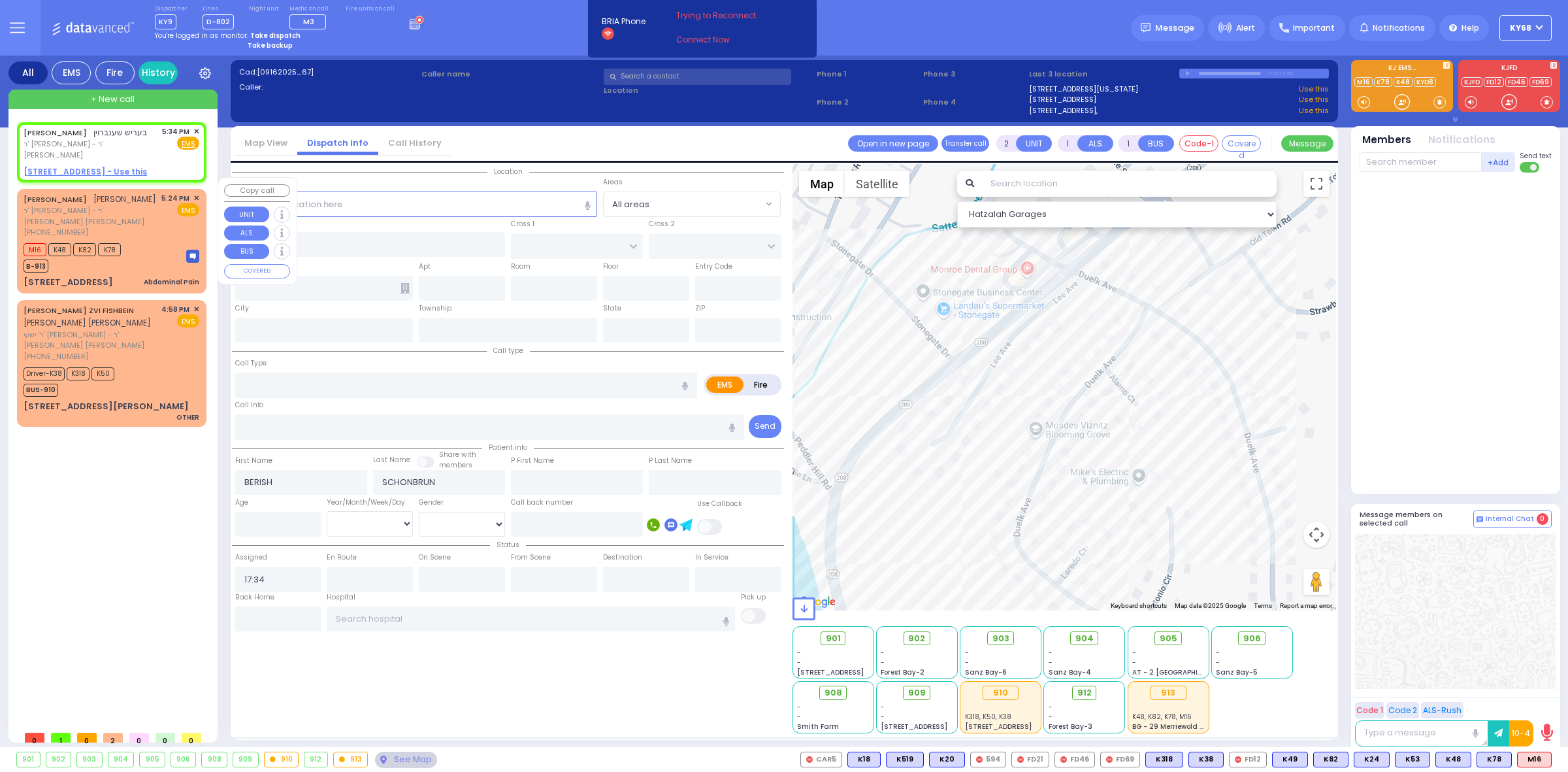
select select "Hatzalah Garages"
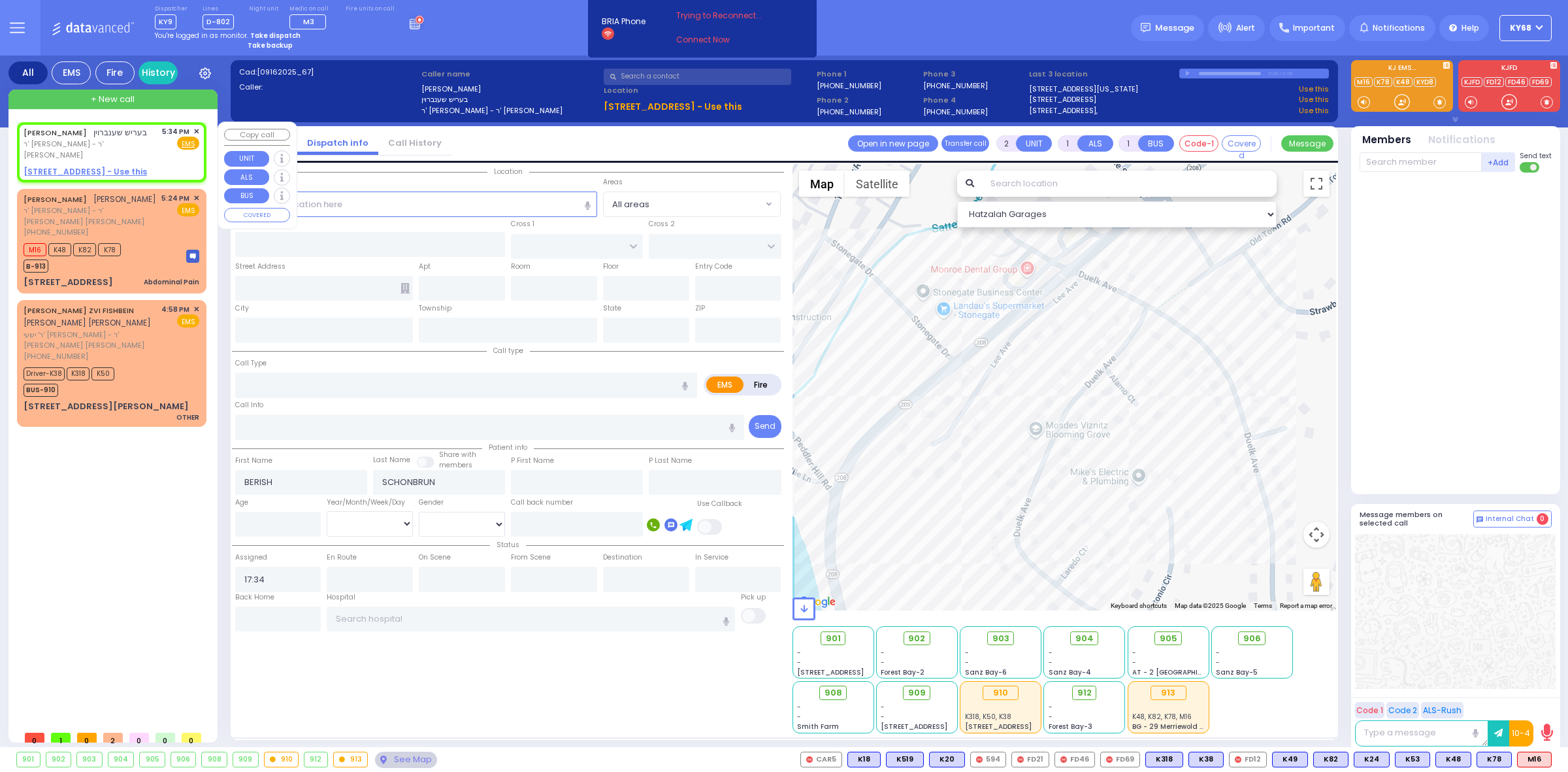
click at [88, 166] on u "19 MERON DR 203 - Use this" at bounding box center [85, 171] width 123 height 11
select select
radio input "true"
select select
select select "Hatzalah Garages"
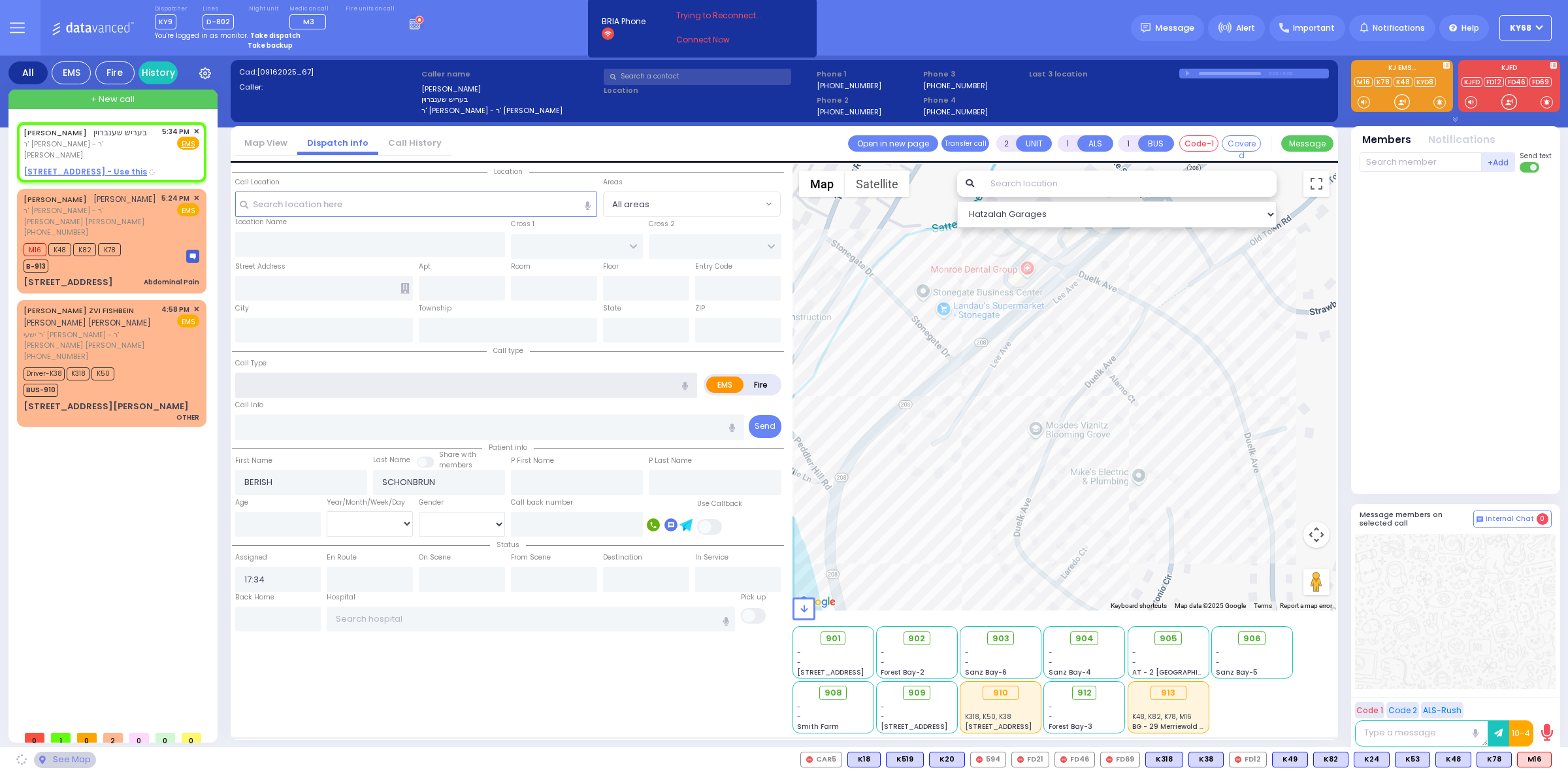
click at [415, 396] on input "text" at bounding box center [466, 385] width 462 height 25
type input "PRAG BLVD"
type input "DAJ BLVD"
type input "19 MERON DR"
type input "203"
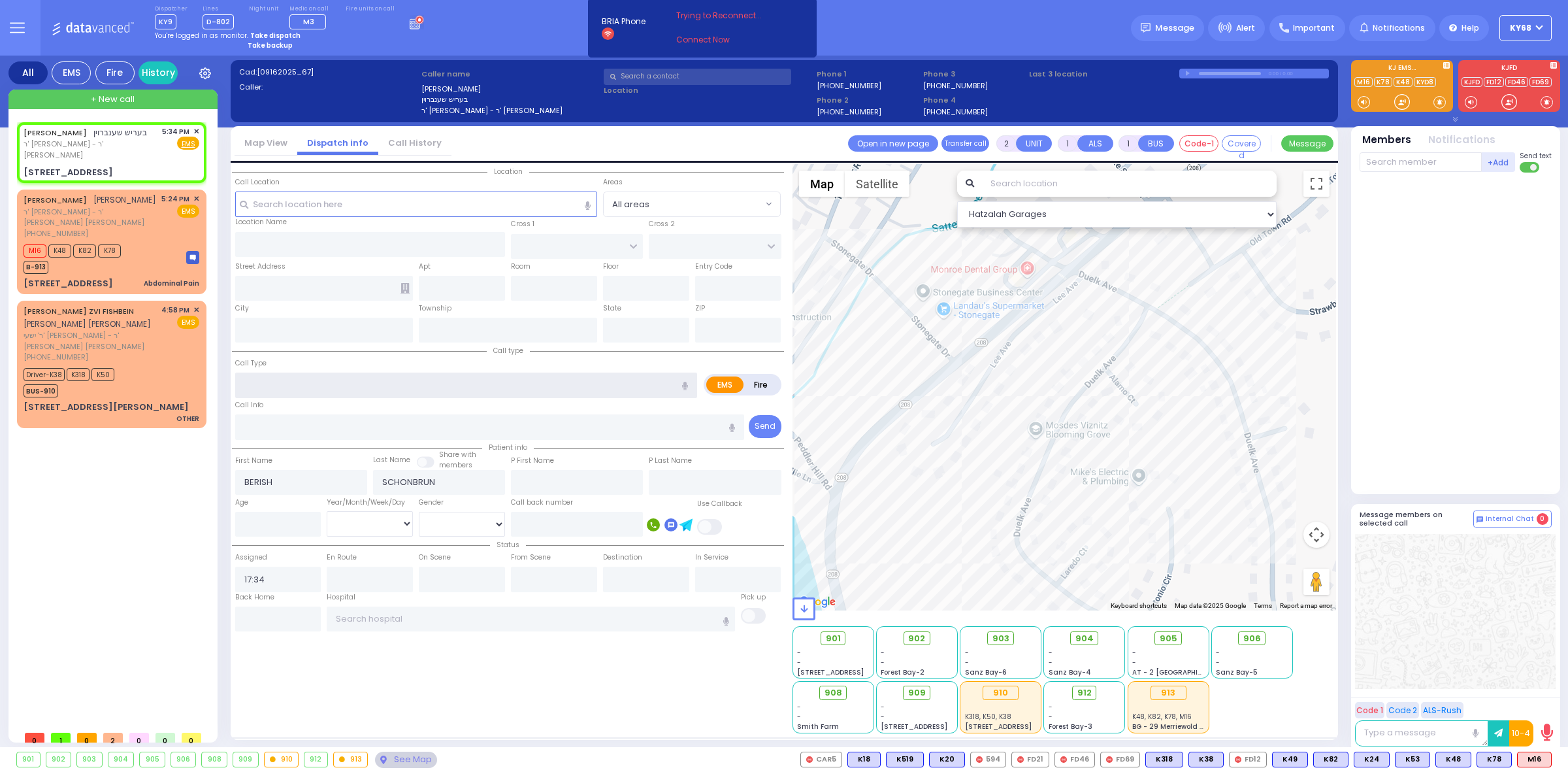
type input "Kiryas Joel"
type input "[US_STATE]"
type input "10950"
select select "SECTION 6"
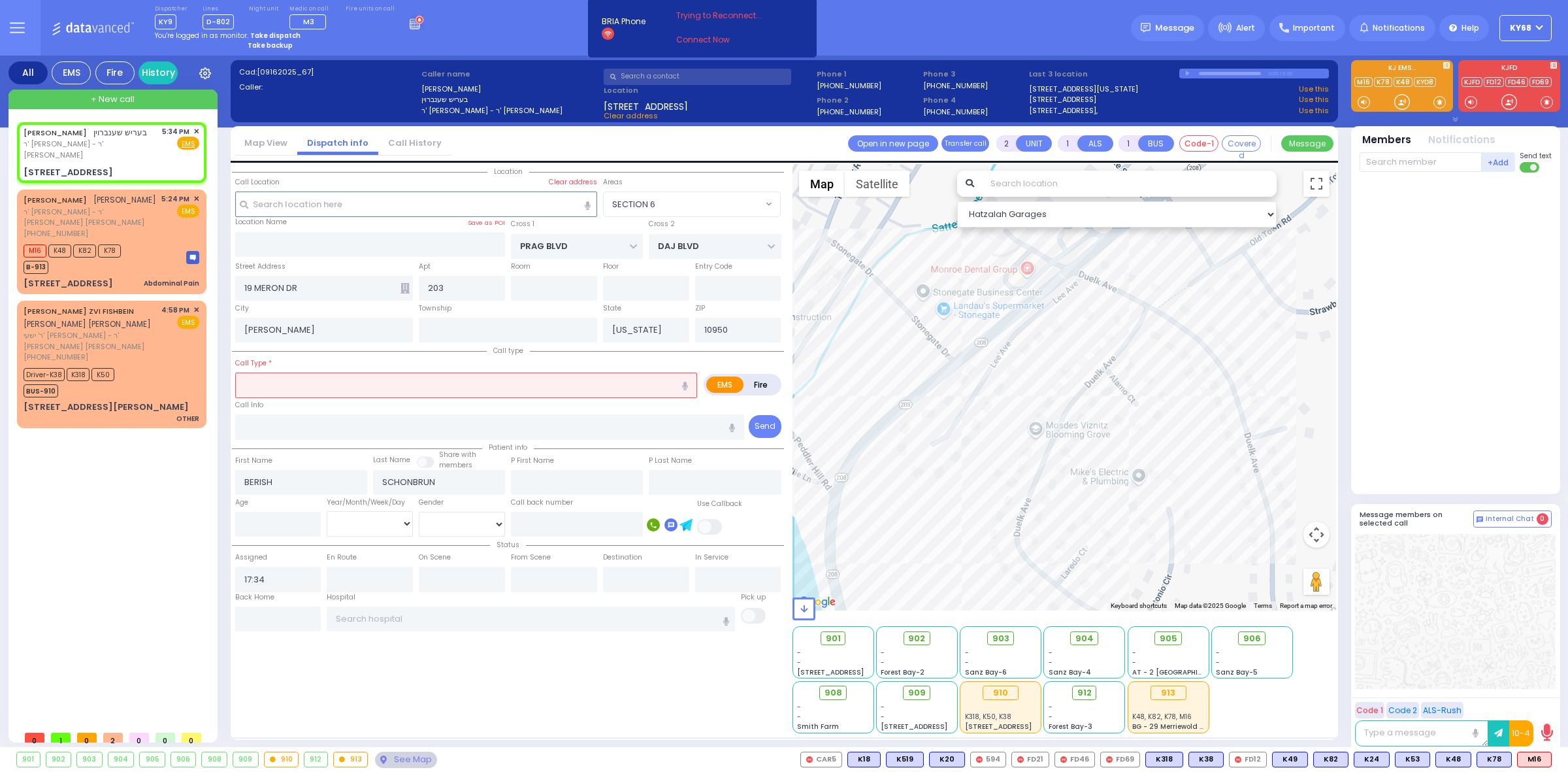
select select
radio input "true"
select select
select select "Hatzalah Garages"
select select "SECTION 6"
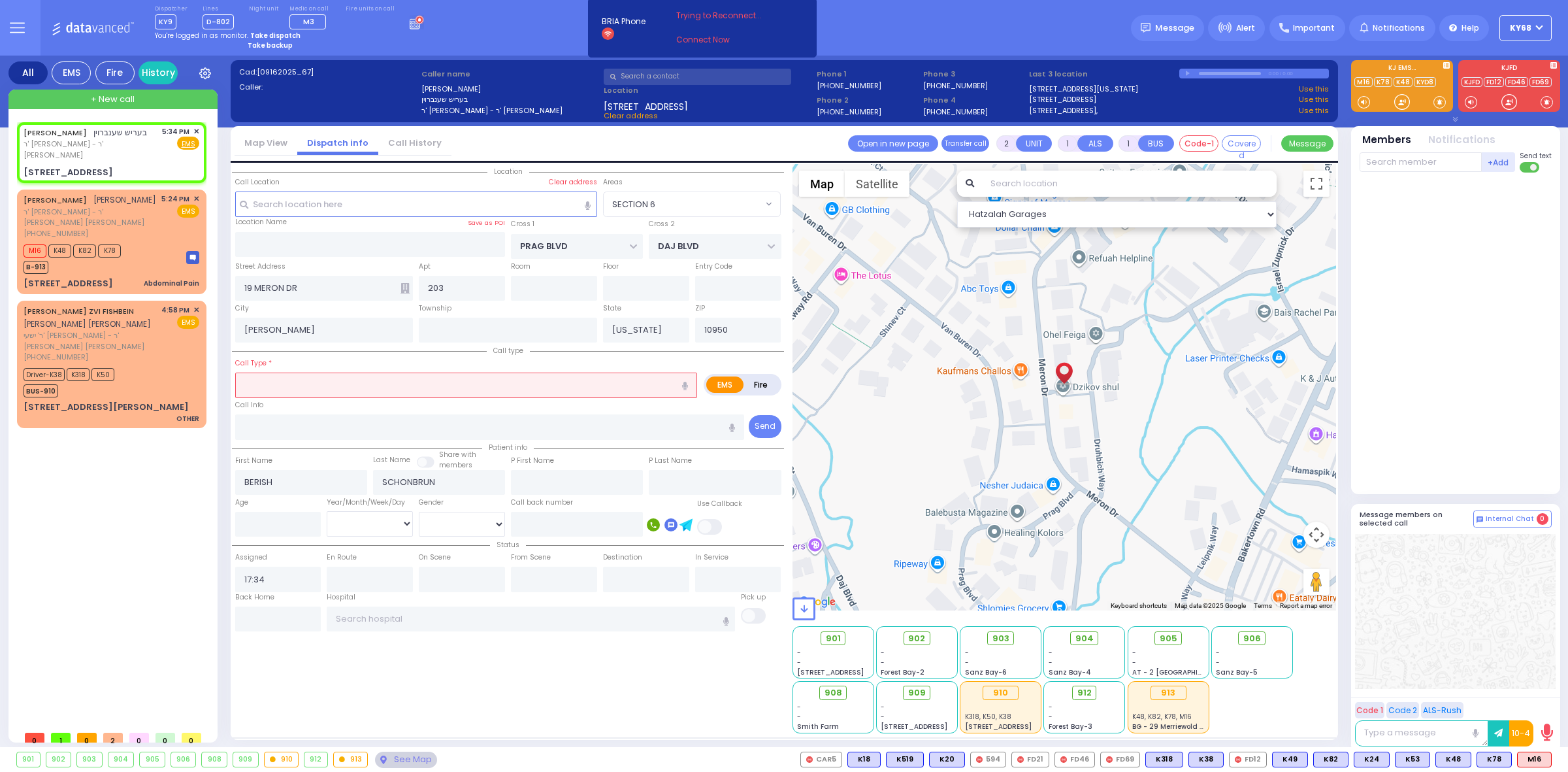
click at [398, 386] on input "text" at bounding box center [466, 385] width 462 height 25
type input "test"
click at [393, 359] on div "Call Type test" at bounding box center [466, 376] width 462 height 41
select select
radio input "true"
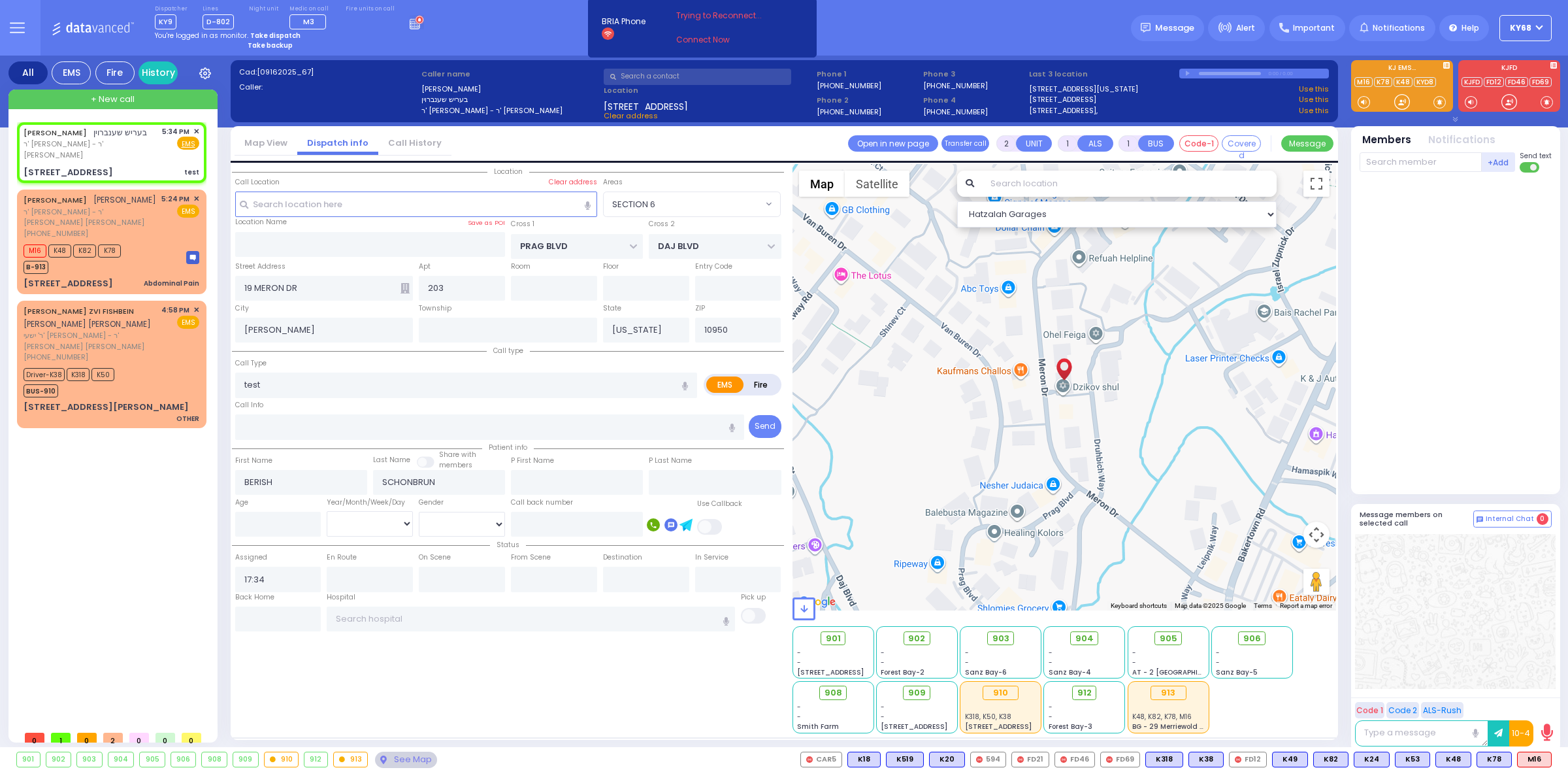
select select
select select "Hatzalah Garages"
click at [367, 396] on input "test" at bounding box center [466, 385] width 462 height 25
select select "SECTION 6"
click at [367, 396] on input "test" at bounding box center [466, 385] width 462 height 25
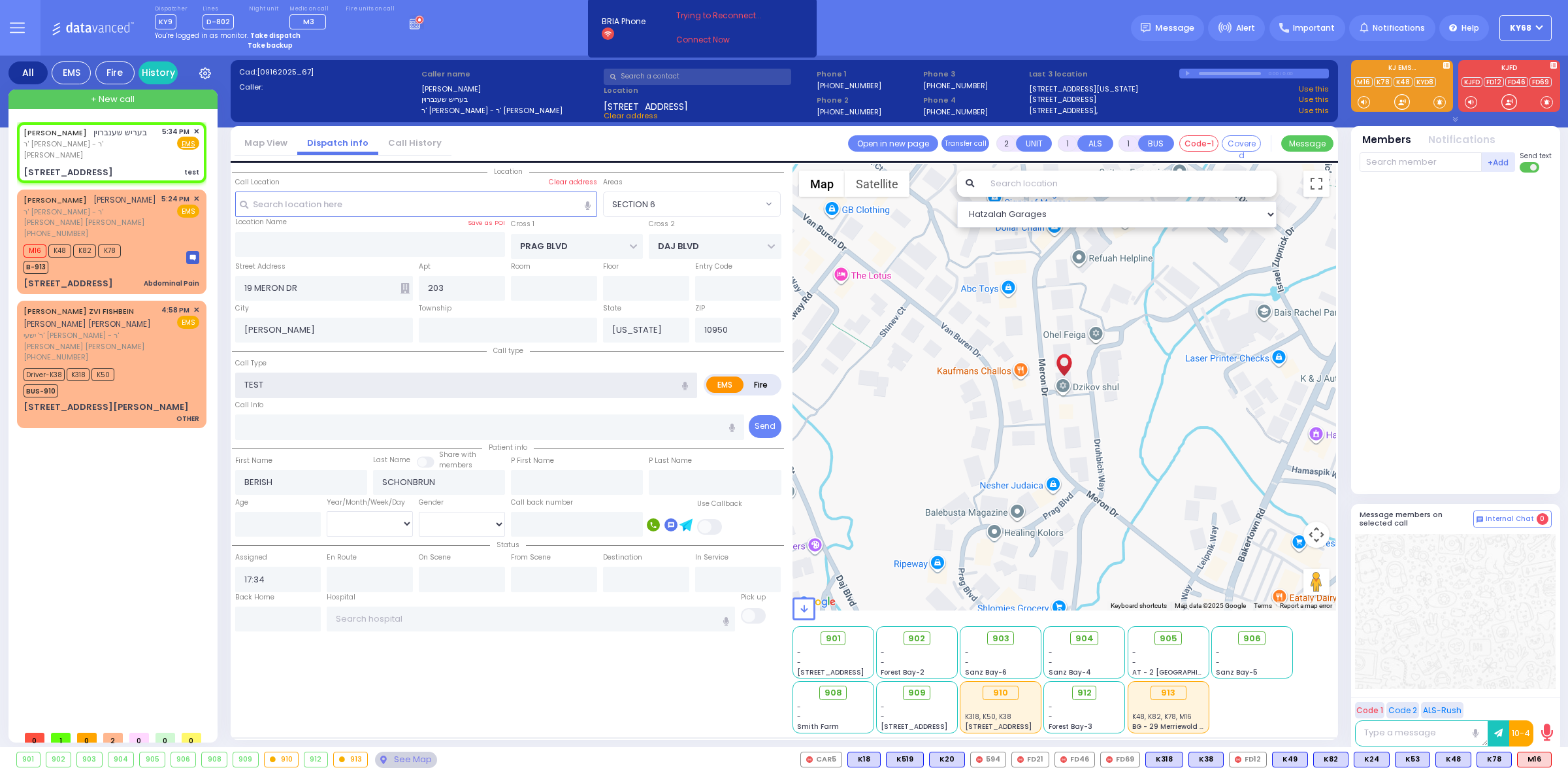
type input "TEST"
click at [369, 360] on div "Call Type TEST" at bounding box center [466, 376] width 462 height 41
select select
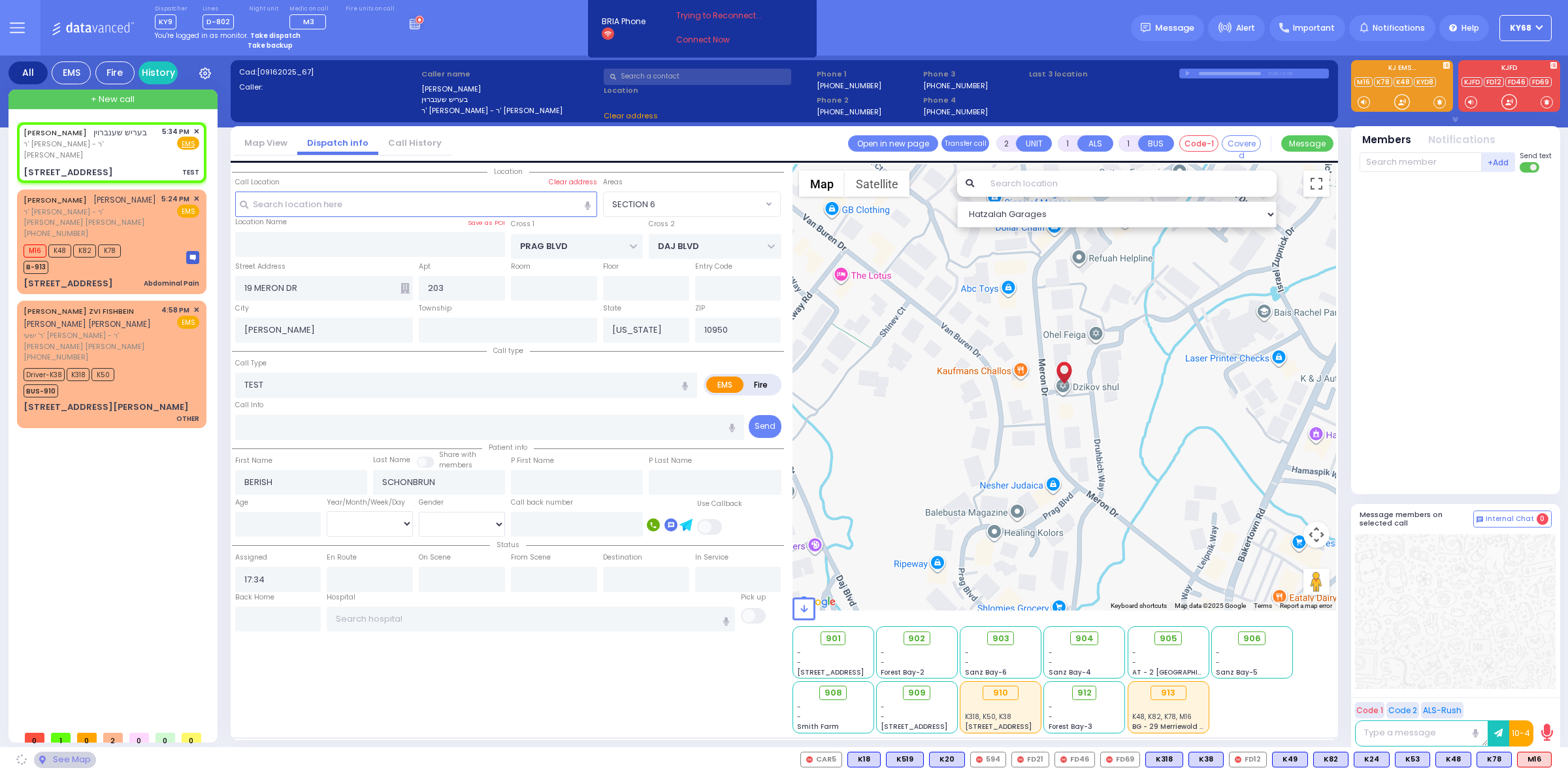
radio input "true"
select select
select select "Hatzalah Garages"
select select "SECTION 6"
click at [14, 19] on button at bounding box center [17, 28] width 47 height 56
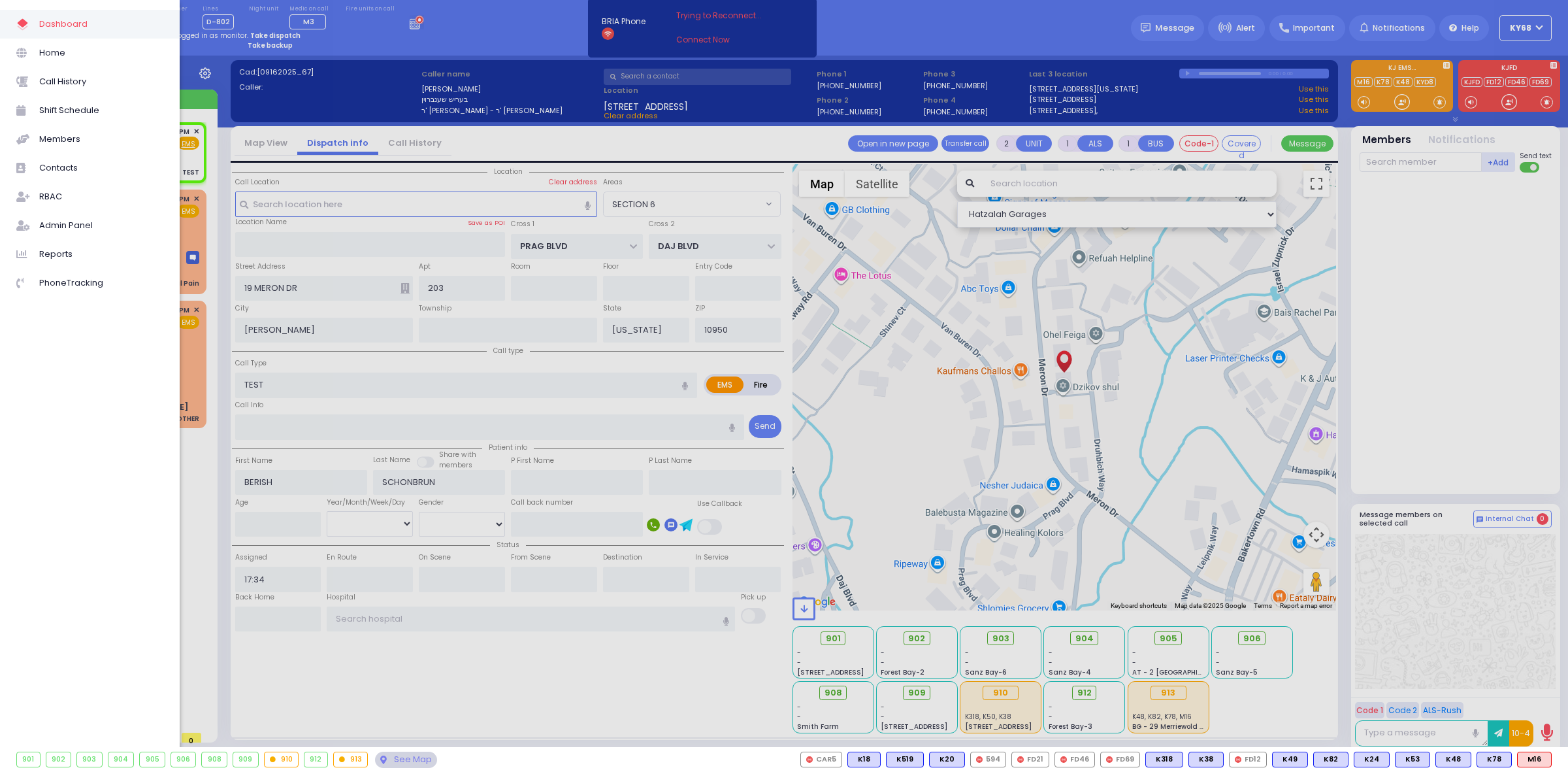
click at [434, 38] on div at bounding box center [784, 386] width 1568 height 772
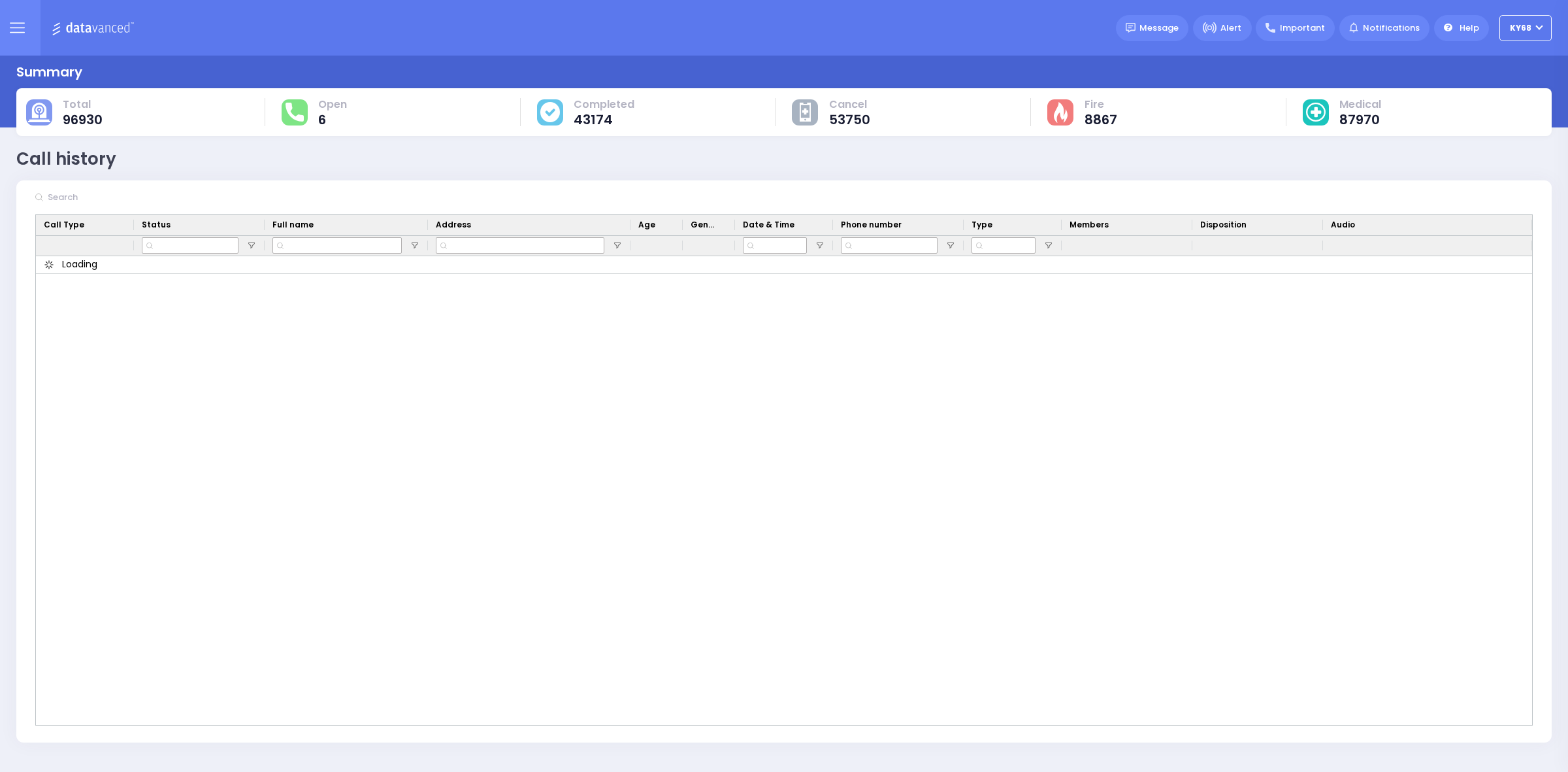
click at [19, 13] on button at bounding box center [17, 28] width 47 height 56
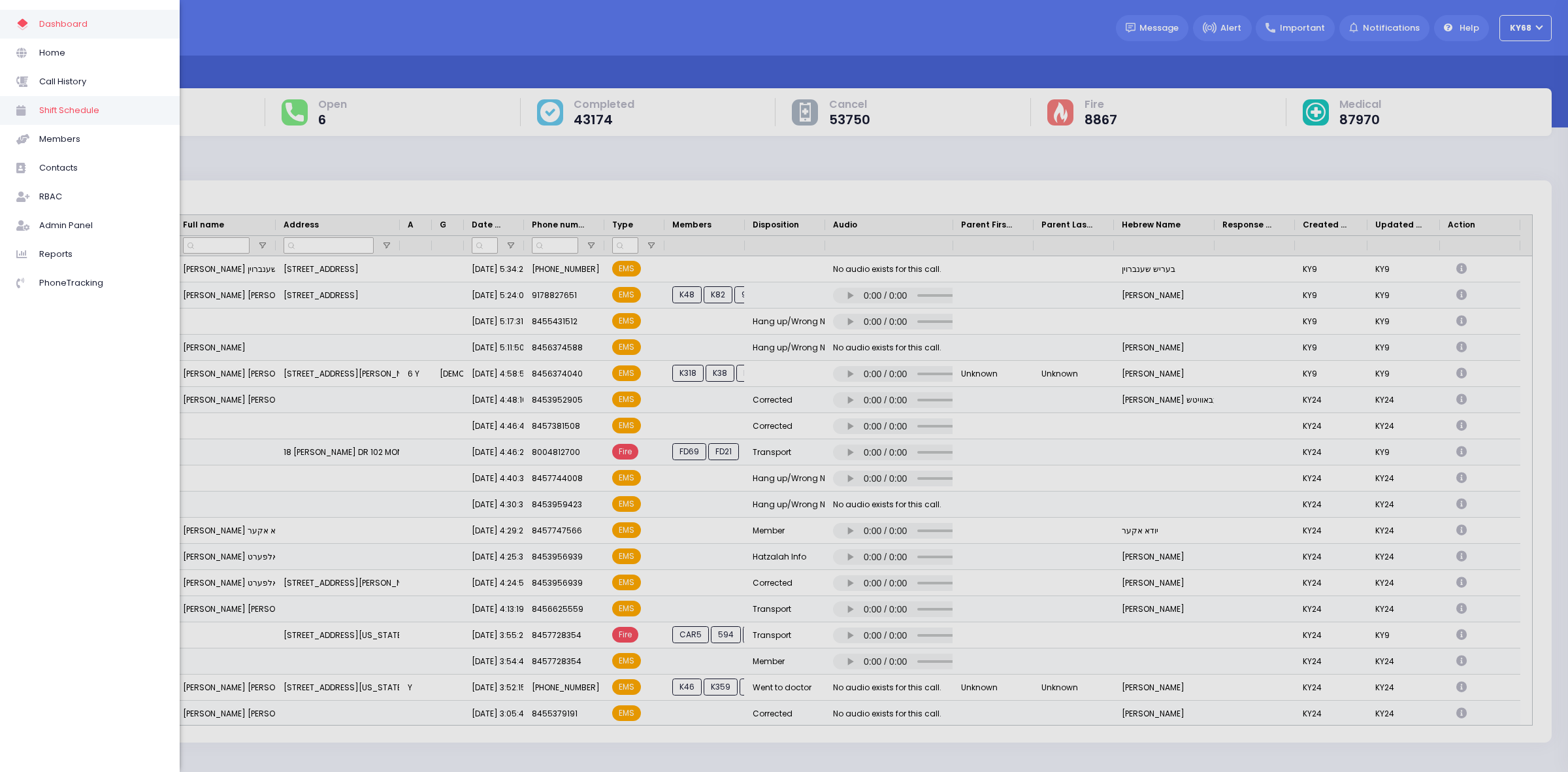
click at [66, 119] on link "Shift Schedule" at bounding box center [90, 111] width 180 height 29
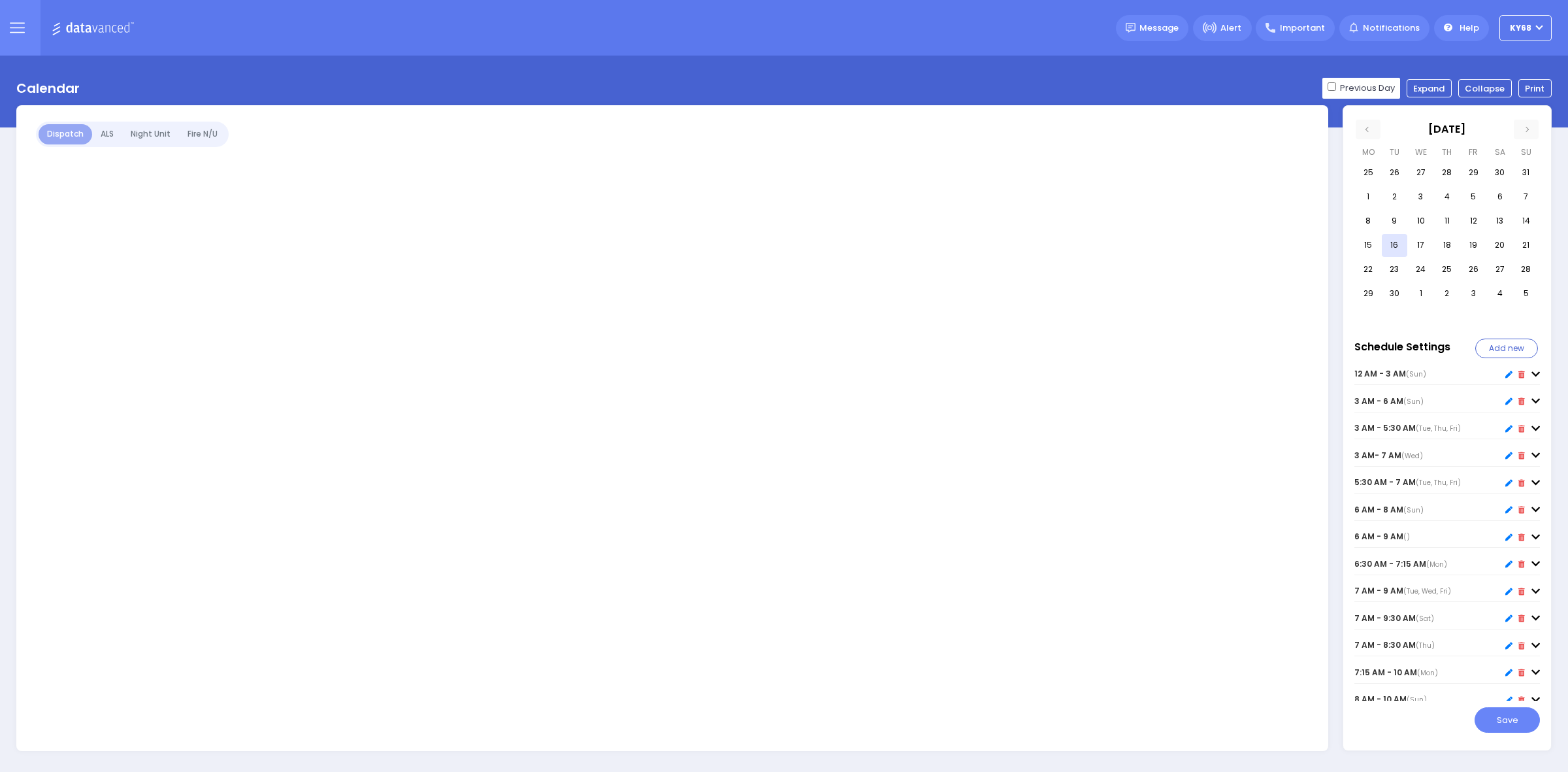
click at [16, 28] on icon at bounding box center [17, 28] width 14 height 0
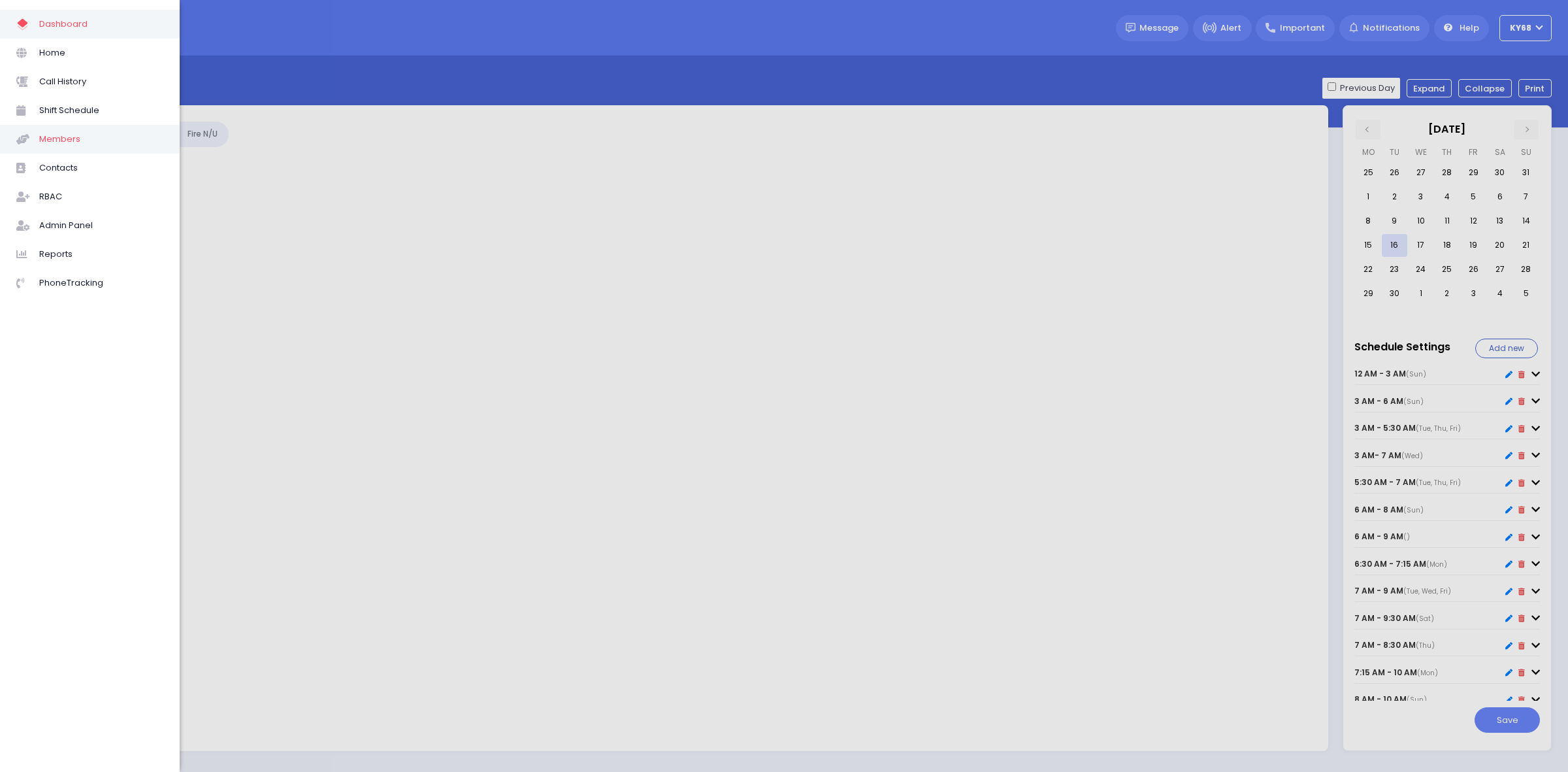
click at [38, 129] on link "Members" at bounding box center [90, 140] width 180 height 29
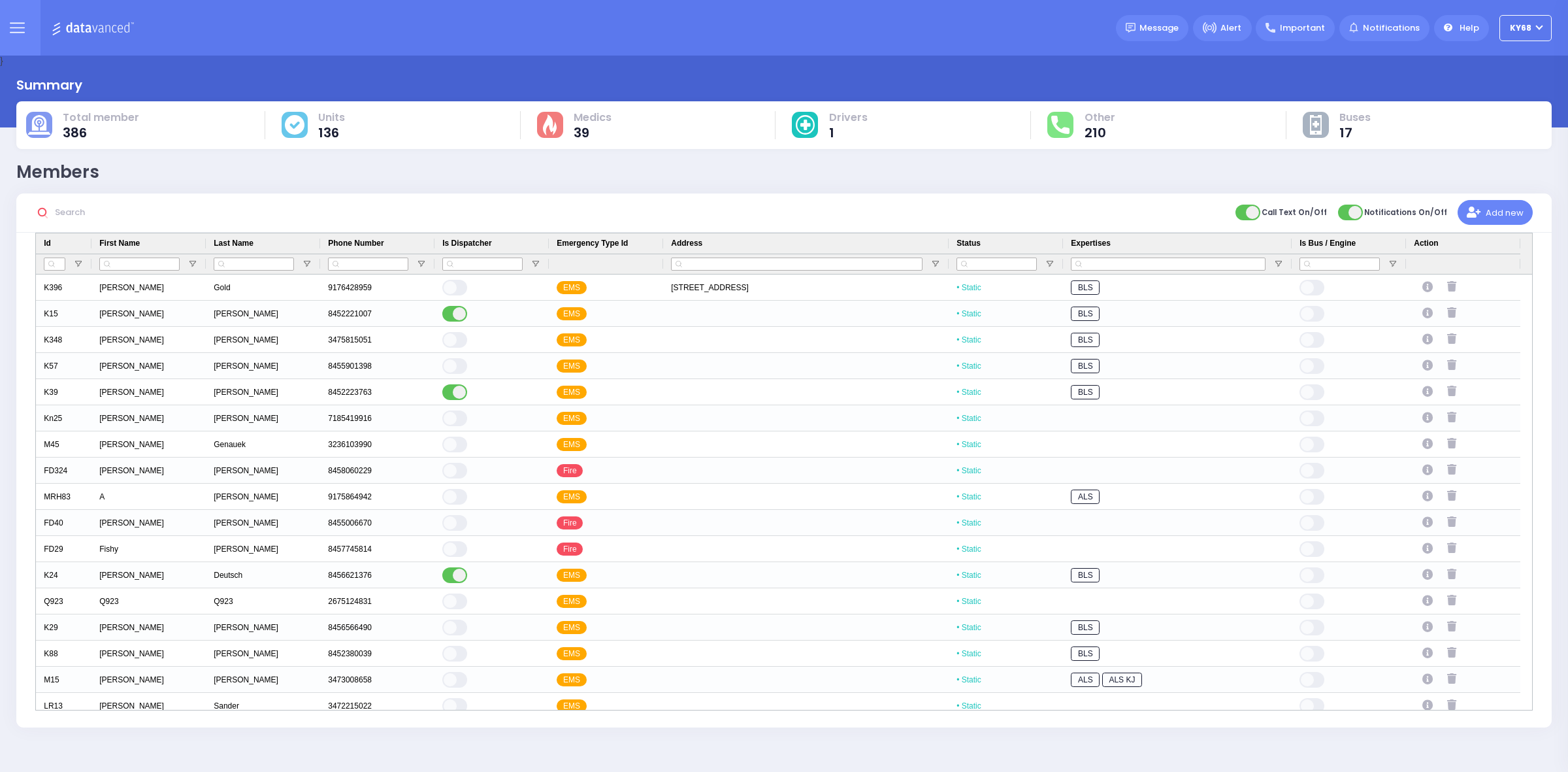
click at [1262, 210] on span at bounding box center [1248, 212] width 26 height 16
click at [583, 212] on input "Call Text On/Off" at bounding box center [583, 212] width 0 height 0
click at [1376, 216] on label "Notifications On/Off" at bounding box center [1392, 212] width 109 height 19
click at [686, 212] on input "Notifications On/Off" at bounding box center [686, 212] width 0 height 0
click at [1286, 216] on label "Call Text On/Off" at bounding box center [1281, 212] width 91 height 19
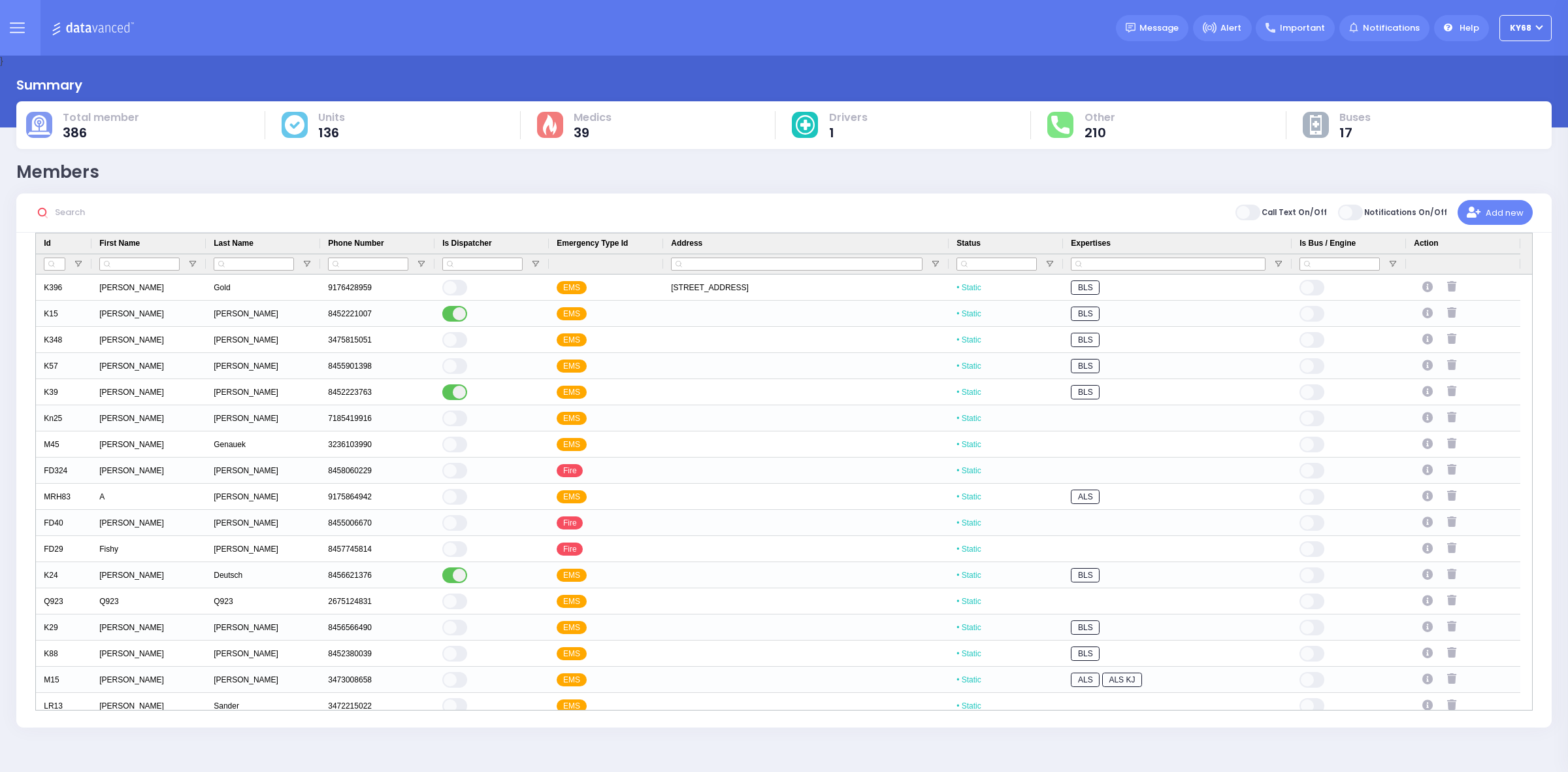
click at [583, 212] on input "Call Text On/Off" at bounding box center [583, 212] width 0 height 0
click at [1352, 208] on span at bounding box center [1351, 212] width 26 height 16
click at [686, 212] on input "Notifications On/Off" at bounding box center [686, 212] width 0 height 0
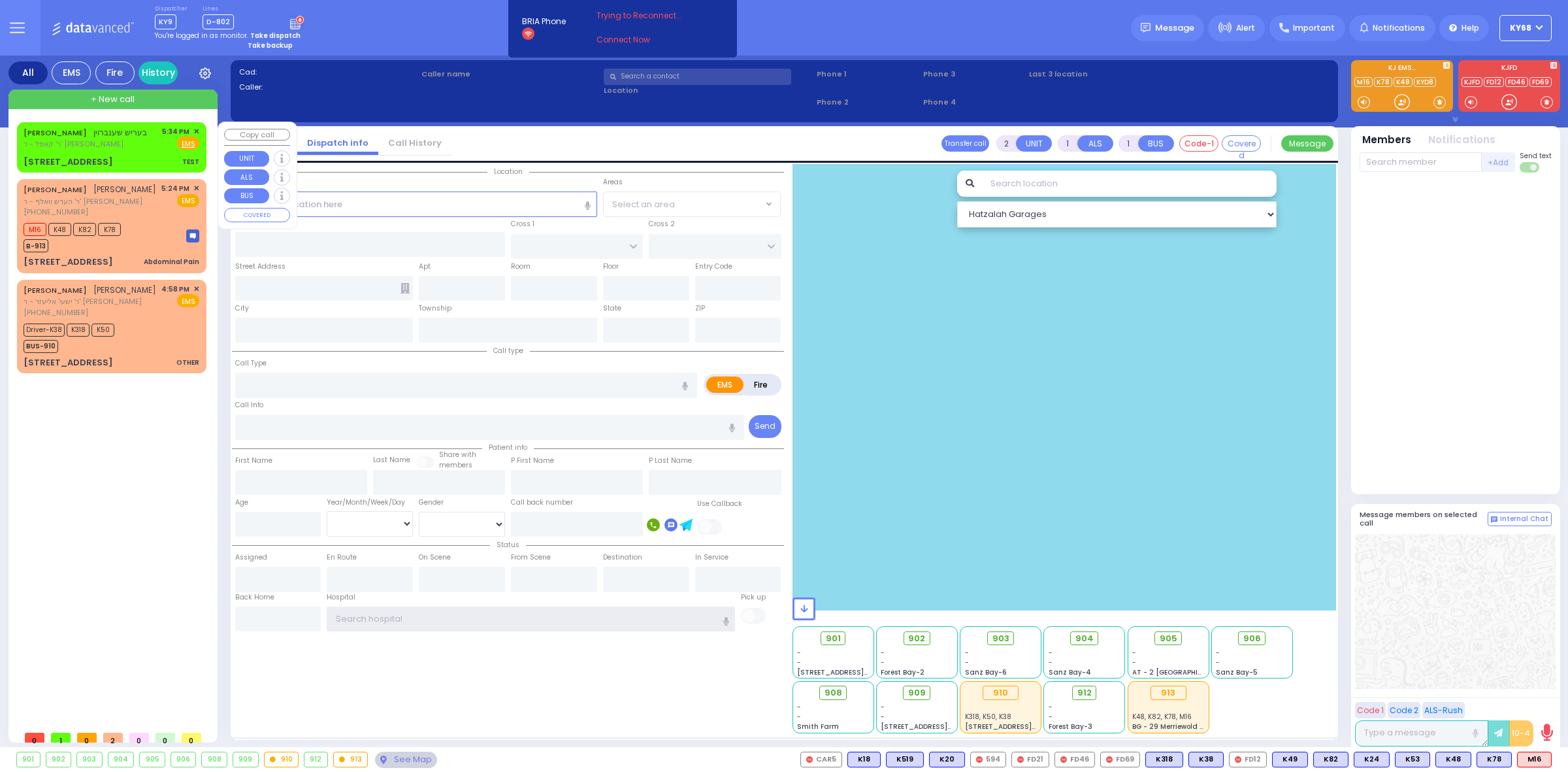
type input "ky68"
click at [138, 156] on div "[STREET_ADDRESS] TEST" at bounding box center [112, 162] width 176 height 13
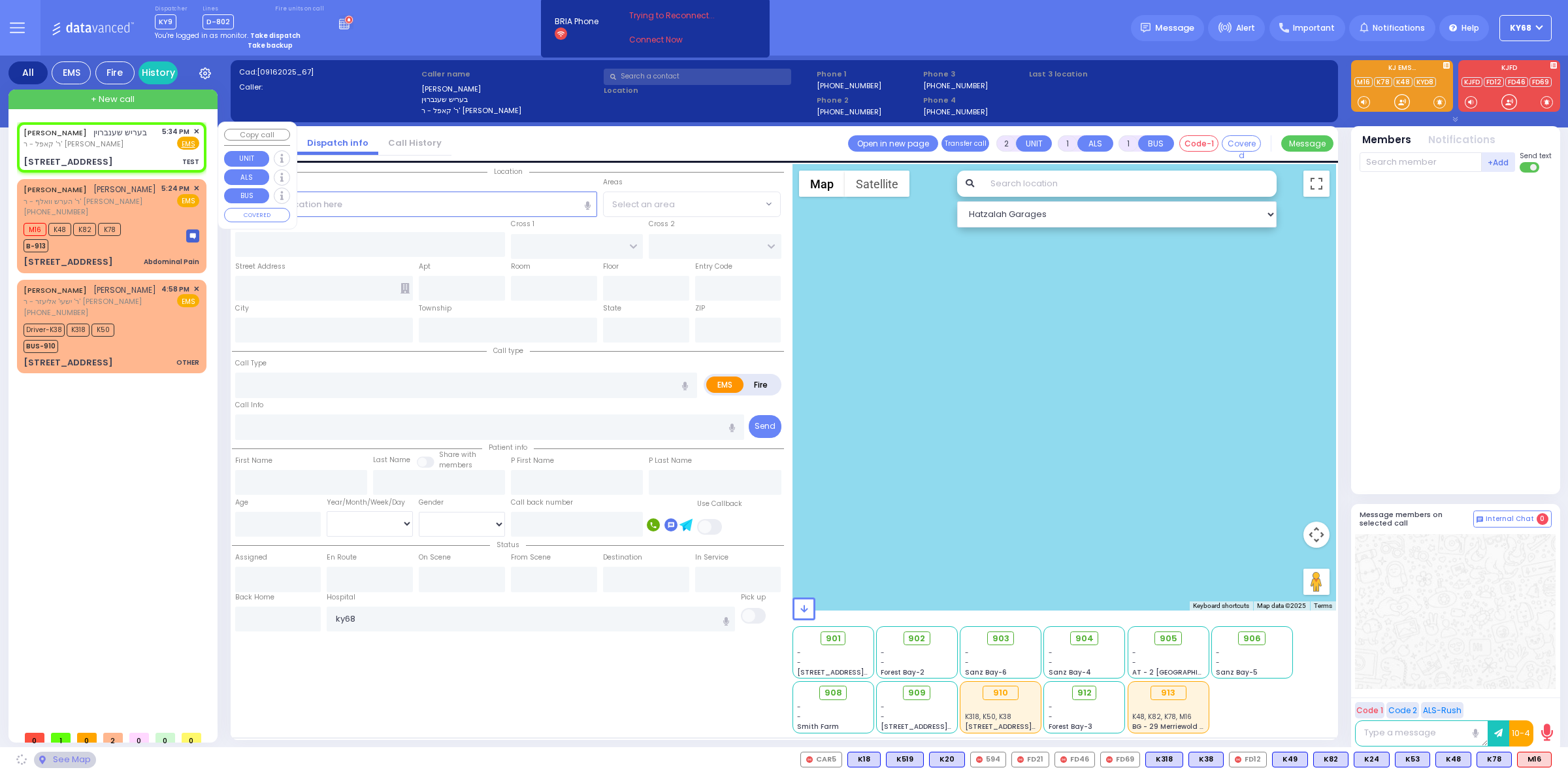
select select
type input "TEST"
radio input "true"
type input "BERISH"
type input "SCHONBRUN"
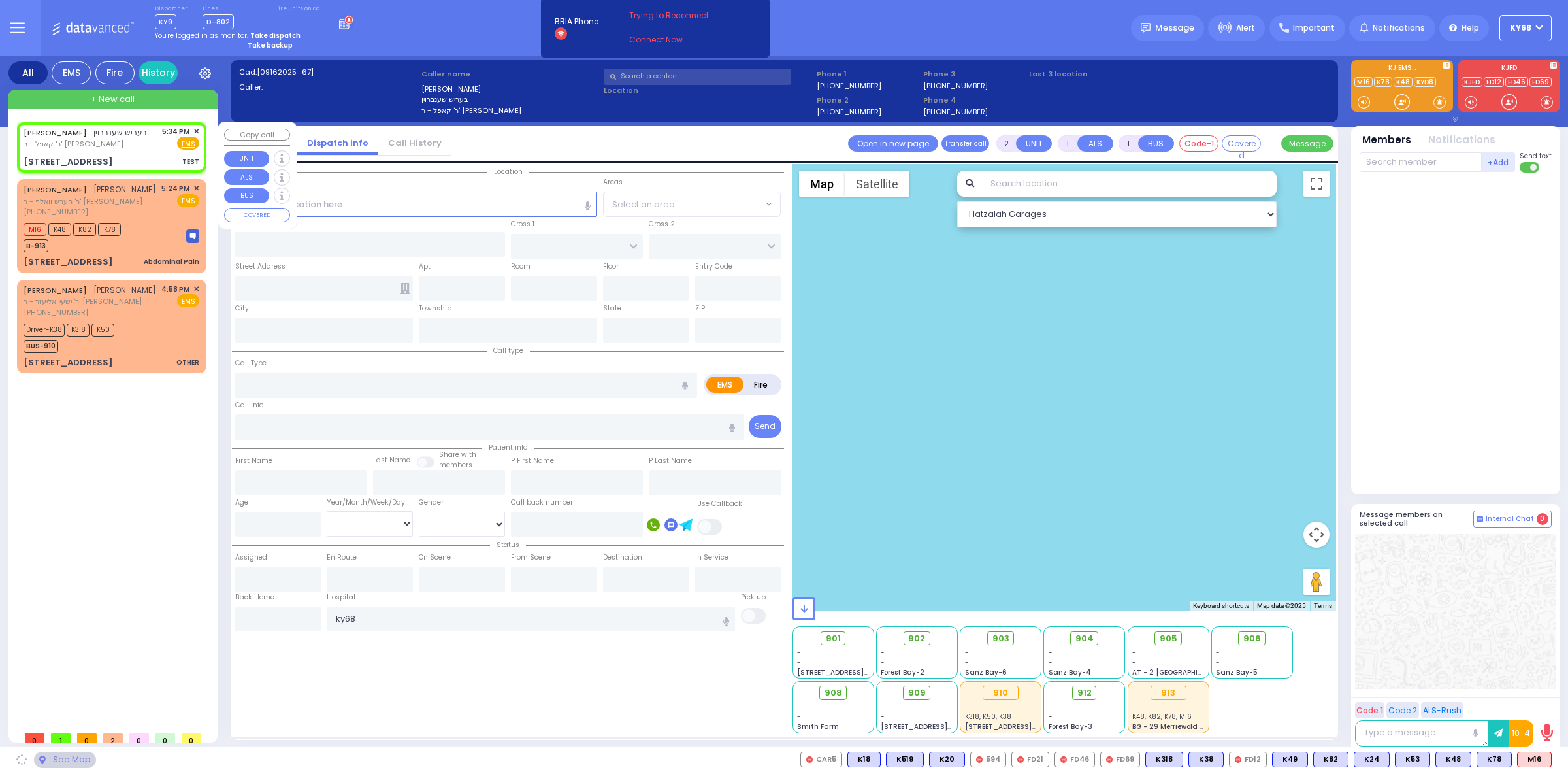
select select
type input "17:34"
select select "Hatzalah Garages"
type input "PRAG BLVD"
type input "DAJ BLVD"
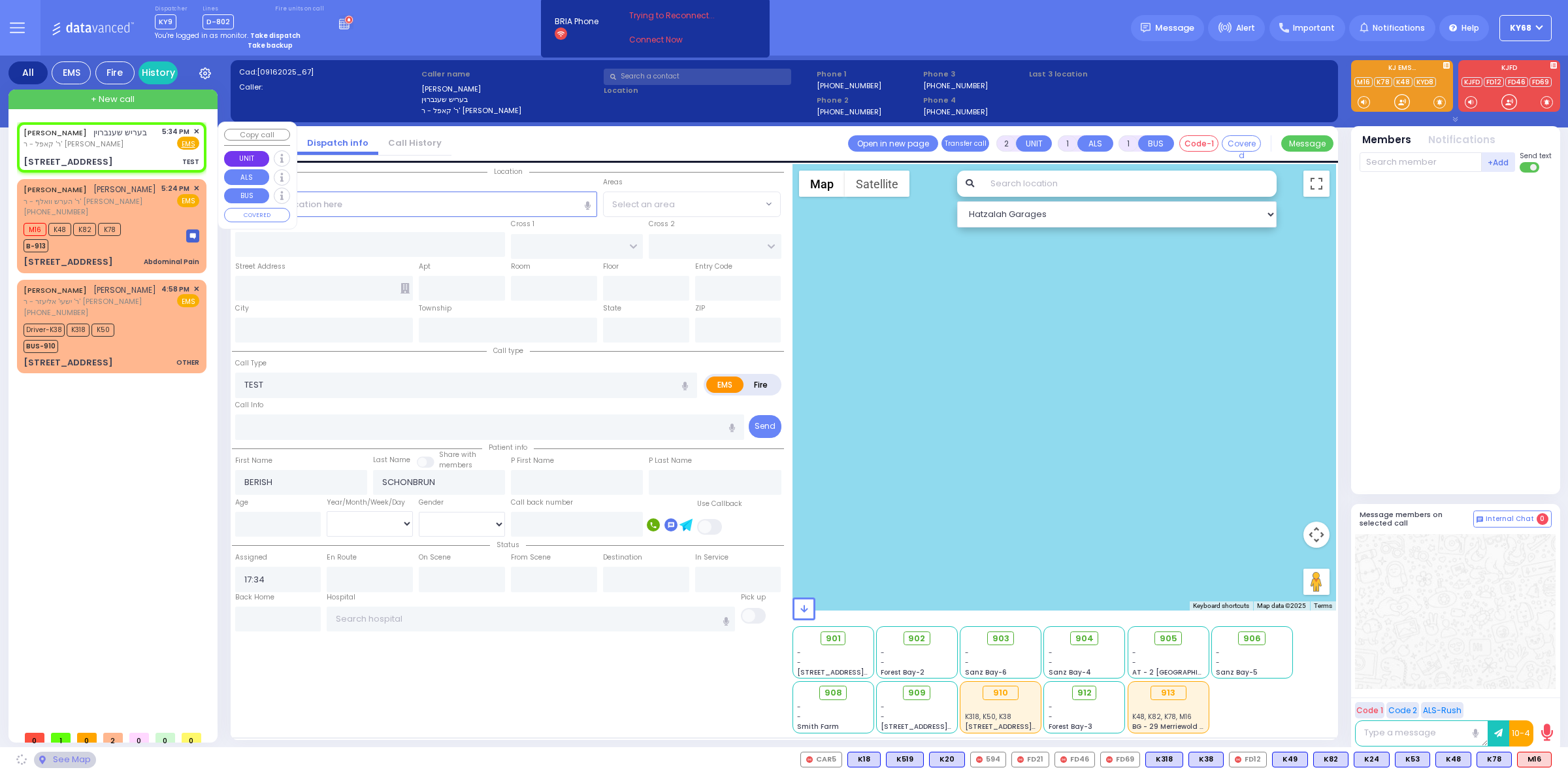
type input "19 MERON DR"
type input "203"
type input "[PERSON_NAME]"
type input "[US_STATE]"
type input "10950"
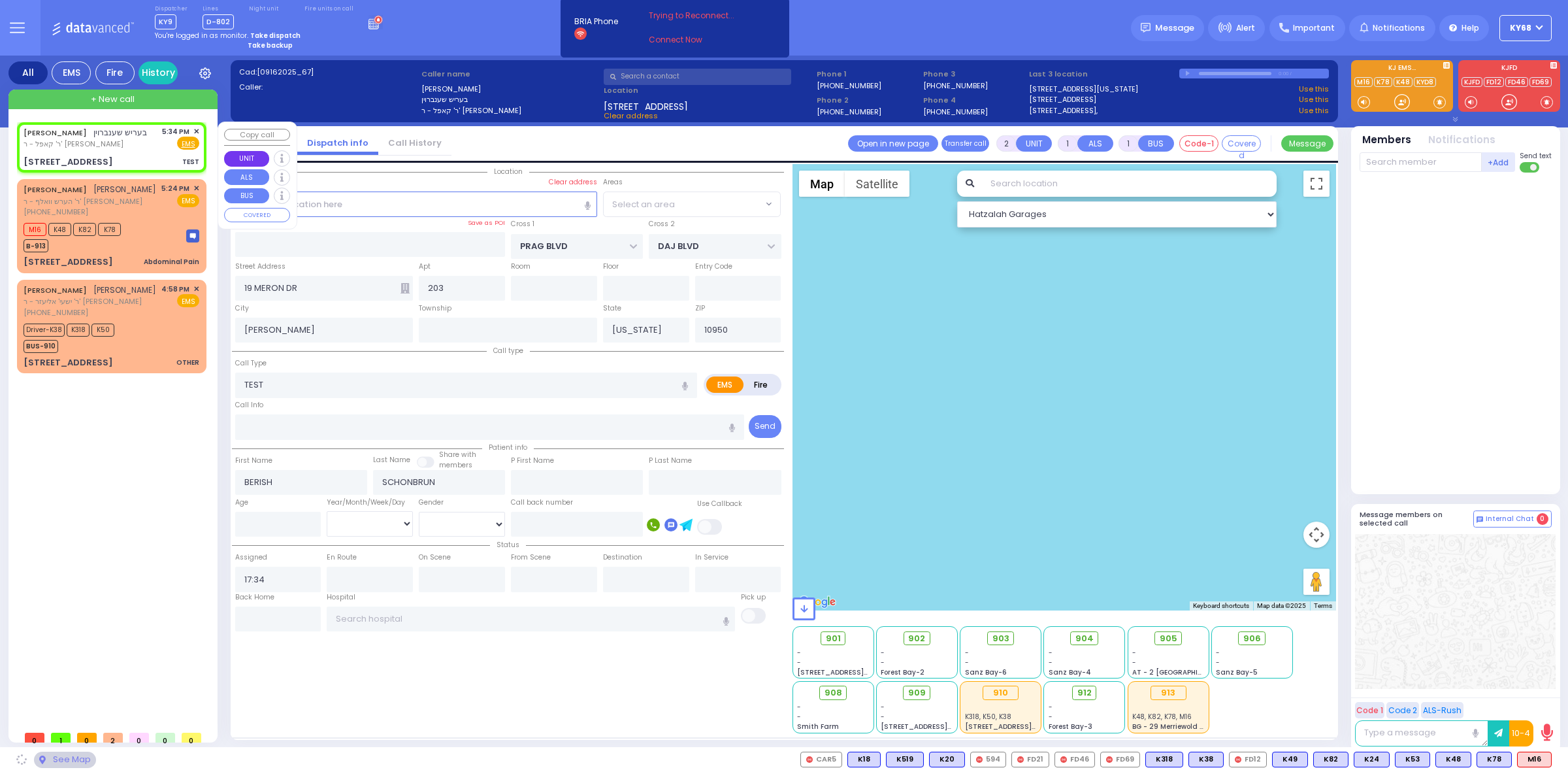
select select "SECTION 6"
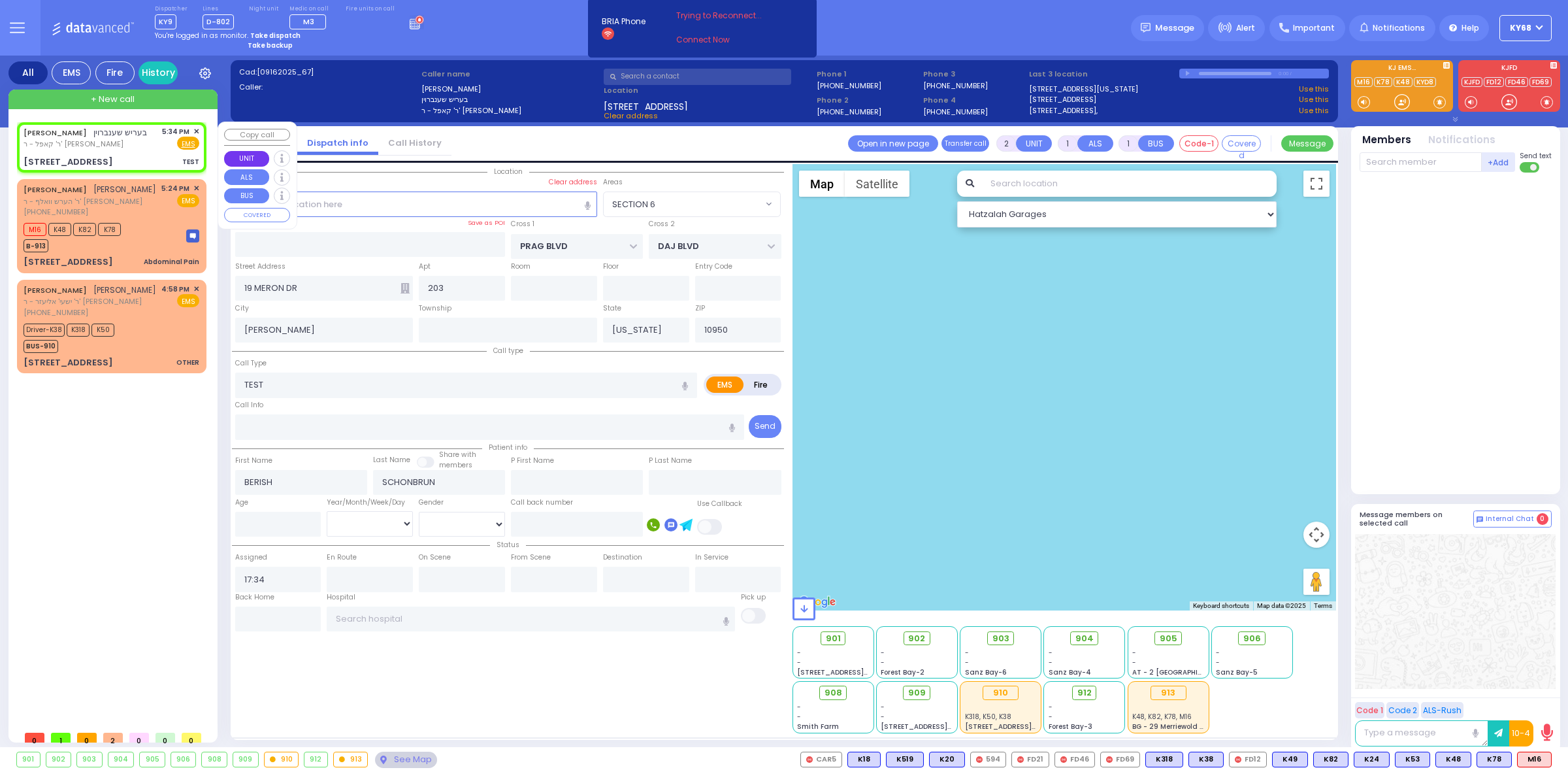
click at [238, 162] on button "UNIT" at bounding box center [246, 159] width 45 height 16
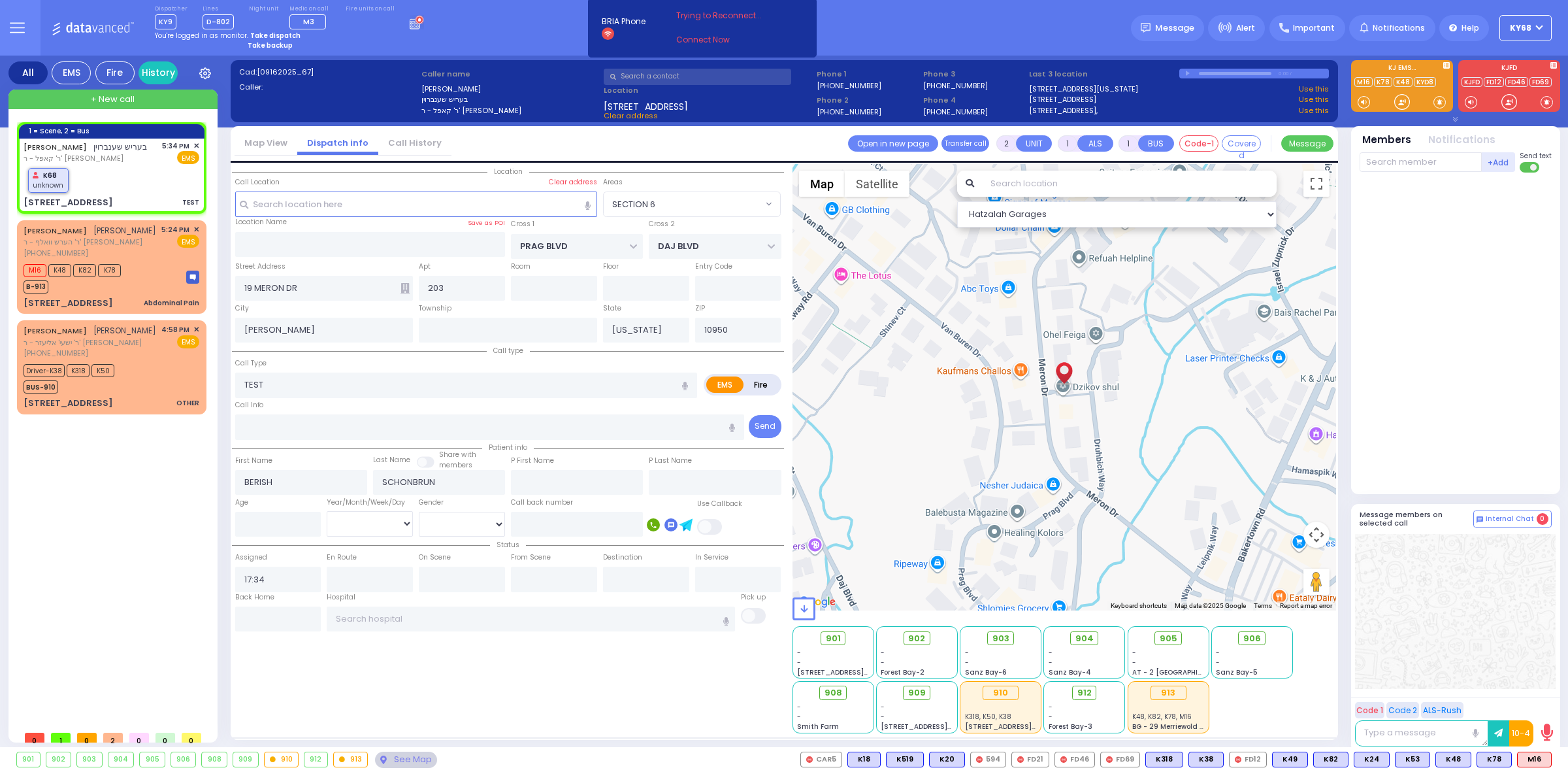
type input "1"
select select
radio input "true"
select select
type input "17:36"
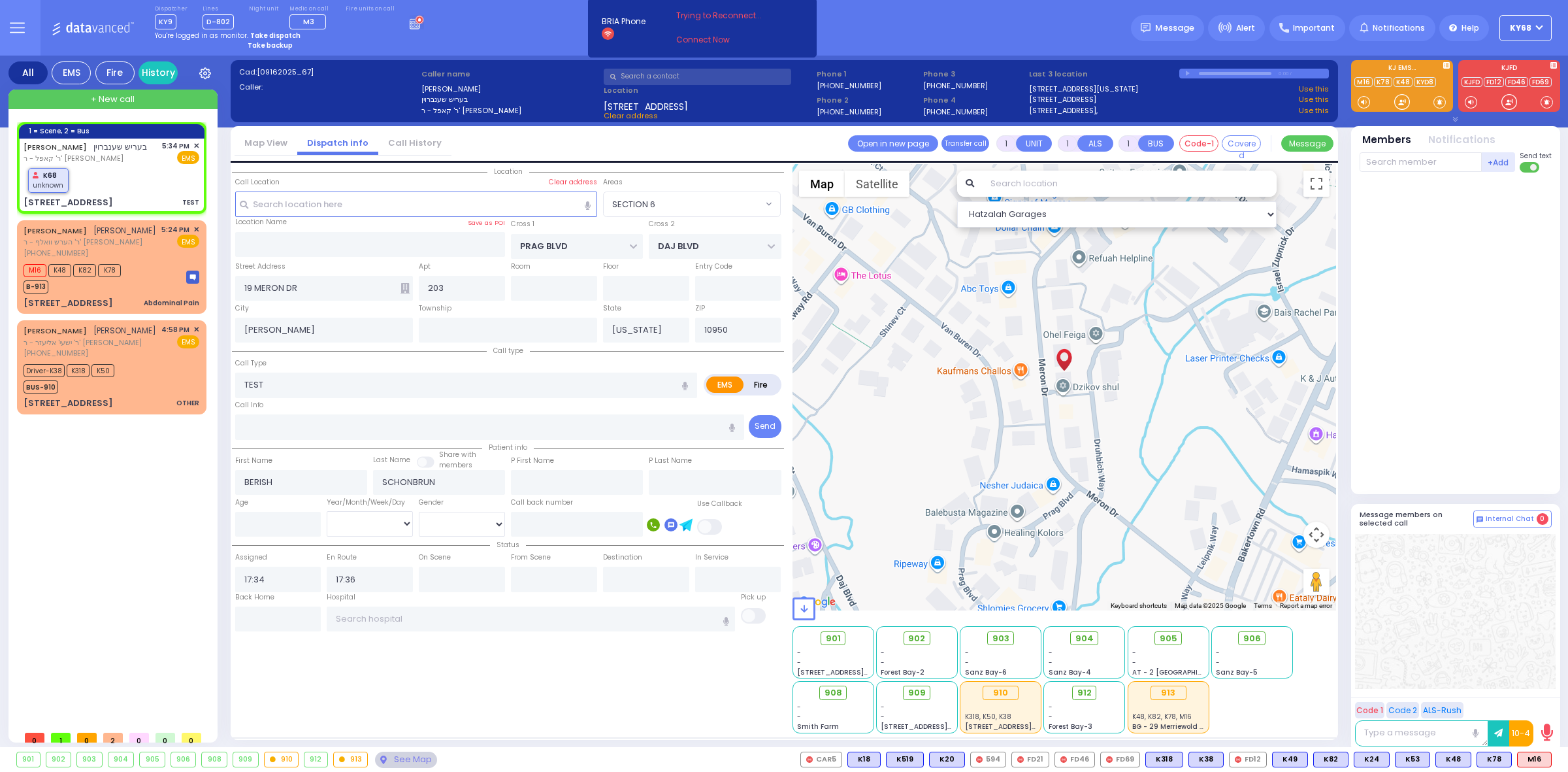
select select "Hatzalah Garages"
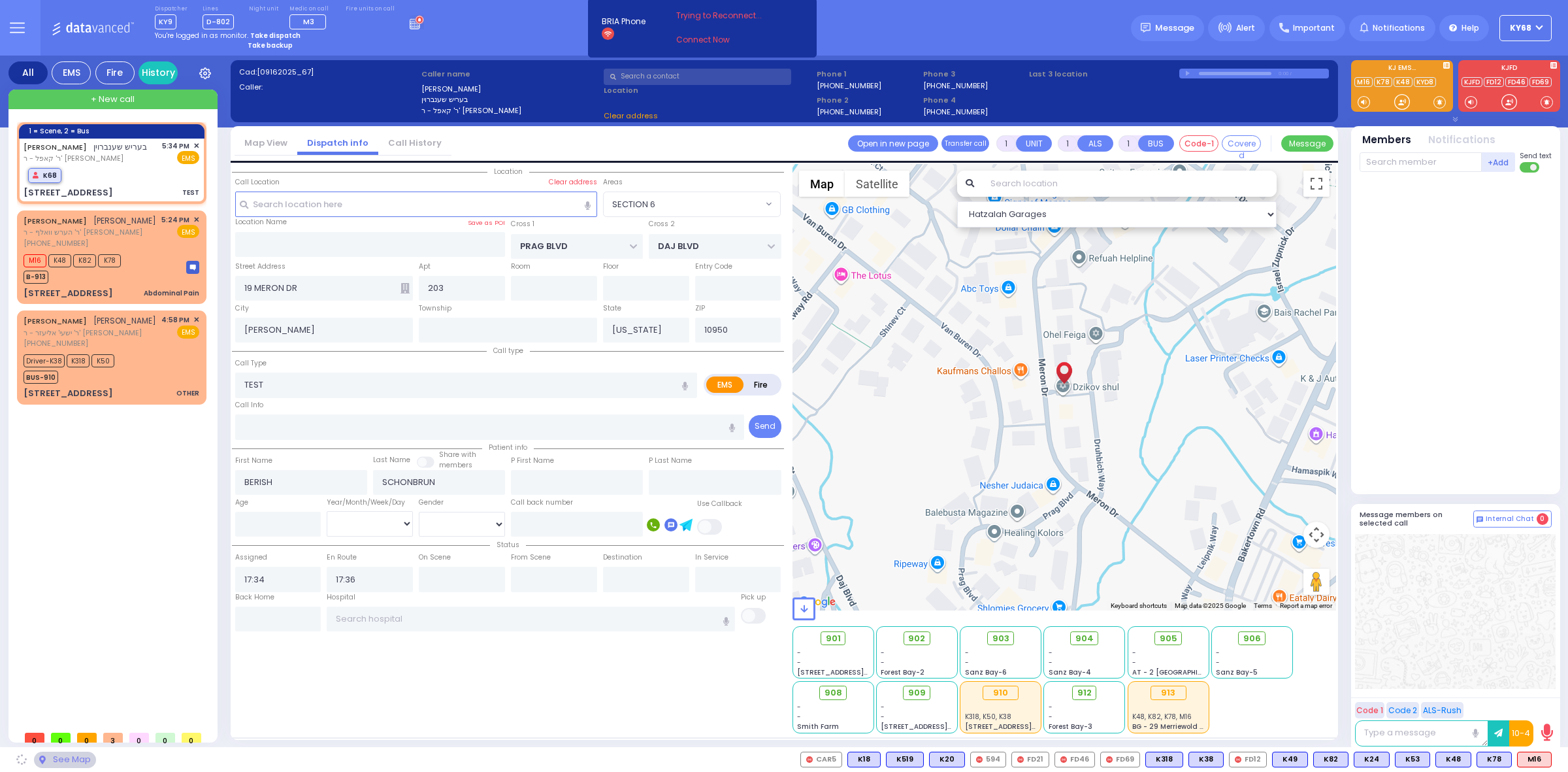
select select
radio input "true"
select select
select select "Hatzalah Garages"
select select "SECTION 6"
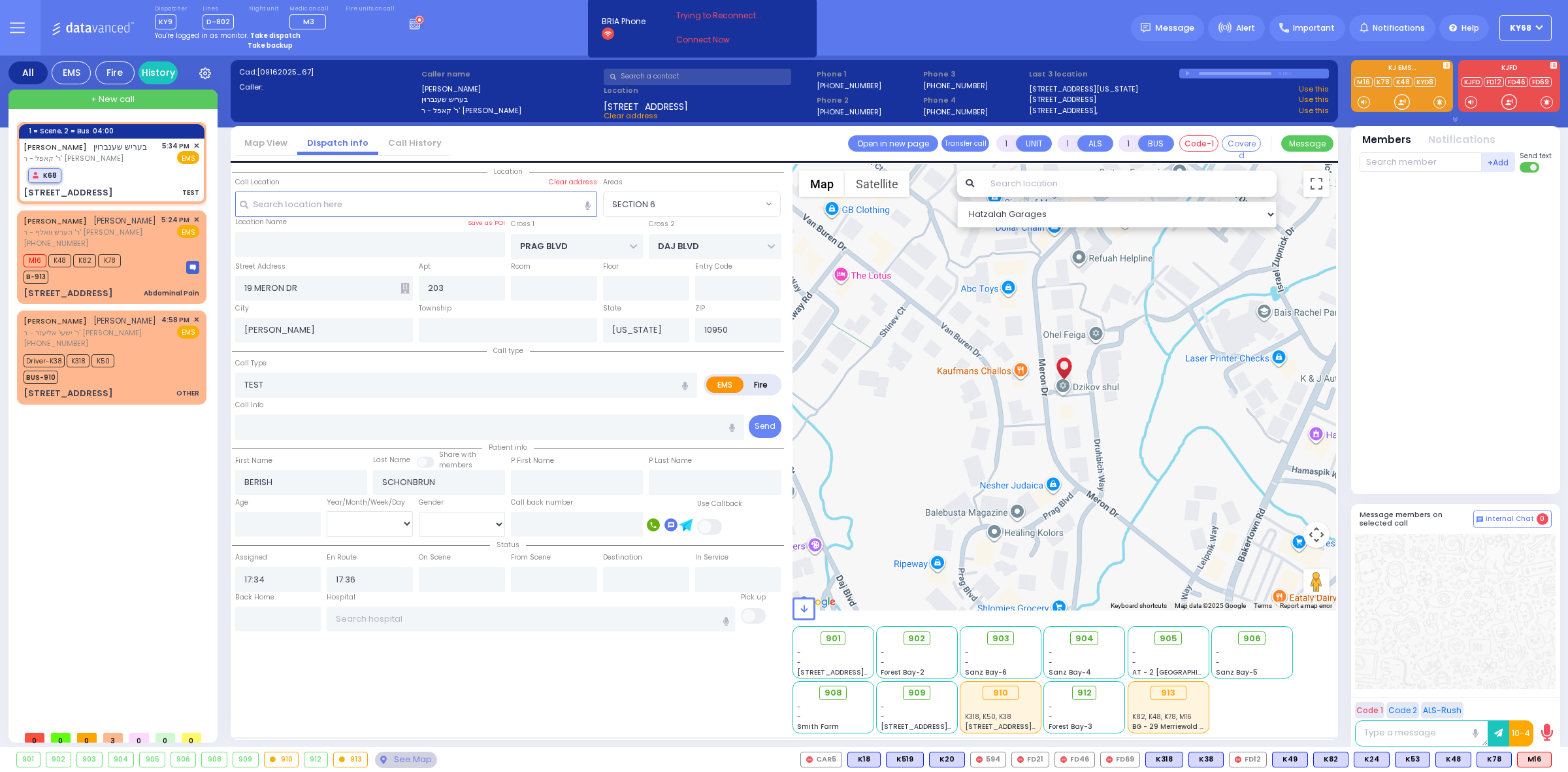
select select "SECTION 6"
click at [50, 175] on icon at bounding box center [53, 173] width 7 height 4
select select
radio input "true"
select select
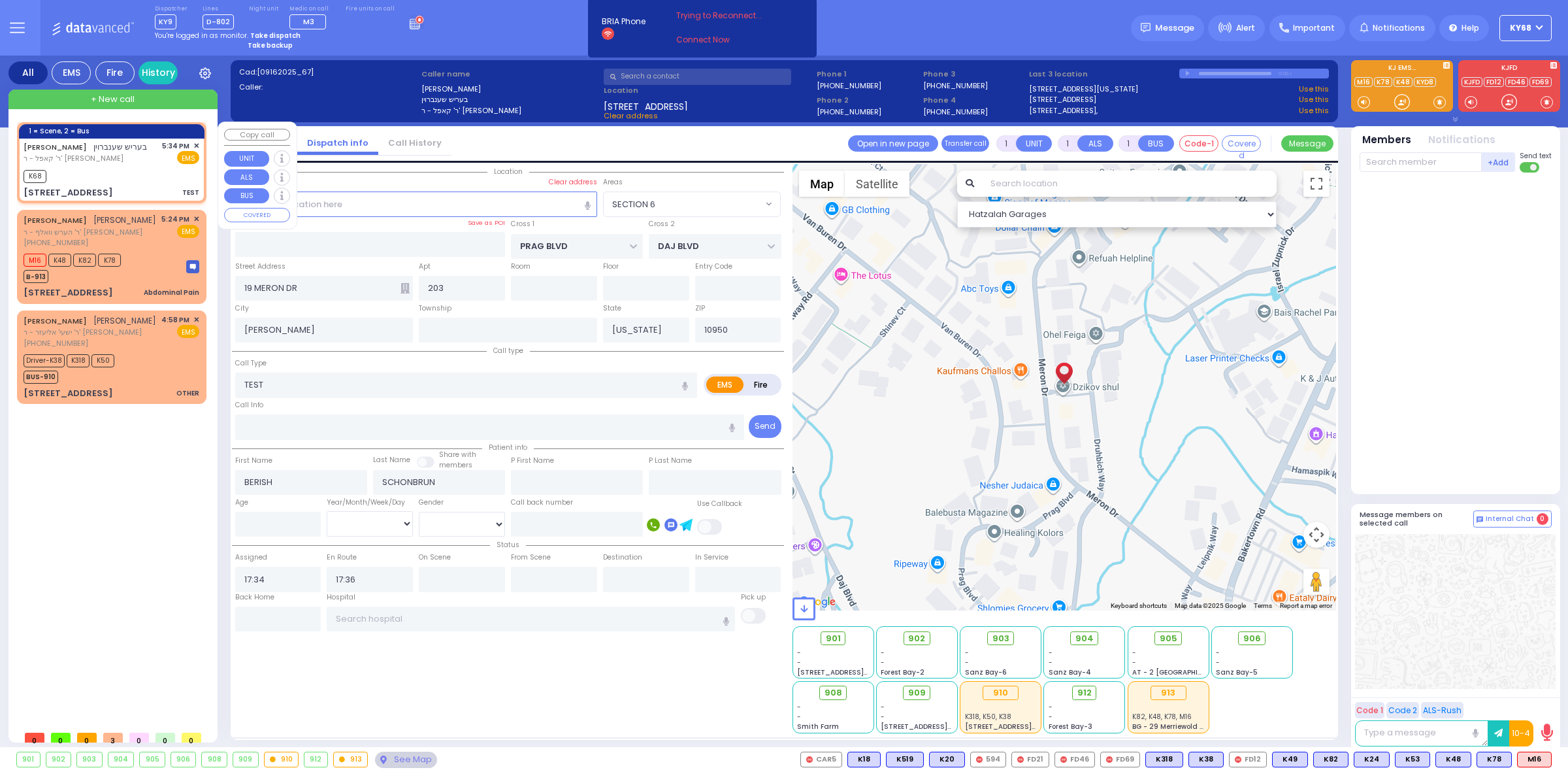
select select "Hatzalah Garages"
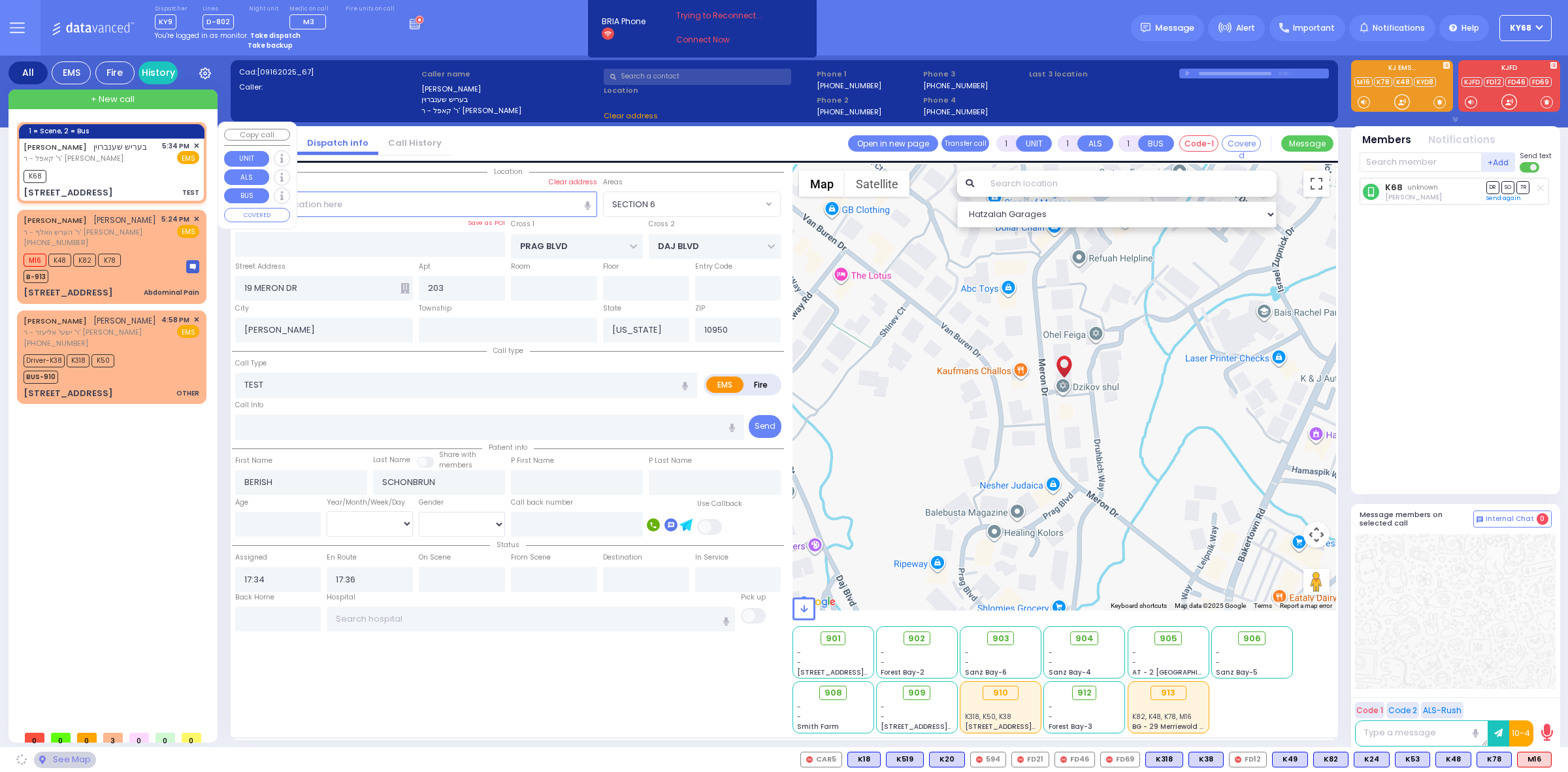
select select "SECTION 6"
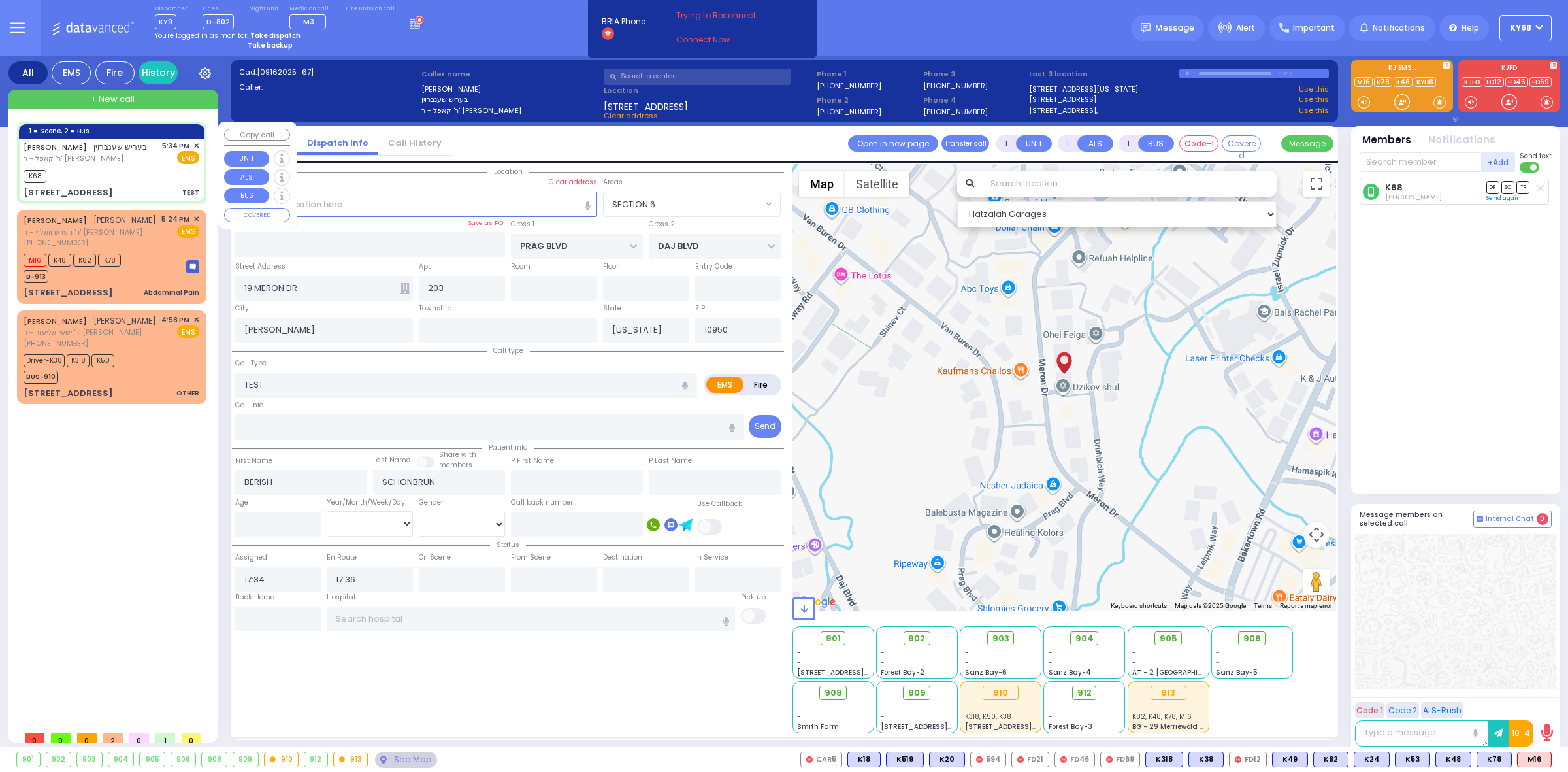
select select
radio input "true"
select select
type input "17:37"
select select "Hatzalah Garages"
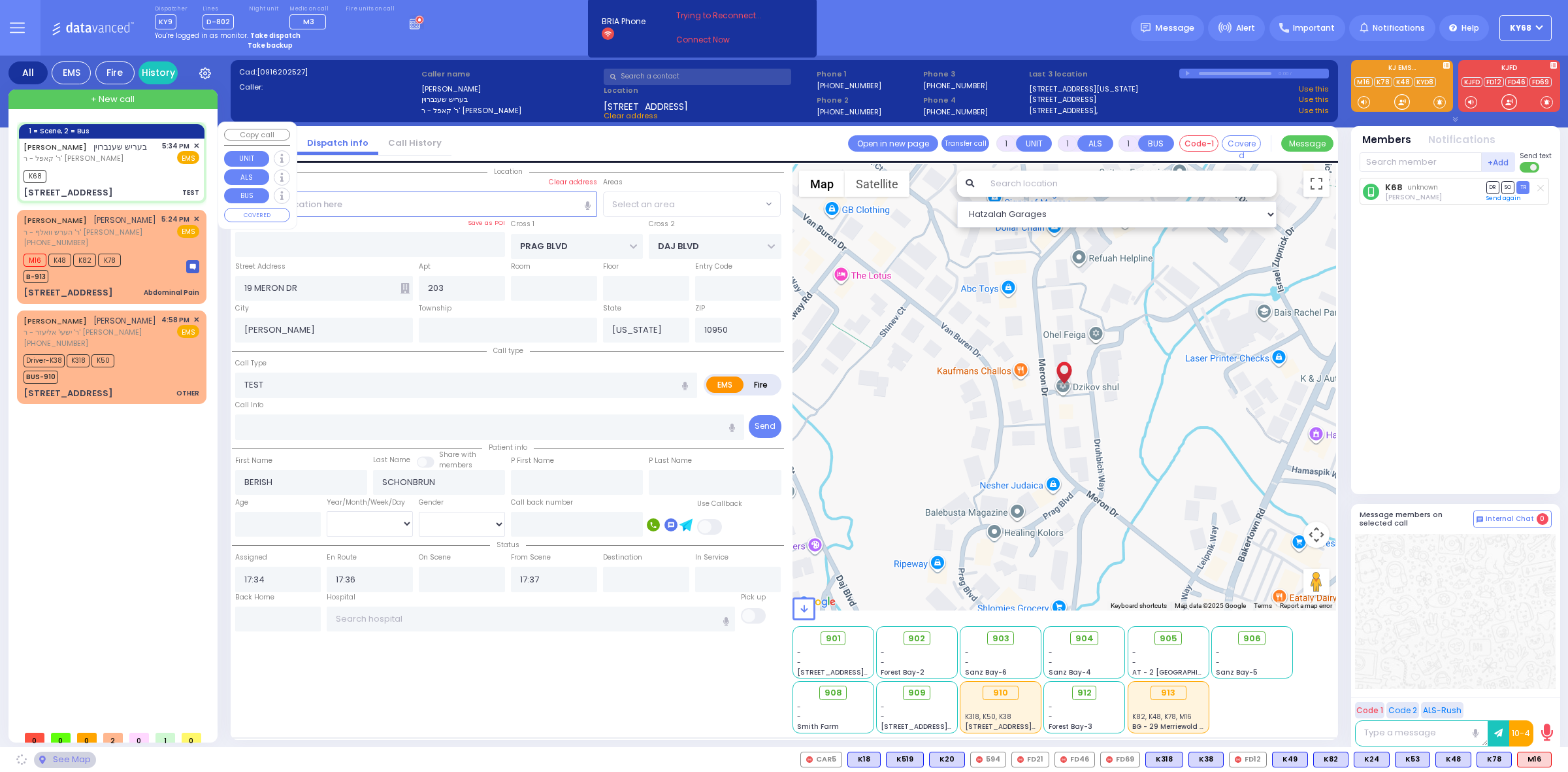
select select "SECTION 6"
select select
radio input "true"
select select
select select "Hatzalah Garages"
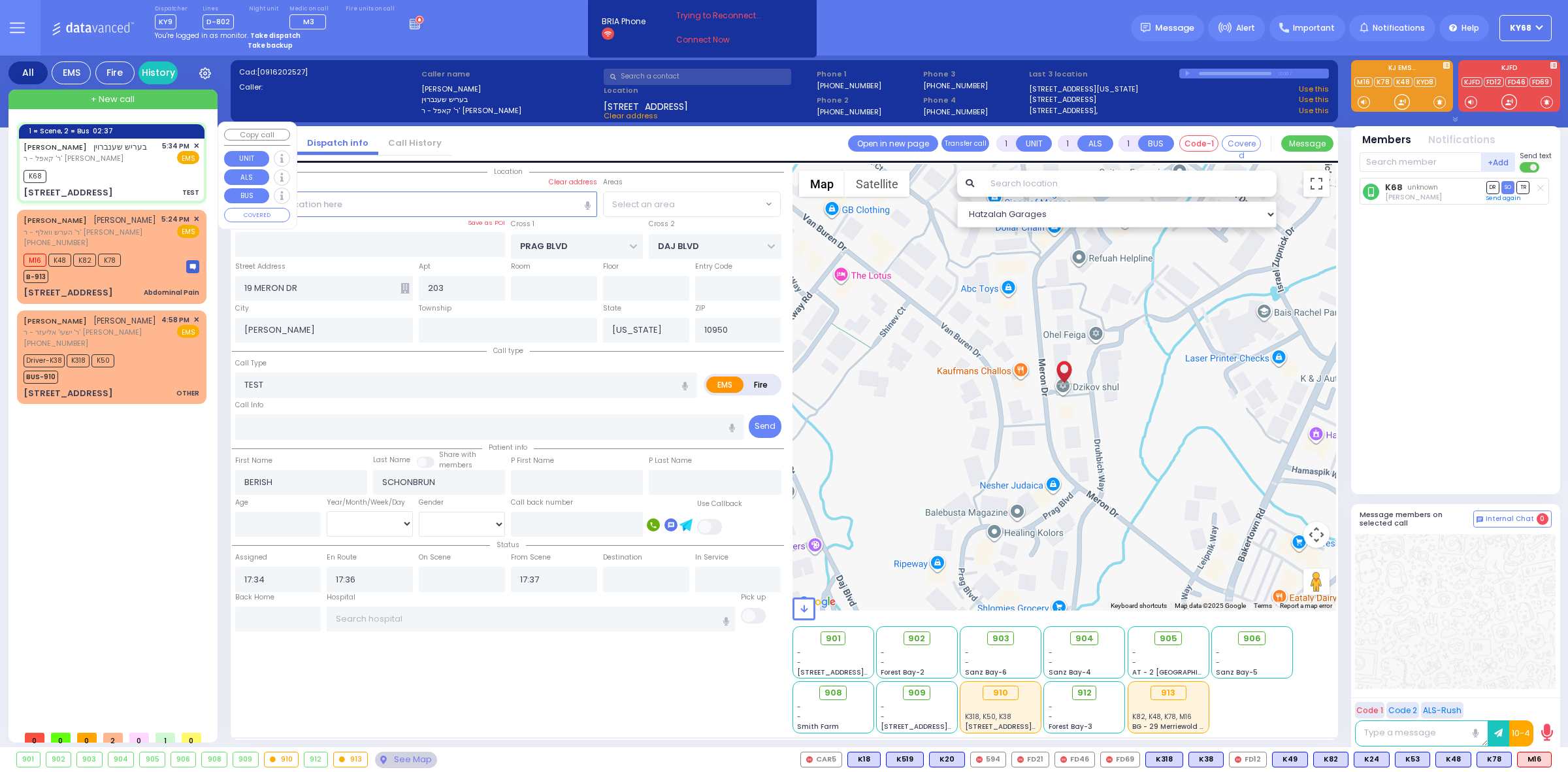
select select "SECTION 6"
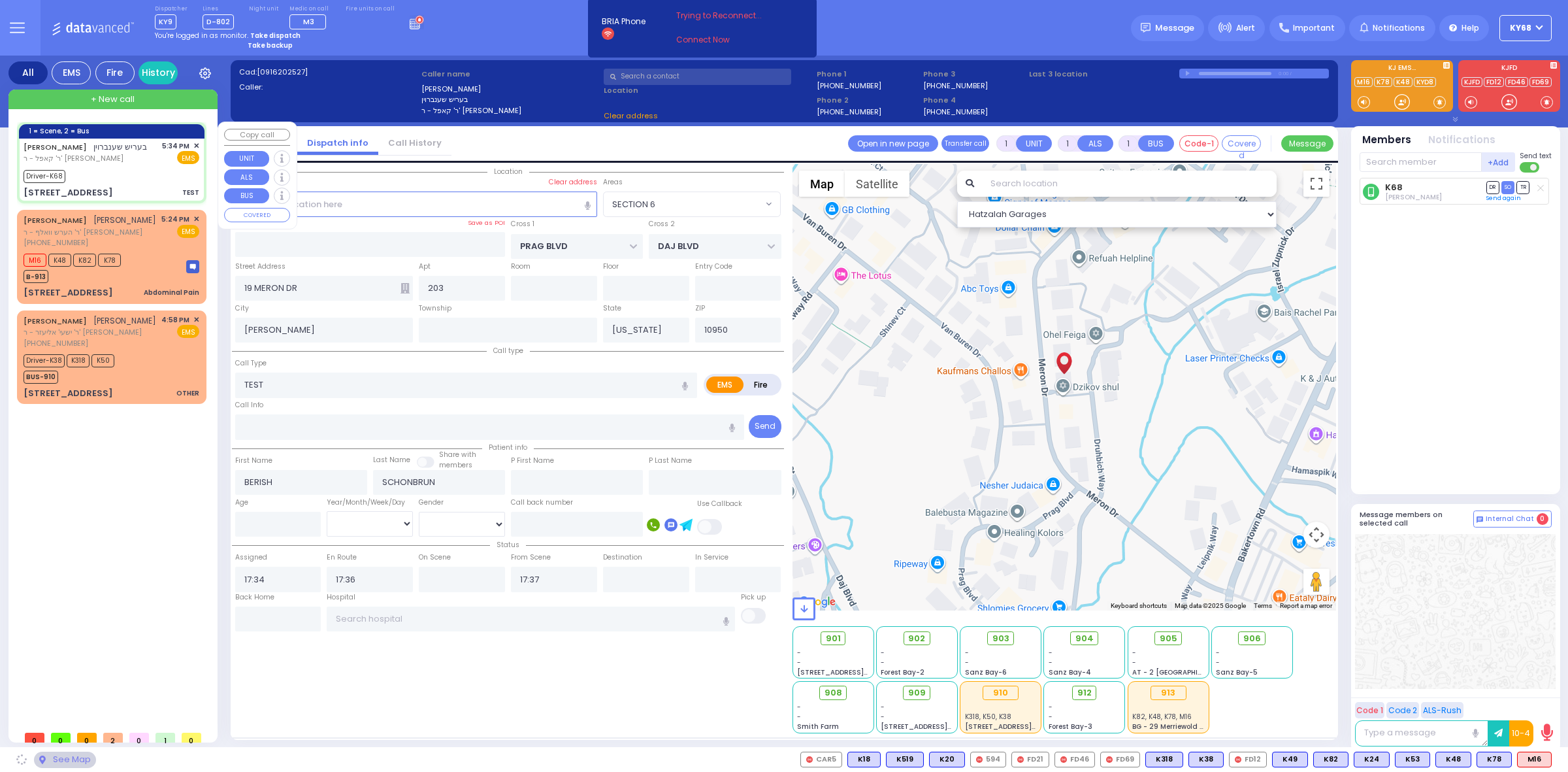
select select
radio input "true"
select select
select select "Hatzalah Garages"
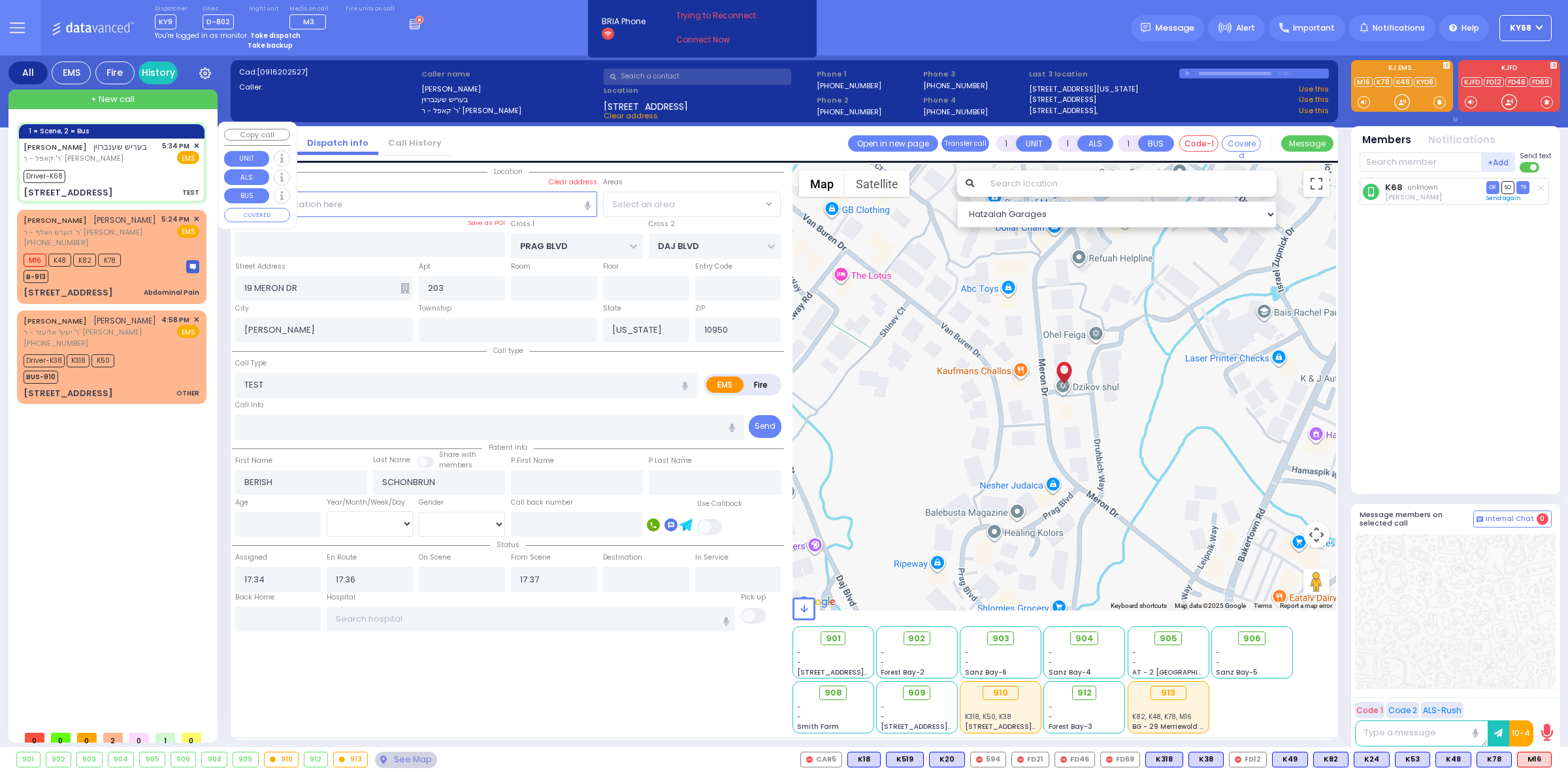
select select "SECTION 6"
select select
radio input "true"
select select
type input "17:38"
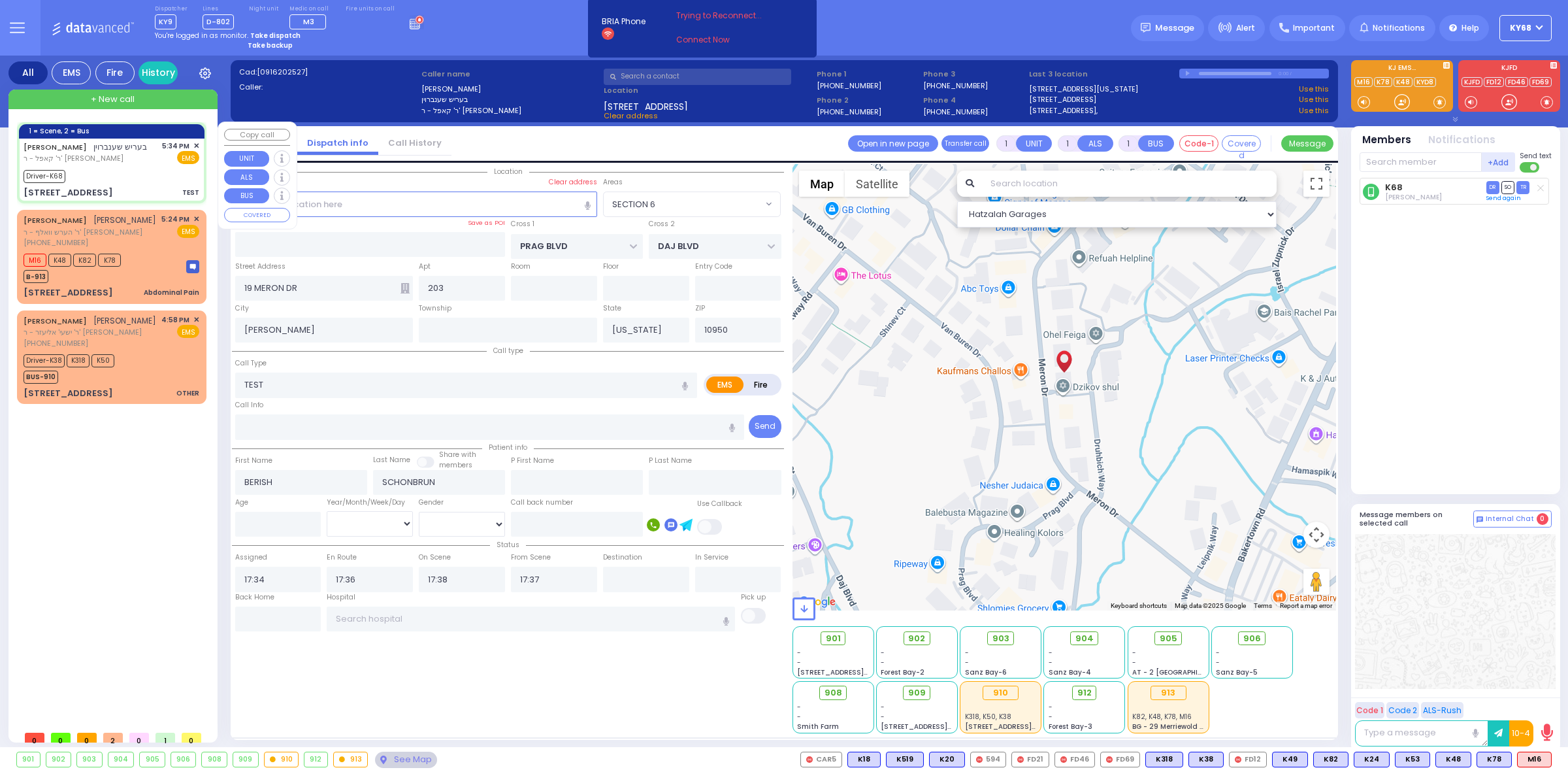
select select "Hatzalah Garages"
select select "SECTION 6"
select select
radio input "true"
select select
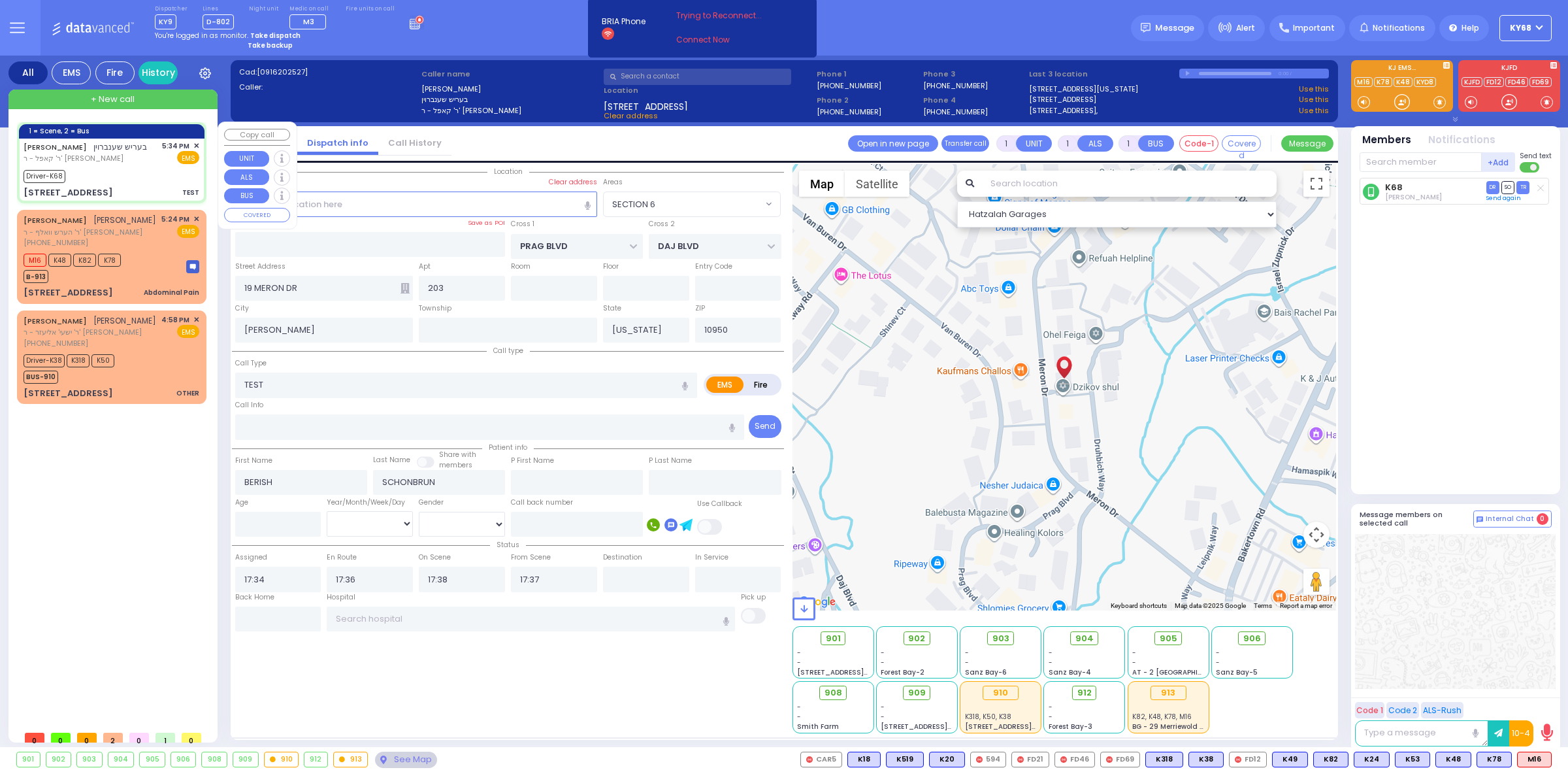
type input "17:38"
select select "Hatzalah Garages"
select select "SECTION 6"
select select
radio input "true"
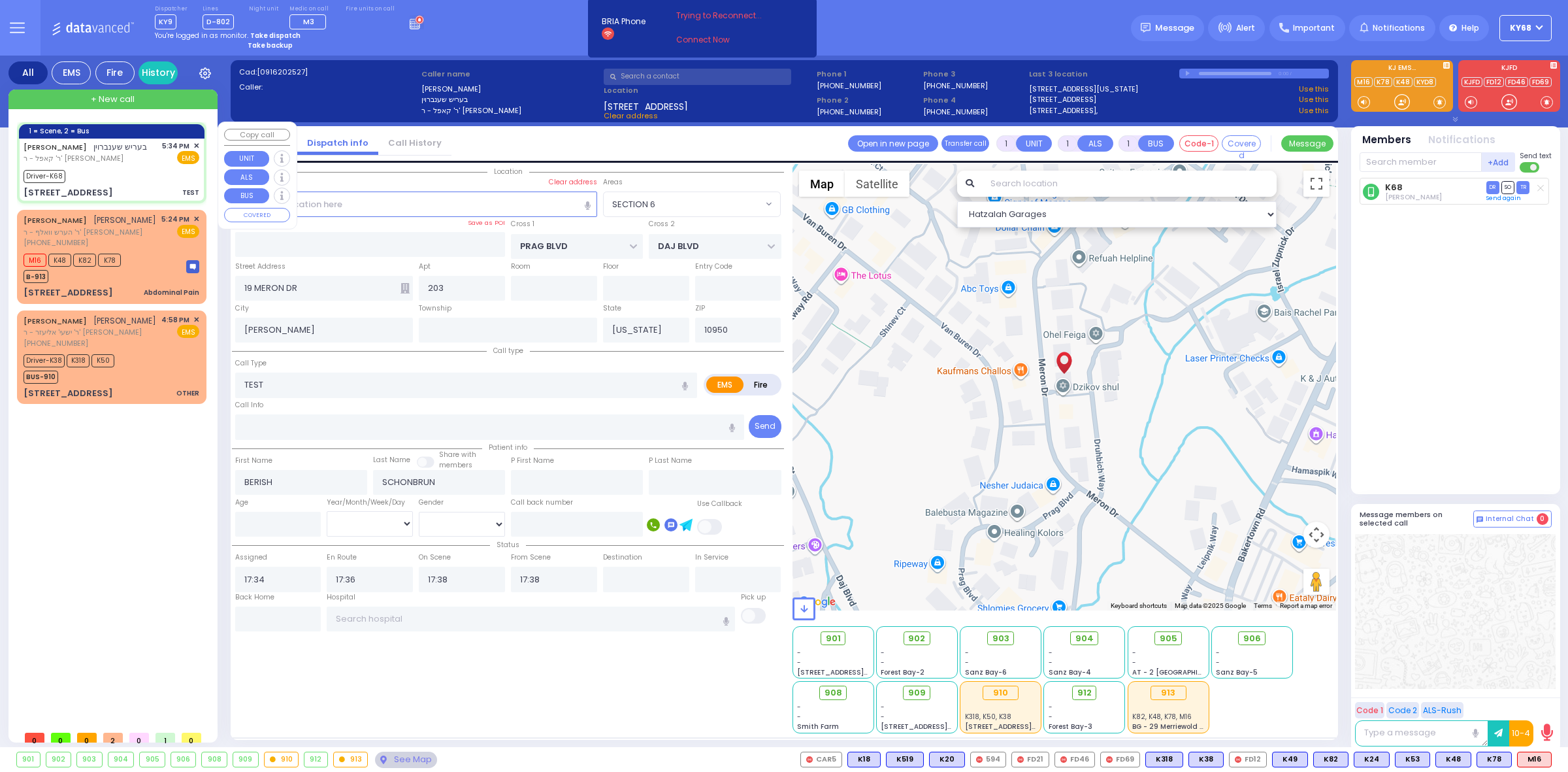
select select
type input "17:38"
select select "Hatzalah Garages"
select select "SECTION 6"
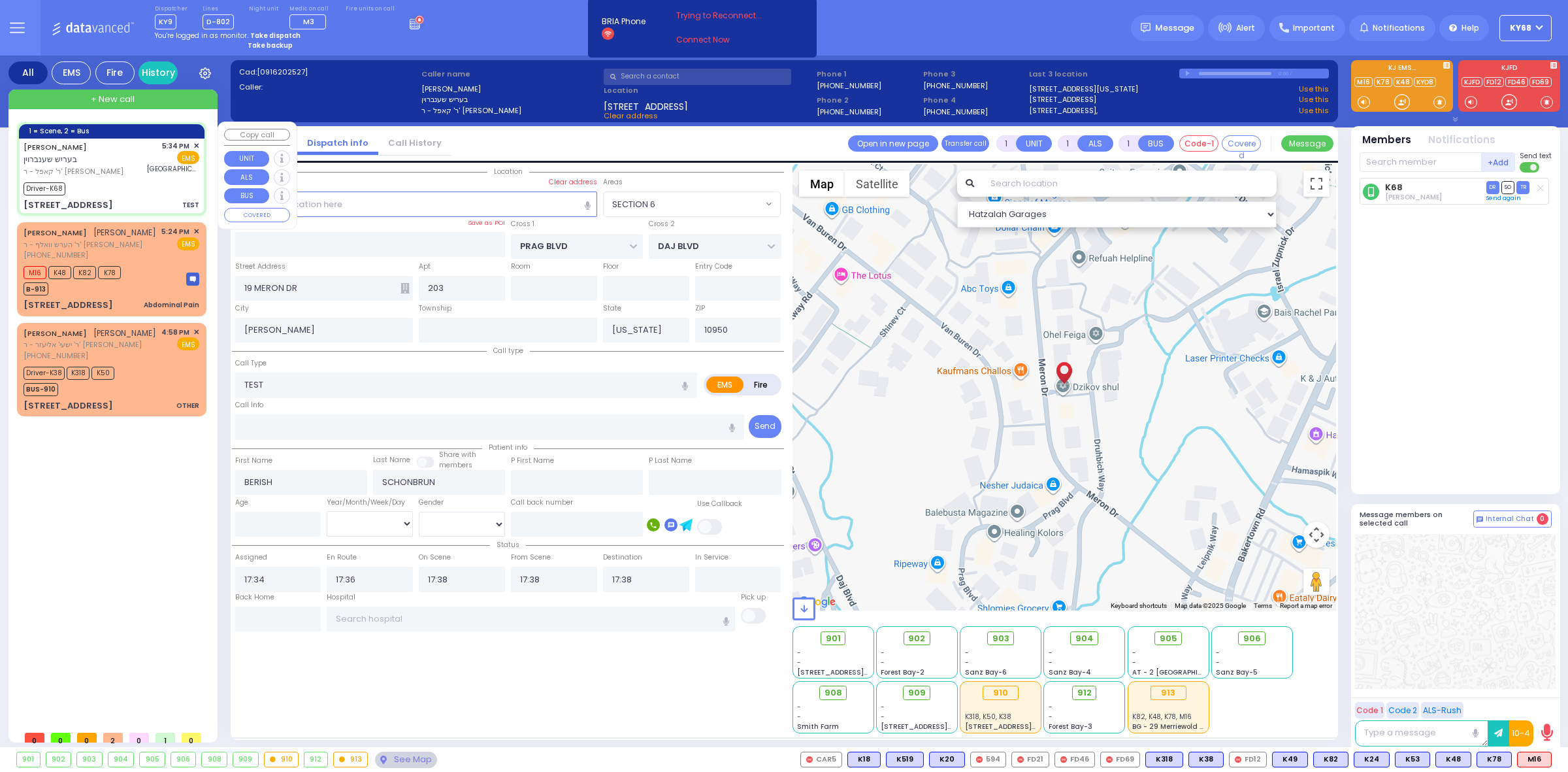
select select
radio input "true"
select select
type input "Garnet Health Medical Center"
select select "Hatzalah Garages"
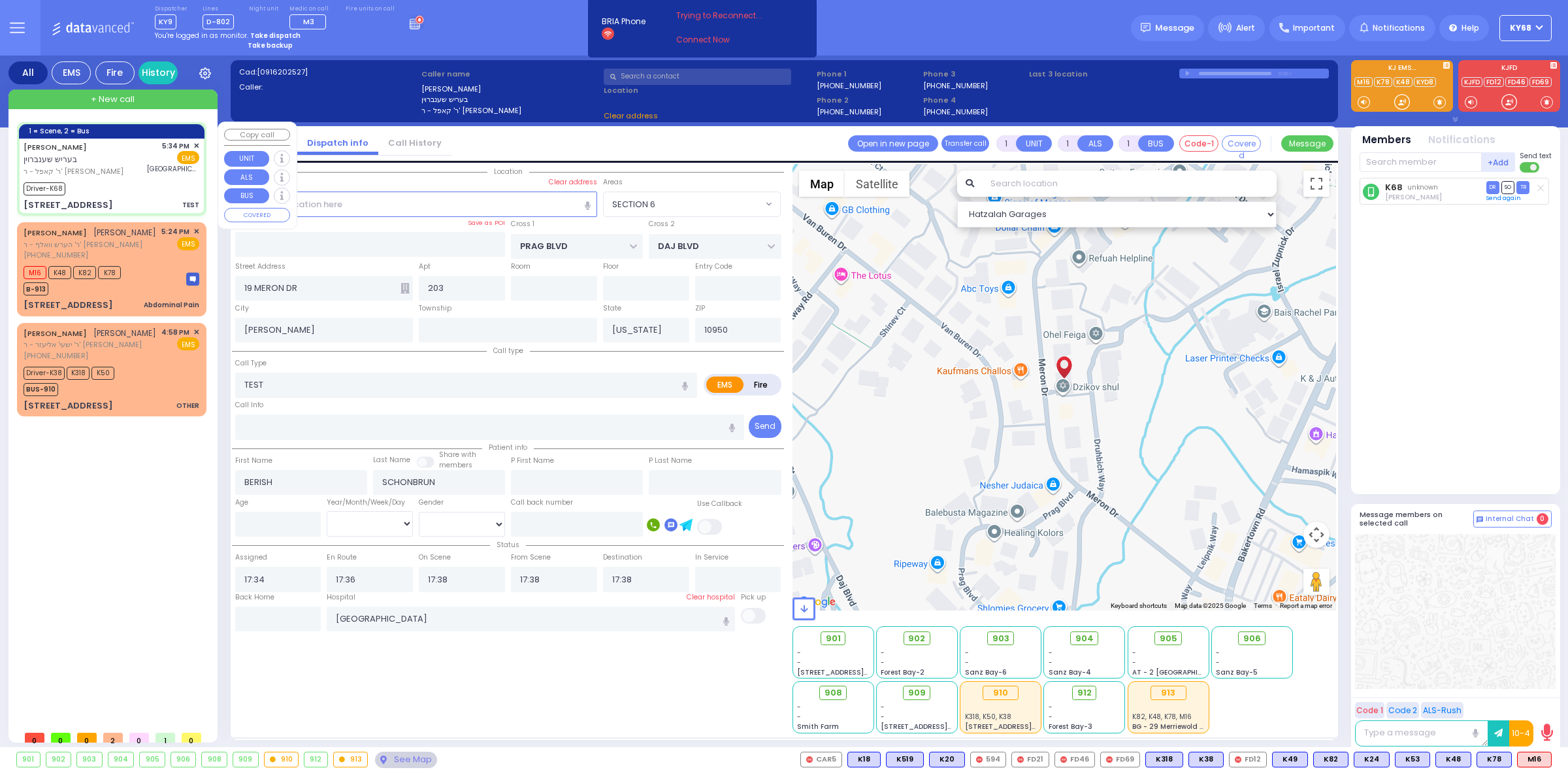
select select "SECTION 6"
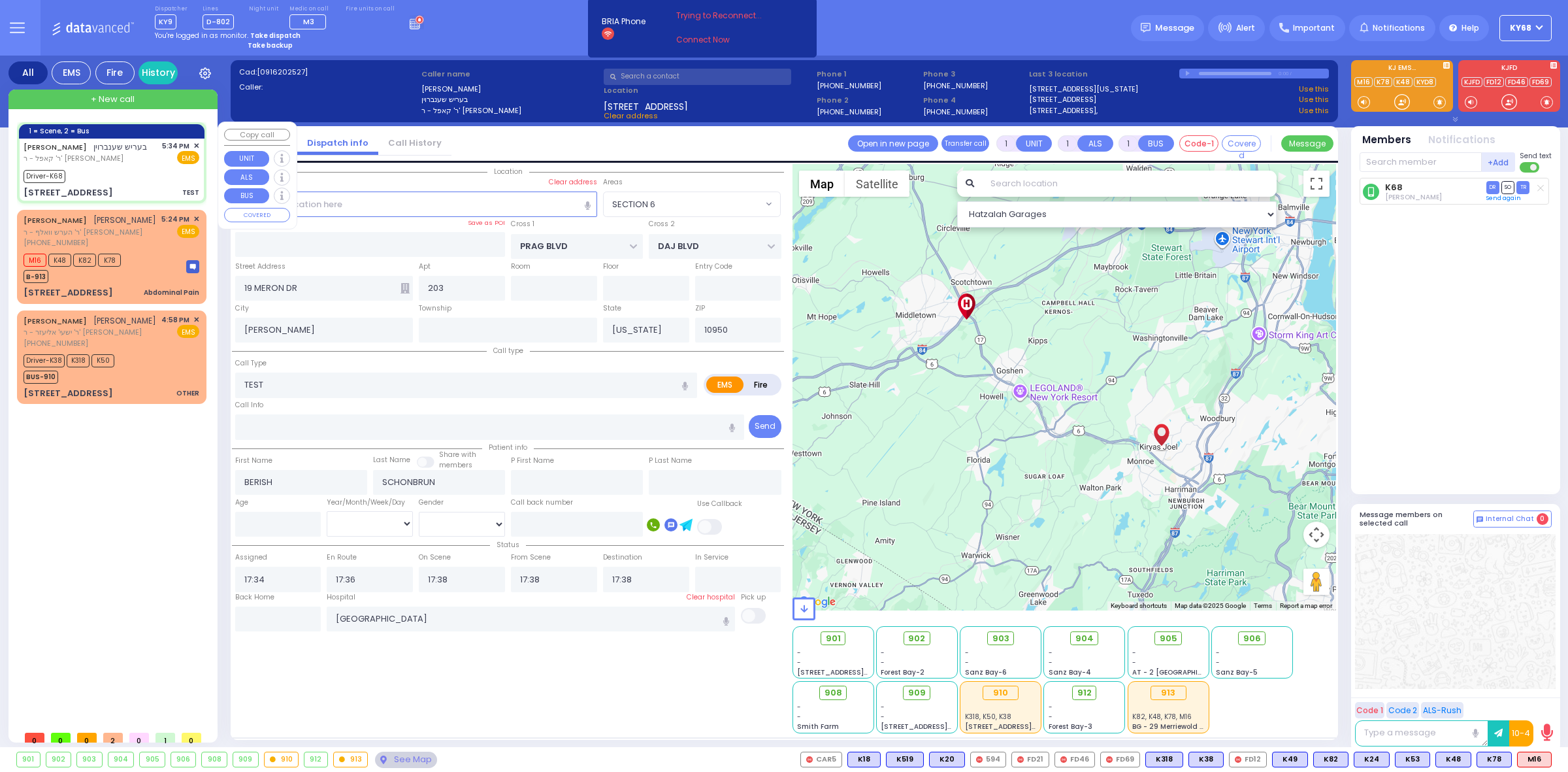
select select
radio input "true"
select select
select select "Hatzalah Garages"
select select "SECTION 6"
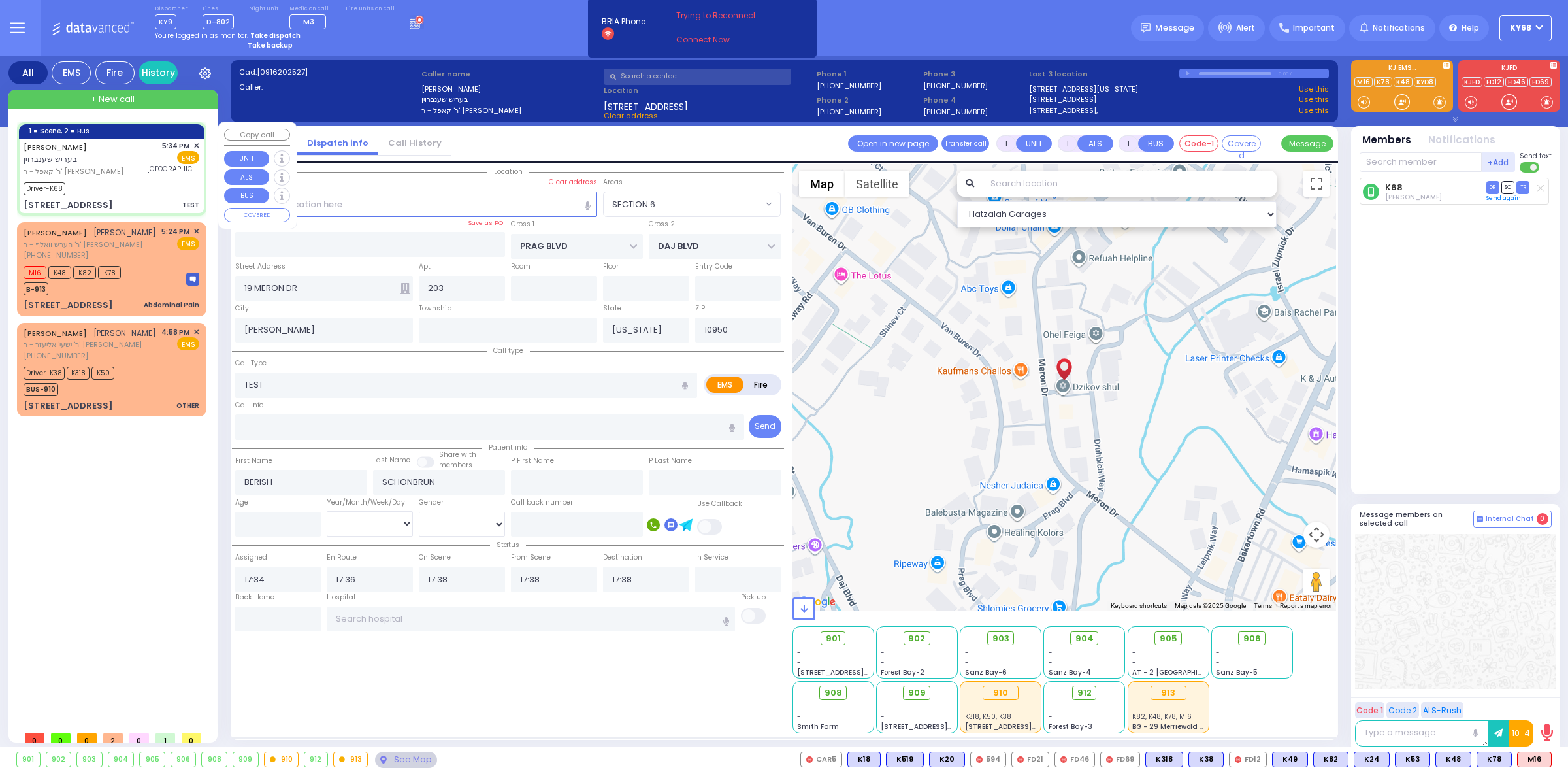
select select
radio input "true"
select select
type input "[GEOGRAPHIC_DATA]- [GEOGRAPHIC_DATA]: Emergency Room"
select select "Hatzalah Garages"
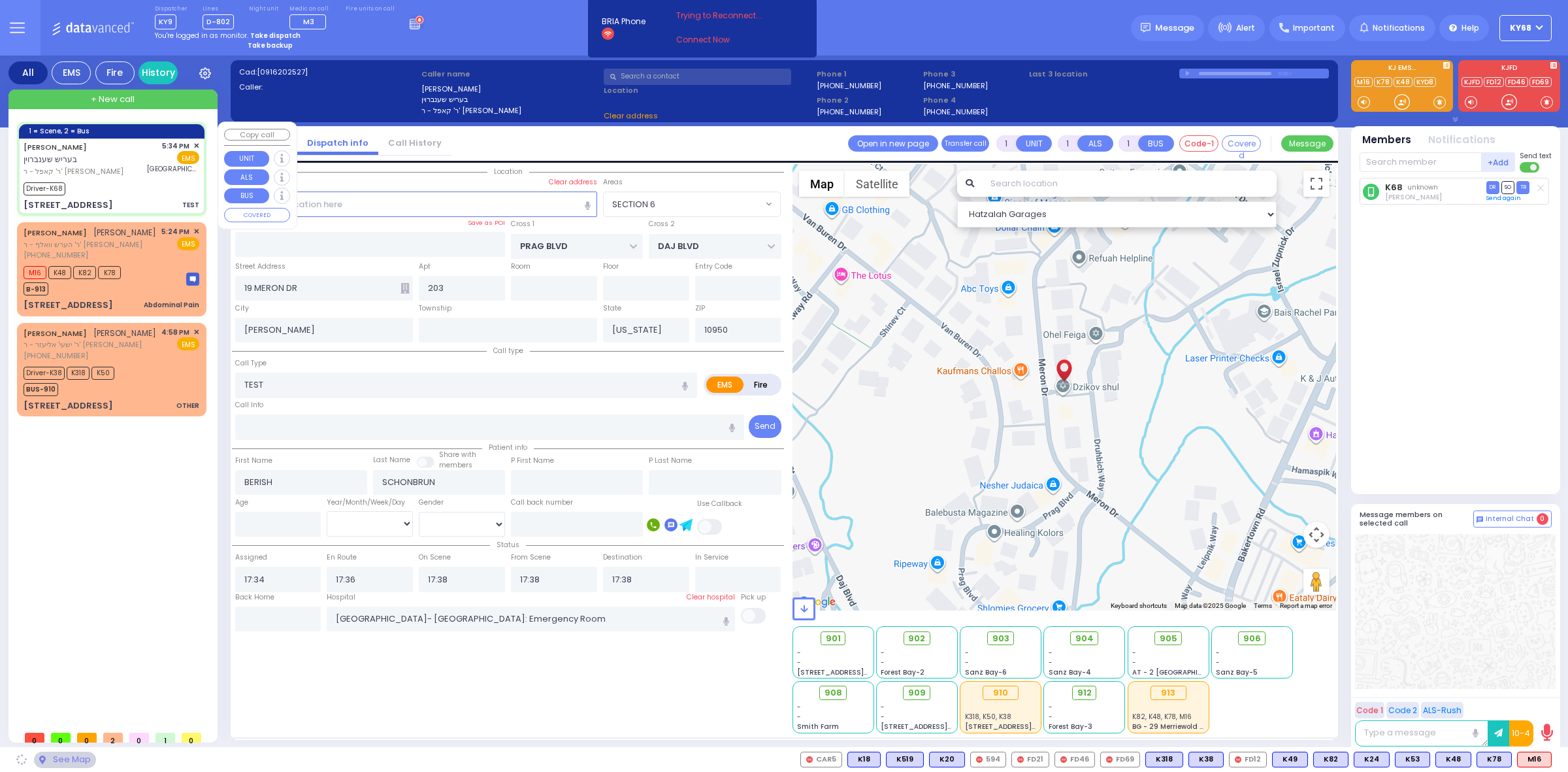
select select "SECTION 6"
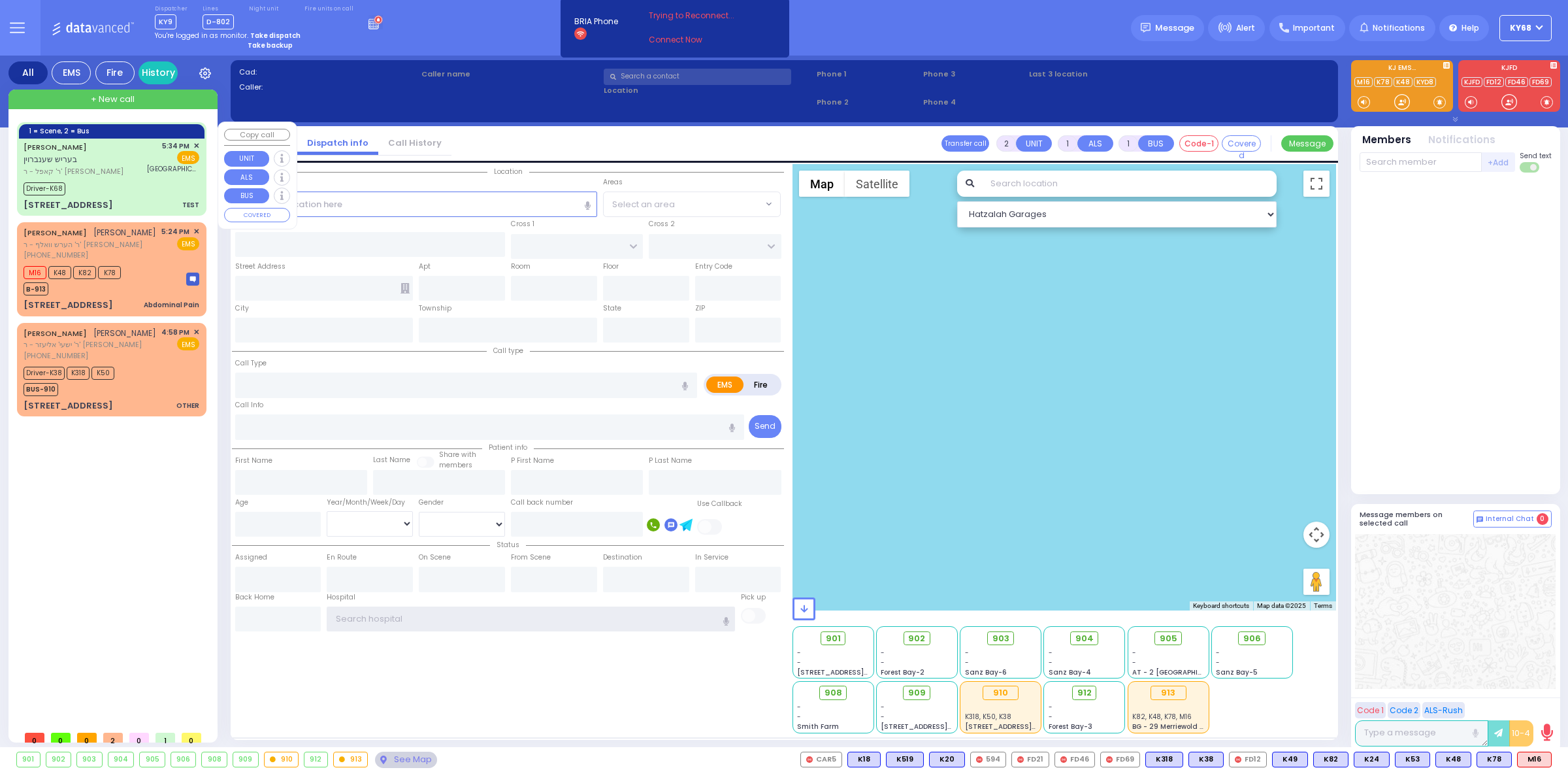
type input "ky68"
click at [102, 183] on div "Driver-K68" at bounding box center [112, 187] width 176 height 16
type input "1"
select select
type input "TEST"
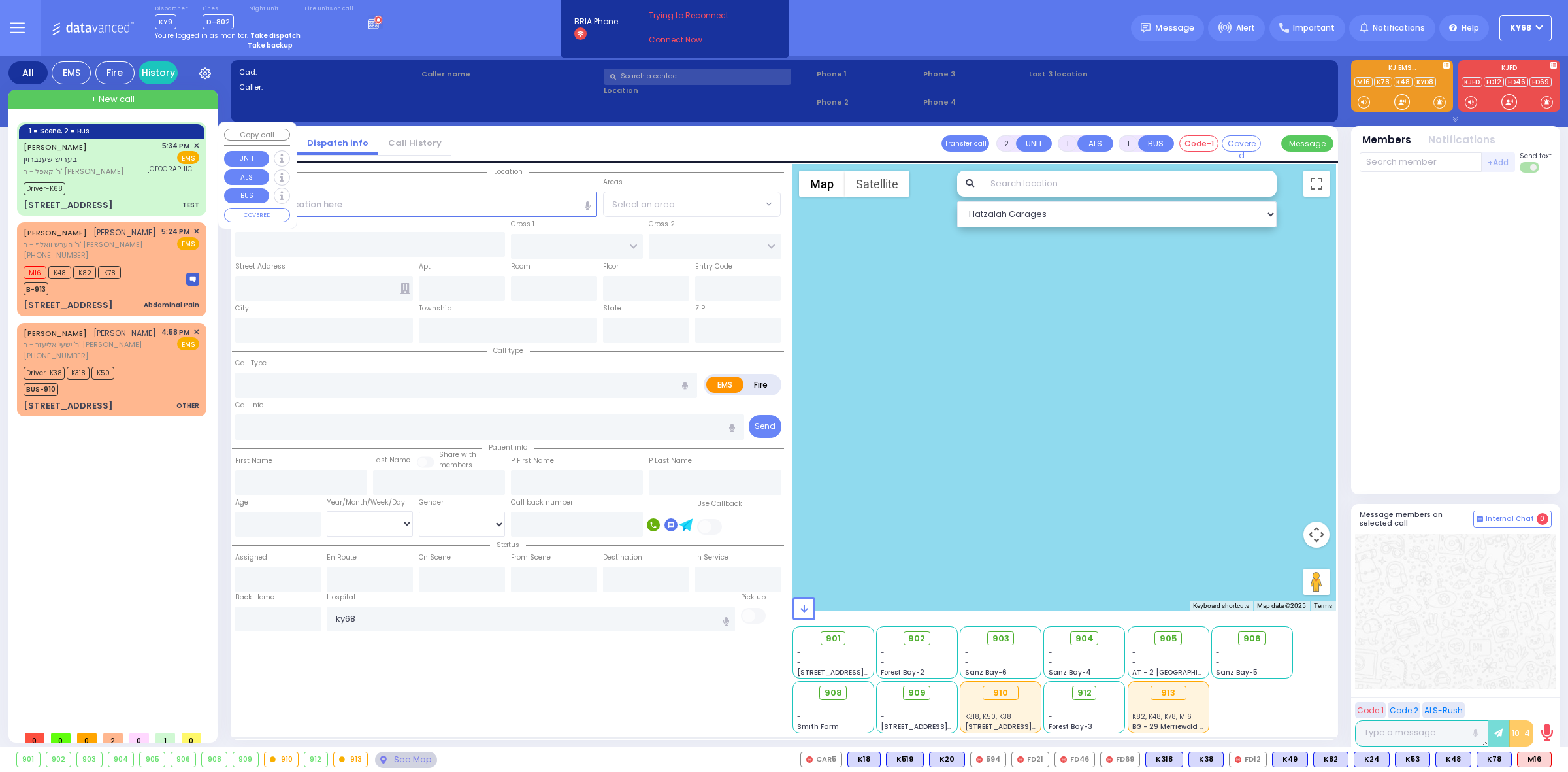
radio input "true"
type input "BERISH"
type input "SCHONBRUN"
select select
type input "17:34"
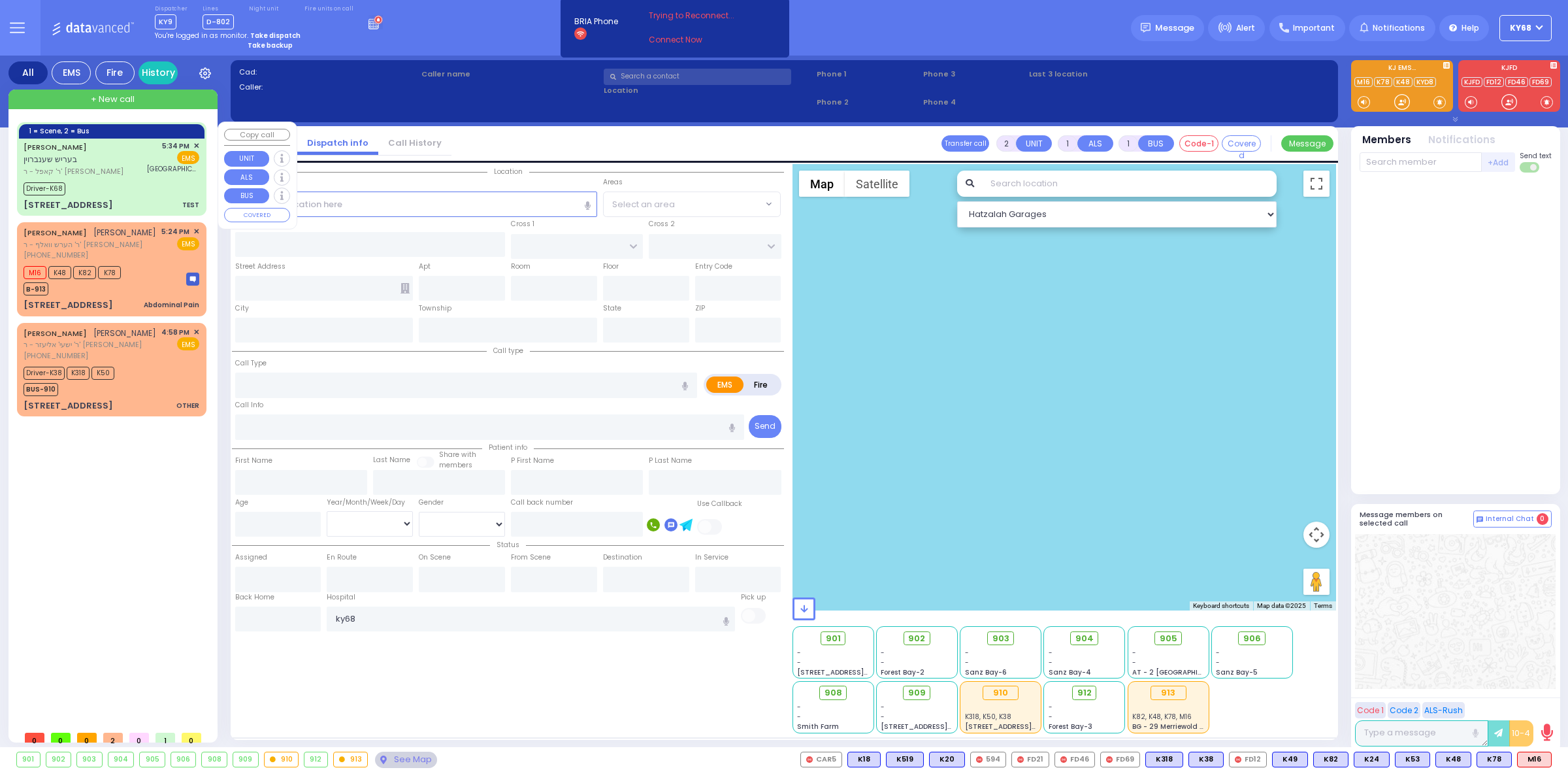
type input "17:36"
type input "17:38"
type input "Garnet Health Medical Center- Middletown: Emergency Room"
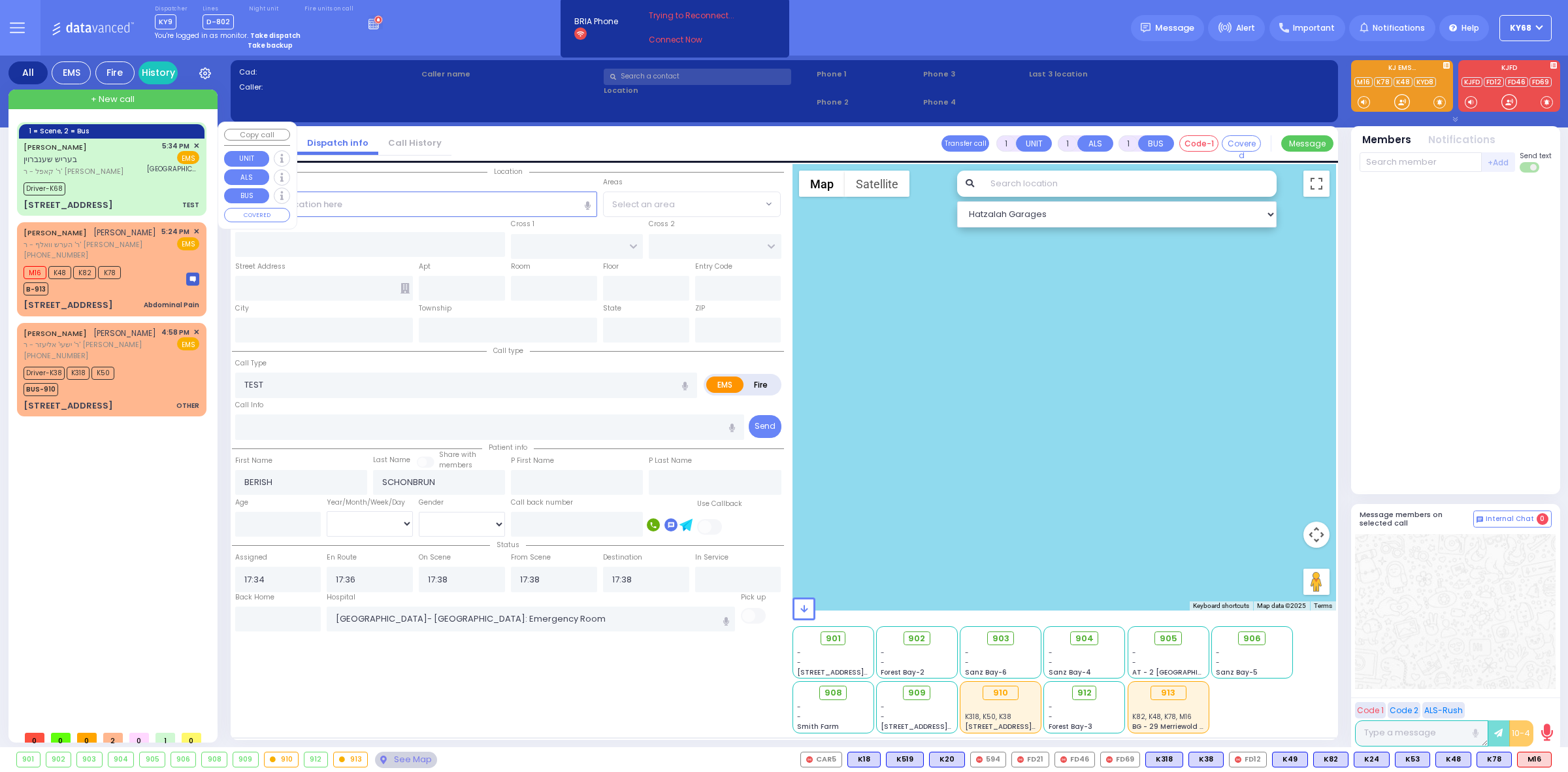
select select "Hatzalah Garages"
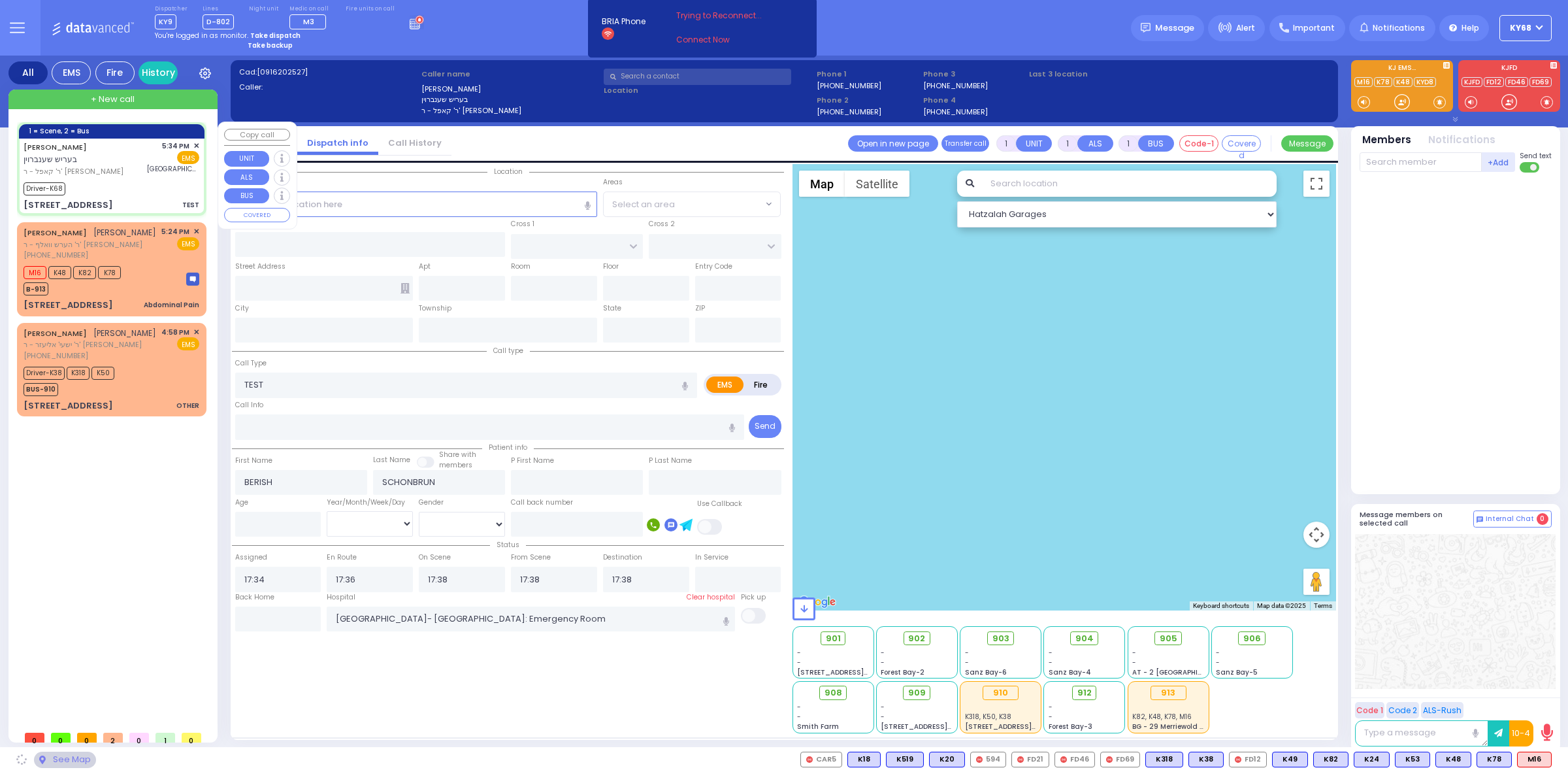
type input "PRAG BLVD"
type input "DAJ BLVD"
type input "19 MERON DR"
type input "203"
type input "Kiryas Joel"
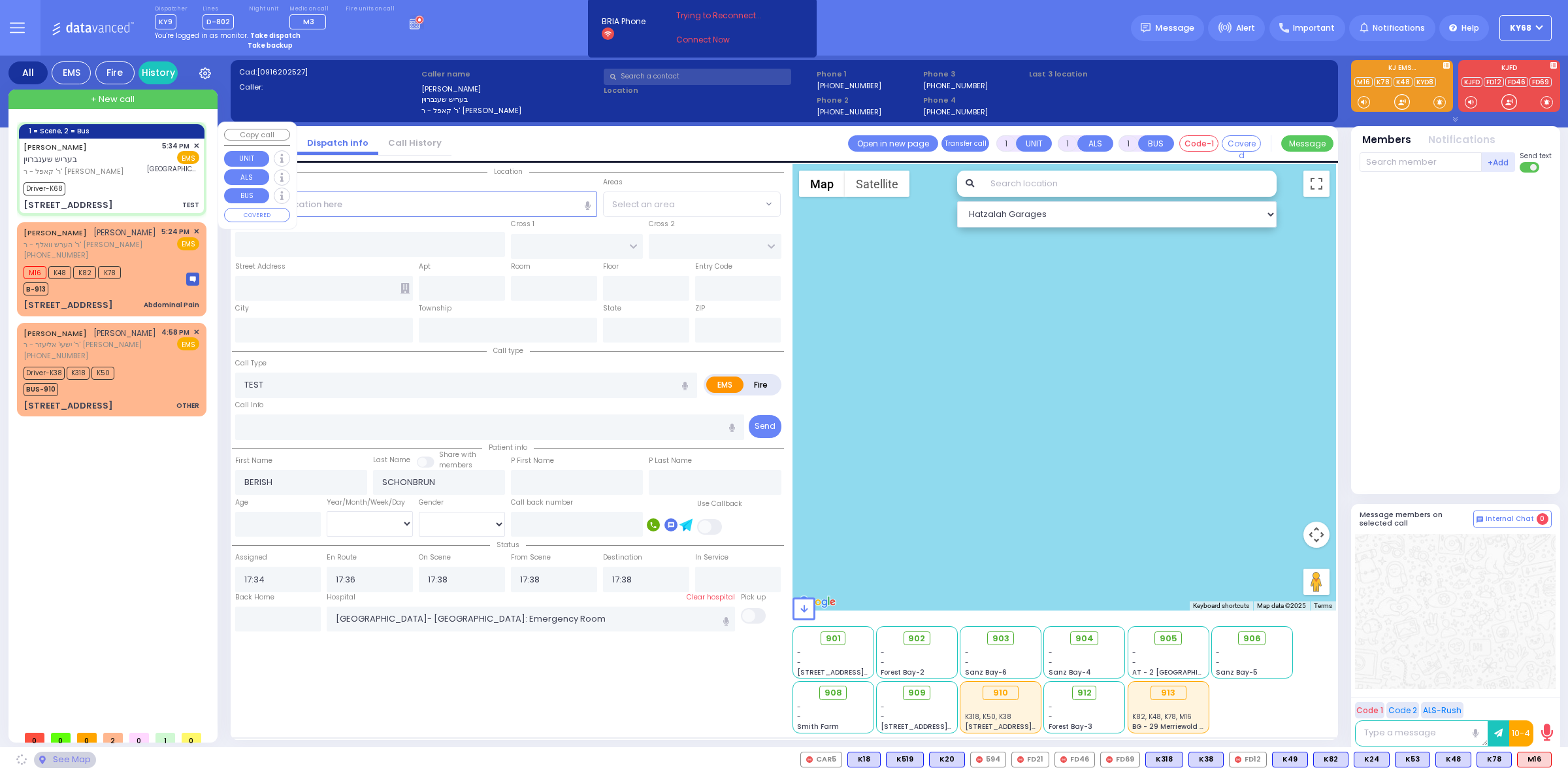
type input "[US_STATE]"
type input "10950"
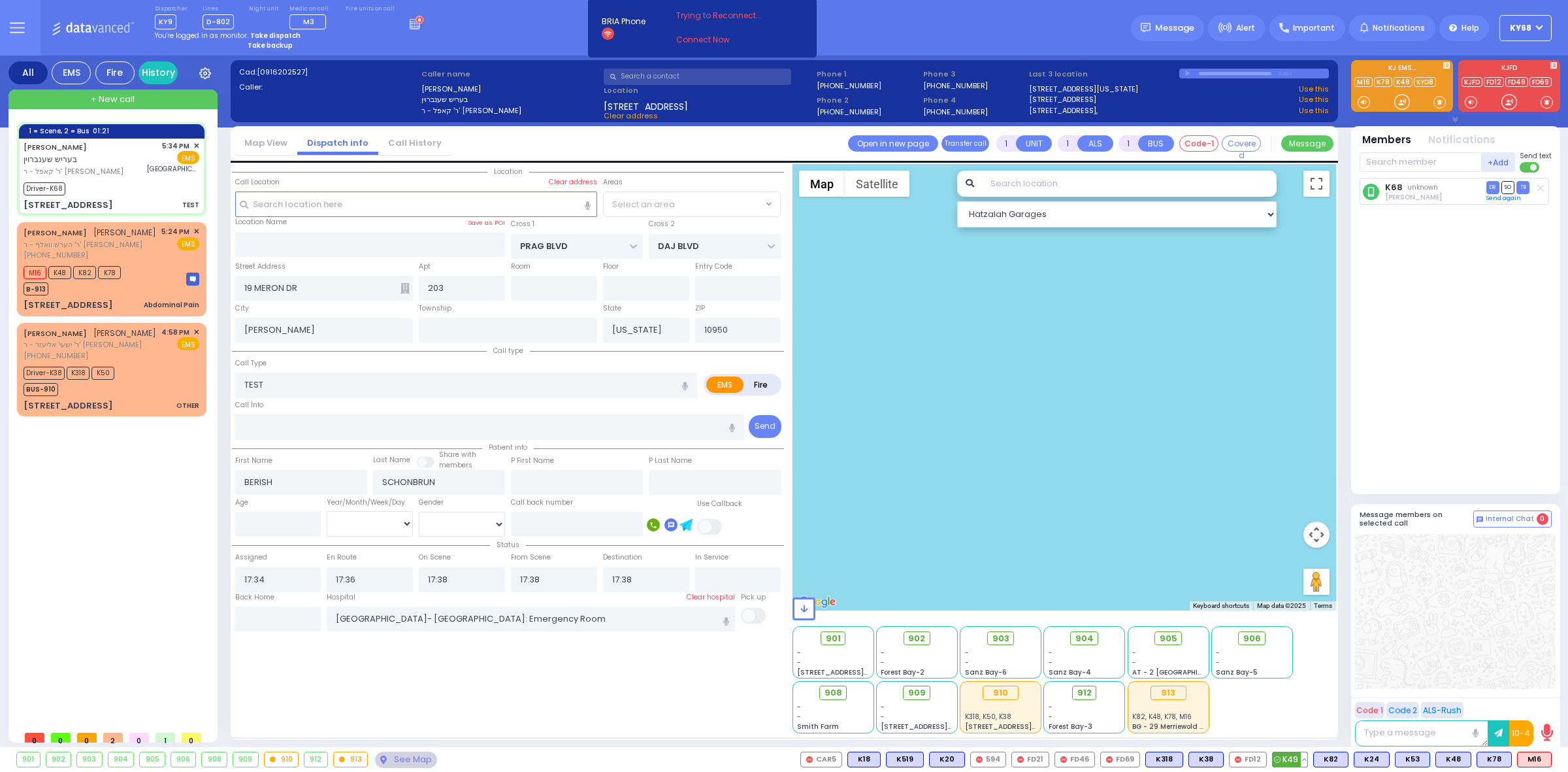
select select "SECTION 6"
click at [1418, 731] on textarea at bounding box center [1422, 733] width 134 height 26
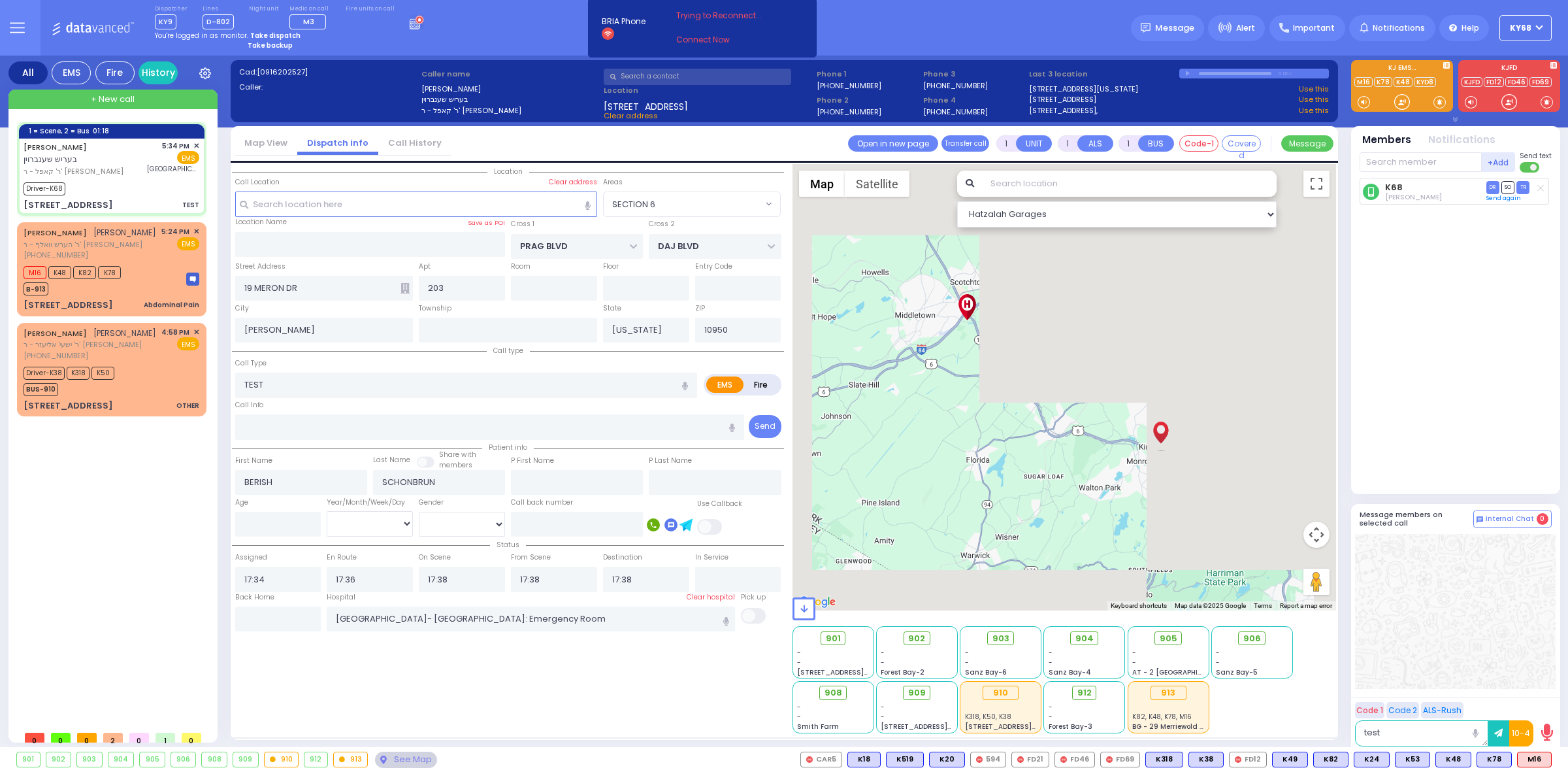
type textarea "test"
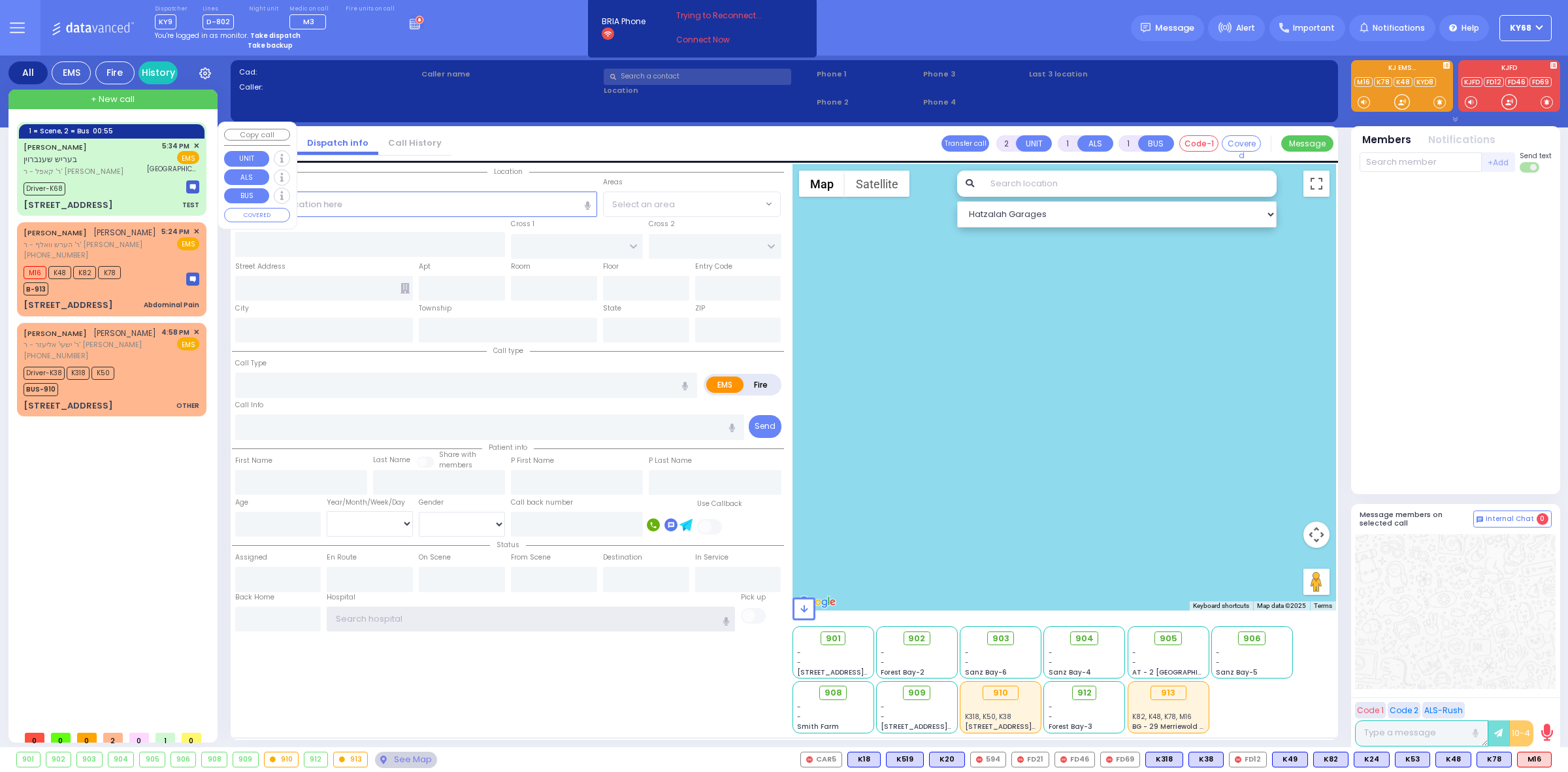
type input "ky68"
click at [99, 179] on div "Driver-K68" at bounding box center [112, 187] width 176 height 16
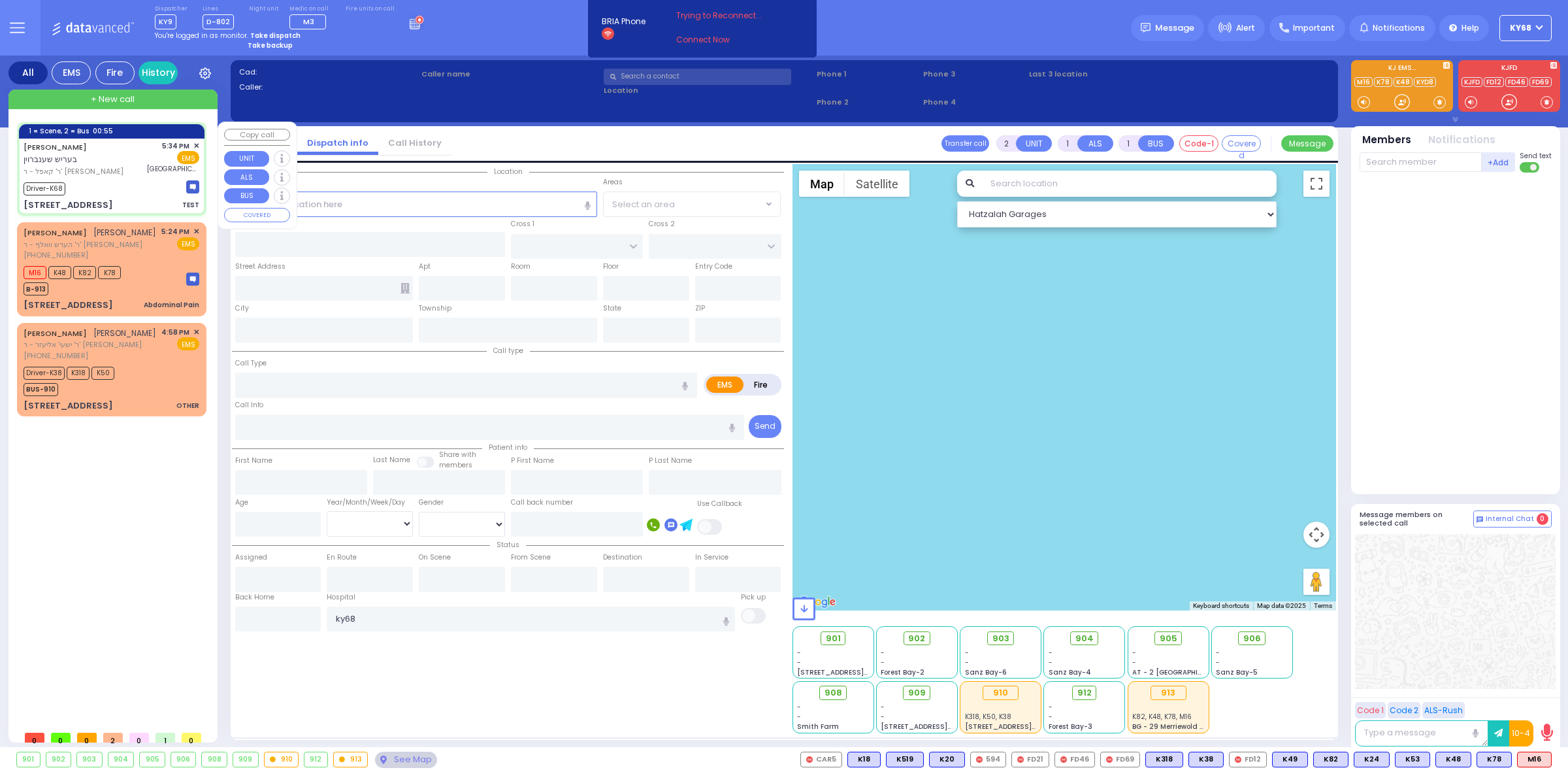
type input "1"
select select
type input "TEST"
radio input "true"
type input "BERISH"
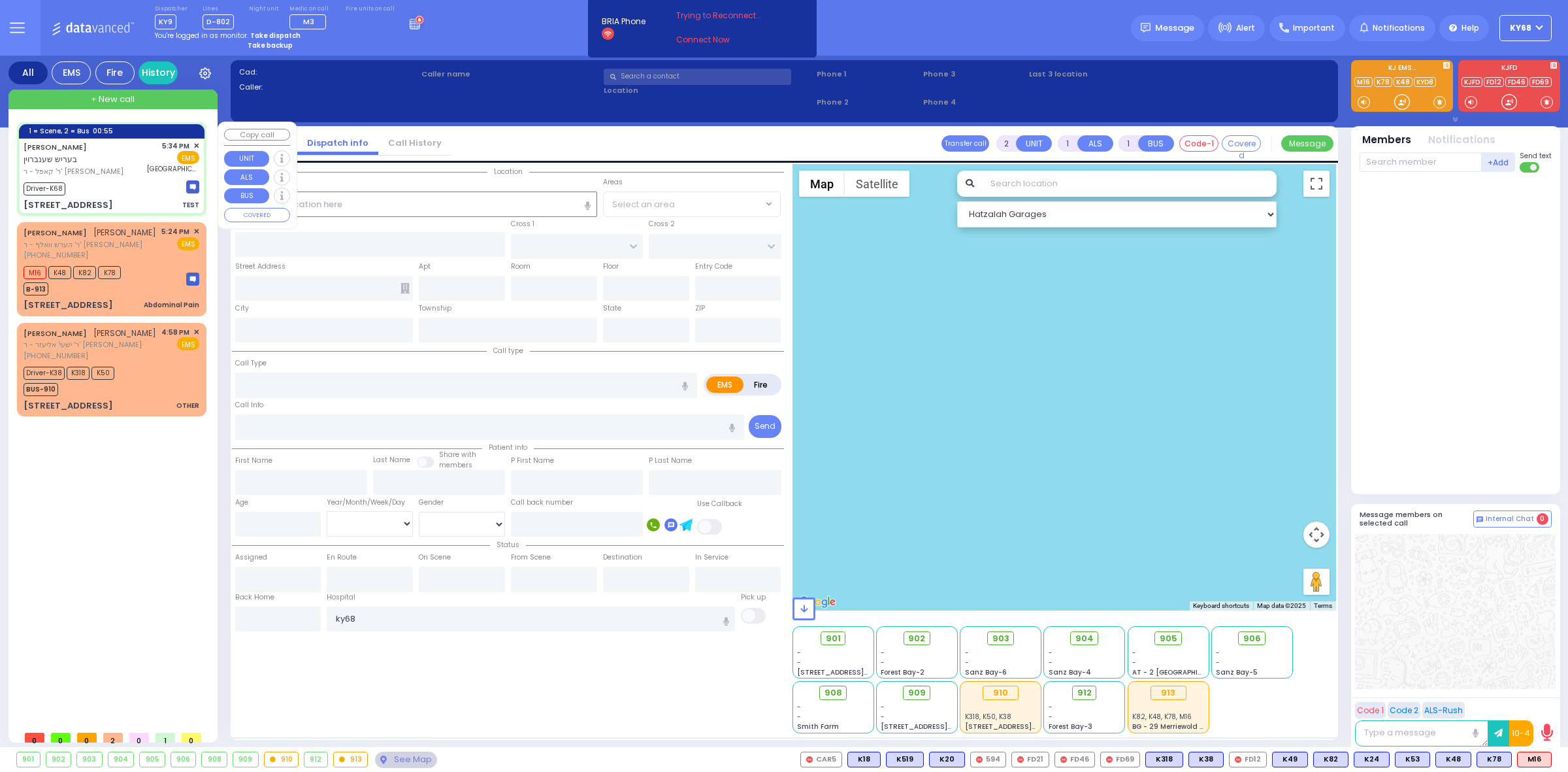
type input "SCHONBRUN"
select select
type input "17:34"
type input "17:36"
type input "17:38"
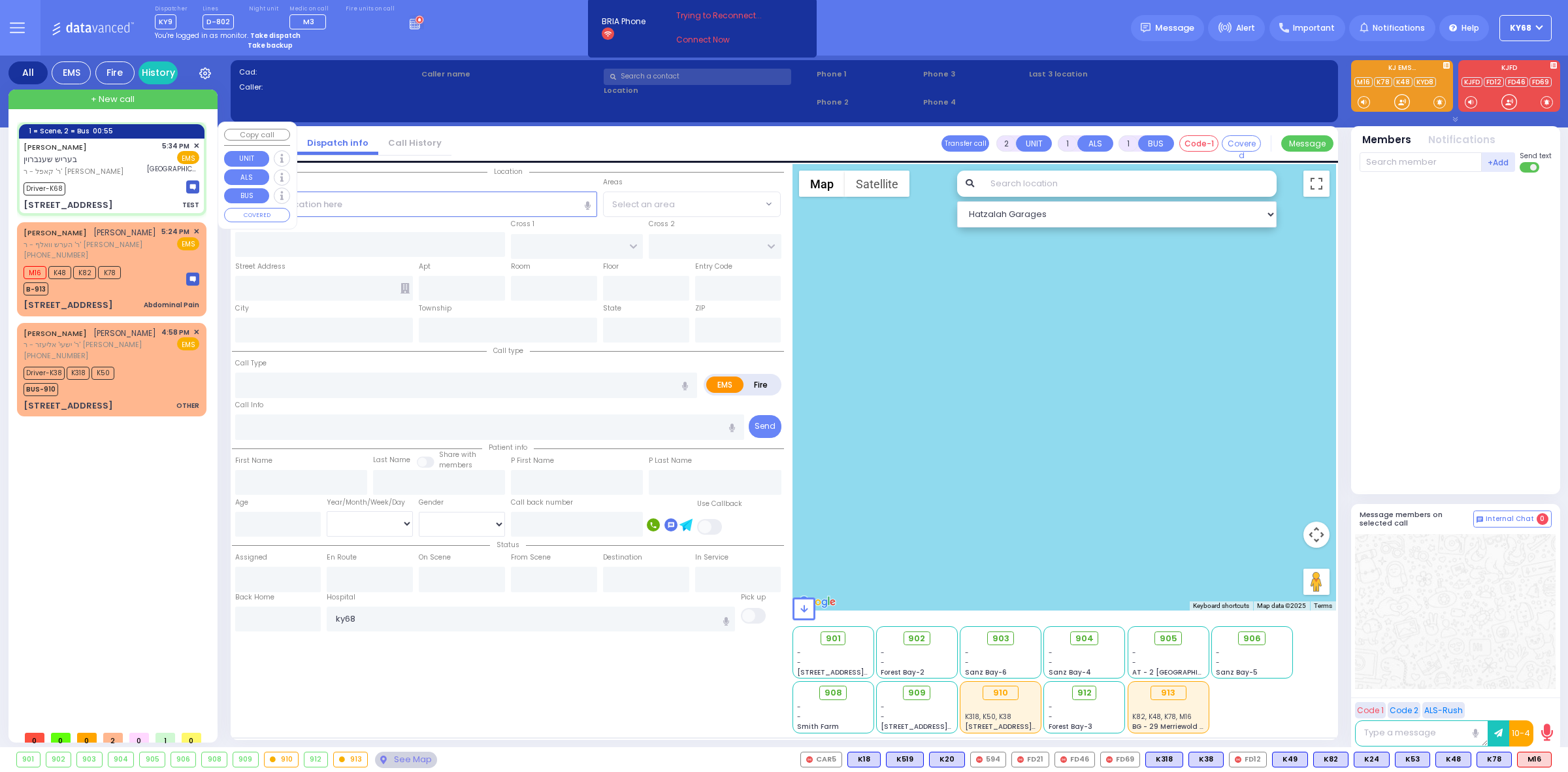
type input "17:38"
type input "[GEOGRAPHIC_DATA]- [GEOGRAPHIC_DATA]: Emergency Room"
select select "Hatzalah Garages"
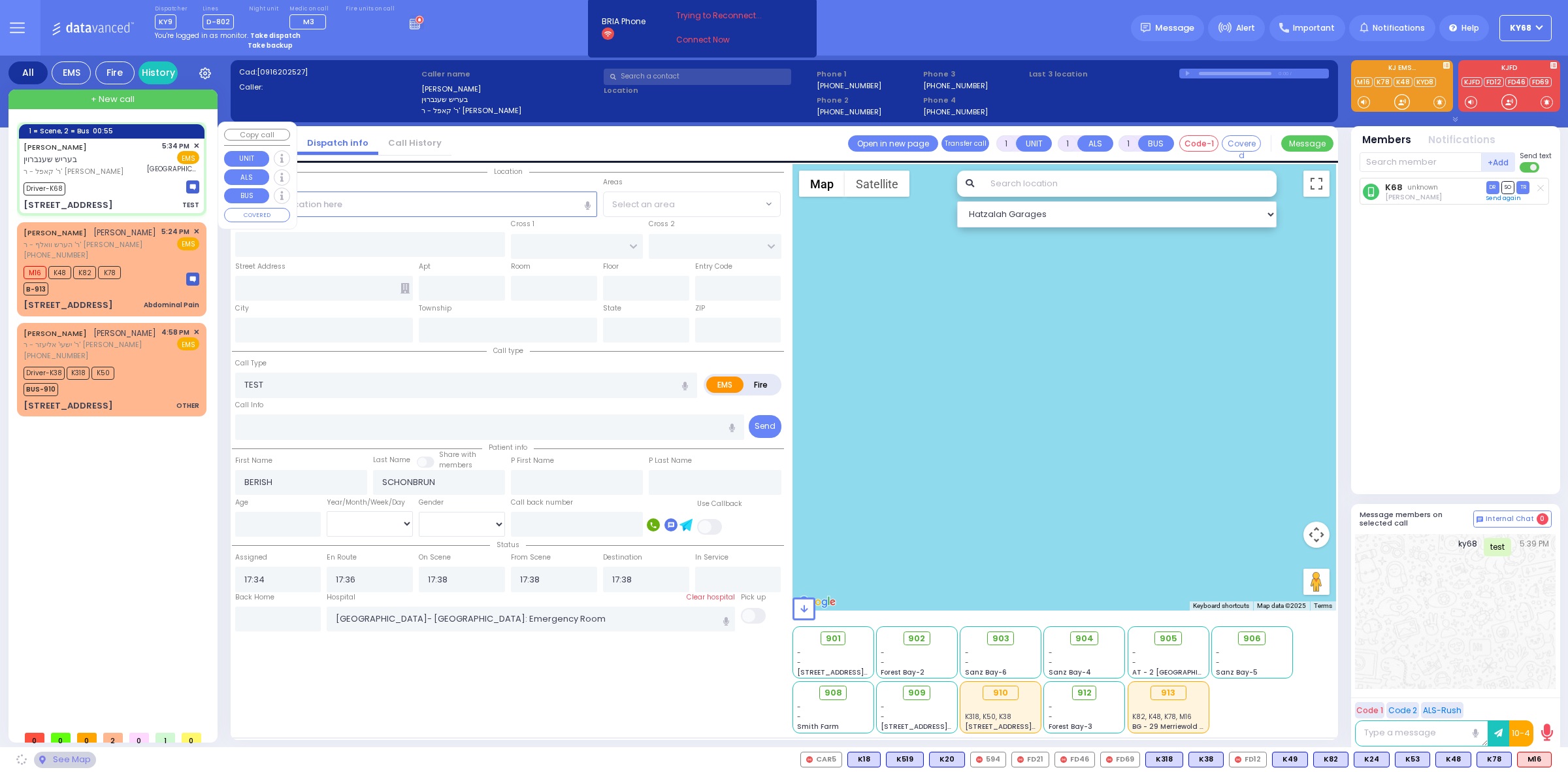
type input "PRAG BLVD"
type input "DAJ BLVD"
type input "19 MERON DR"
type input "203"
type input "[PERSON_NAME]"
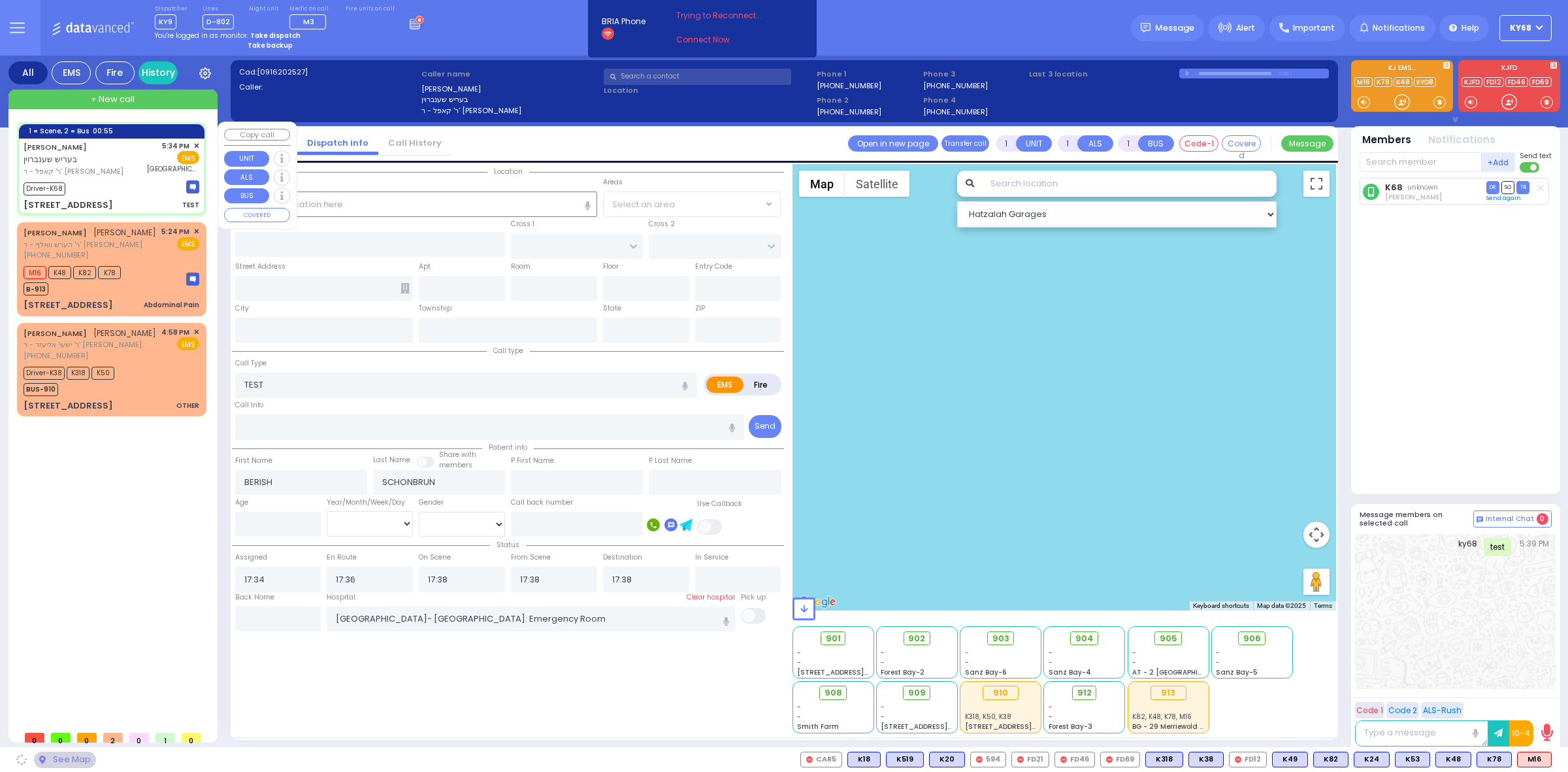
type input "[US_STATE]"
type input "10950"
select select "SECTION 6"
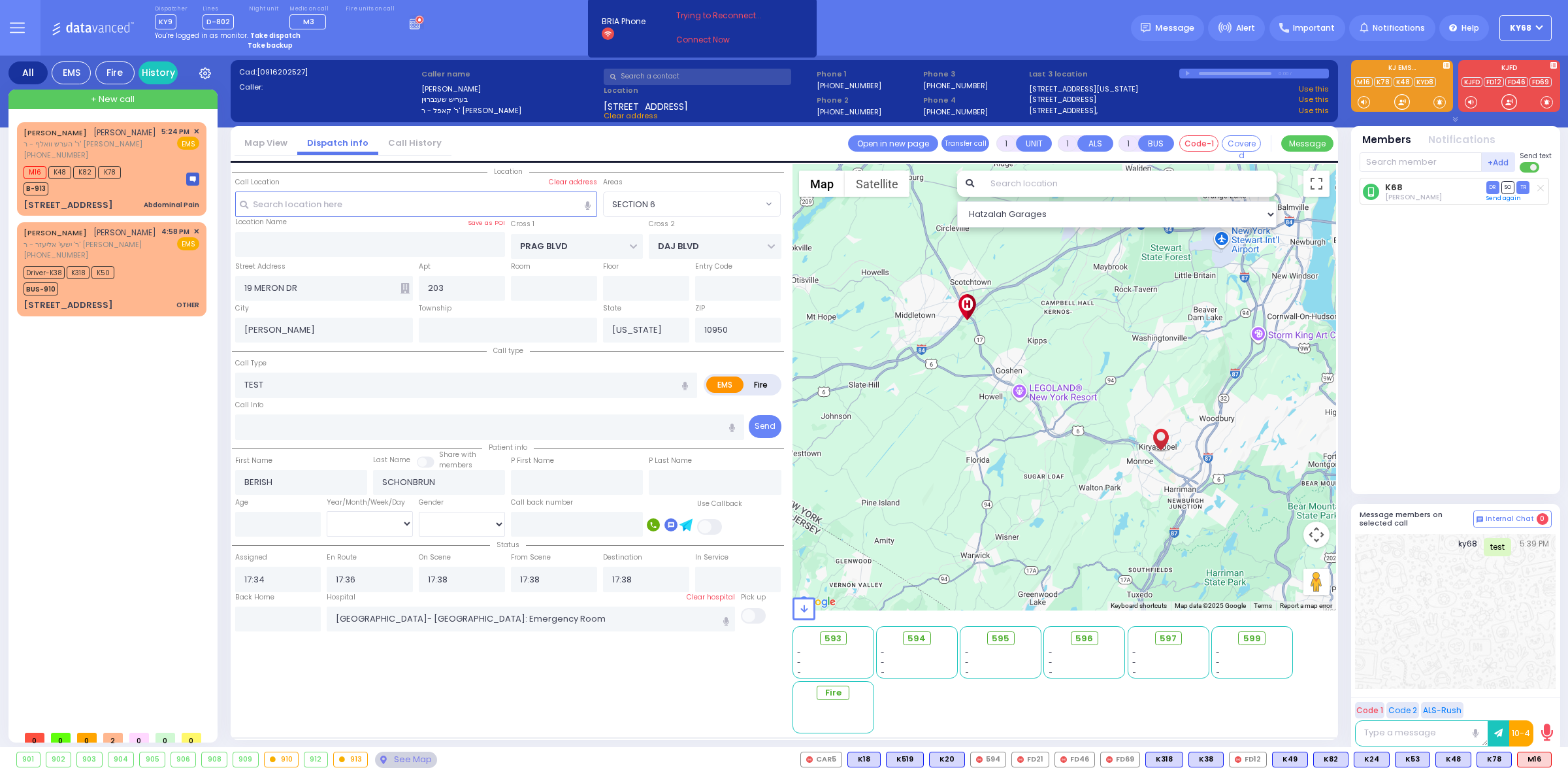
click at [59, 442] on div "[PERSON_NAME] [PERSON_NAME] ר' הערש וואלף - ר' [PERSON_NAME] [PHONE_NUMBER] 5:2…" at bounding box center [114, 424] width 194 height 602
click at [410, 25] on icon at bounding box center [415, 25] width 10 height 8
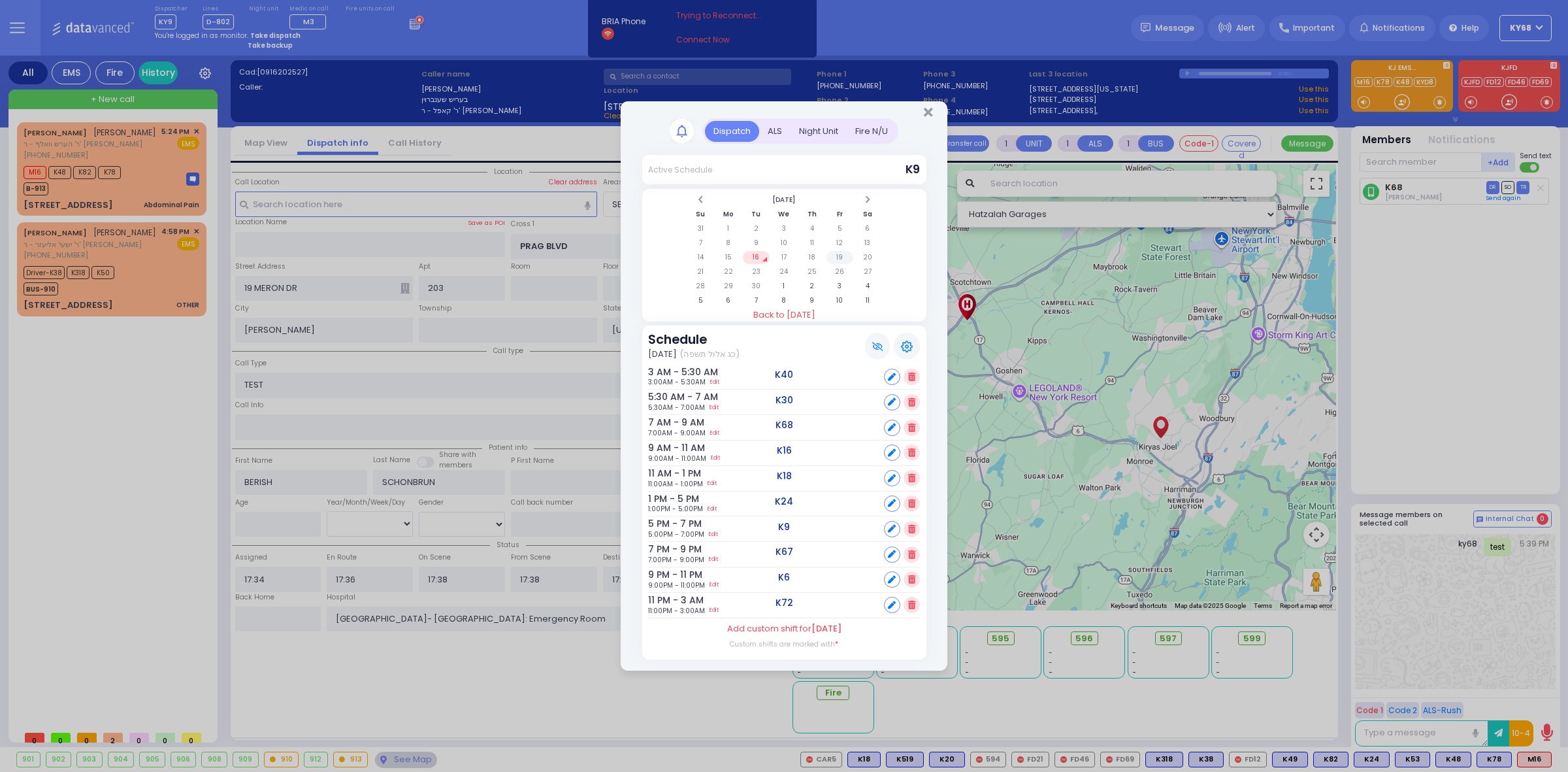
click at [833, 258] on td "19" at bounding box center [840, 257] width 27 height 13
click at [816, 136] on div "Night Unit" at bounding box center [818, 132] width 56 height 22
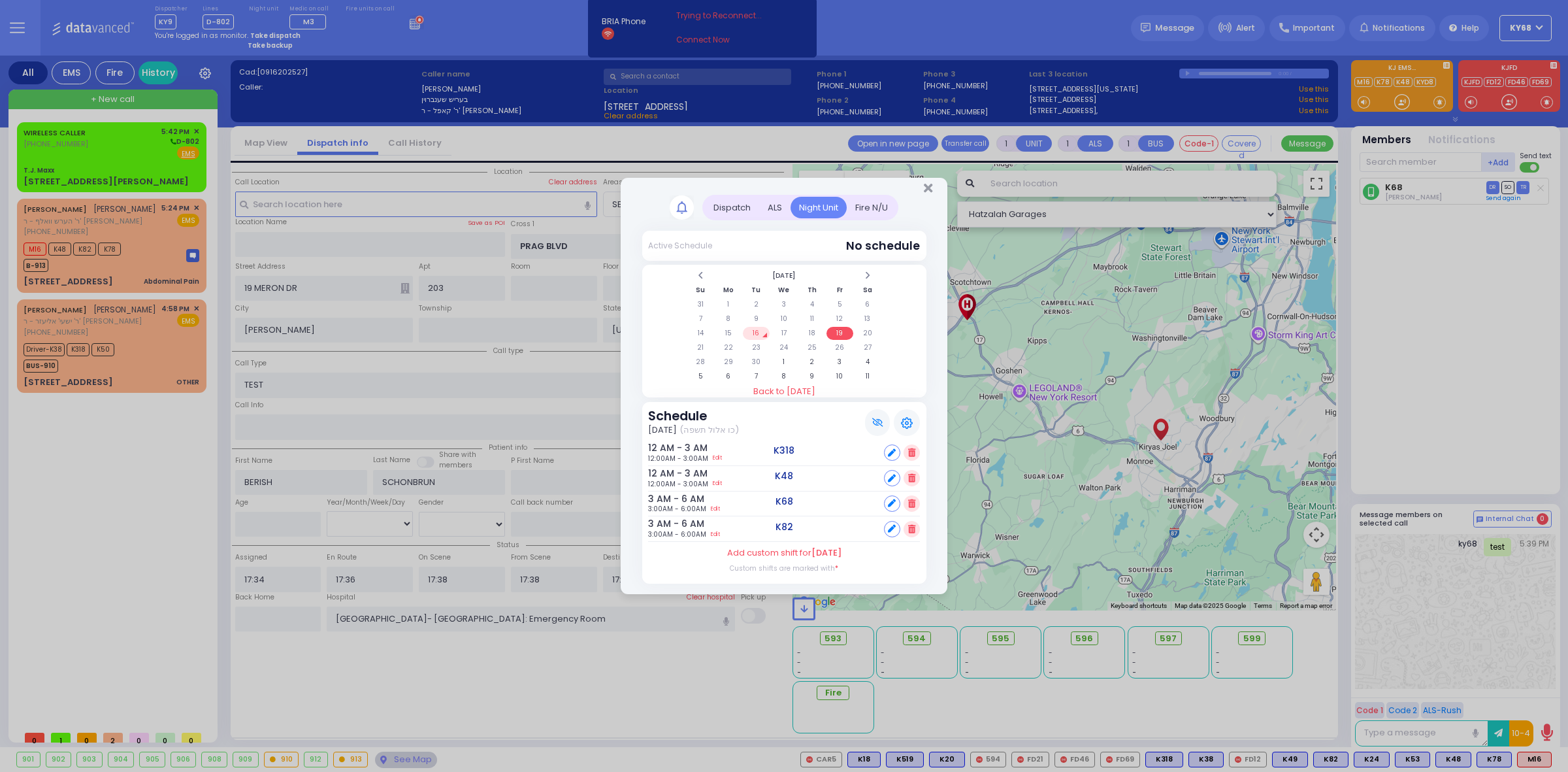
click at [85, 454] on div "Dispatch Active Schedule Su 1" at bounding box center [784, 386] width 1568 height 772
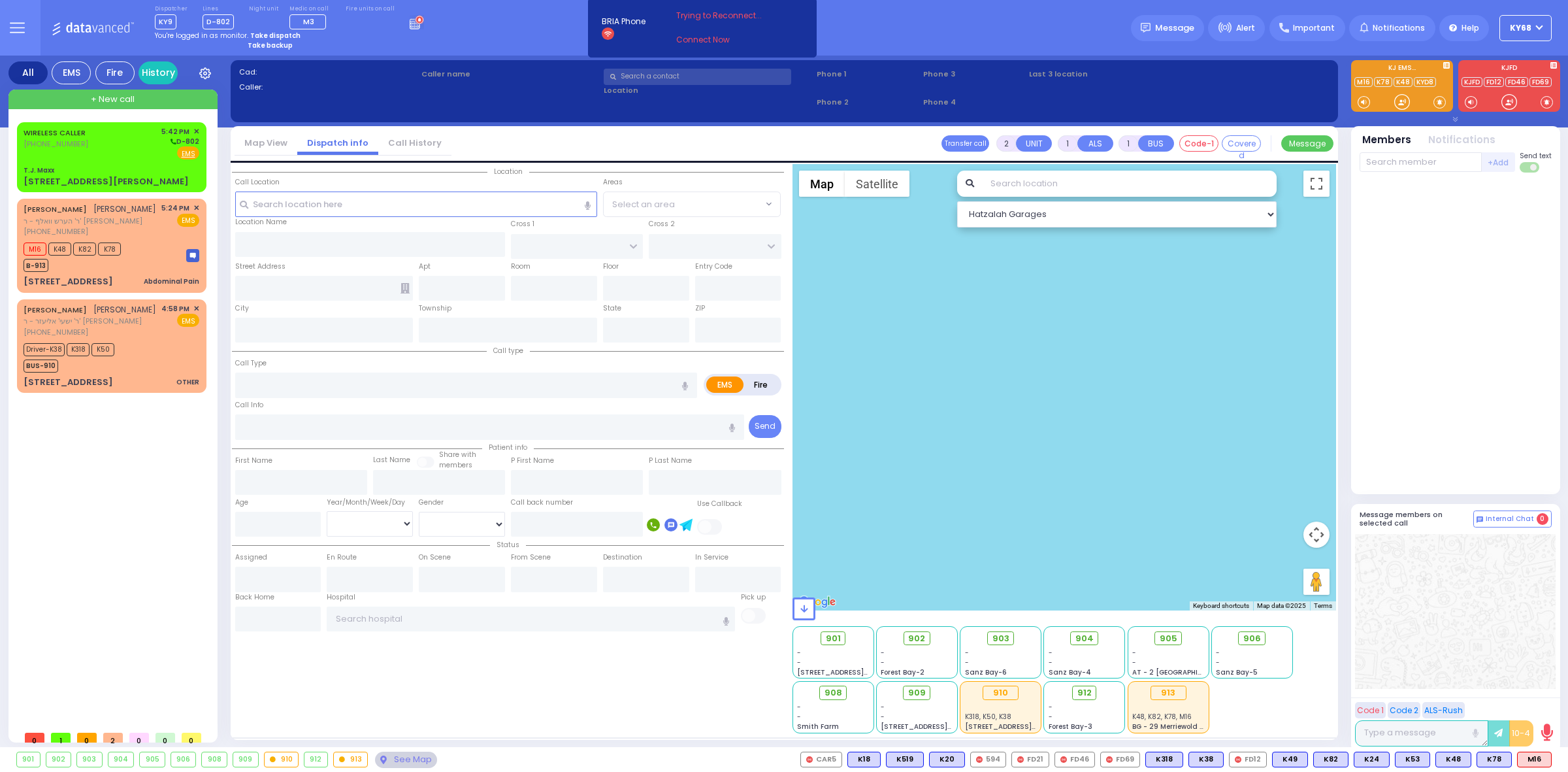
select select
type input "a"
radio input "true"
select select
type input "17:42"
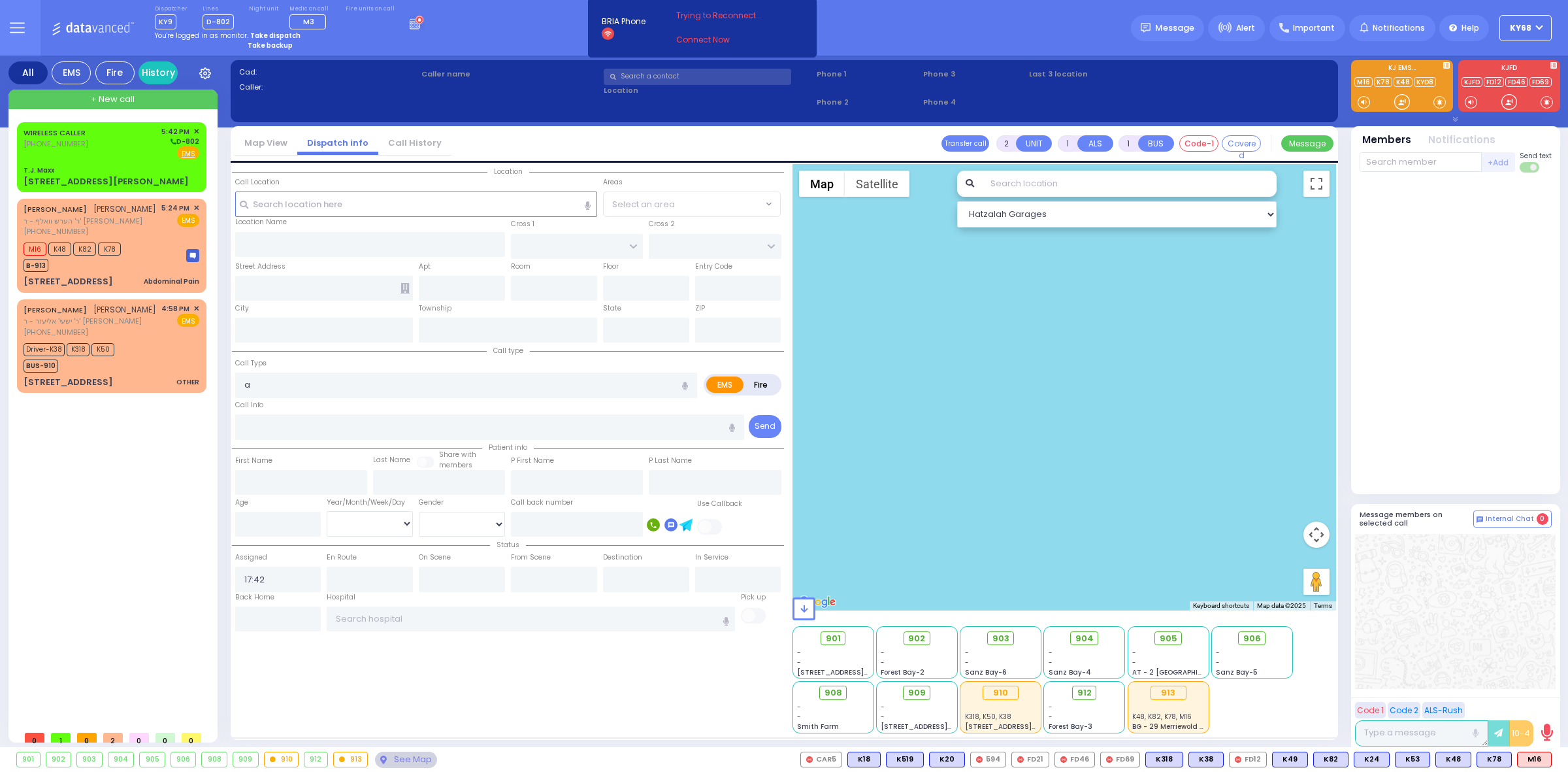
select select "Hatzalah Garages"
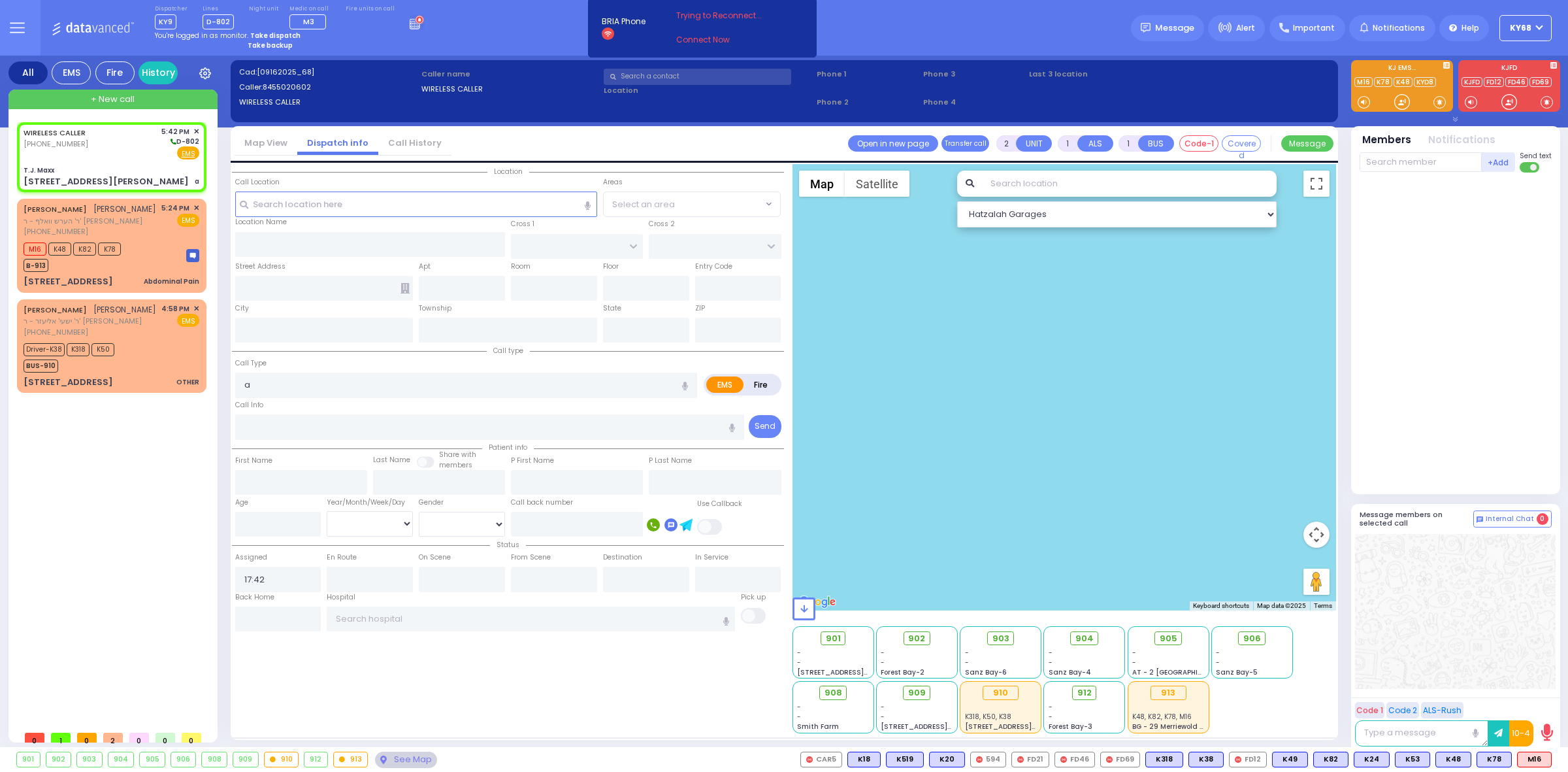
type input "T.J. Maxx"
type input "[PERSON_NAME] DR"
type input "[STREET_ADDRESS][PERSON_NAME]"
type input "Monroe"
type input "[US_STATE]"
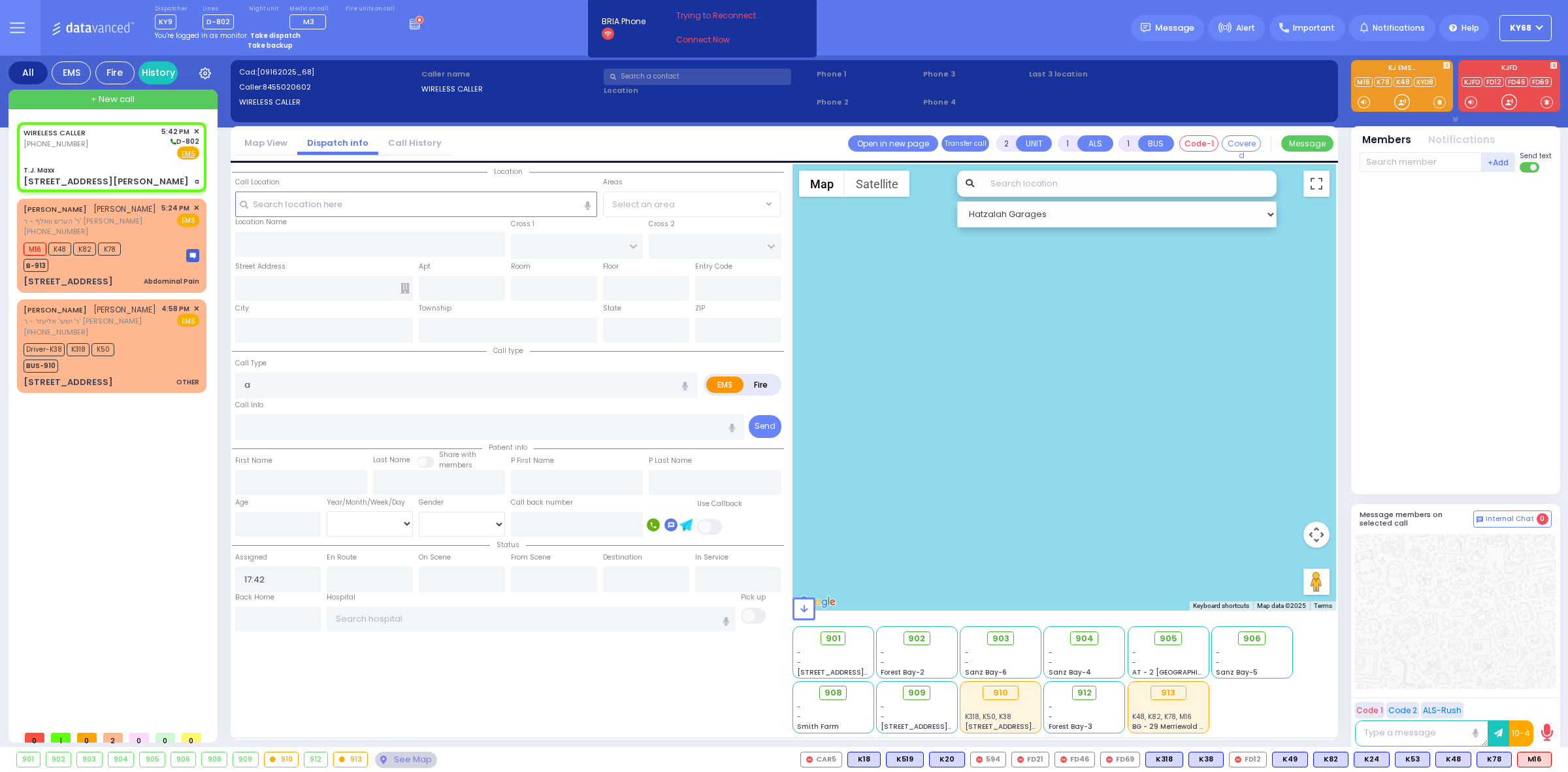
type input "10950"
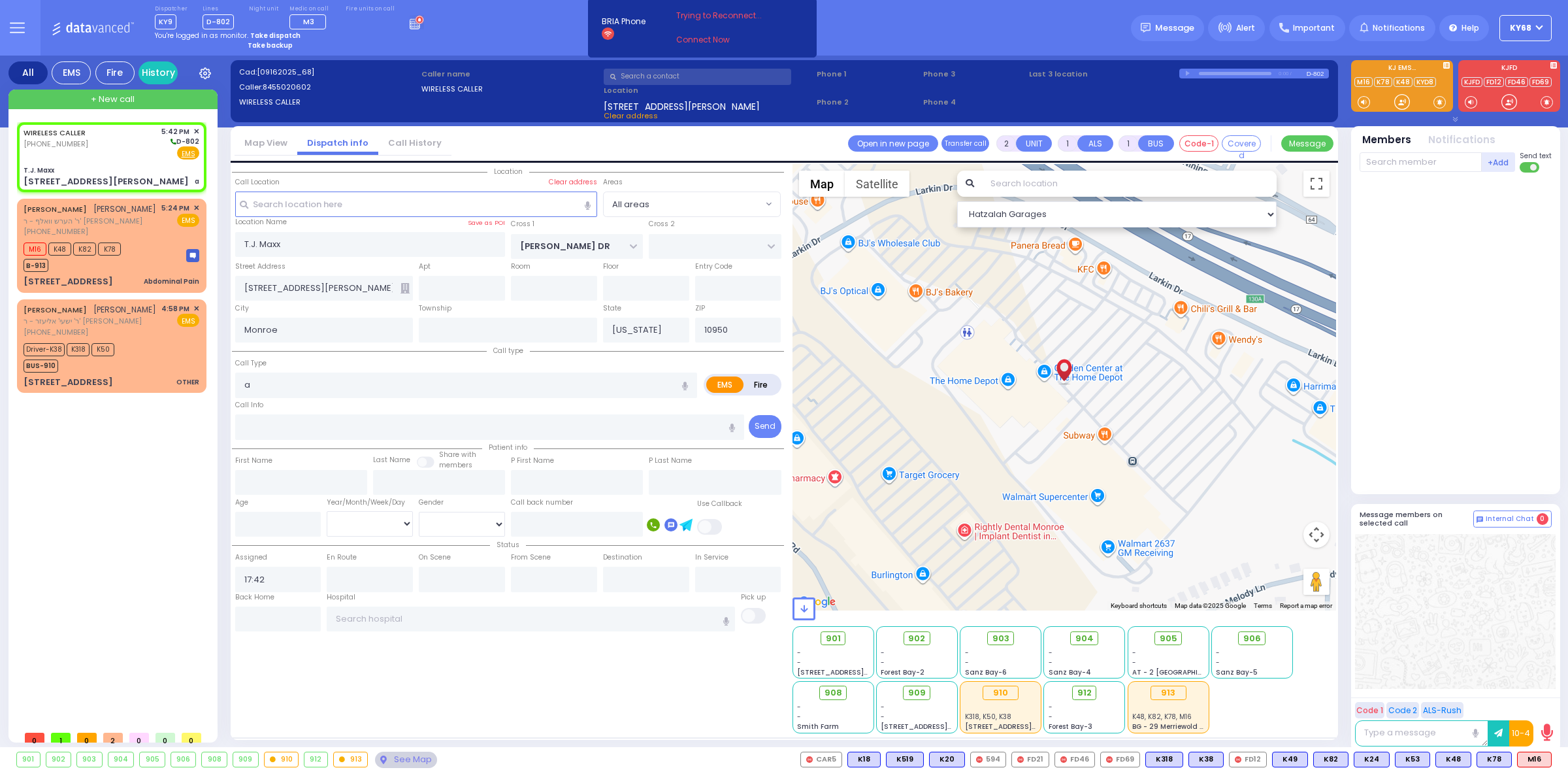
click at [85, 454] on div "WIRELESS CALLER [PHONE_NUMBER] 5:42 PM ✕ EMS T.J. Maxx a M16" at bounding box center [114, 424] width 194 height 602
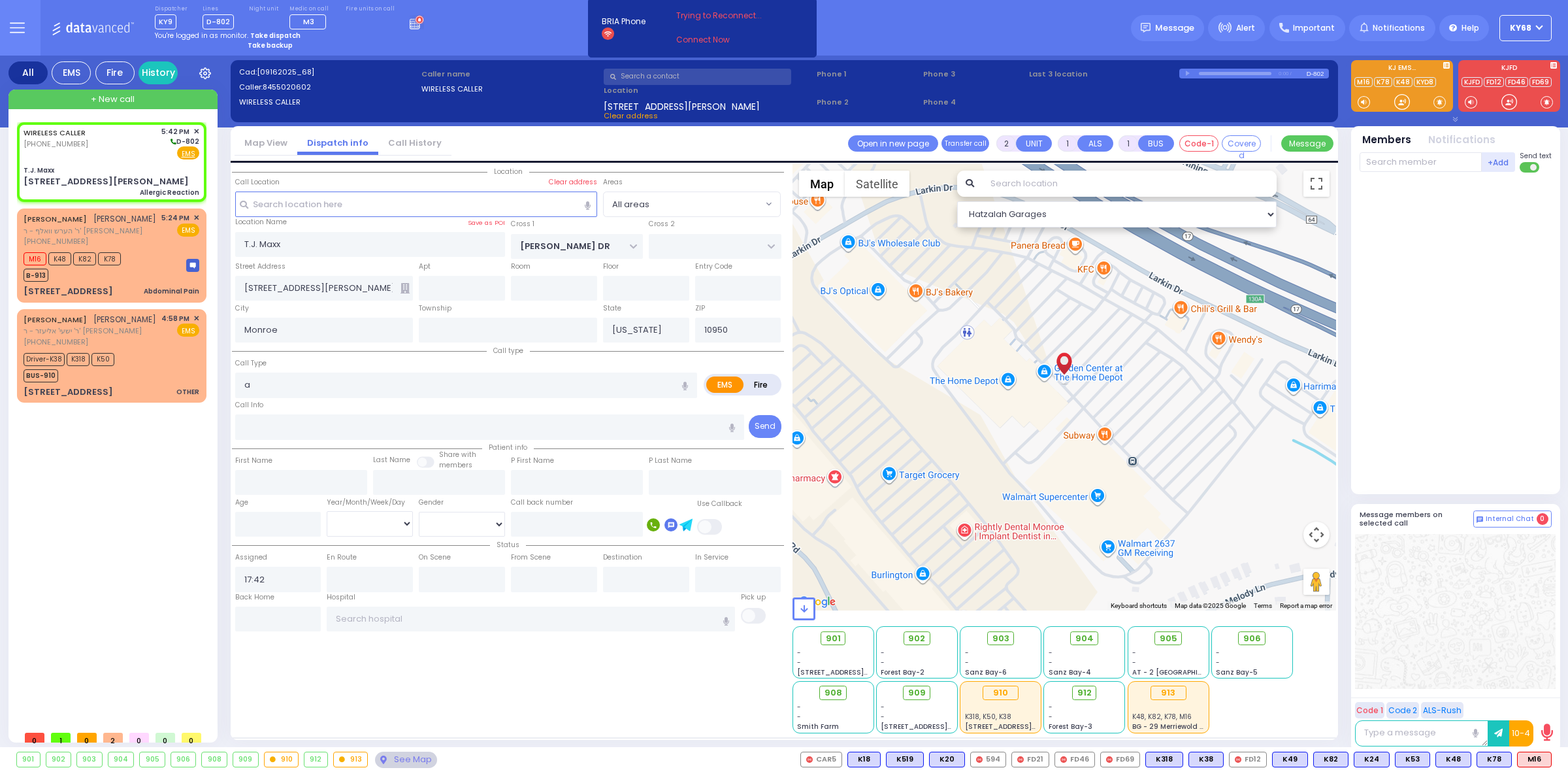
select select
type input "Allergic Reaction"
radio input "true"
select select
select select "Hatzalah Garages"
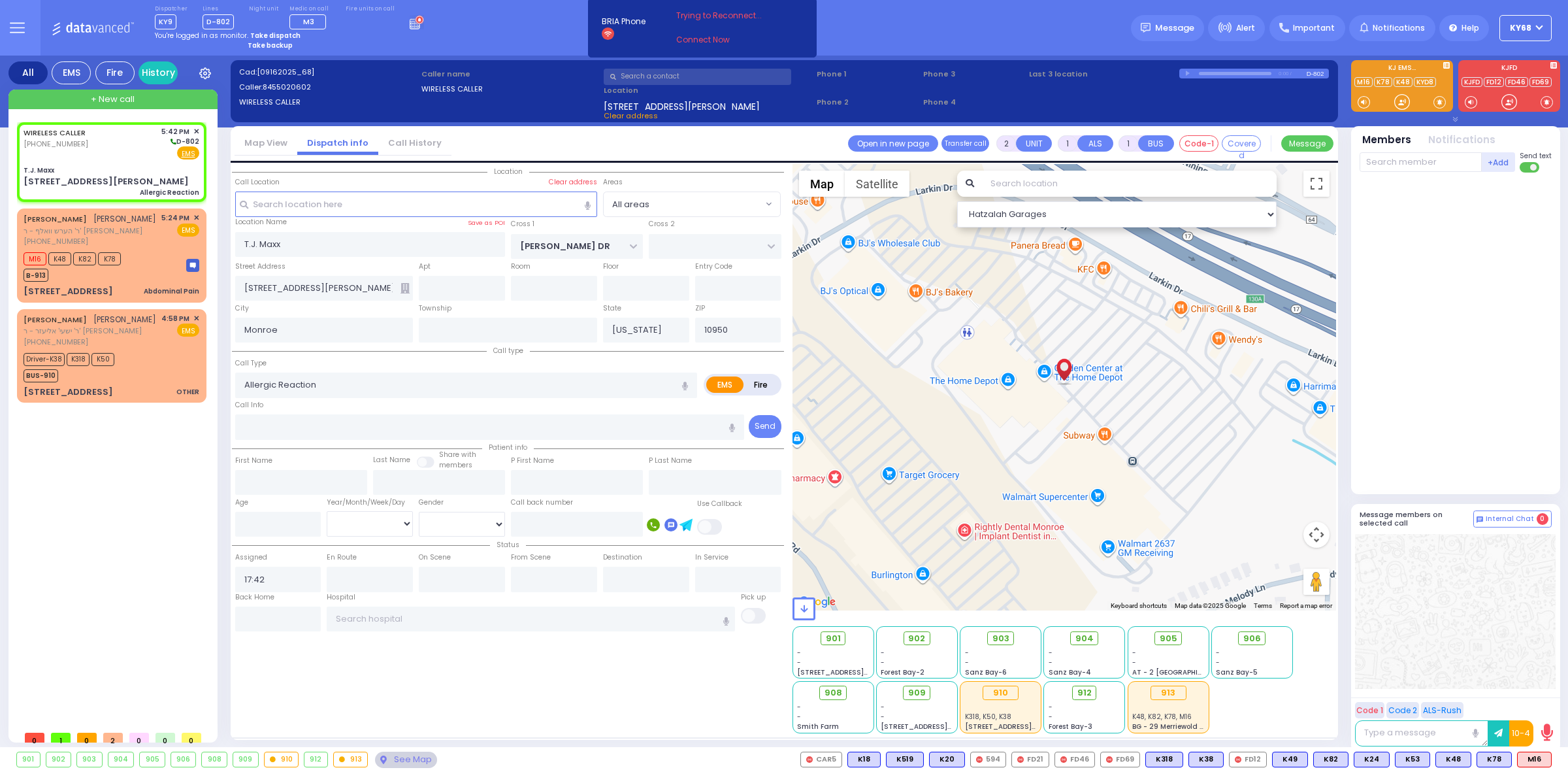
select select
radio input "true"
select select
select select "Hatzalah Garages"
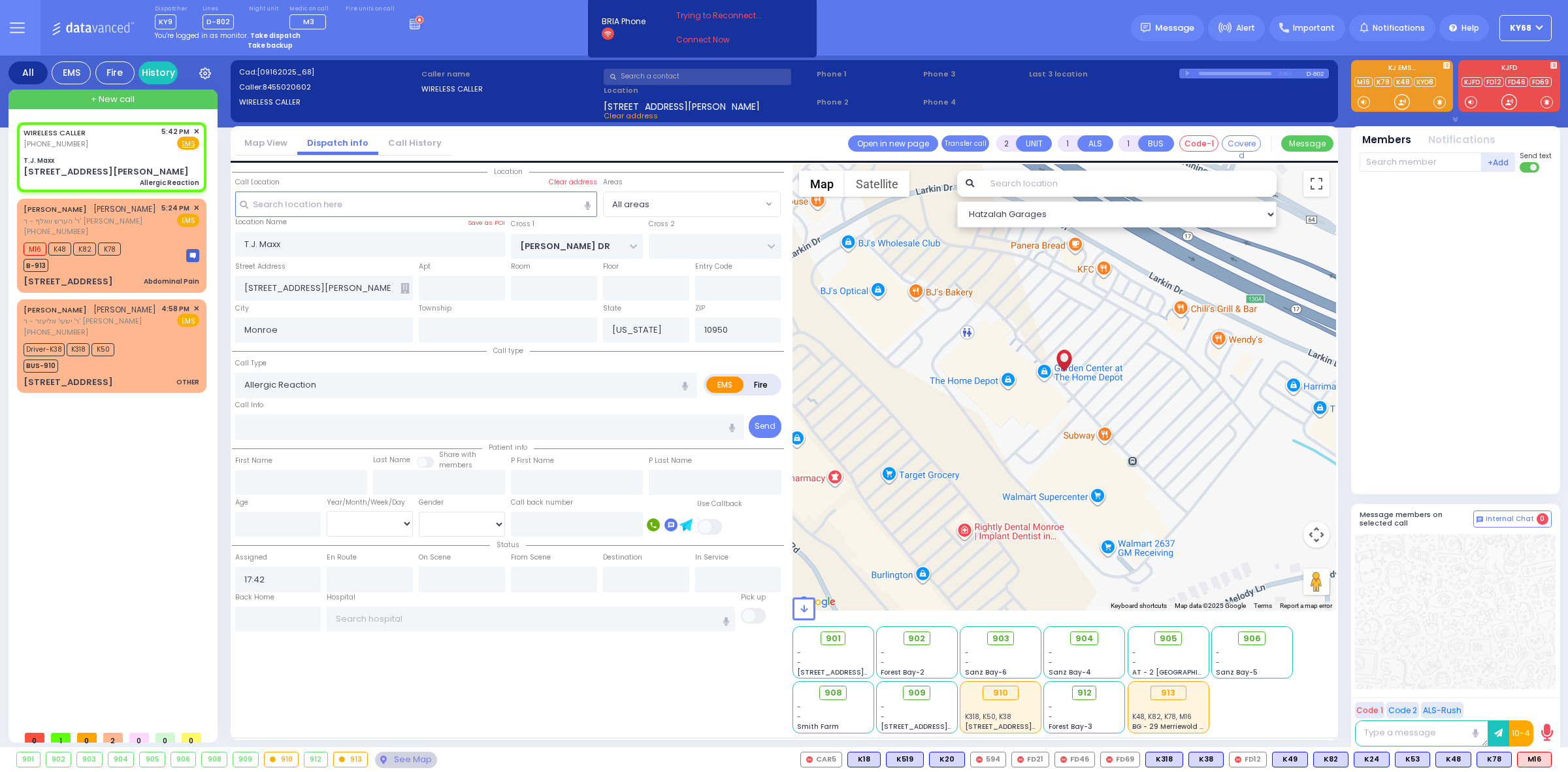
select select
radio input "true"
select select
select select "Hatzalah Garages"
select select
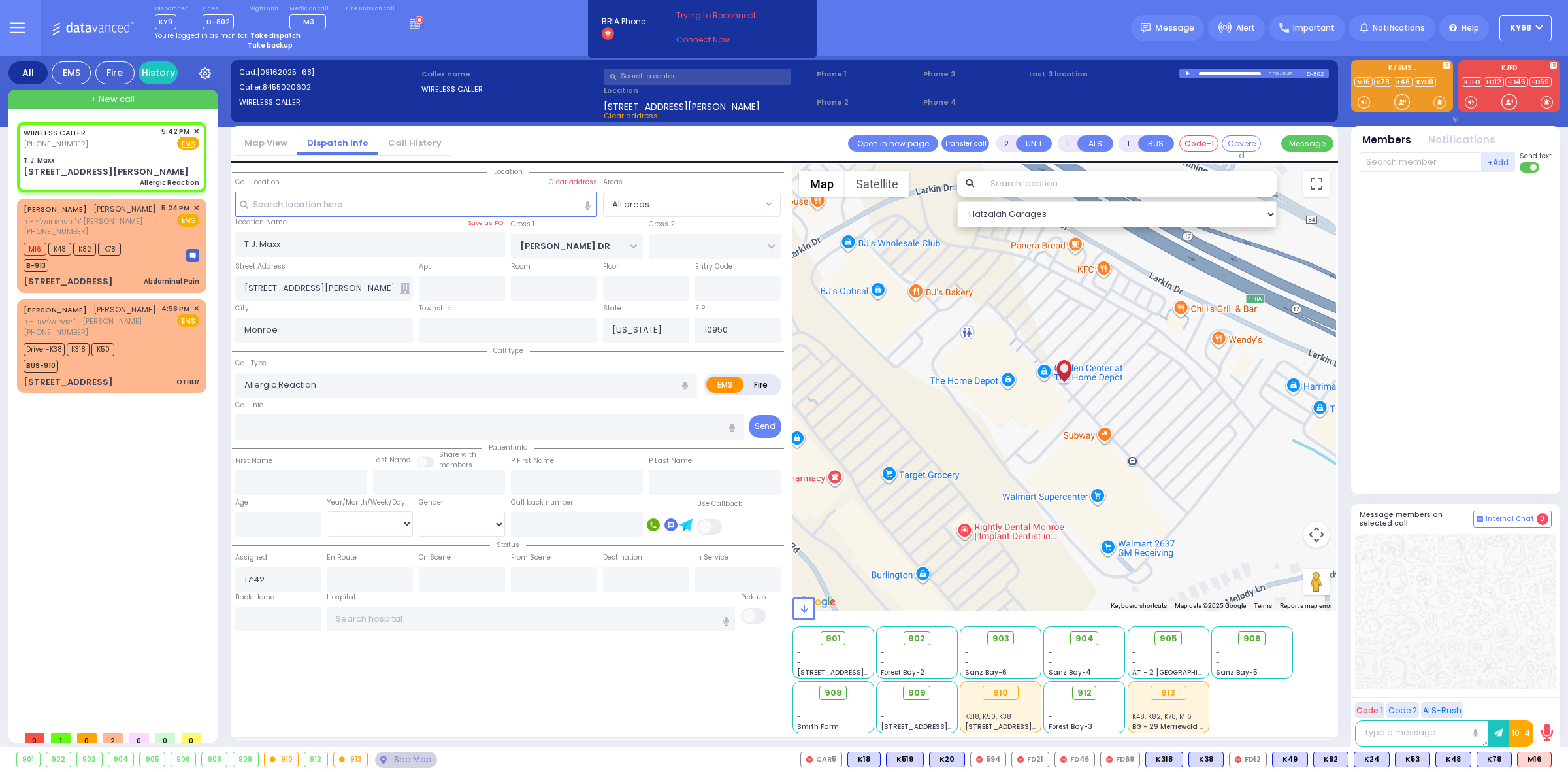
radio input "true"
select select
type input "8455020602"
select select "Hatzalah Garages"
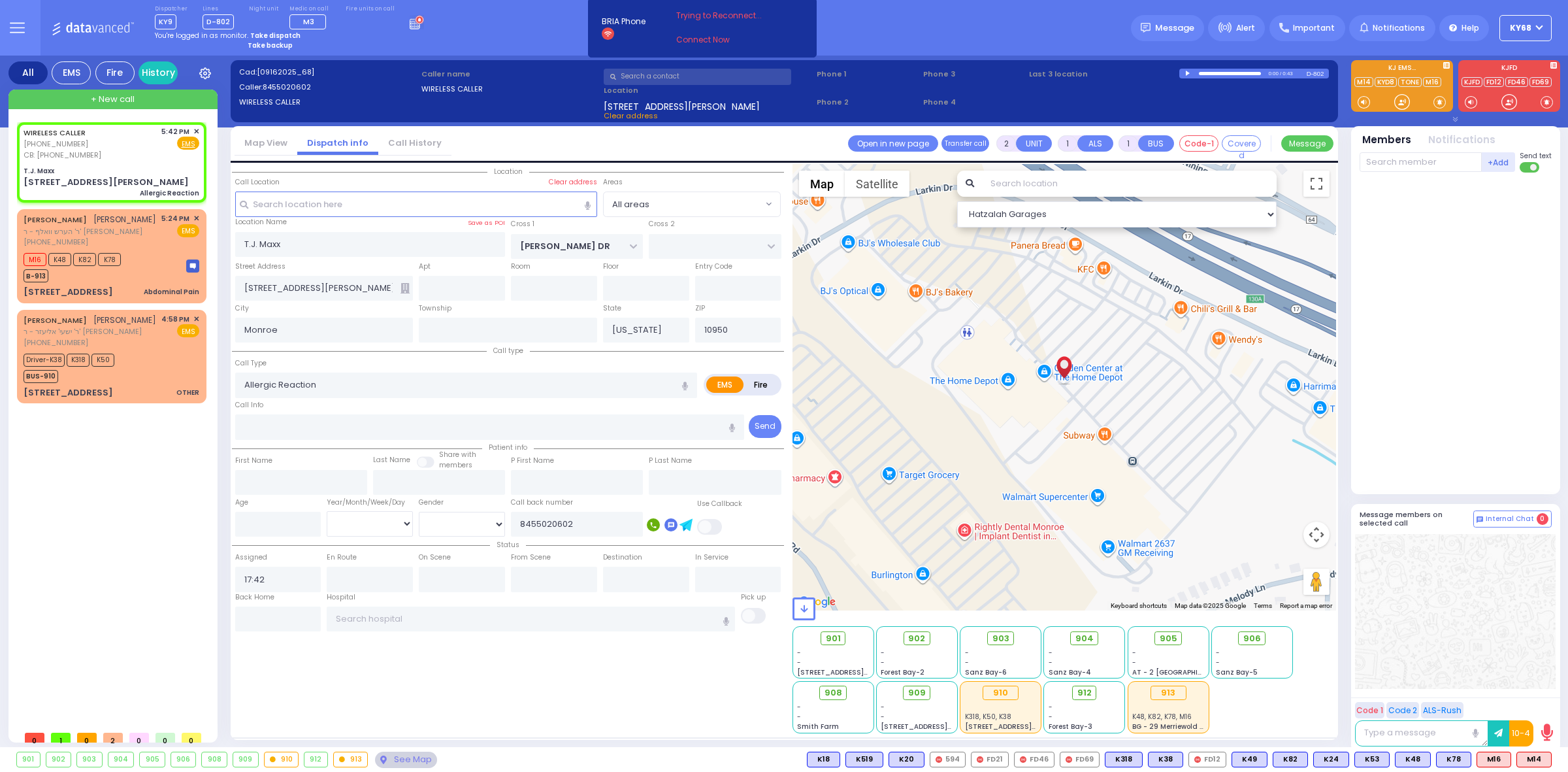
select select
radio input "true"
select select
type input "17:43"
select select "Hatzalah Garages"
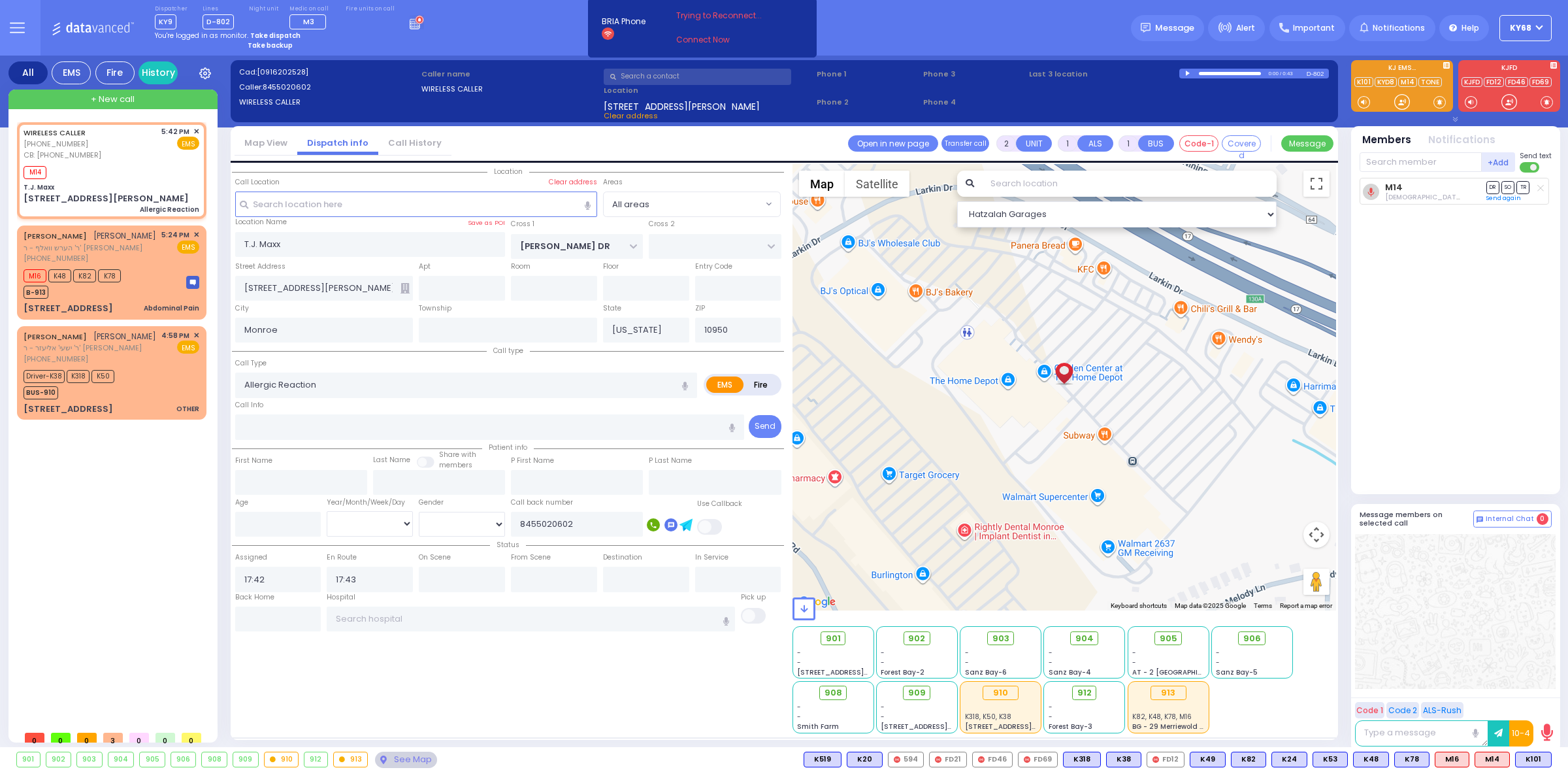
select select
radio input "true"
select select
radio input "true"
select select
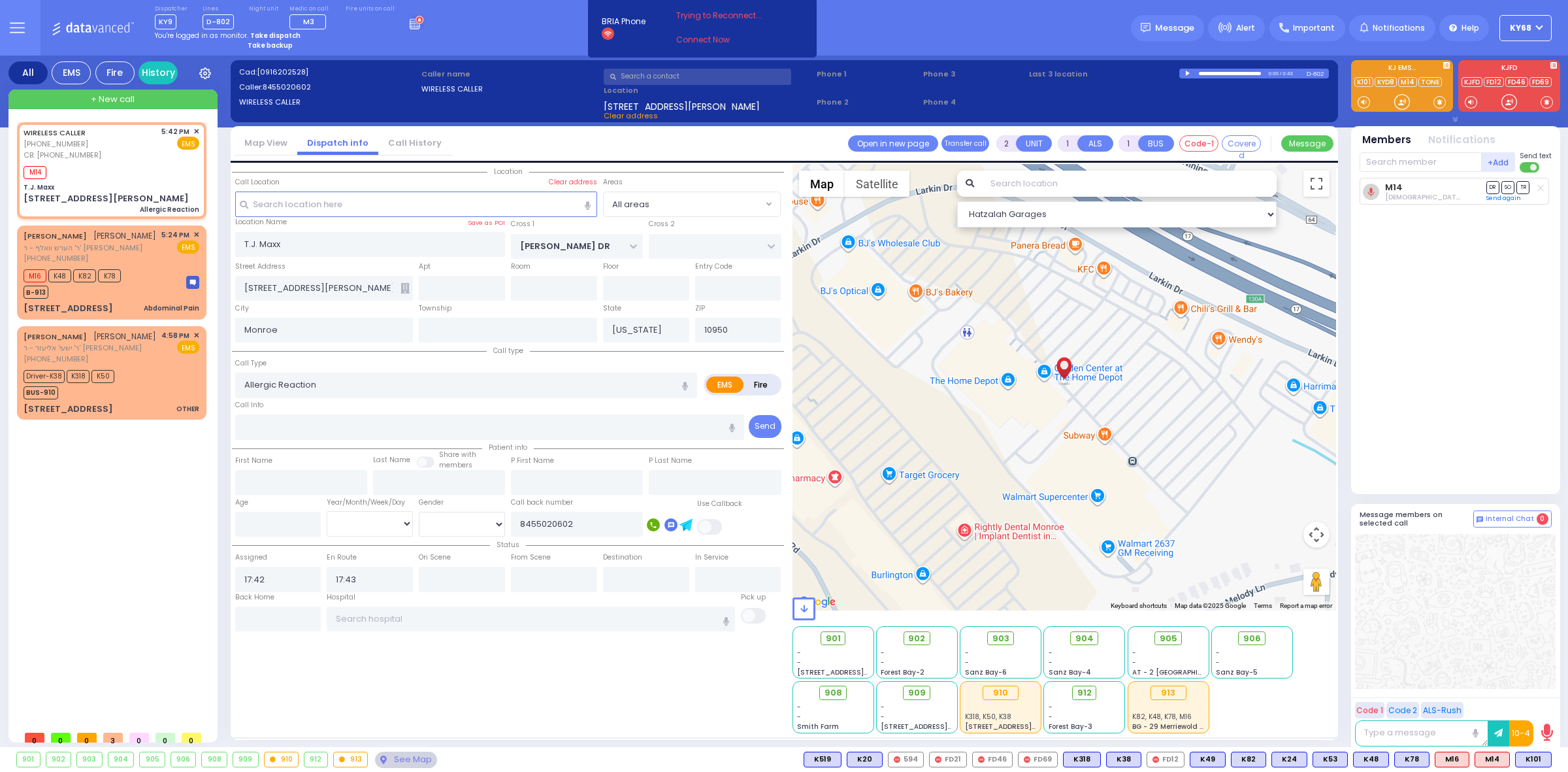
select select "All areas"
select select "Hatzalah Garages"
select select
radio input "true"
select select
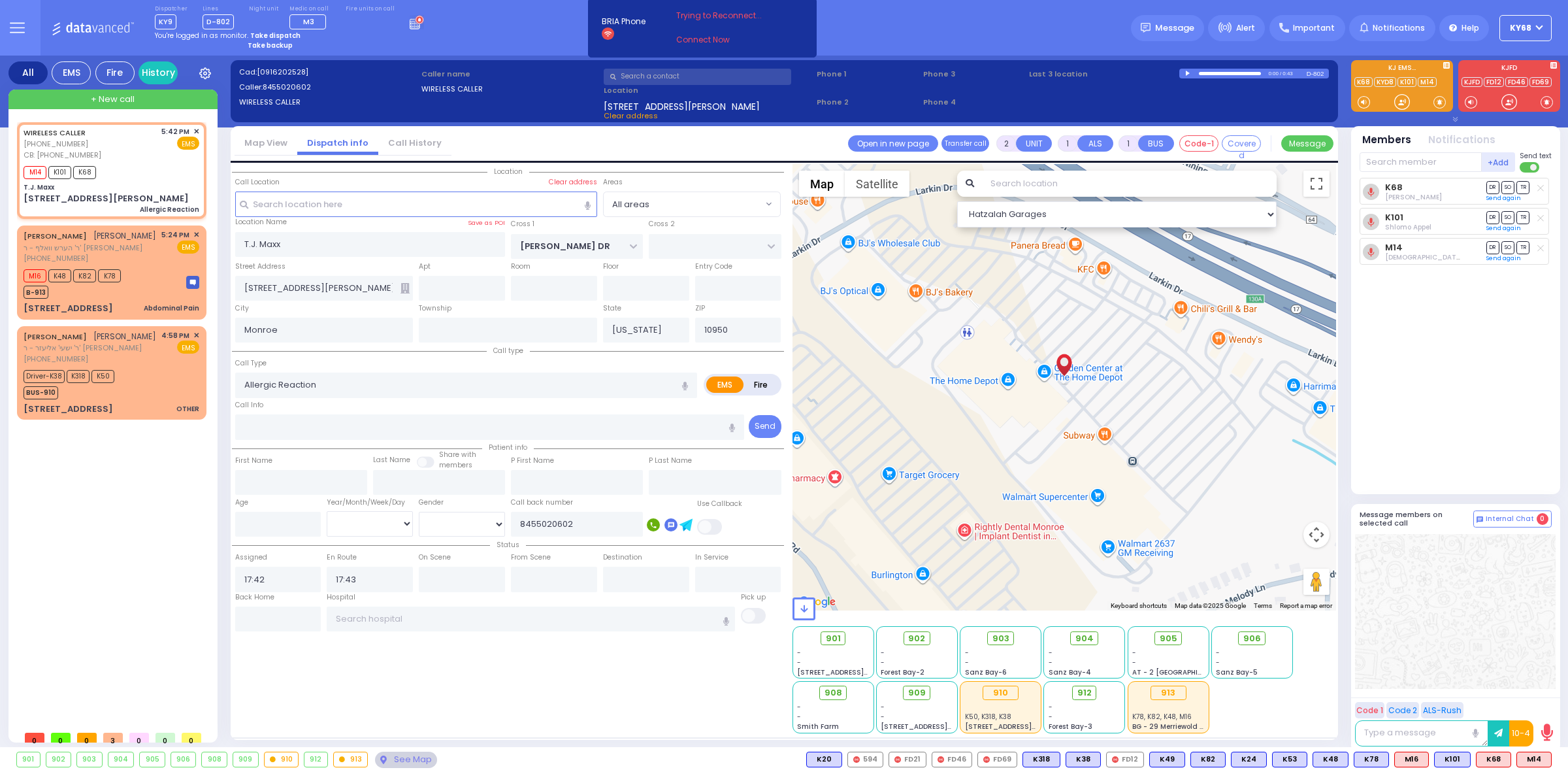
radio input "true"
select select
select select "All areas"
select select "Hatzalah Garages"
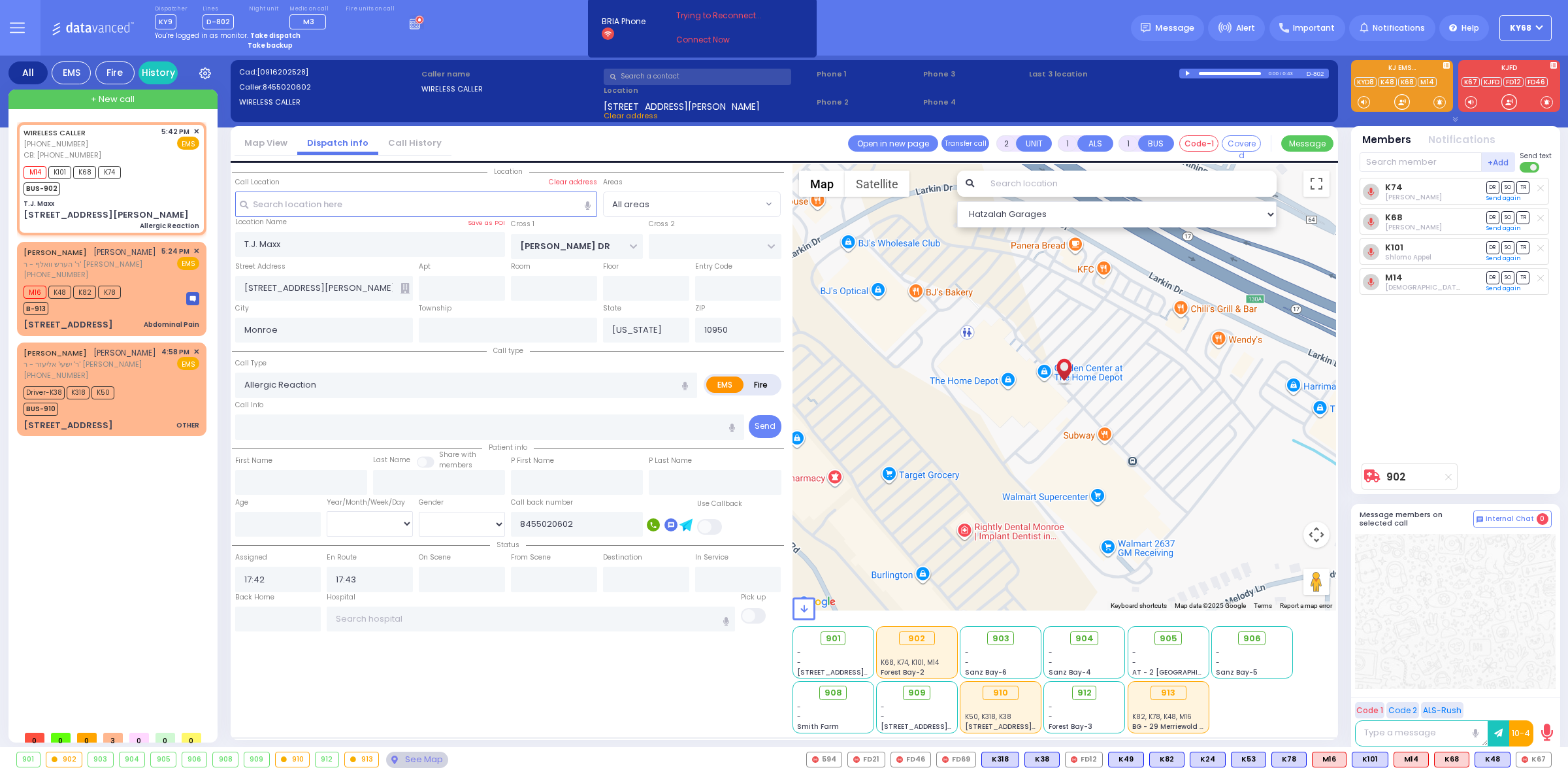
type input "6"
select select
radio input "true"
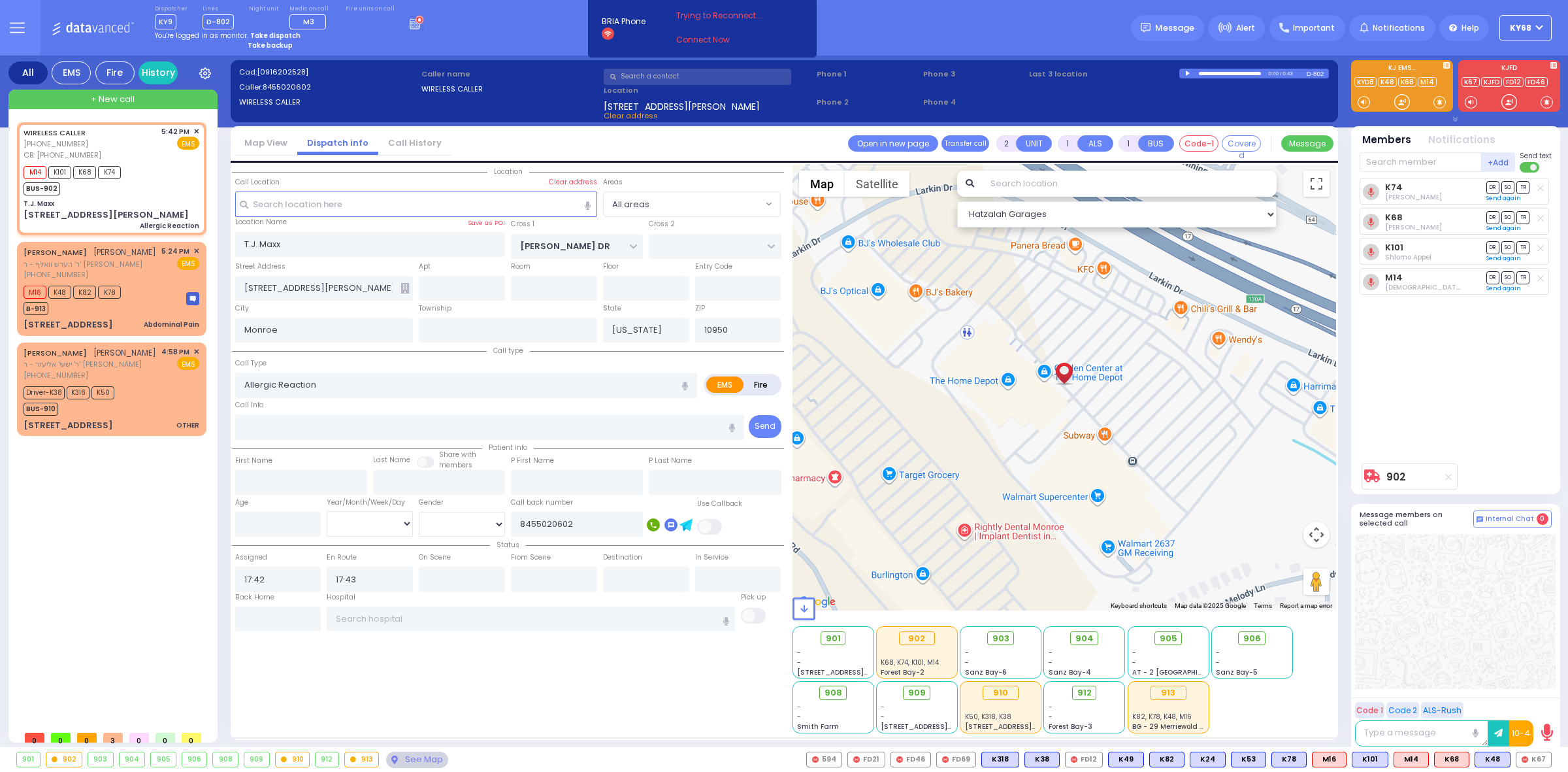
type input "Unknown"
select select "Year"
select select "Hatzalah Garages"
select select
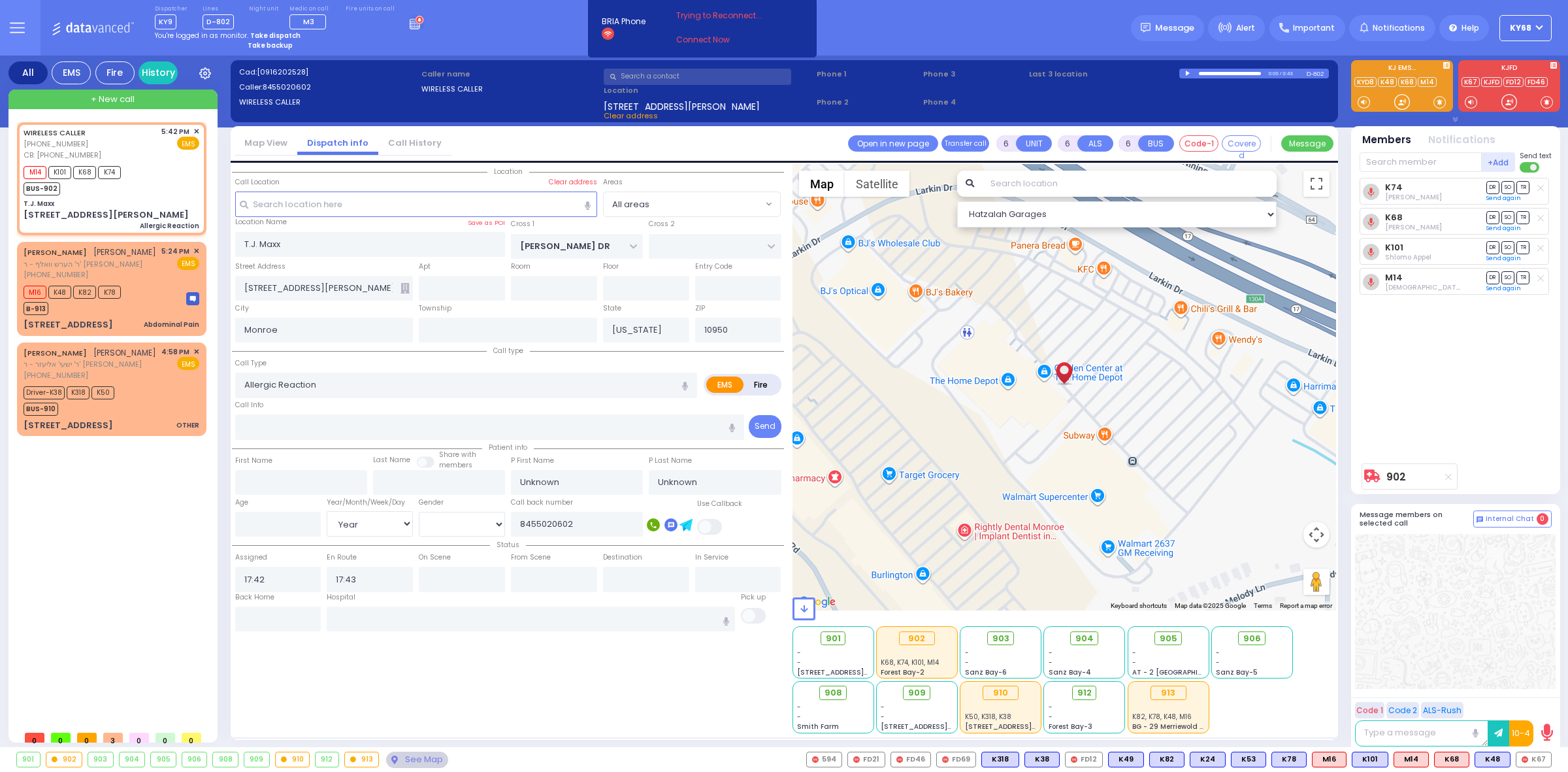
radio input "true"
type input "Goldy"
type input "[PERSON_NAME]"
type input "17"
select select "Year"
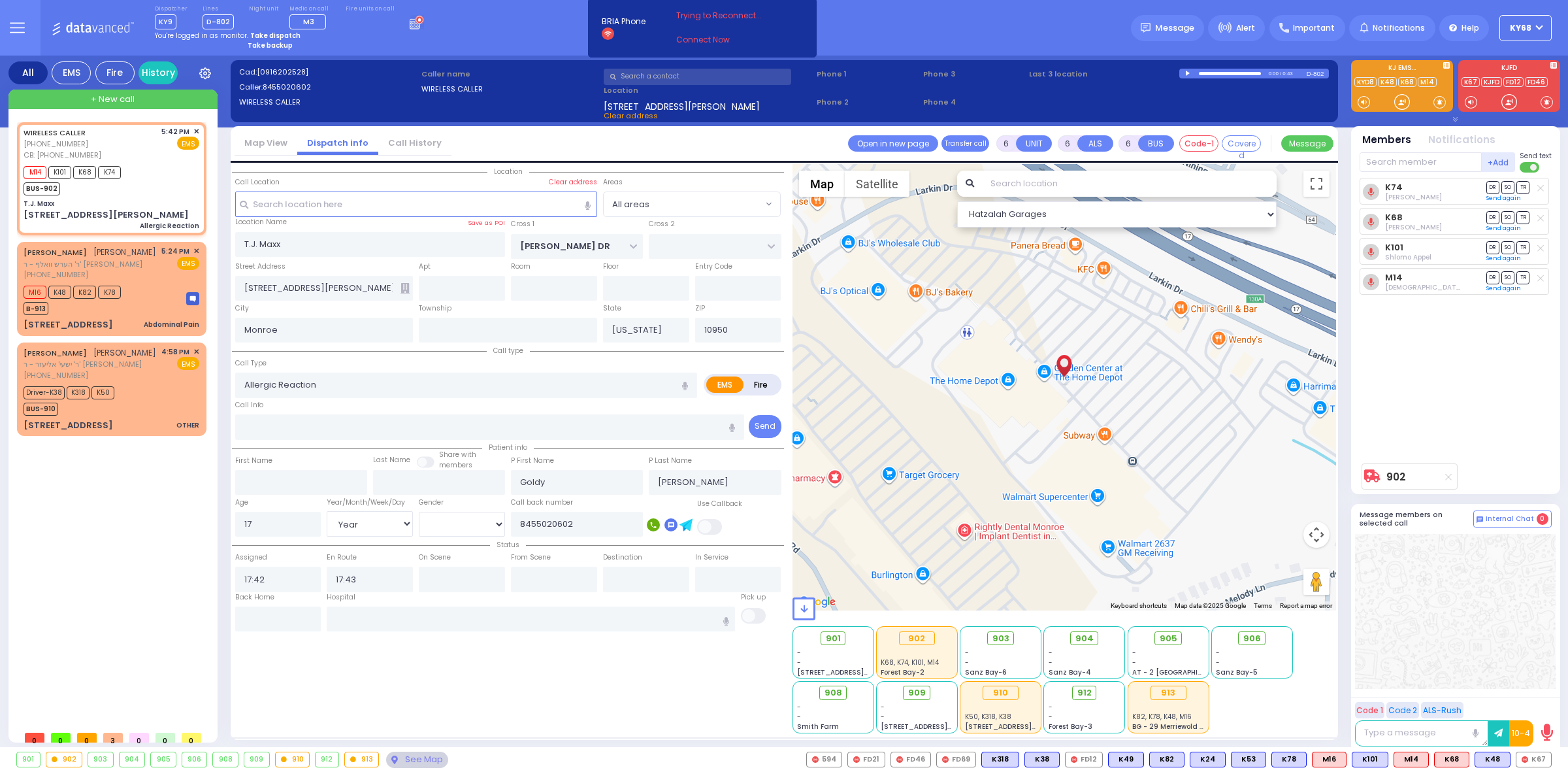
radio input "true"
select select "Year"
select select "All areas"
select select "Hatzalah Garages"
